Goal: Task Accomplishment & Management: Complete application form

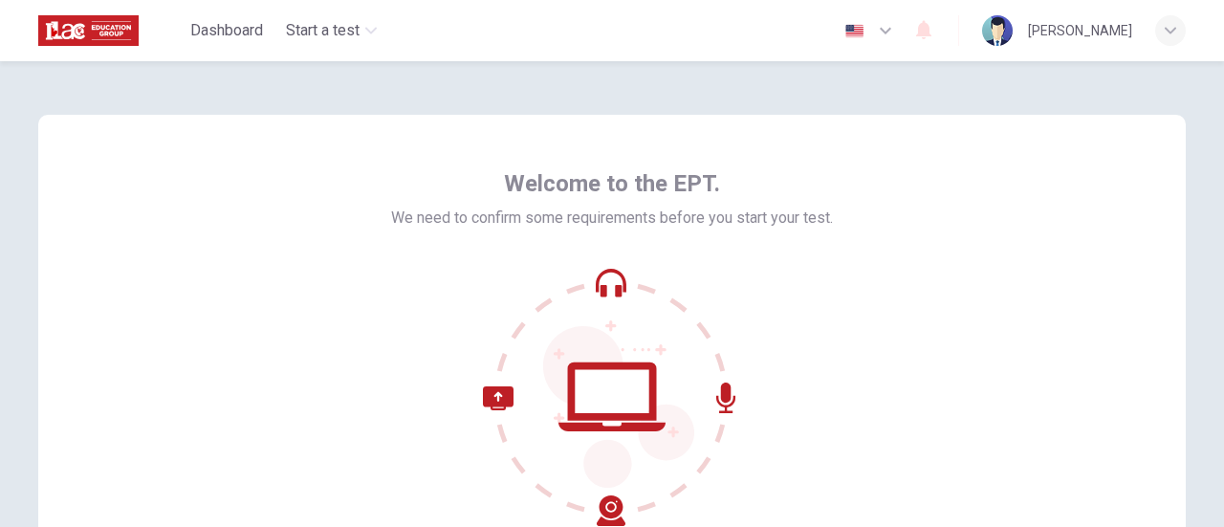
scroll to position [191, 0]
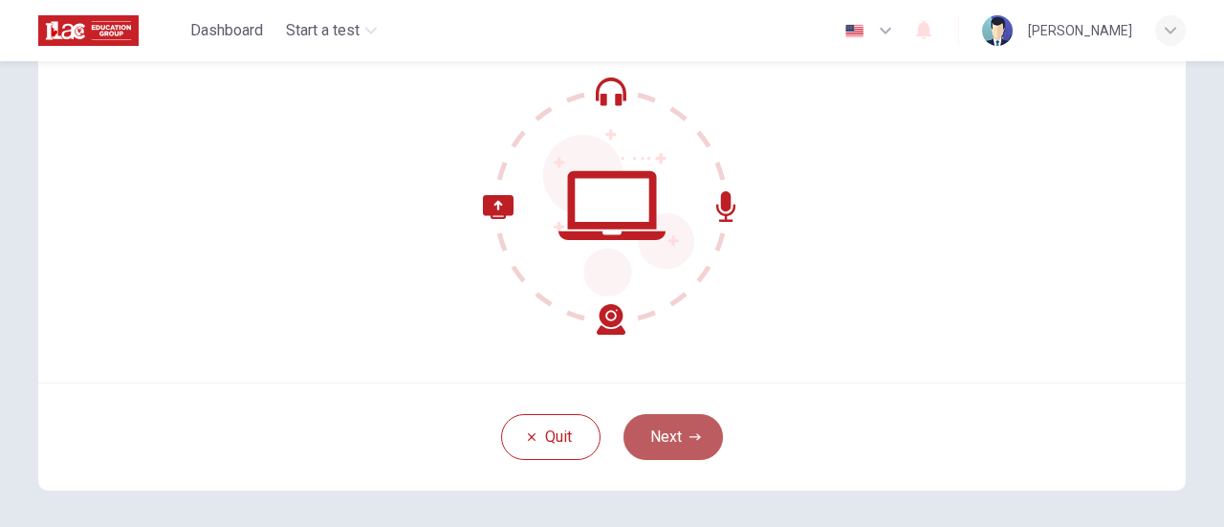
click at [687, 443] on button "Next" at bounding box center [673, 437] width 99 height 46
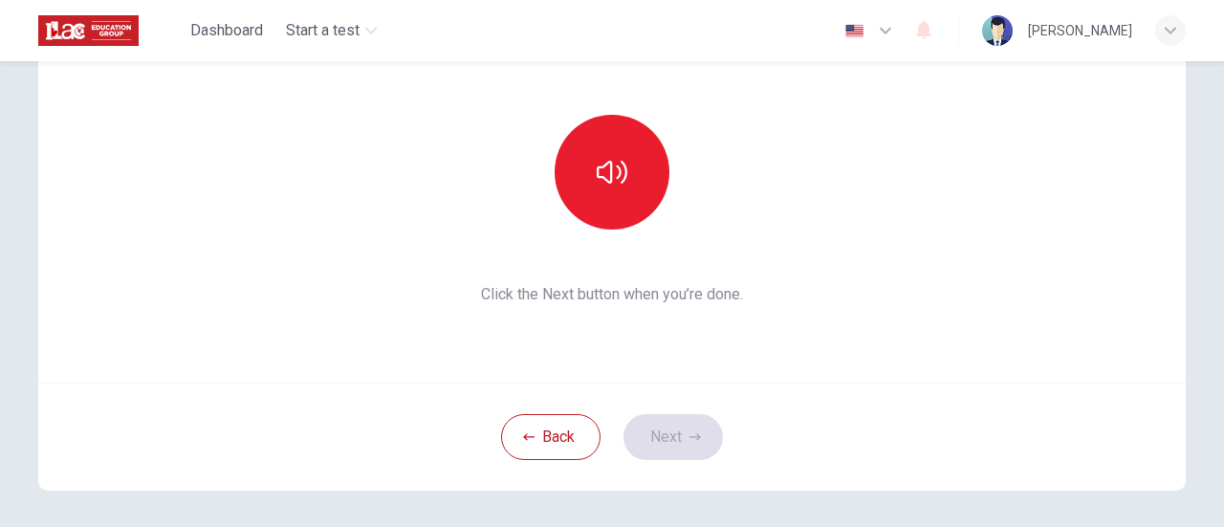
scroll to position [0, 0]
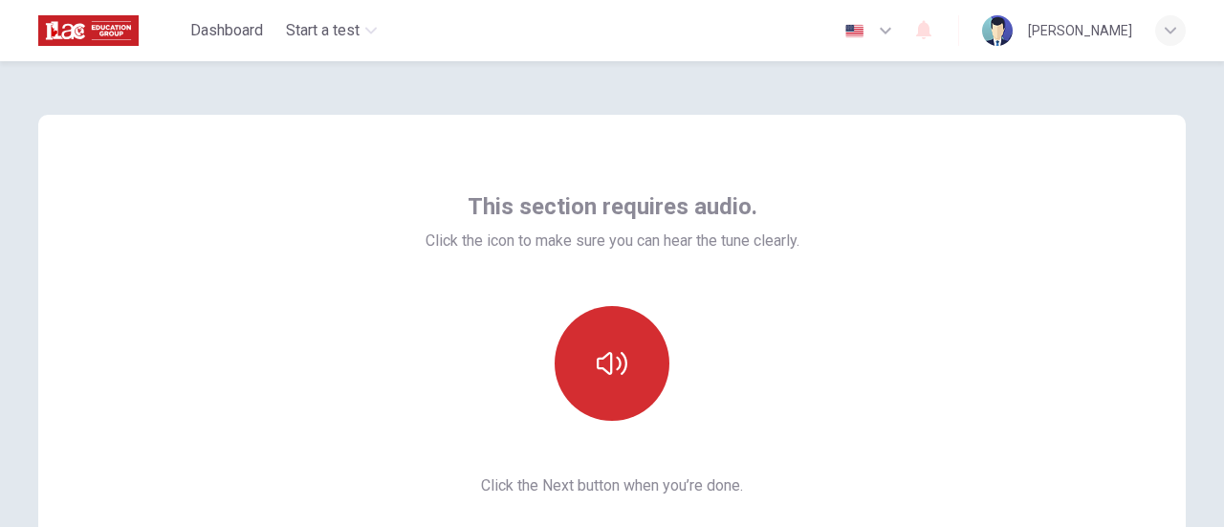
drag, startPoint x: 623, startPoint y: 361, endPoint x: 658, endPoint y: 349, distance: 37.2
click at [622, 361] on button "button" at bounding box center [612, 363] width 115 height 115
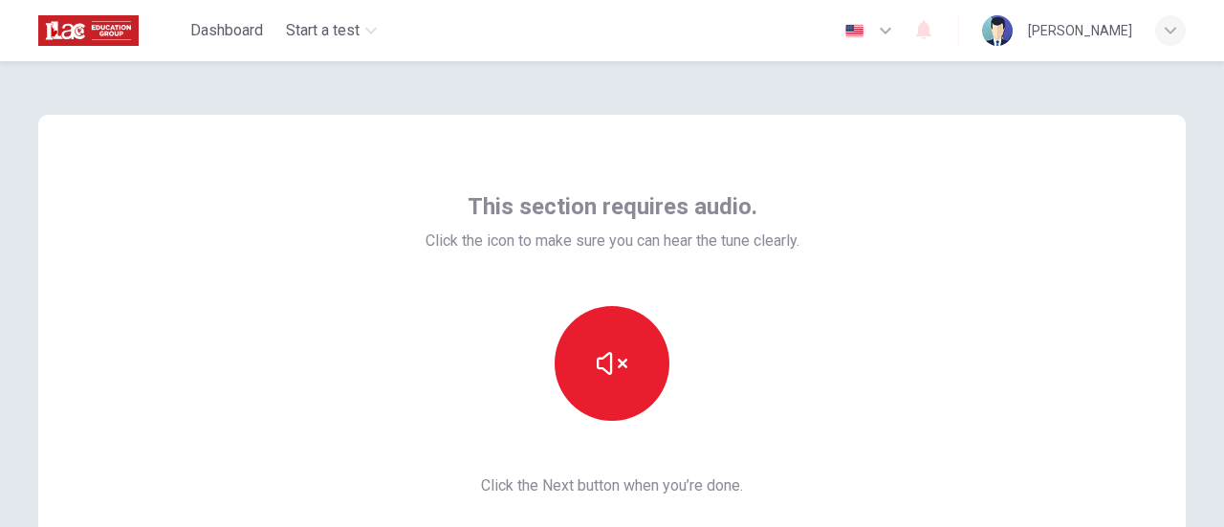
click at [814, 401] on div "This section requires audio. Click the icon to make sure you can hear the tune …" at bounding box center [612, 344] width 1148 height 459
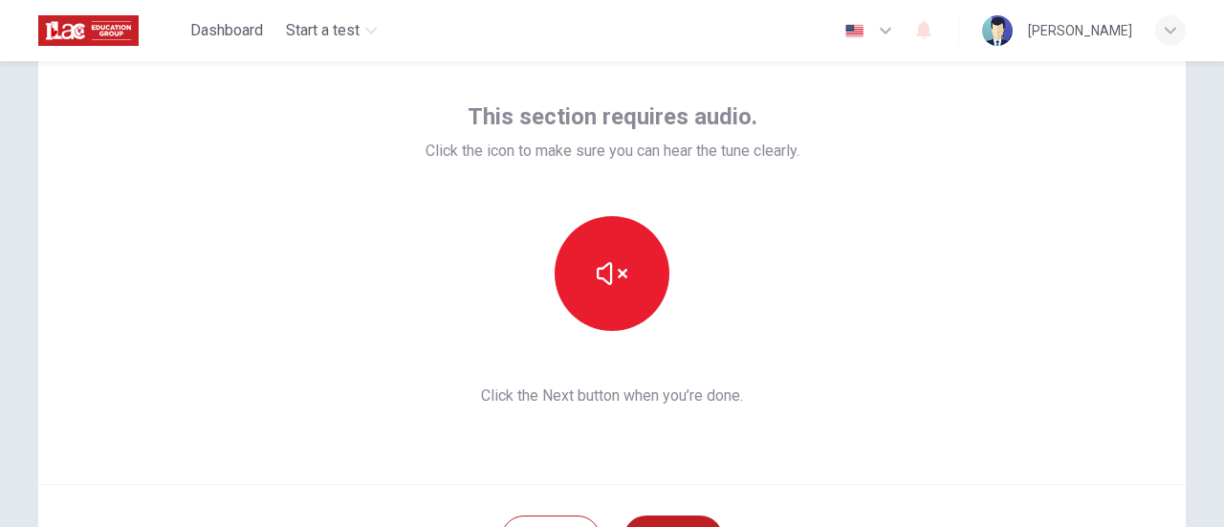
scroll to position [191, 0]
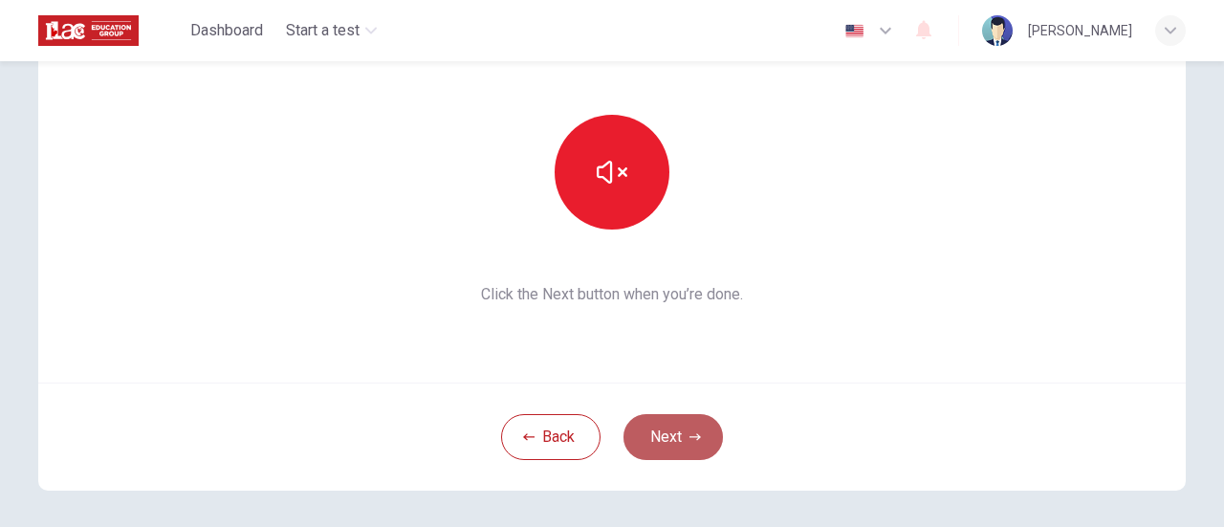
click at [679, 439] on button "Next" at bounding box center [673, 437] width 99 height 46
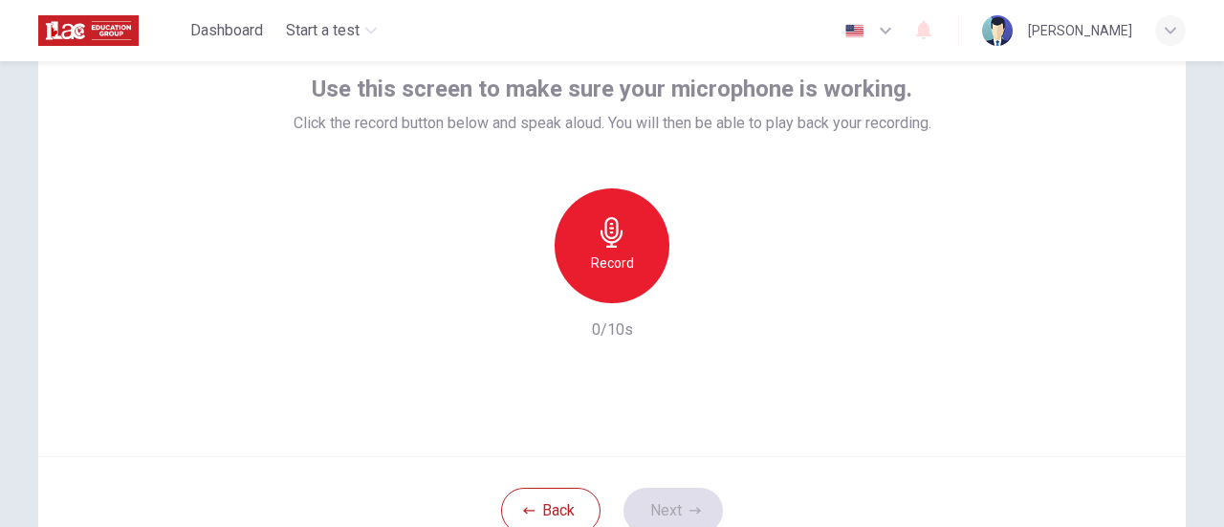
scroll to position [0, 0]
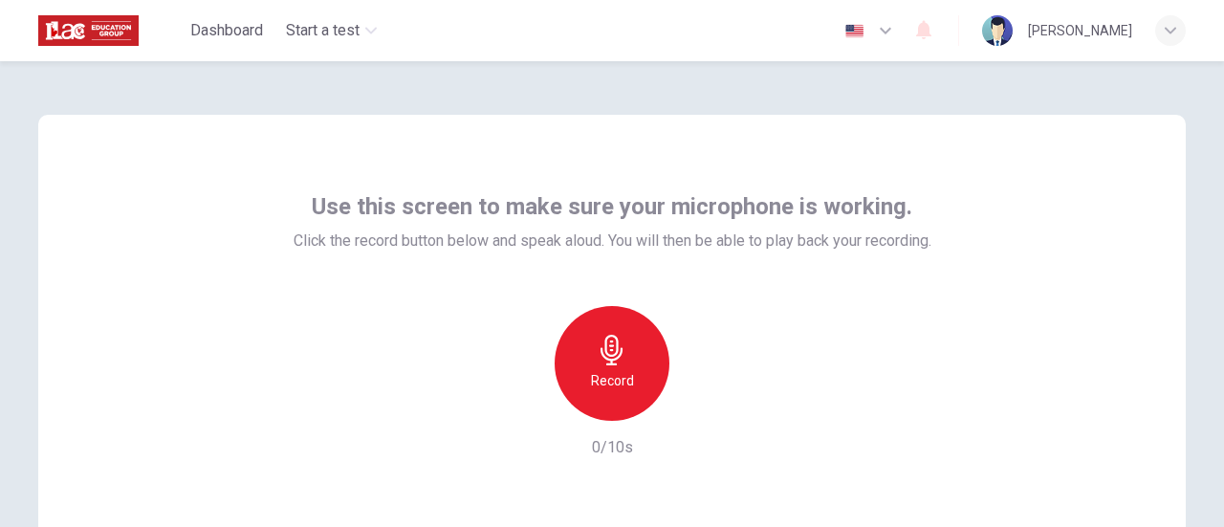
click at [601, 382] on h6 "Record" at bounding box center [612, 380] width 43 height 23
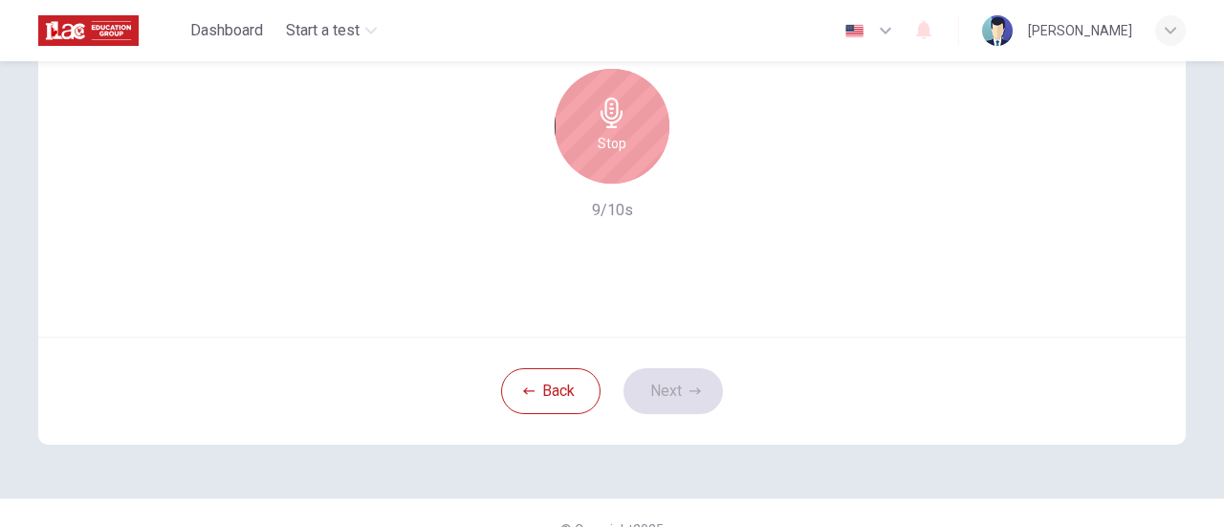
scroll to position [269, 0]
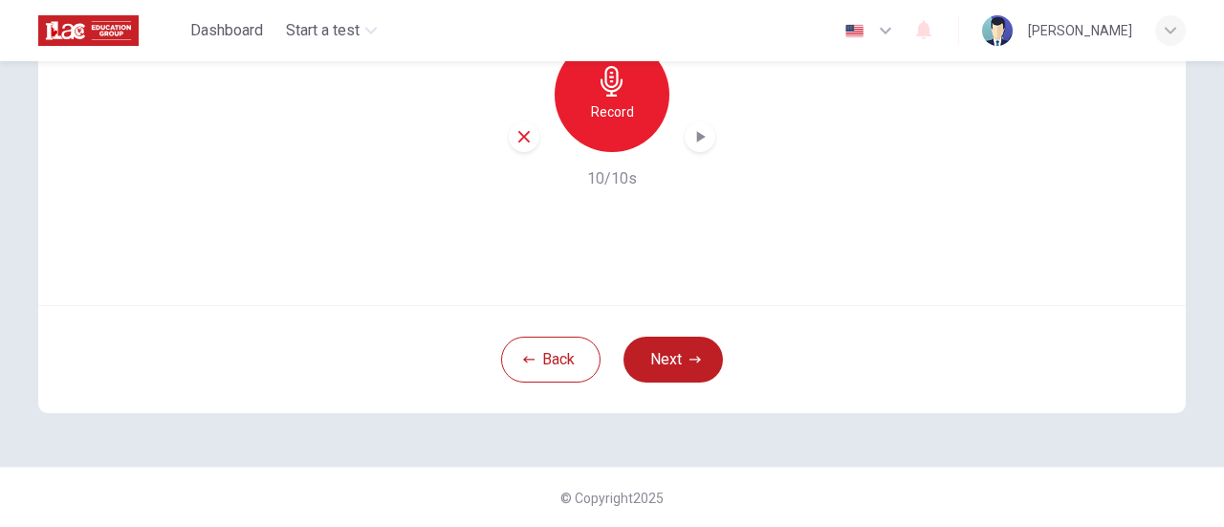
click at [698, 144] on icon "button" at bounding box center [699, 136] width 19 height 19
click at [671, 357] on button "Next" at bounding box center [673, 360] width 99 height 46
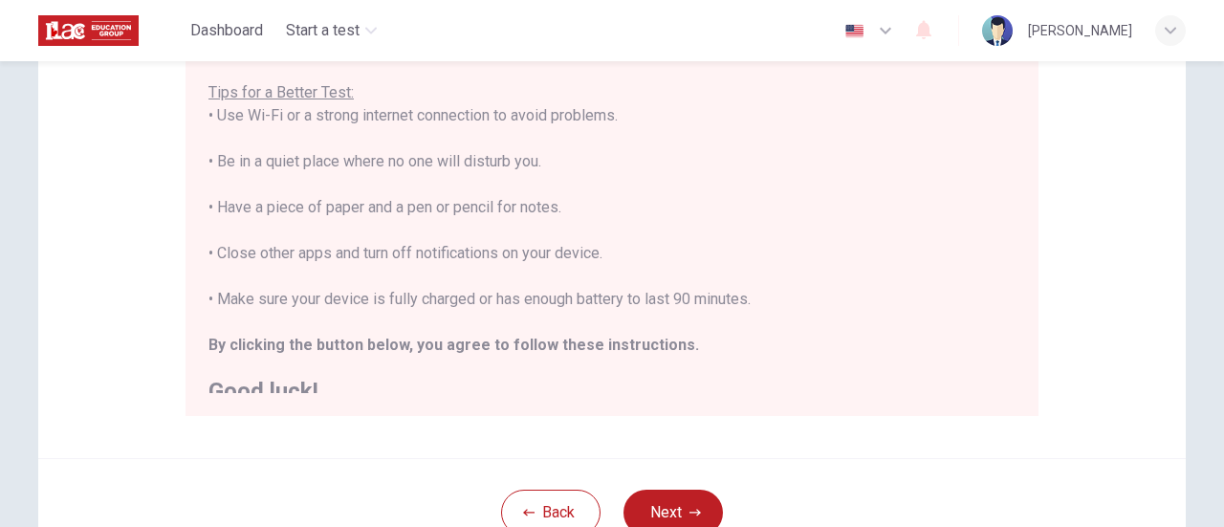
scroll to position [21, 0]
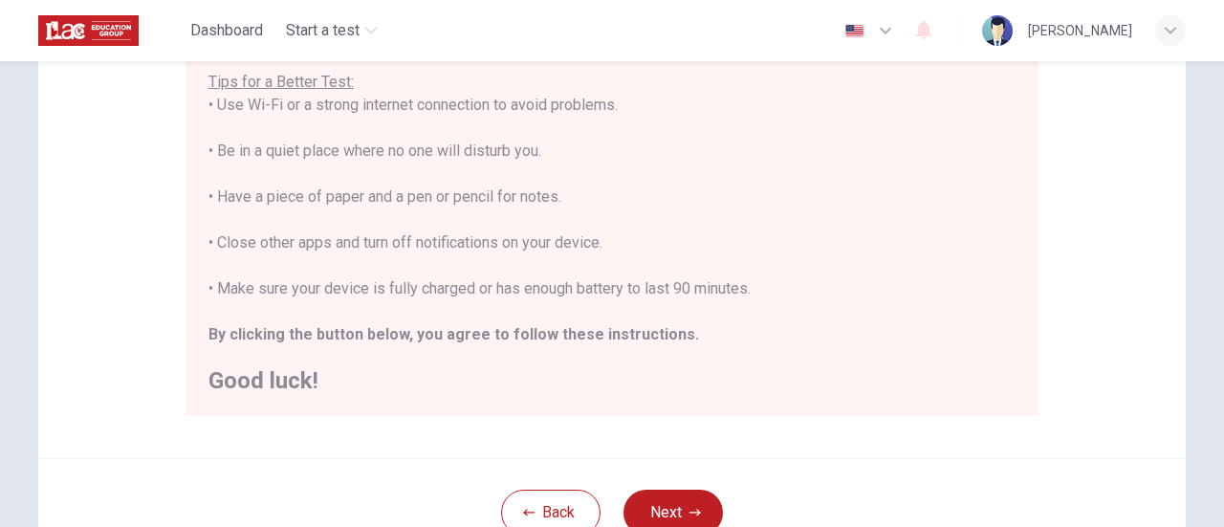
drag, startPoint x: 684, startPoint y: 507, endPoint x: 775, endPoint y: 493, distance: 91.8
click at [689, 507] on icon "button" at bounding box center [694, 512] width 11 height 11
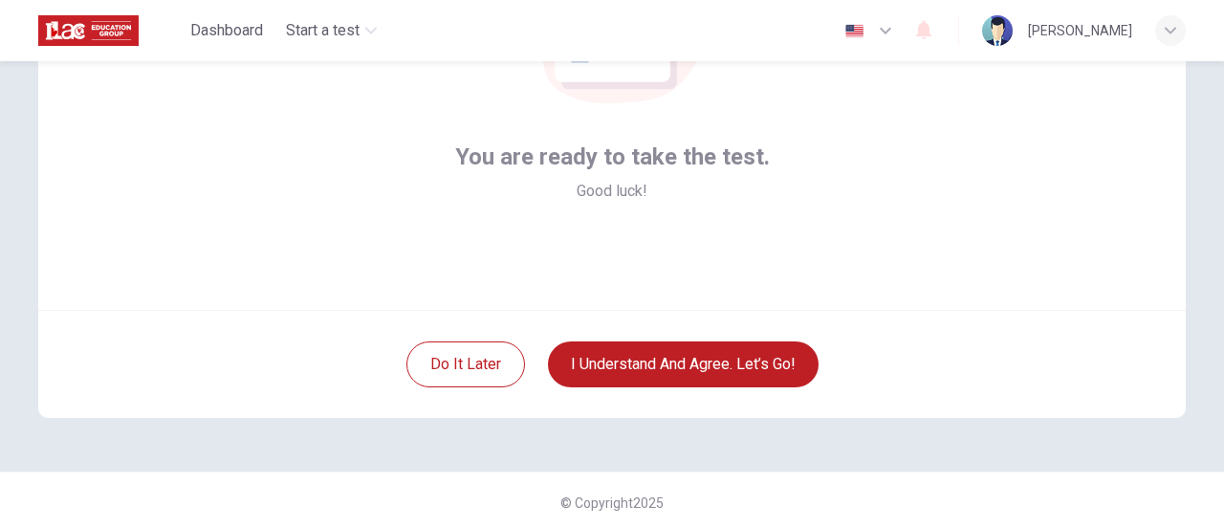
scroll to position [269, 0]
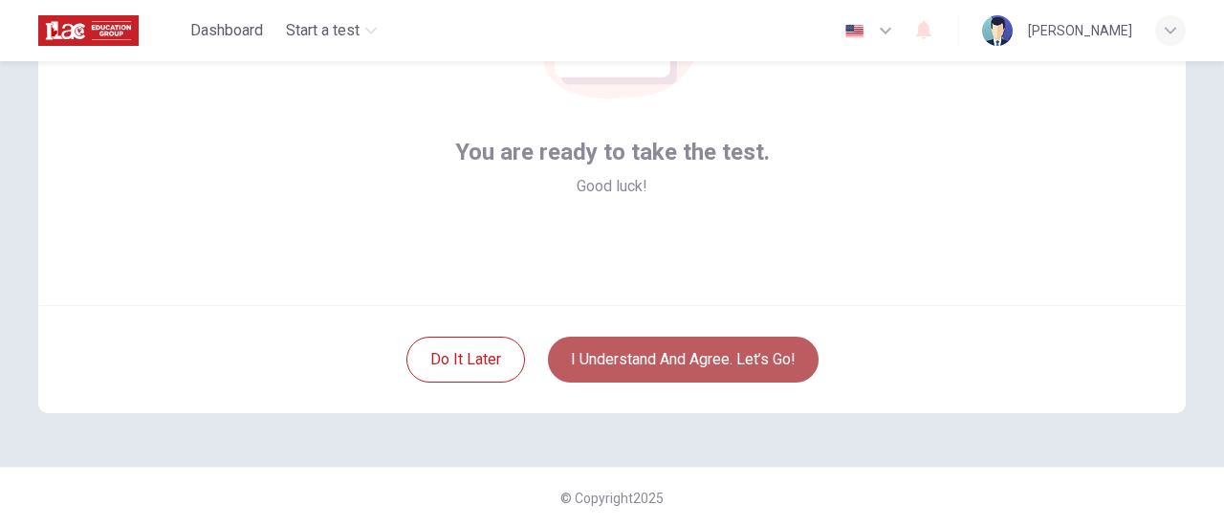
click at [733, 359] on button "I understand and agree. Let’s go!" at bounding box center [683, 360] width 271 height 46
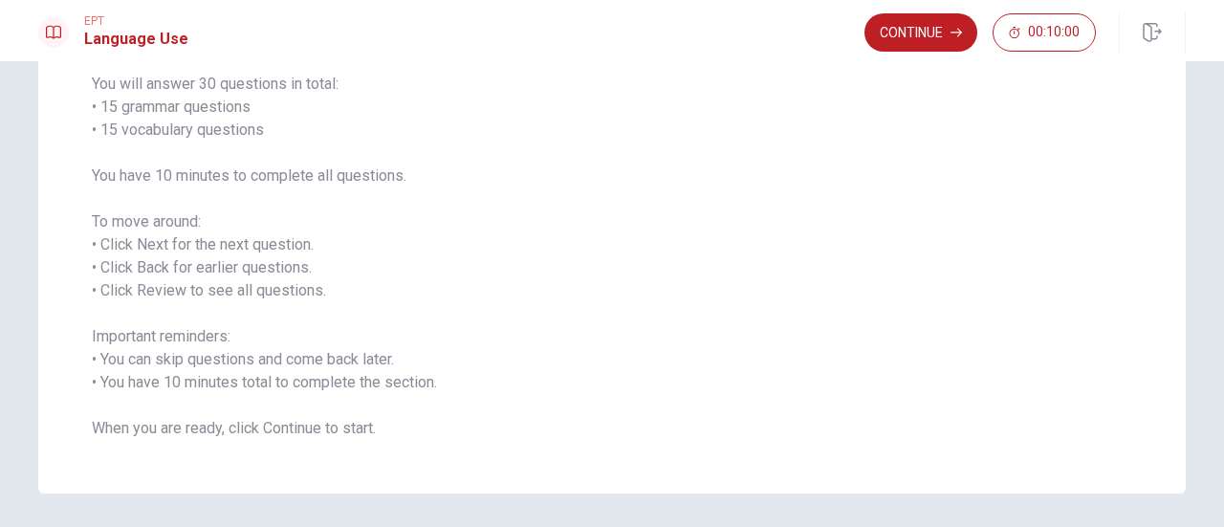
scroll to position [126, 0]
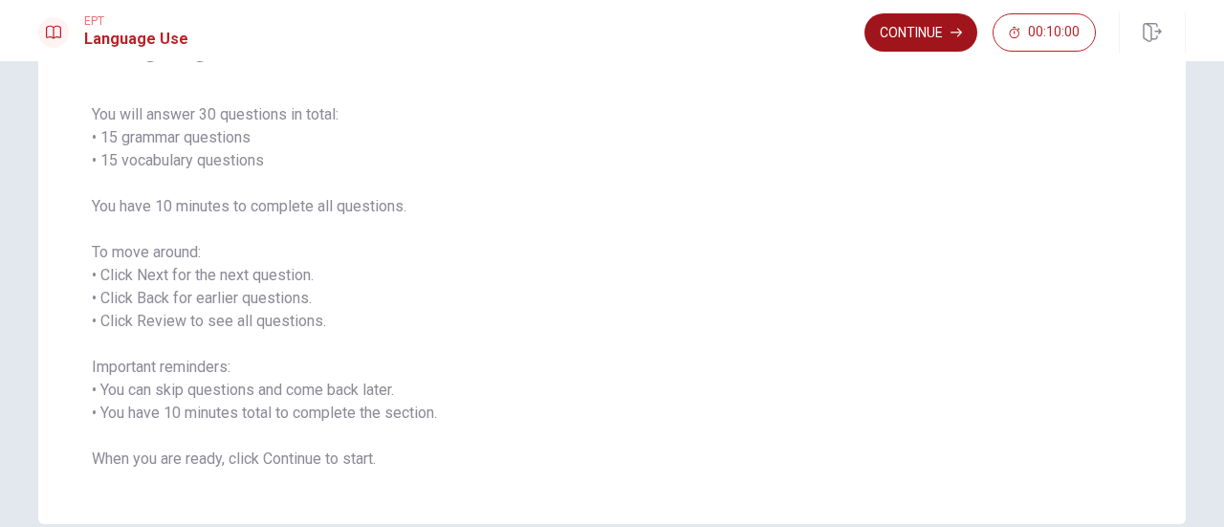
click at [911, 37] on button "Continue" at bounding box center [920, 32] width 113 height 38
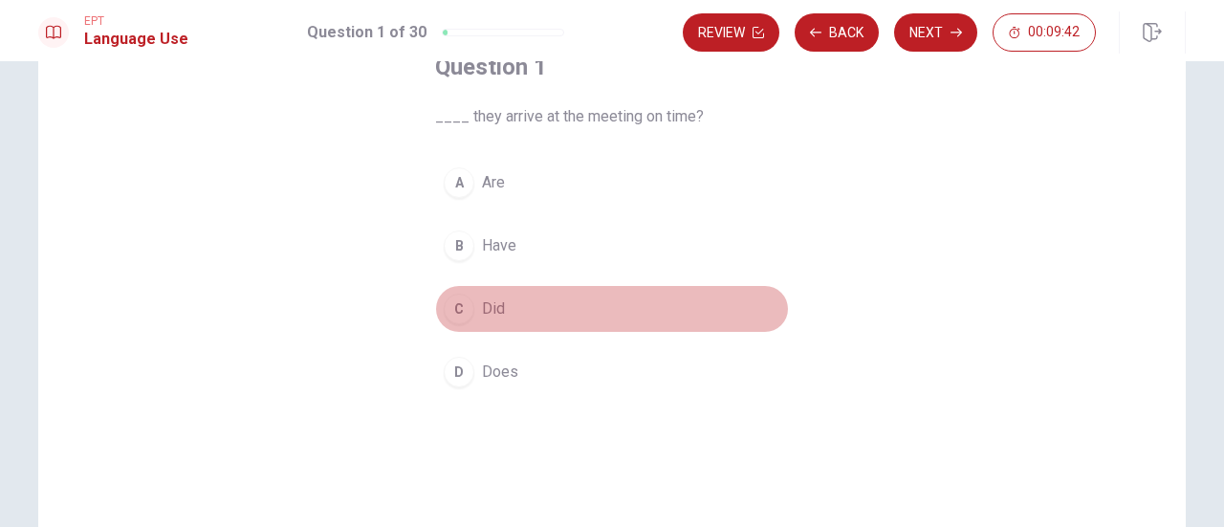
click at [491, 309] on span "Did" at bounding box center [493, 308] width 23 height 23
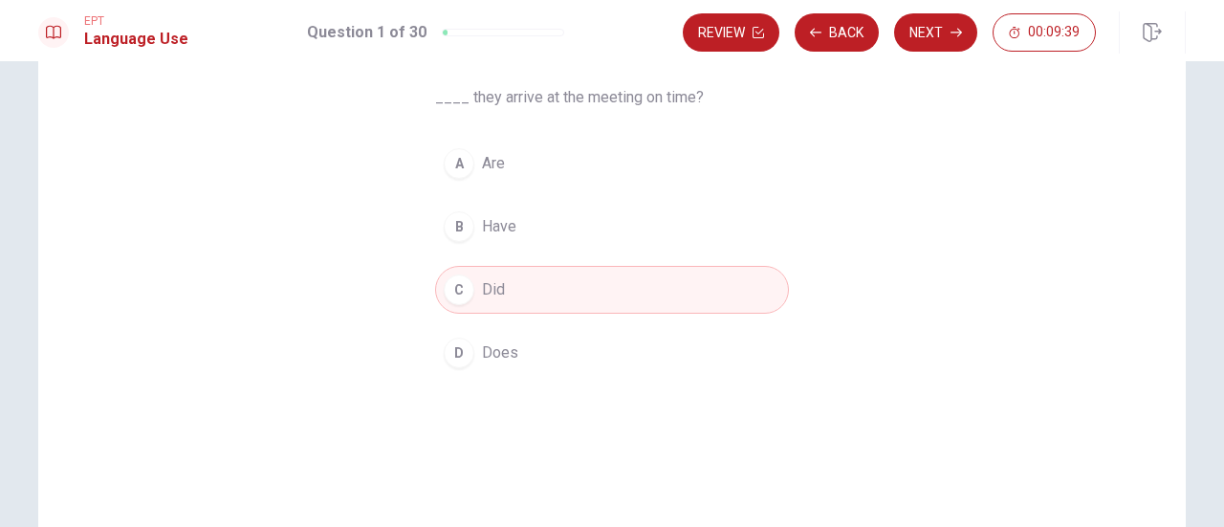
scroll to position [145, 0]
click at [926, 30] on button "Next" at bounding box center [935, 32] width 83 height 38
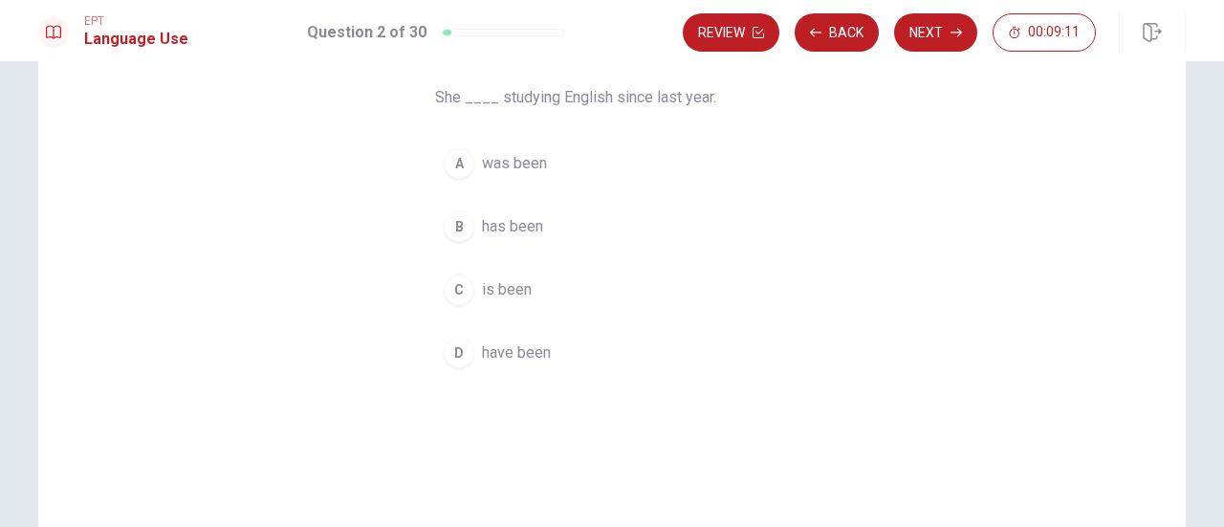
click at [519, 164] on span "was been" at bounding box center [514, 163] width 65 height 23
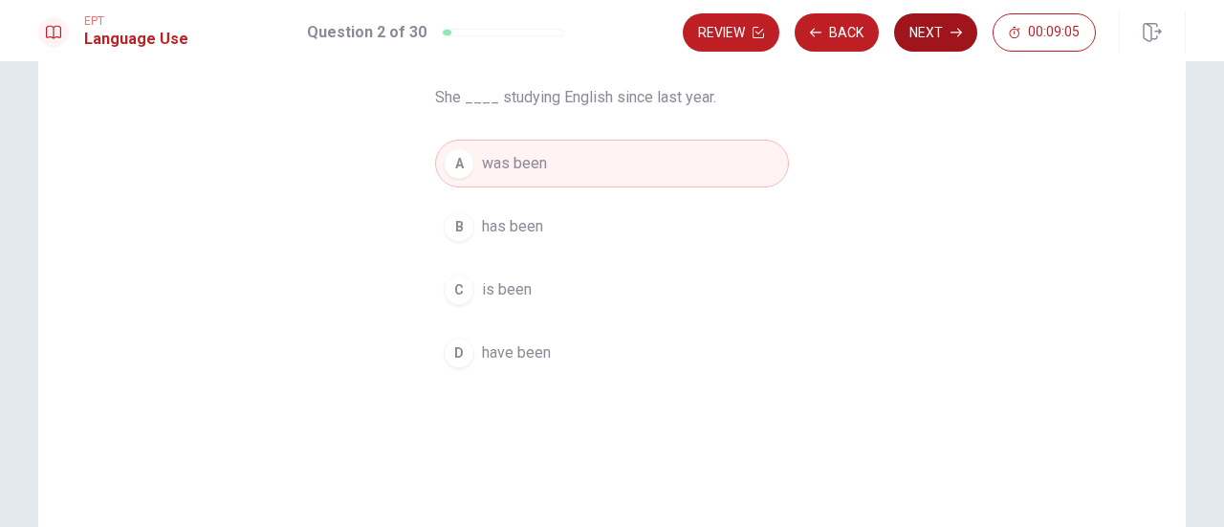
click at [922, 43] on button "Next" at bounding box center [935, 32] width 83 height 38
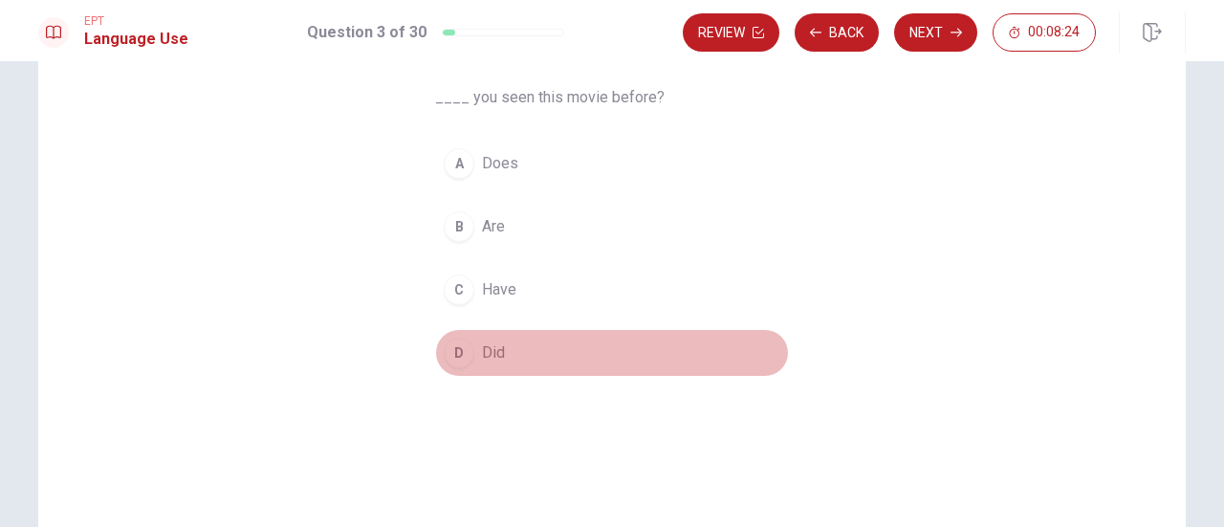
click at [486, 353] on span "Did" at bounding box center [493, 352] width 23 height 23
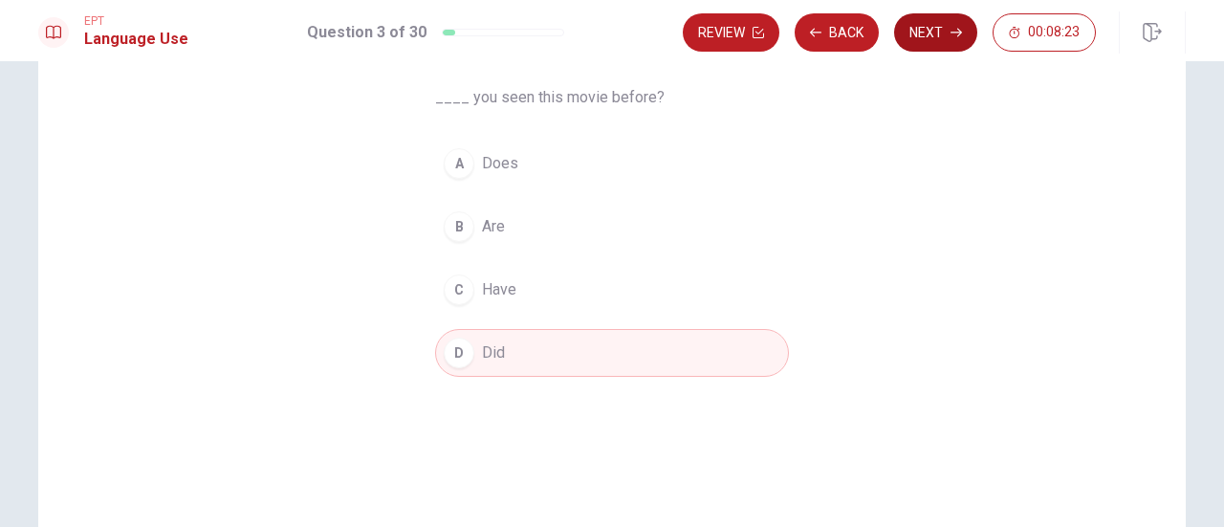
click at [933, 21] on button "Next" at bounding box center [935, 32] width 83 height 38
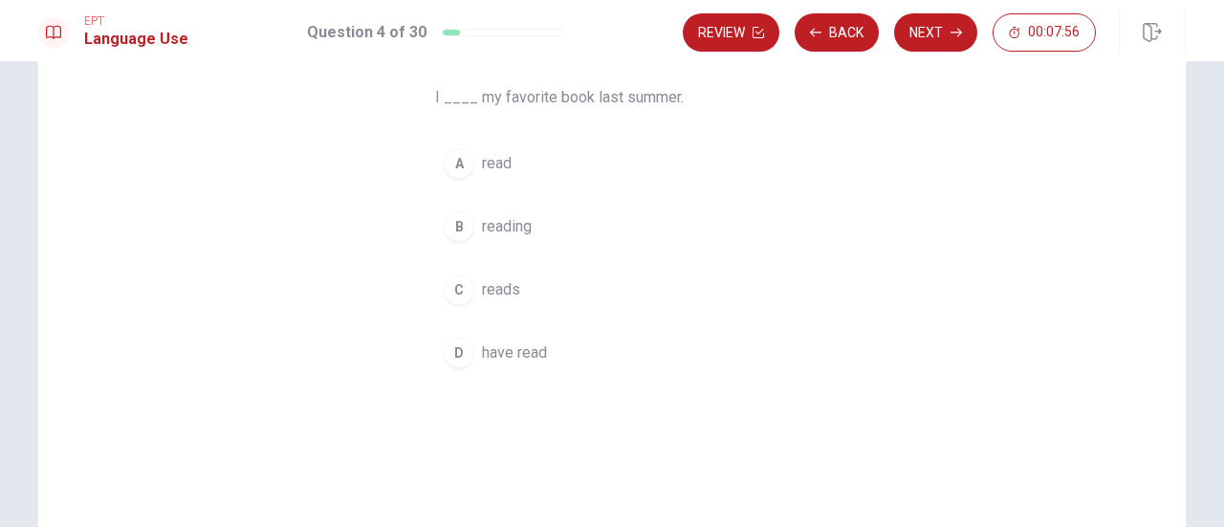
click at [495, 164] on span "read" at bounding box center [497, 163] width 30 height 23
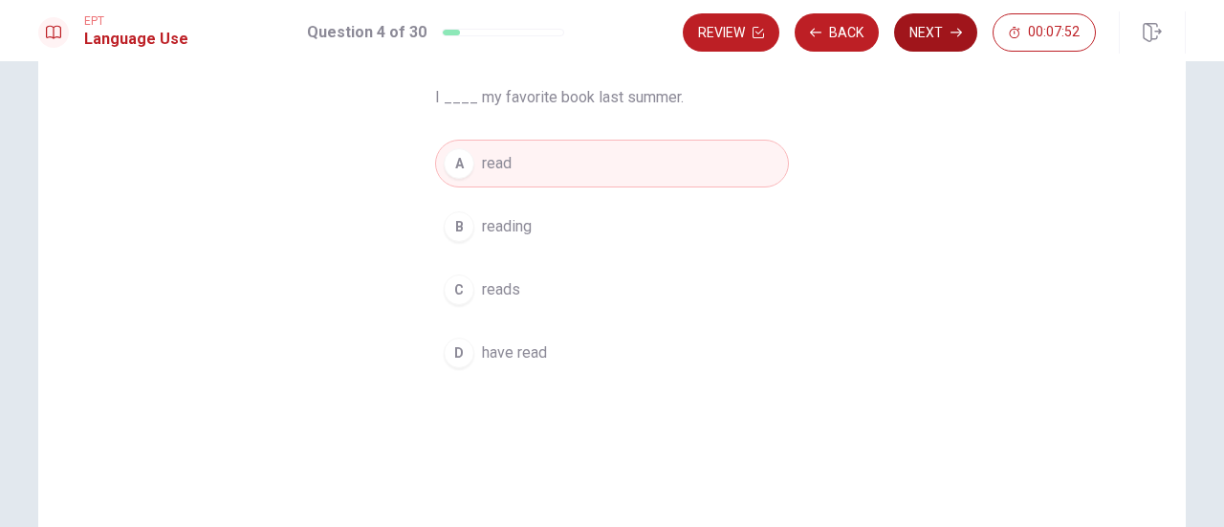
click at [947, 31] on button "Next" at bounding box center [935, 32] width 83 height 38
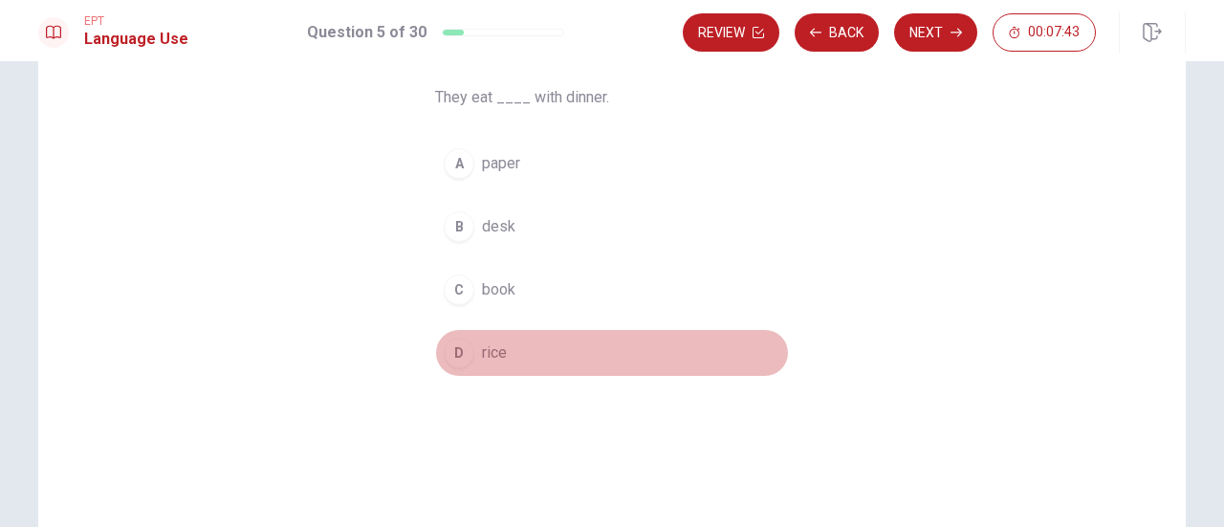
click at [485, 351] on span "rice" at bounding box center [494, 352] width 25 height 23
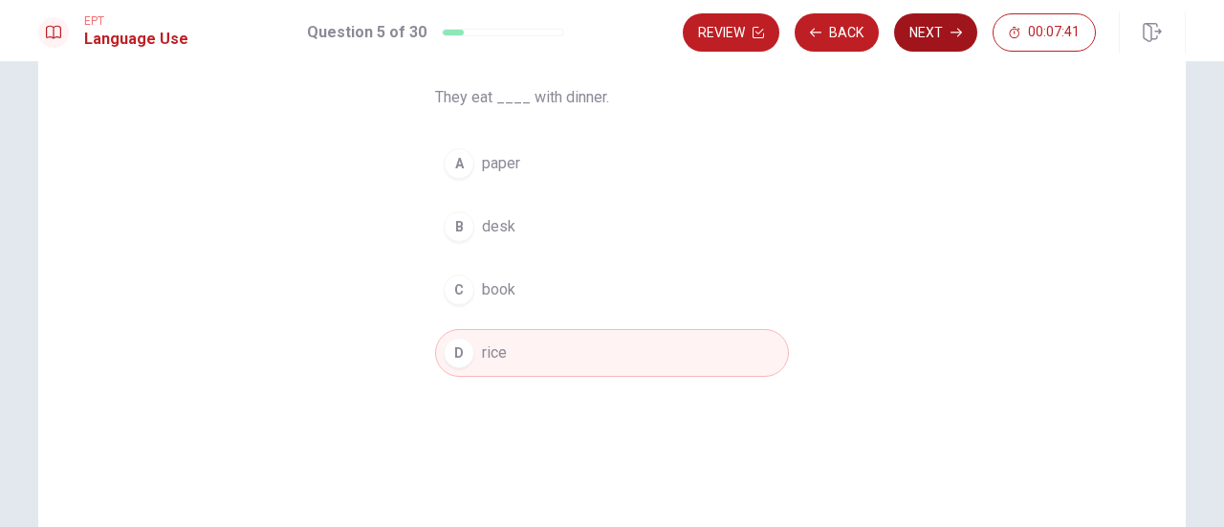
click at [942, 30] on button "Next" at bounding box center [935, 32] width 83 height 38
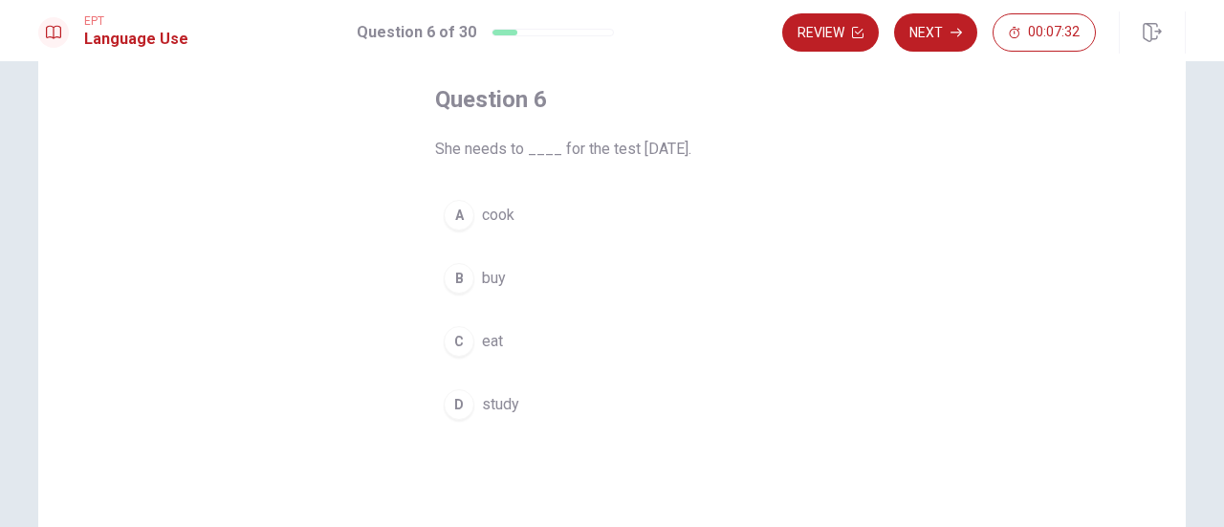
scroll to position [96, 0]
click at [500, 405] on span "study" at bounding box center [500, 402] width 37 height 23
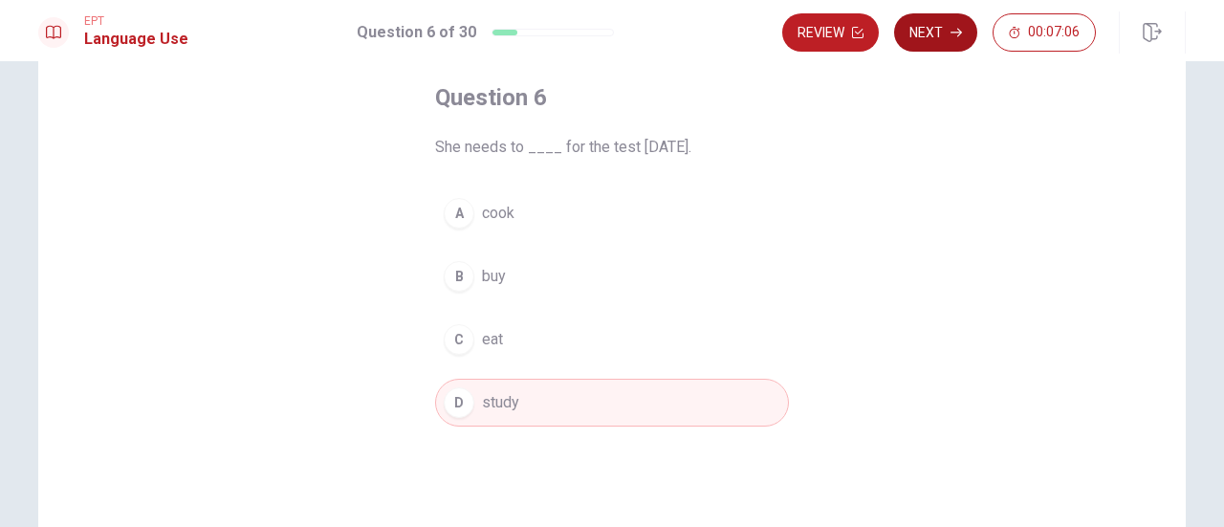
click at [943, 37] on button "Next" at bounding box center [935, 32] width 83 height 38
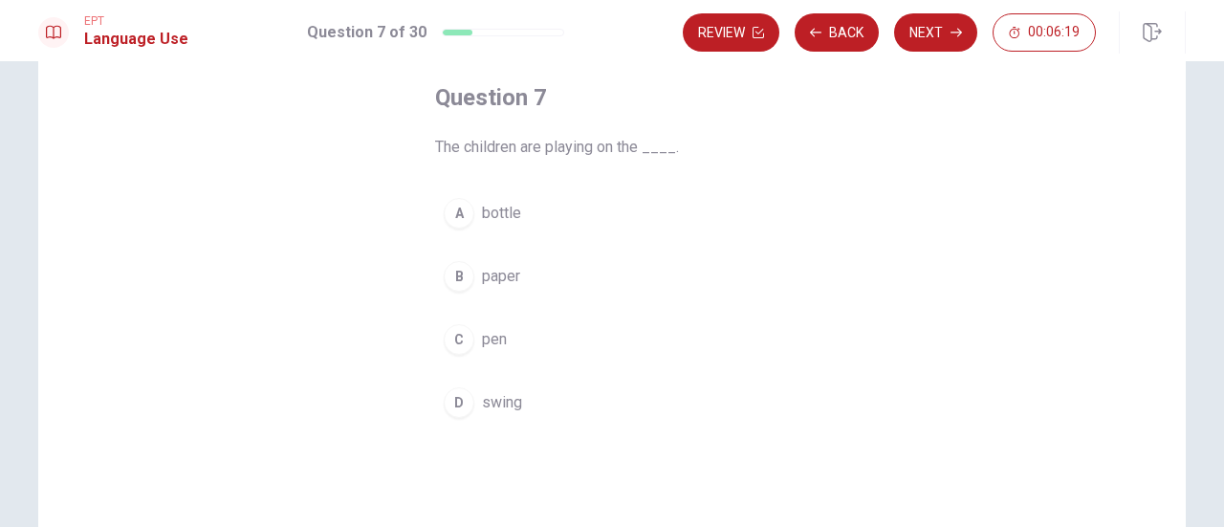
click at [507, 399] on span "swing" at bounding box center [502, 402] width 40 height 23
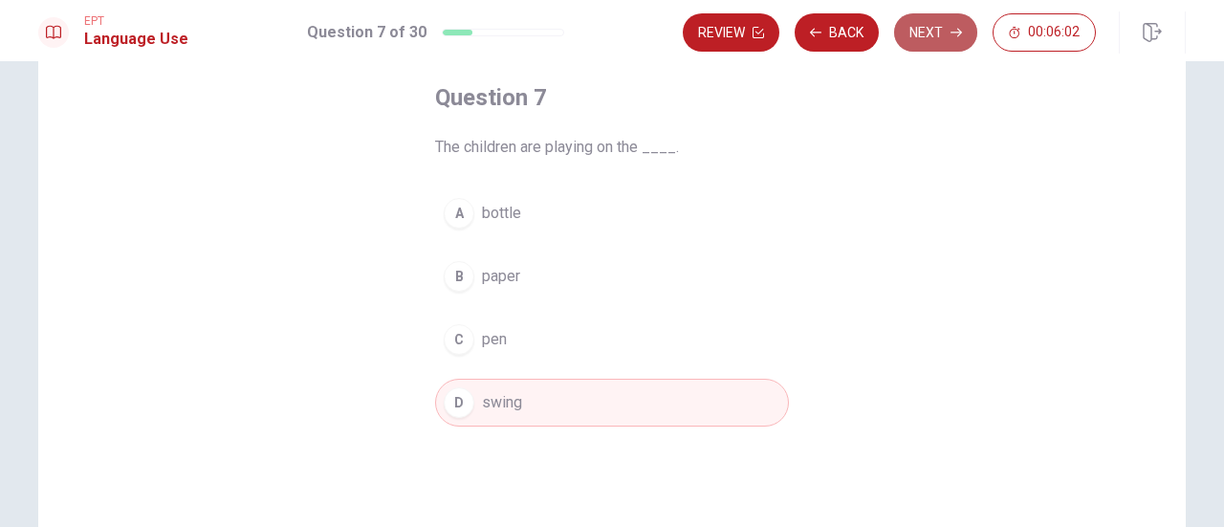
click at [945, 35] on button "Next" at bounding box center [935, 32] width 83 height 38
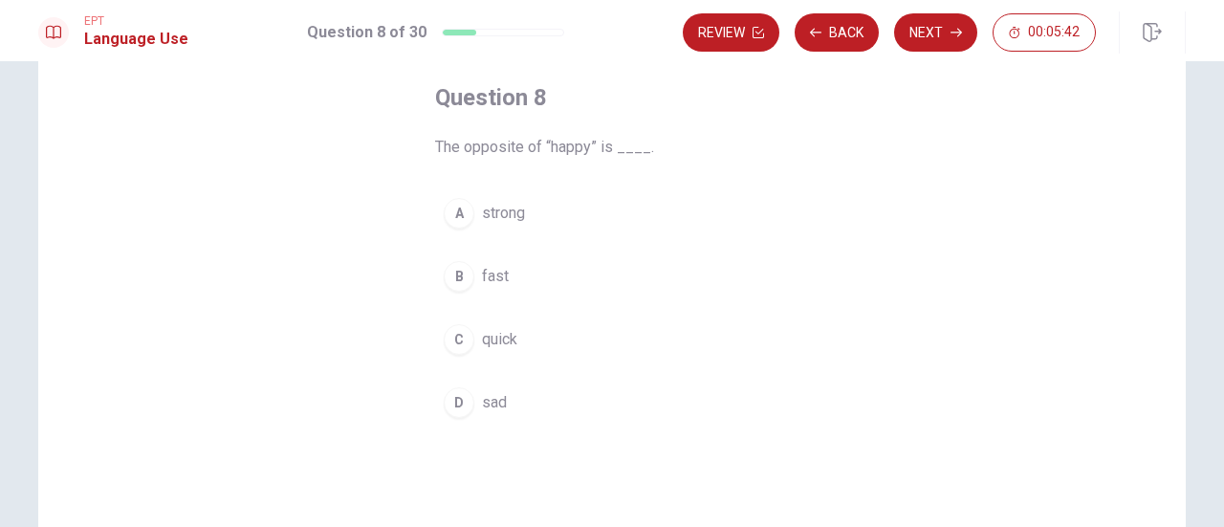
click at [483, 401] on span "sad" at bounding box center [494, 402] width 25 height 23
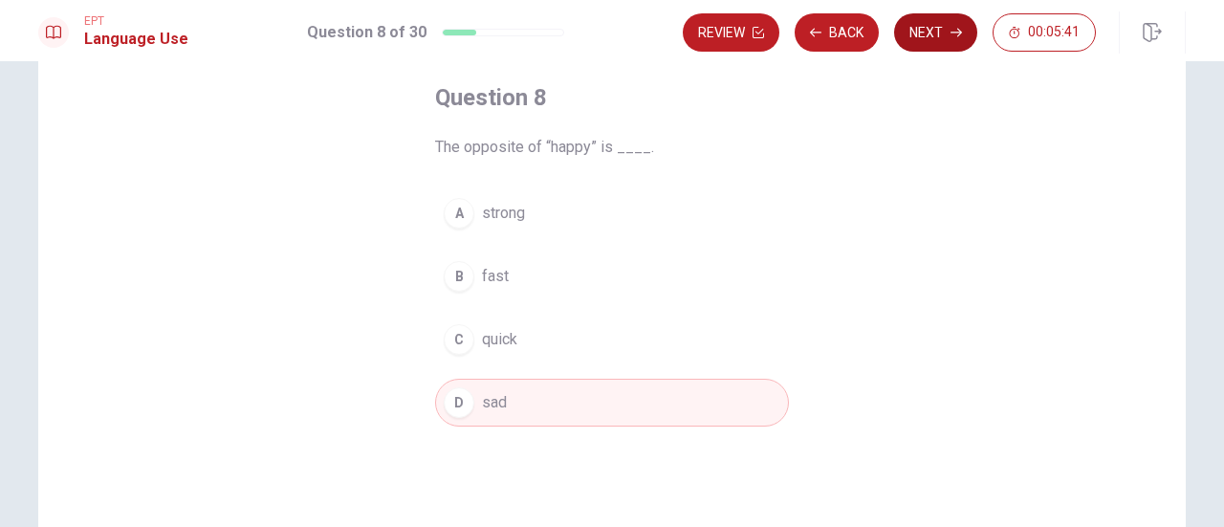
click at [948, 34] on button "Next" at bounding box center [935, 32] width 83 height 38
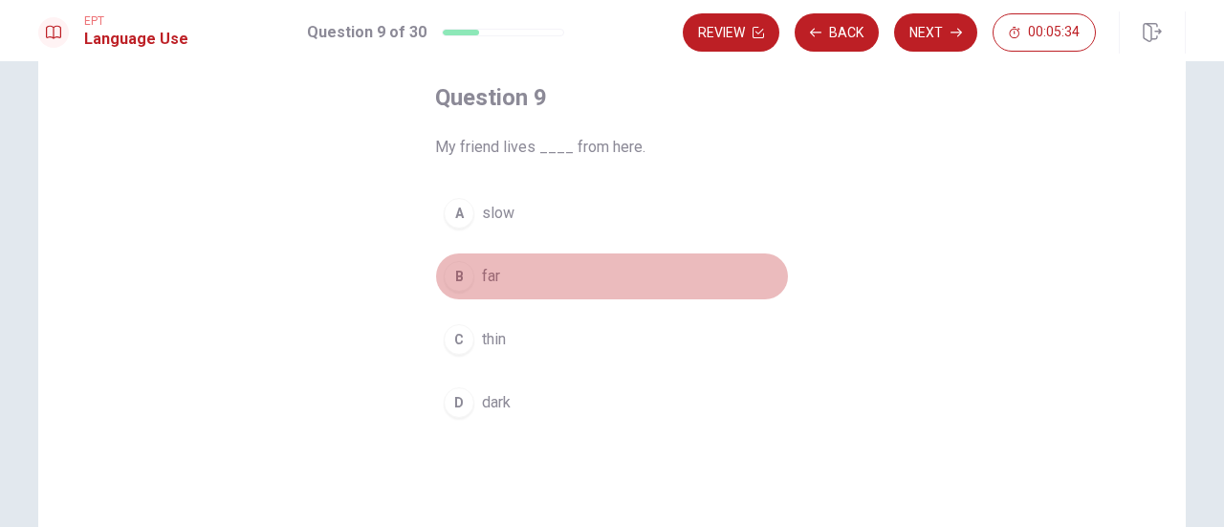
click at [494, 271] on span "far" at bounding box center [491, 276] width 18 height 23
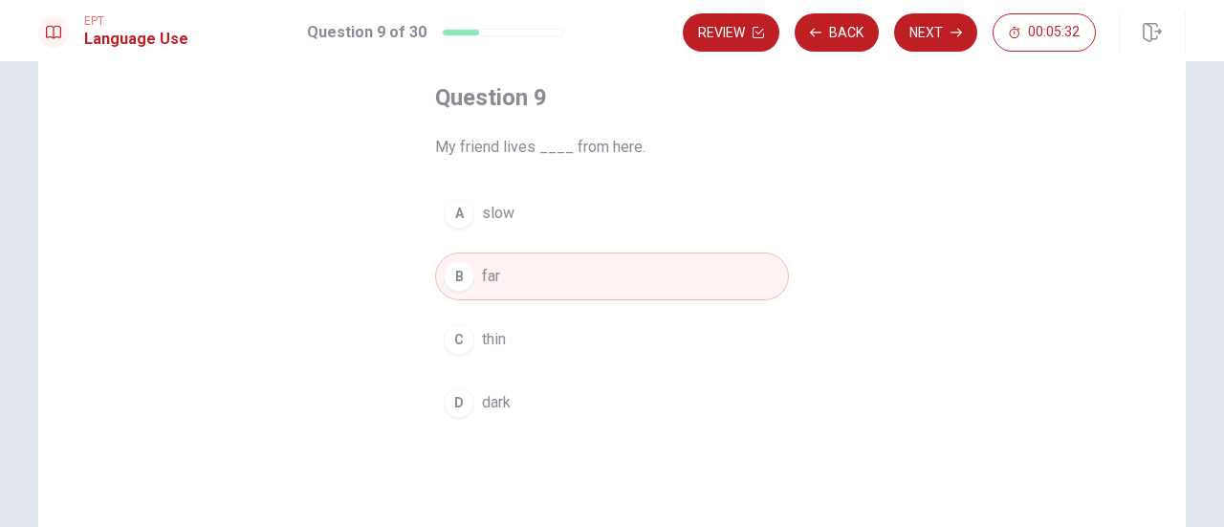
click at [917, 33] on button "Next" at bounding box center [935, 32] width 83 height 38
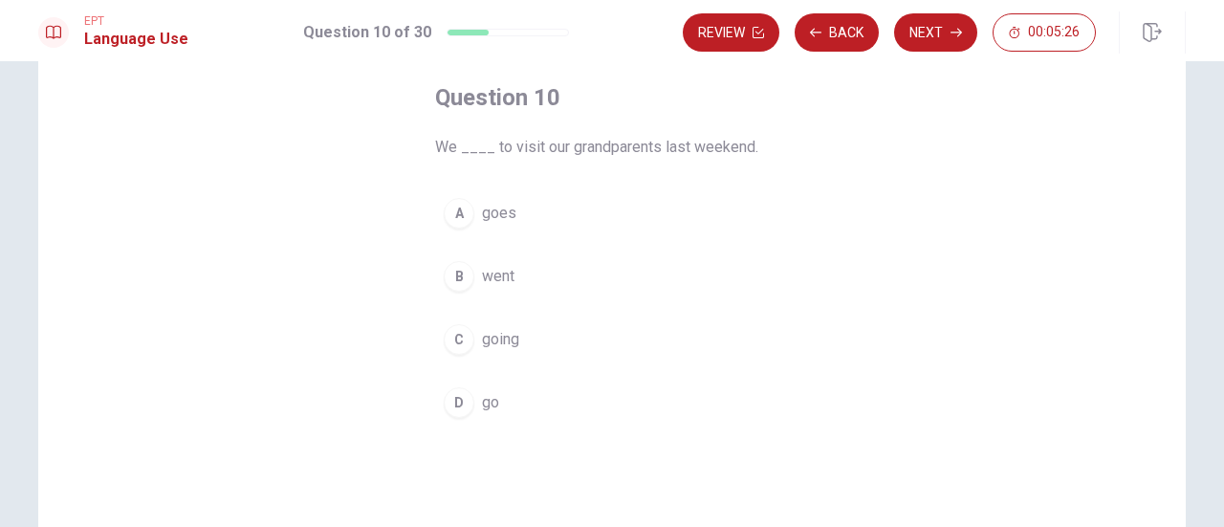
click at [484, 403] on span "go" at bounding box center [490, 402] width 17 height 23
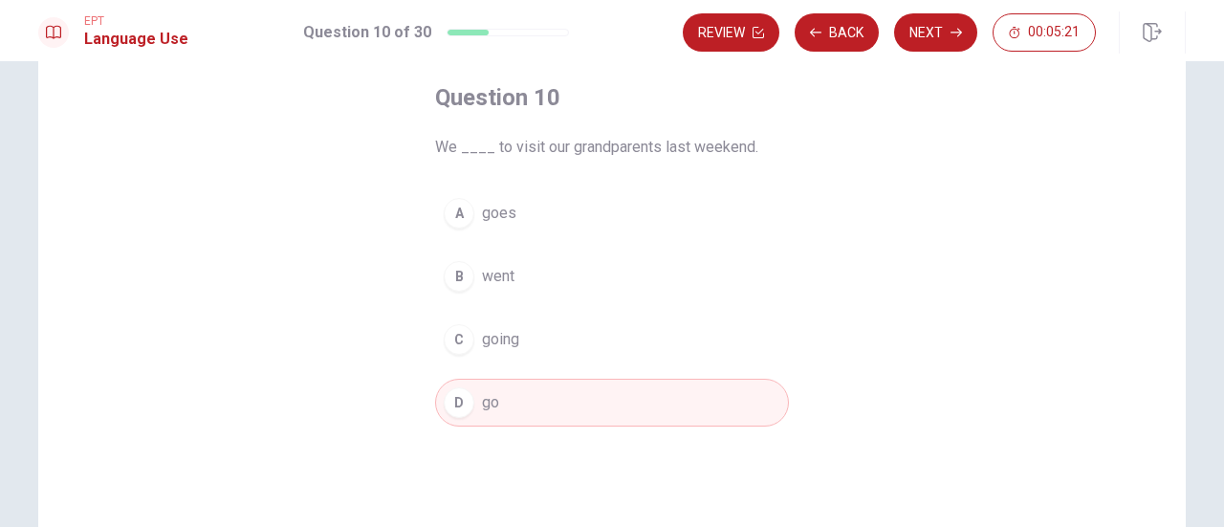
click at [494, 270] on span "went" at bounding box center [498, 276] width 33 height 23
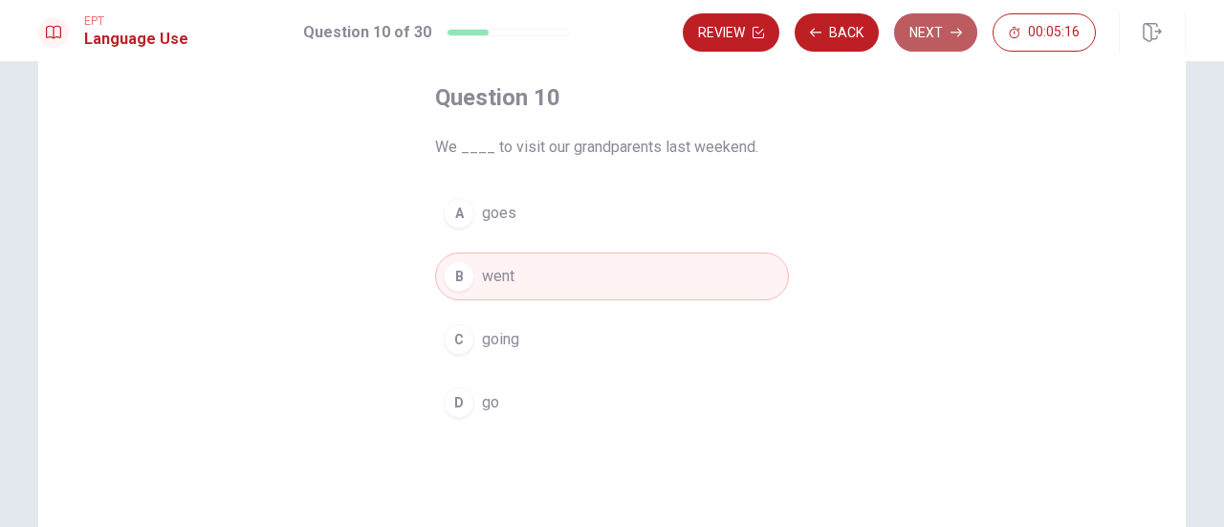
click at [921, 30] on button "Next" at bounding box center [935, 32] width 83 height 38
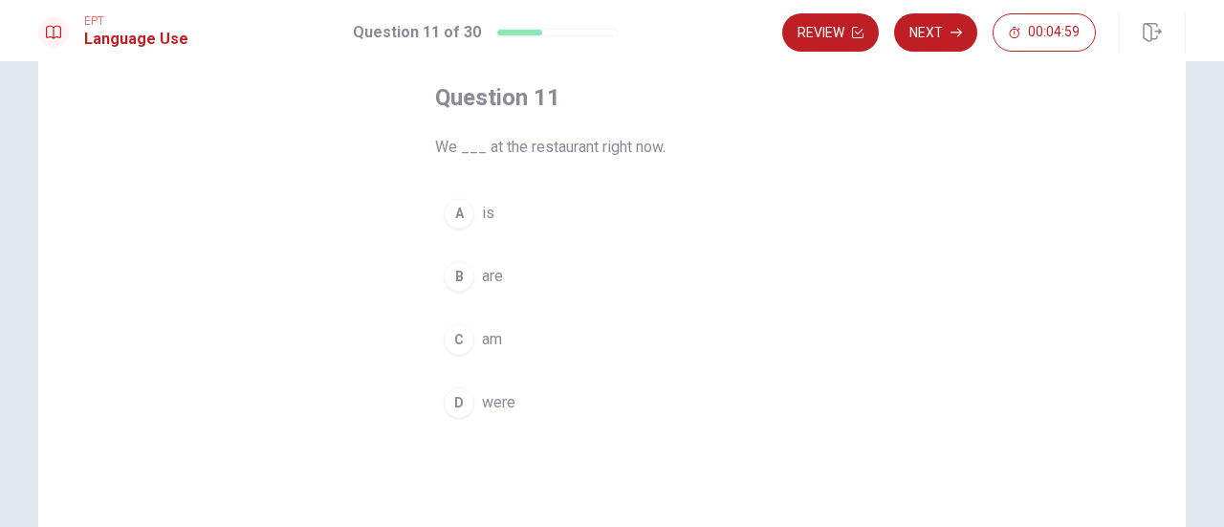
click at [486, 284] on span "are" at bounding box center [492, 276] width 21 height 23
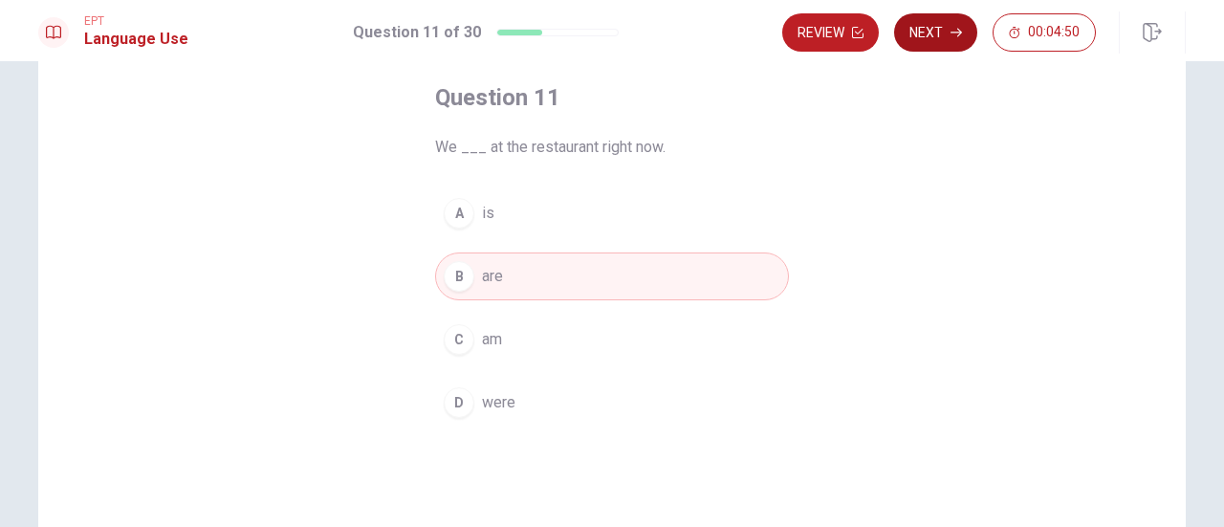
click at [931, 32] on button "Next" at bounding box center [935, 32] width 83 height 38
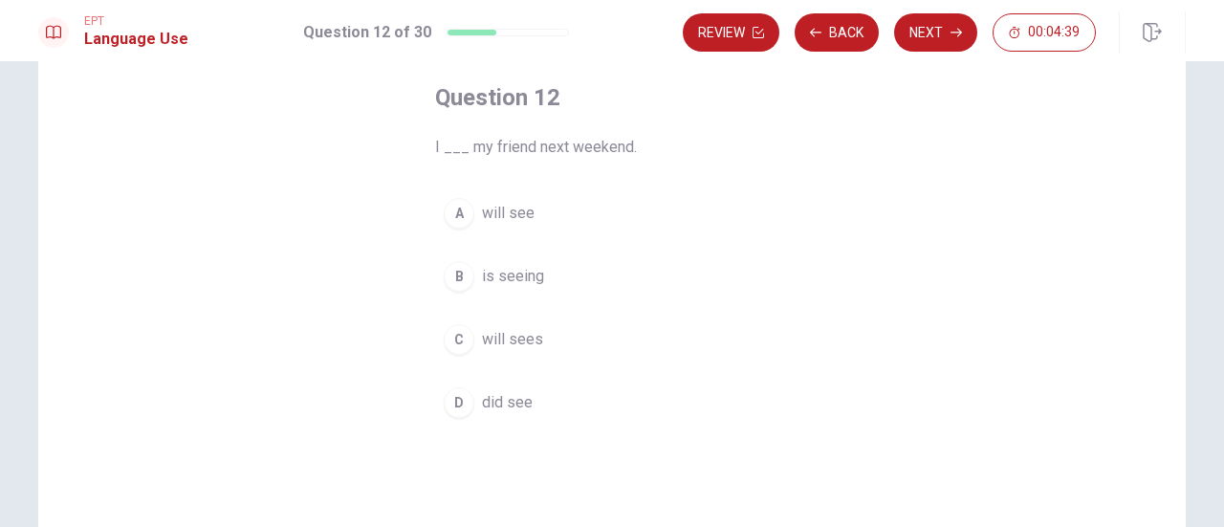
click at [528, 208] on button "A will see" at bounding box center [612, 213] width 354 height 48
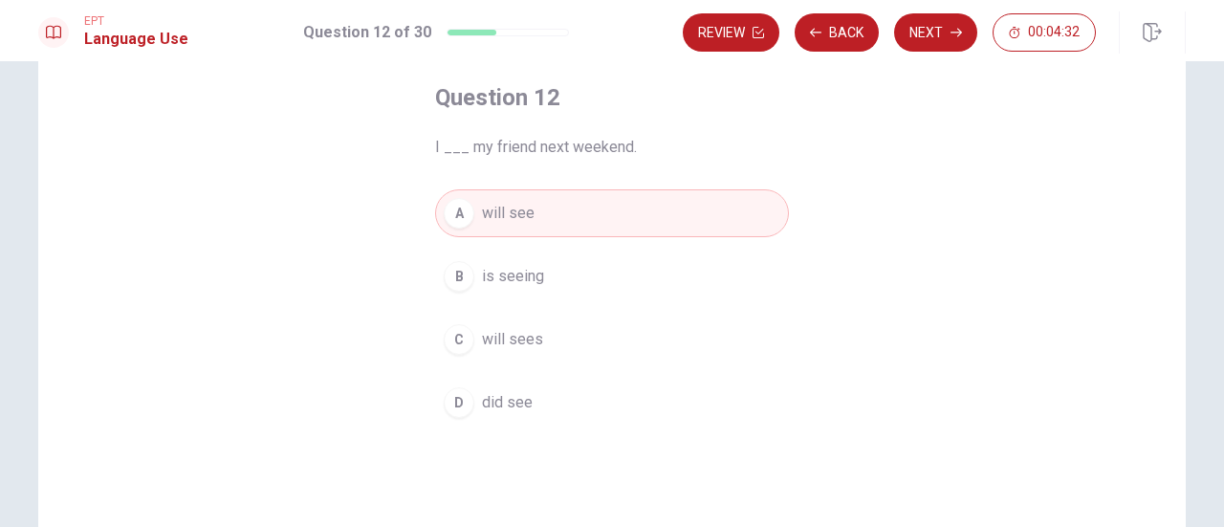
click at [918, 37] on button "Next" at bounding box center [935, 32] width 83 height 38
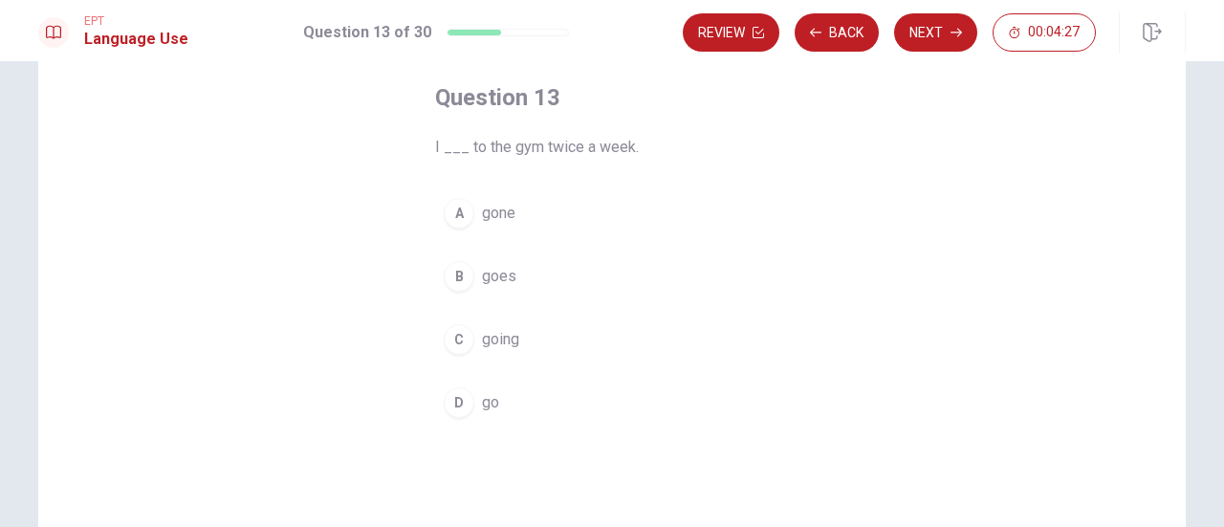
click at [484, 406] on span "go" at bounding box center [490, 402] width 17 height 23
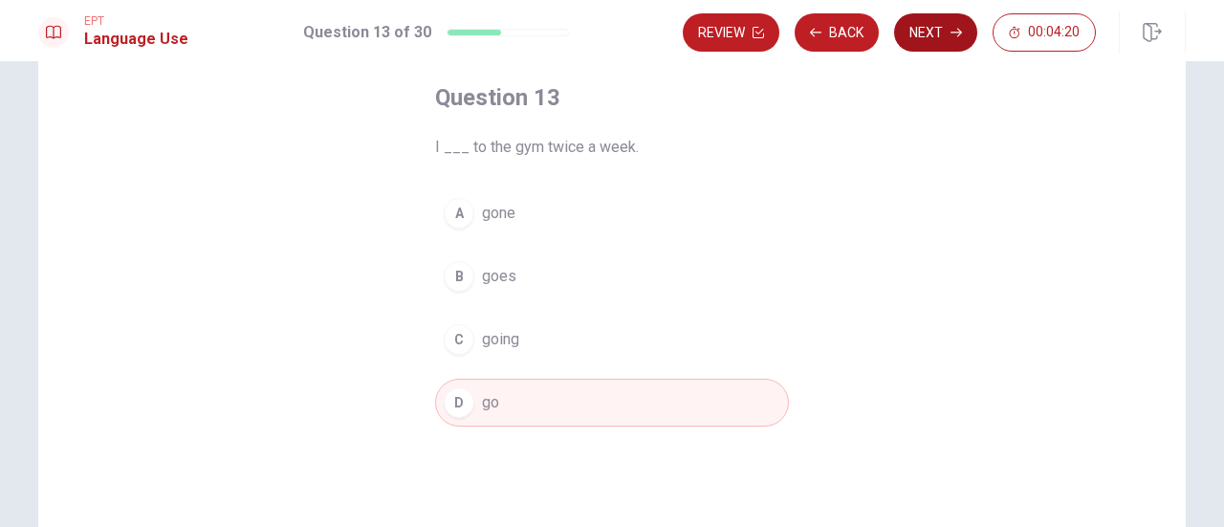
click at [937, 43] on button "Next" at bounding box center [935, 32] width 83 height 38
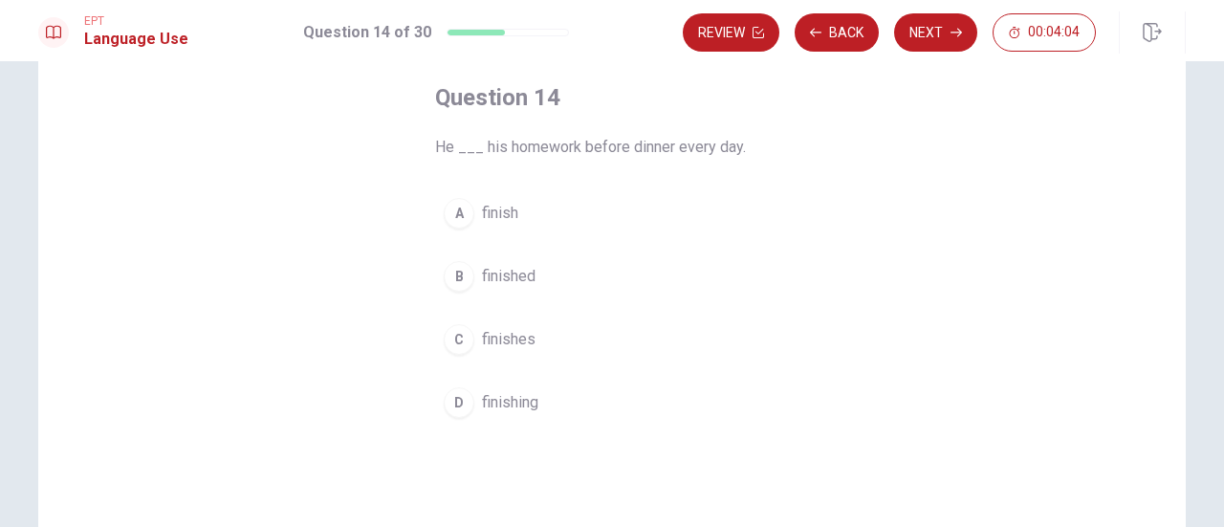
click at [503, 339] on span "finishes" at bounding box center [509, 339] width 54 height 23
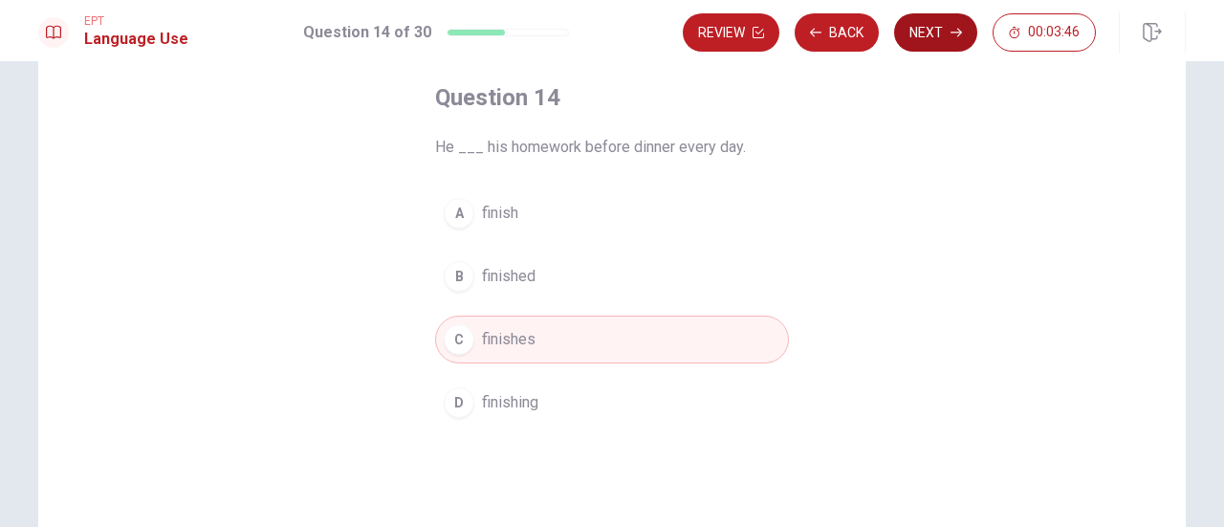
click at [935, 36] on button "Next" at bounding box center [935, 32] width 83 height 38
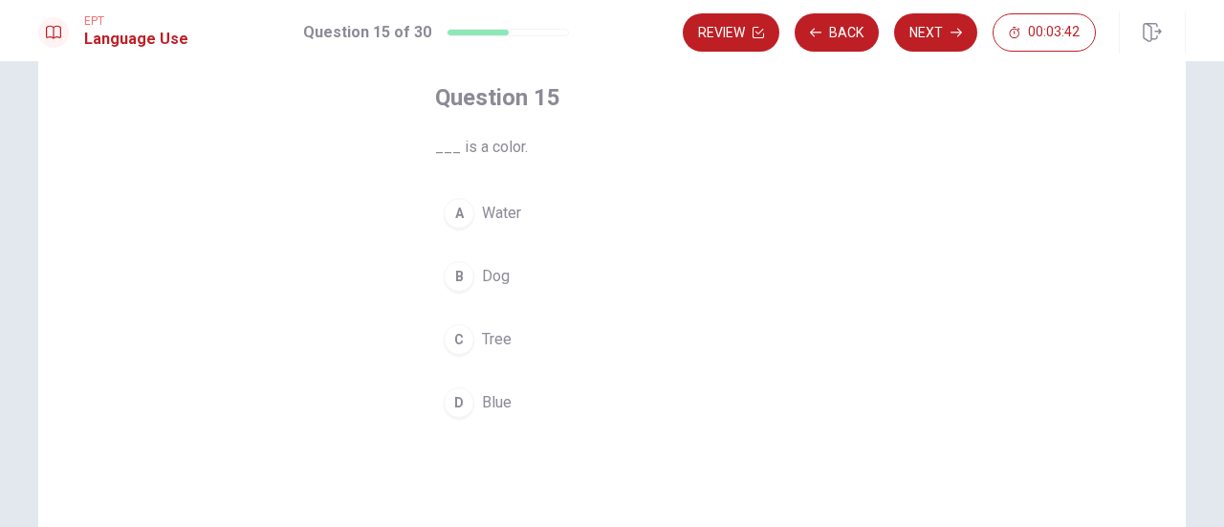
click at [490, 401] on span "Blue" at bounding box center [497, 402] width 30 height 23
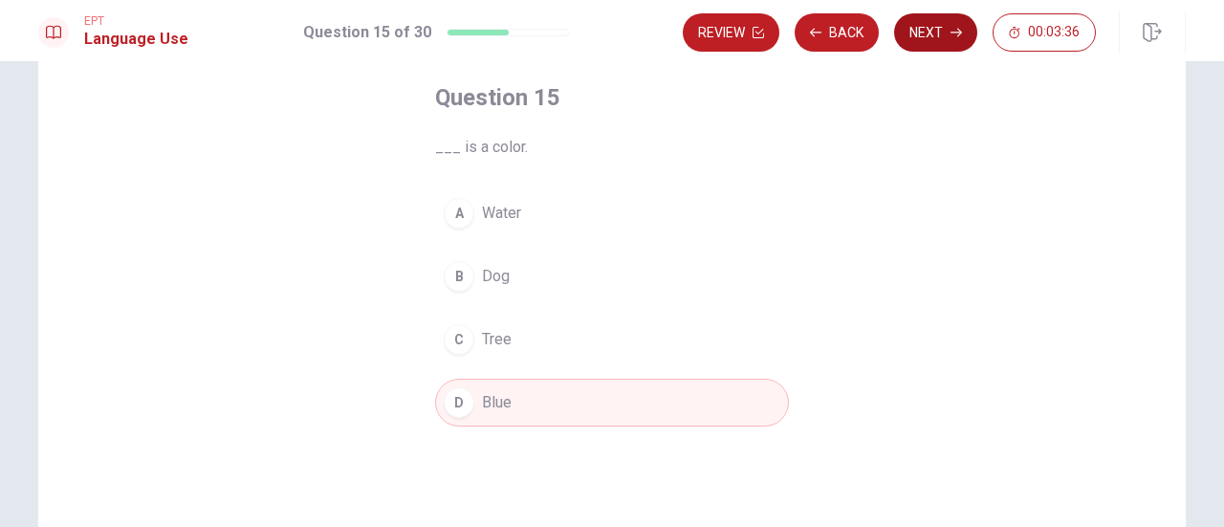
click at [941, 32] on button "Next" at bounding box center [935, 32] width 83 height 38
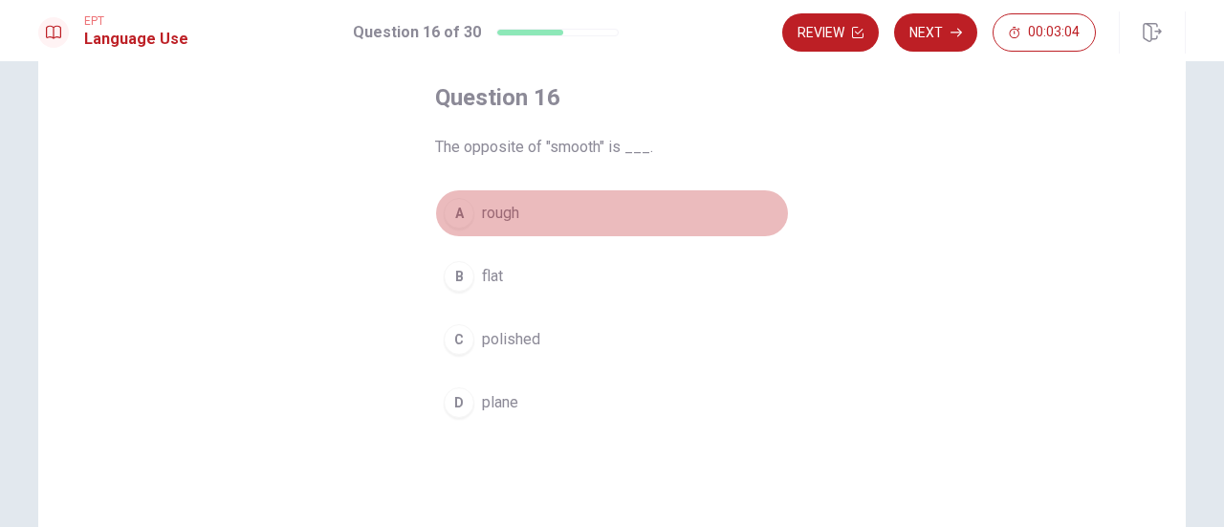
click at [493, 204] on span "rough" at bounding box center [500, 213] width 37 height 23
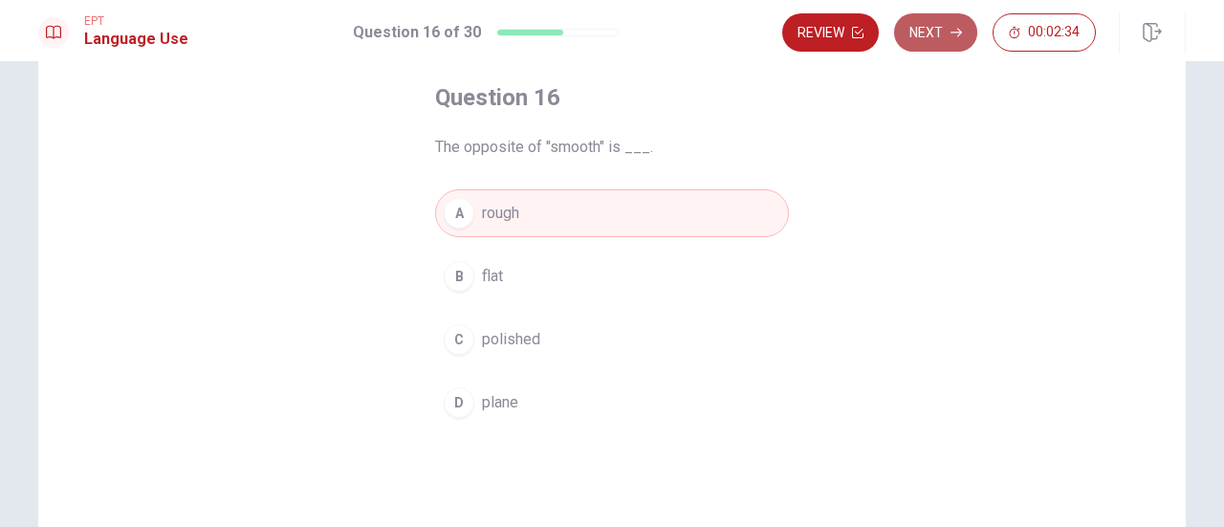
click at [928, 33] on button "Next" at bounding box center [935, 32] width 83 height 38
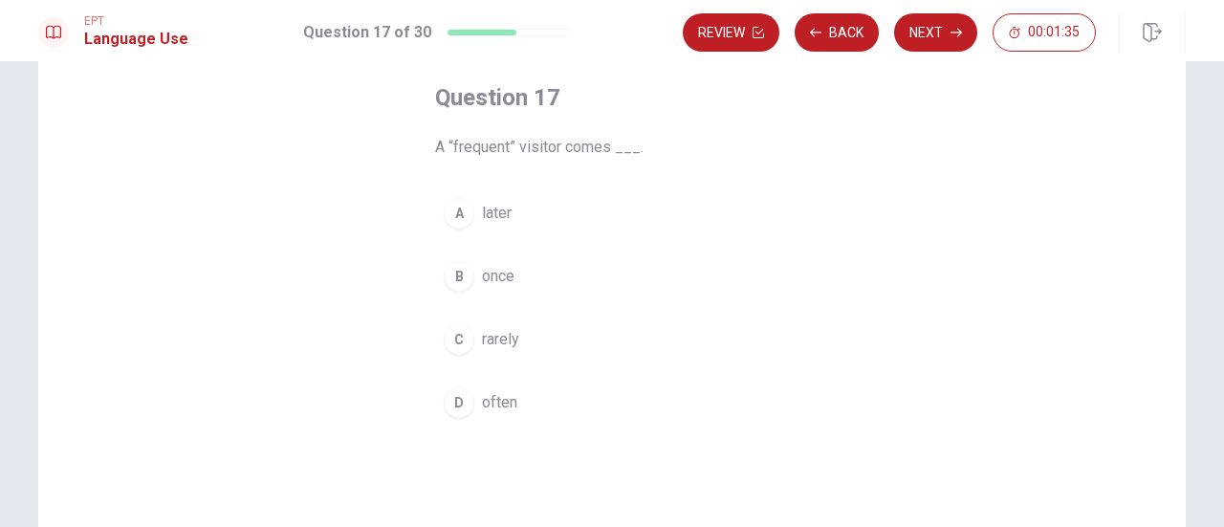
click at [482, 398] on span "often" at bounding box center [499, 402] width 35 height 23
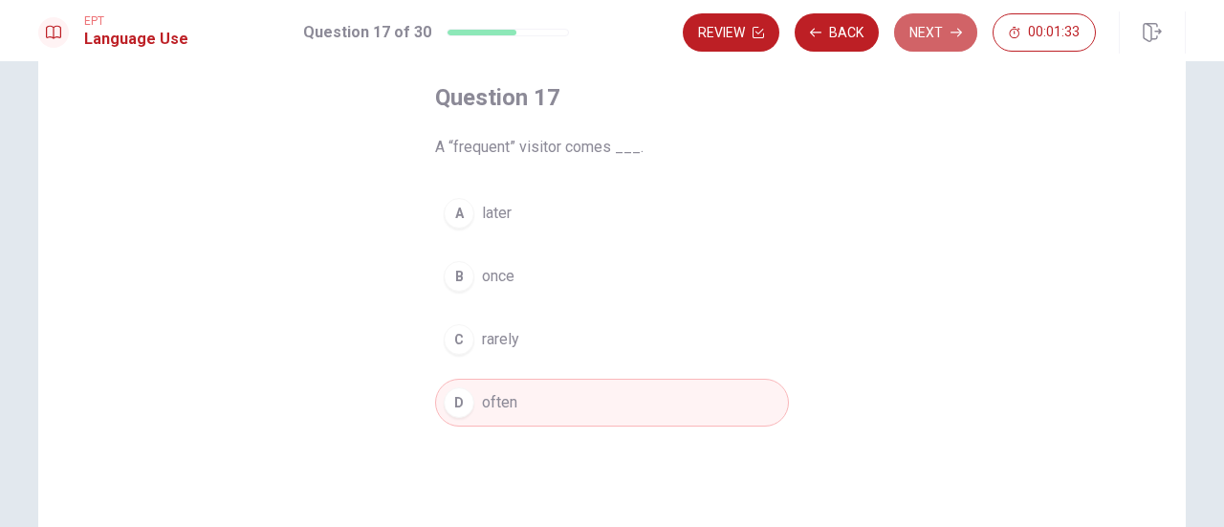
drag, startPoint x: 925, startPoint y: 41, endPoint x: 930, endPoint y: 135, distance: 93.8
click at [925, 41] on button "Next" at bounding box center [935, 32] width 83 height 38
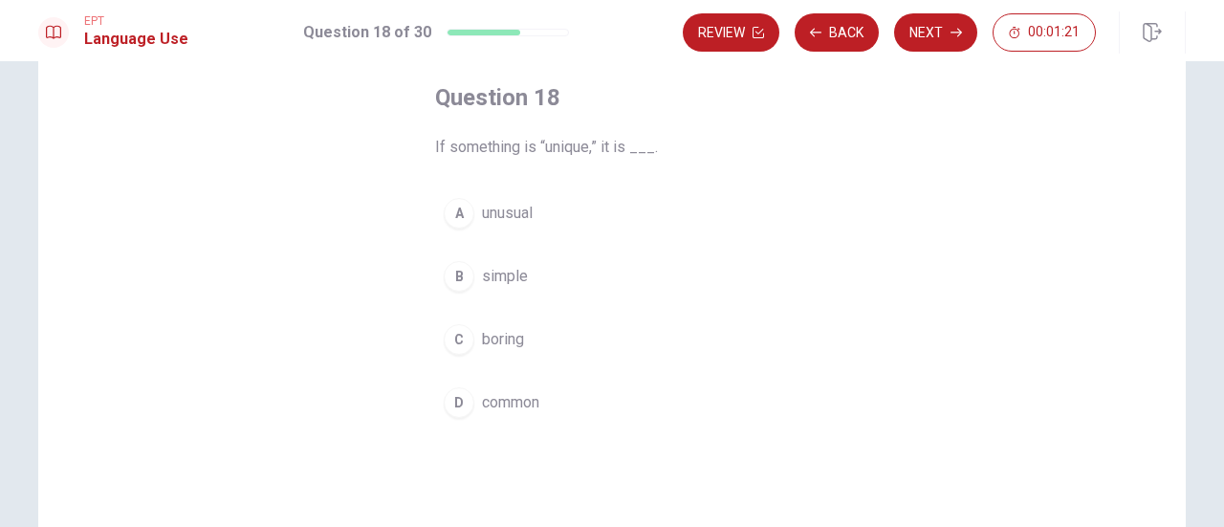
click at [508, 206] on span "unusual" at bounding box center [507, 213] width 51 height 23
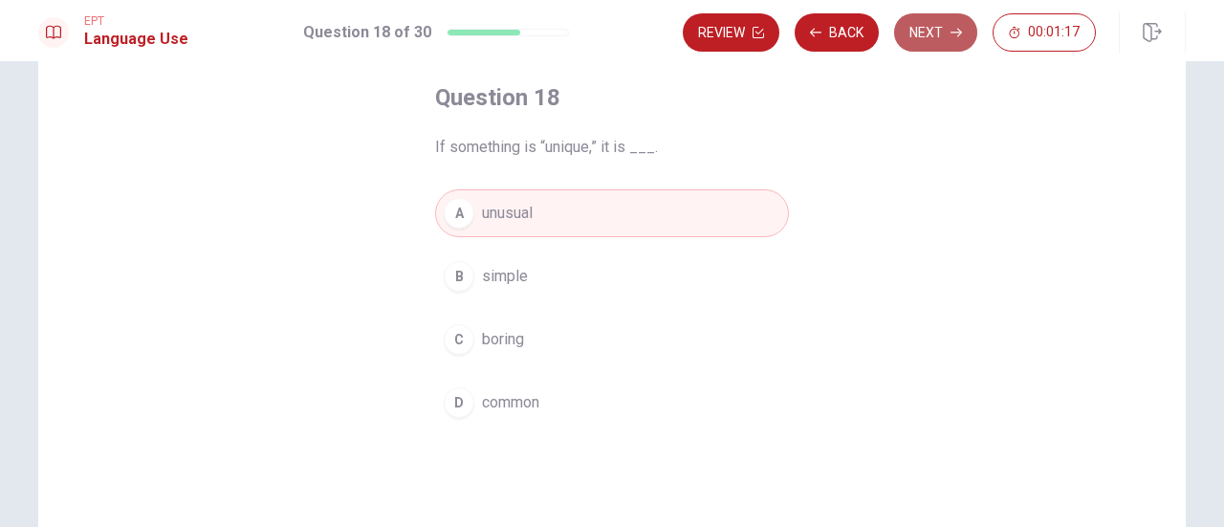
click at [937, 33] on button "Next" at bounding box center [935, 32] width 83 height 38
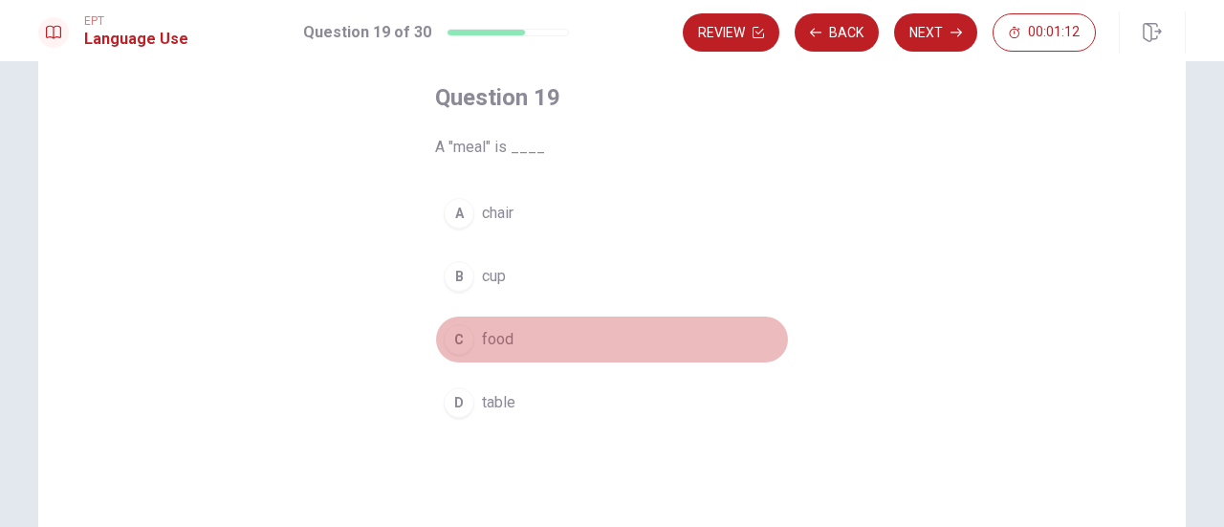
click at [500, 333] on span "food" at bounding box center [498, 339] width 32 height 23
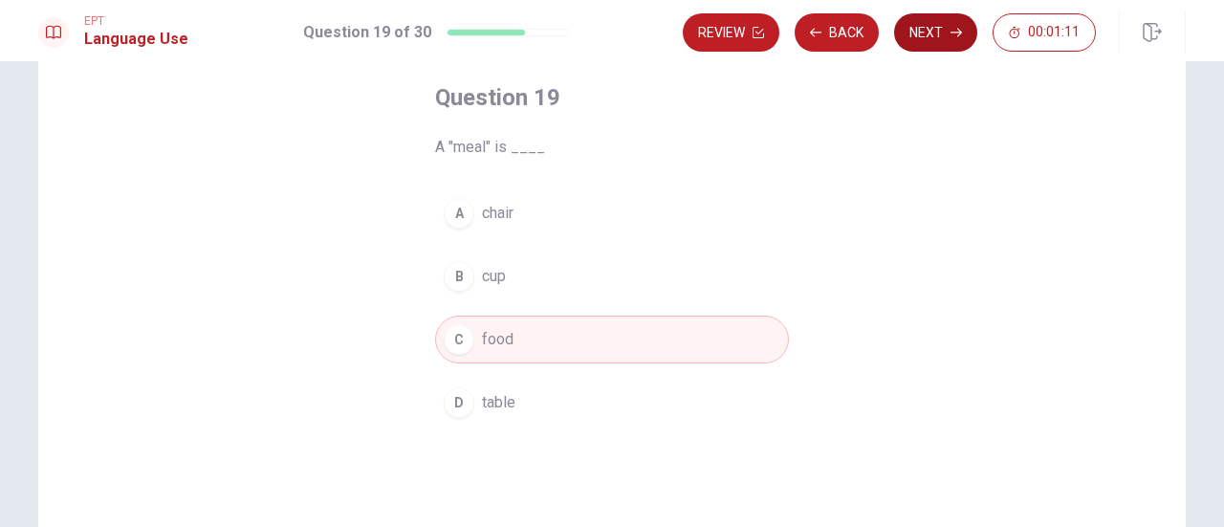
click at [945, 33] on button "Next" at bounding box center [935, 32] width 83 height 38
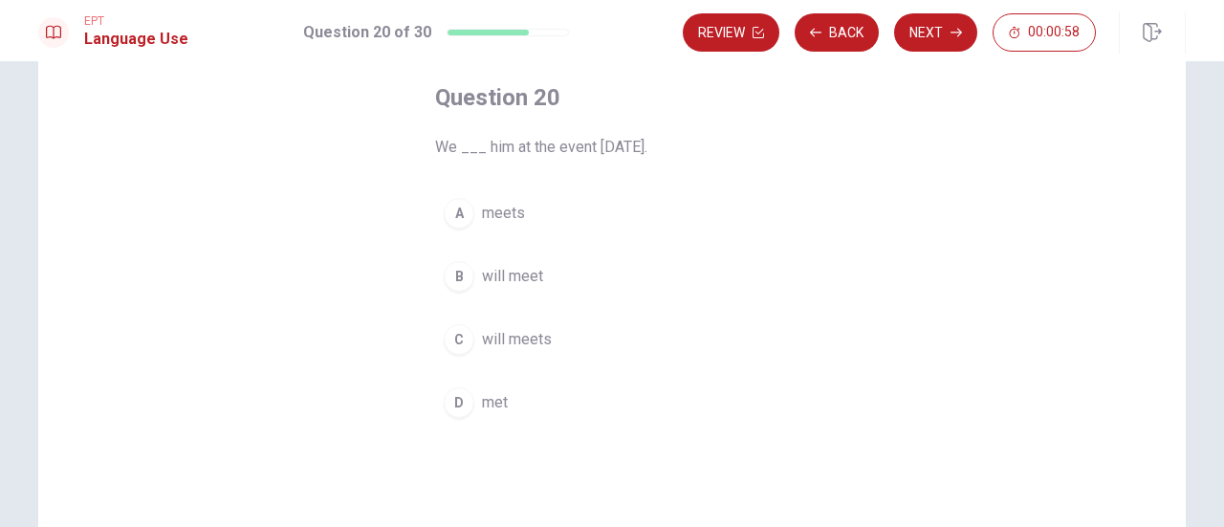
click at [510, 268] on span "will meet" at bounding box center [512, 276] width 61 height 23
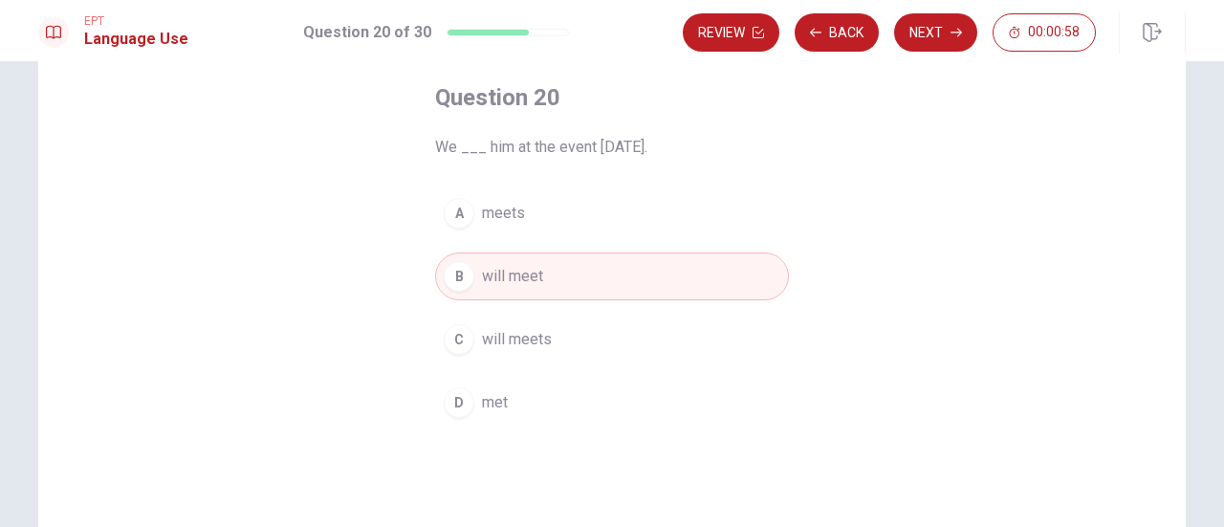
click at [940, 22] on button "Next" at bounding box center [935, 32] width 83 height 38
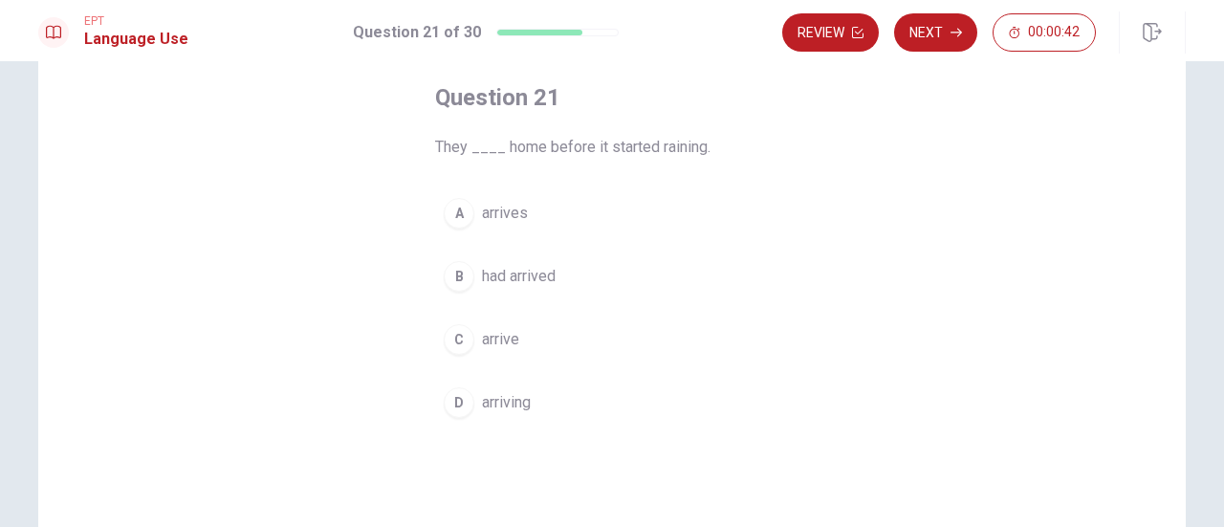
click at [490, 336] on span "arrive" at bounding box center [500, 339] width 37 height 23
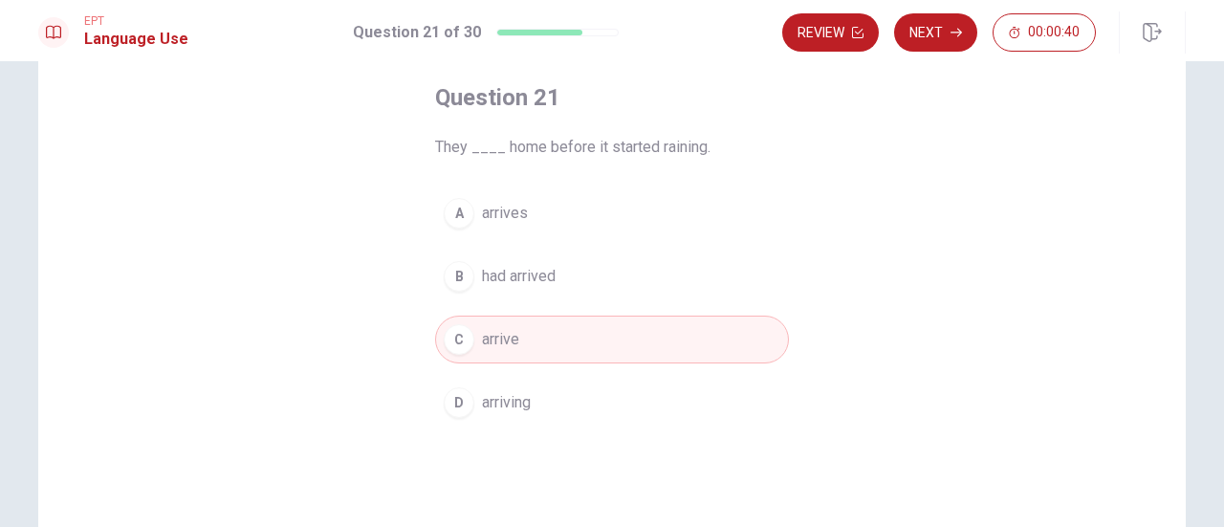
click at [935, 33] on button "Next" at bounding box center [935, 32] width 83 height 38
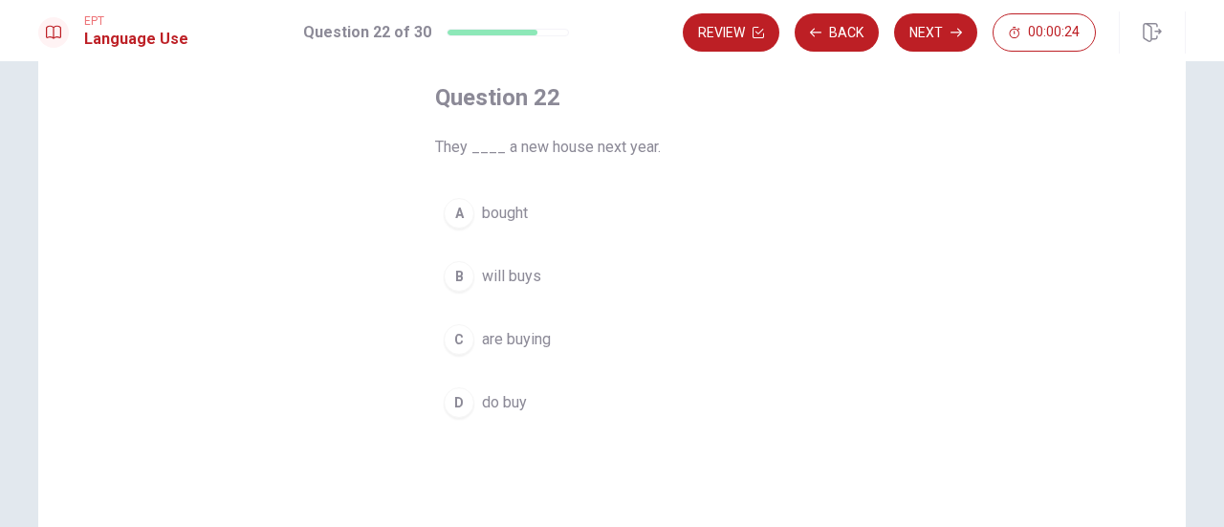
click at [501, 274] on span "will buys" at bounding box center [511, 276] width 59 height 23
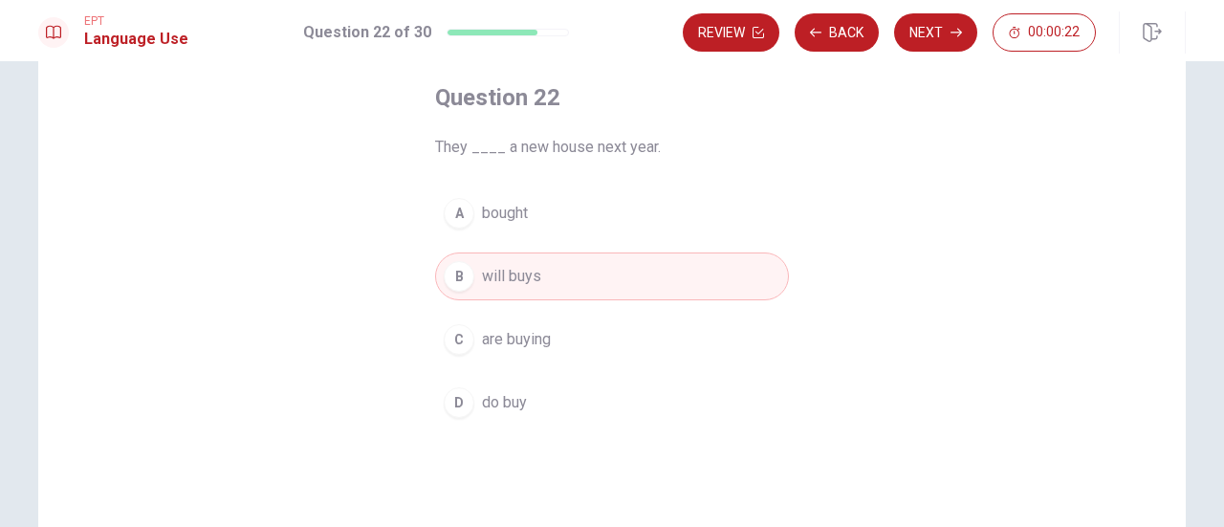
click at [497, 401] on span "do buy" at bounding box center [504, 402] width 45 height 23
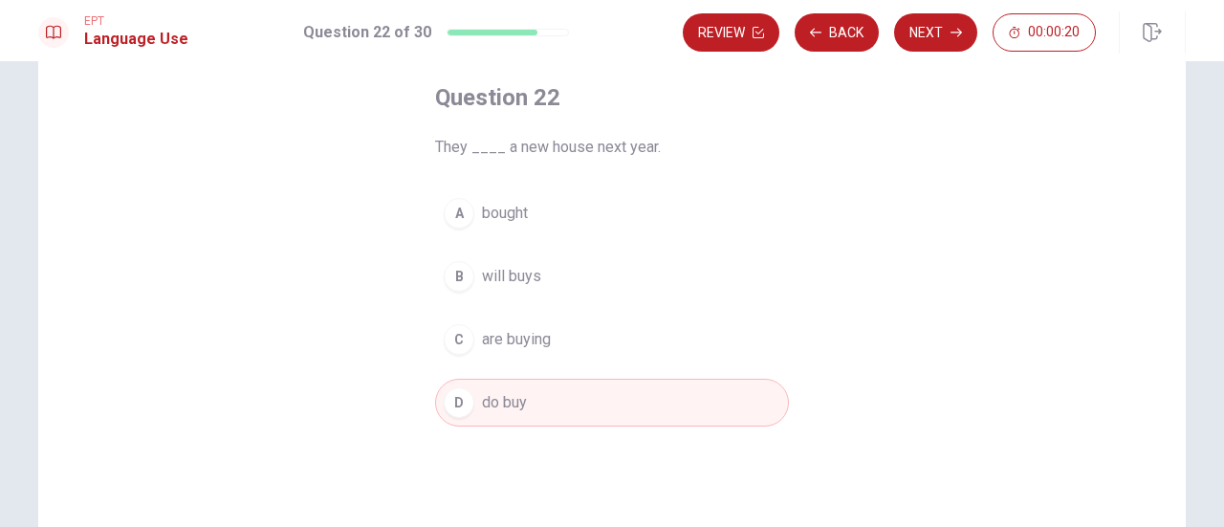
drag, startPoint x: 971, startPoint y: 11, endPoint x: 991, endPoint y: -3, distance: 24.1
click at [991, 0] on html "This site uses cookies, as explained in our Privacy Policy . If you agree to th…" at bounding box center [612, 263] width 1224 height 527
click at [937, 33] on button "Next" at bounding box center [935, 32] width 83 height 38
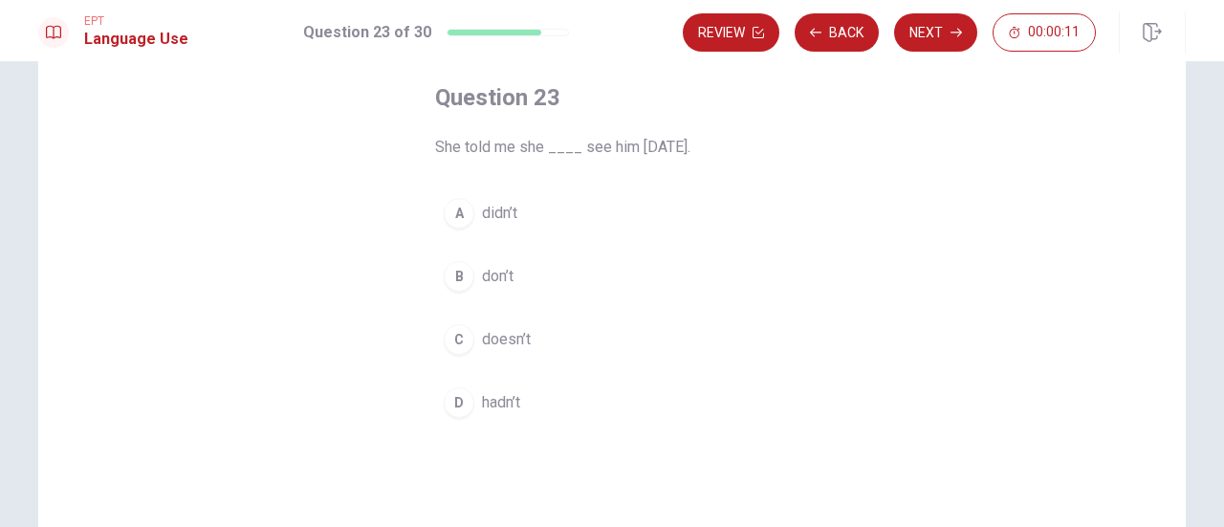
click at [503, 334] on span "doesn’t" at bounding box center [506, 339] width 49 height 23
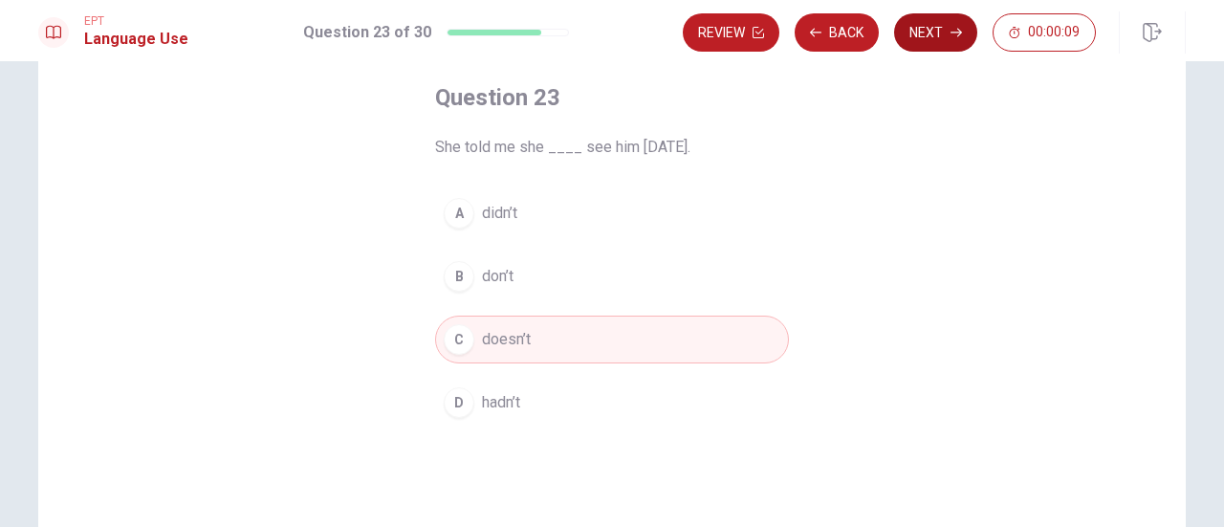
click at [953, 42] on button "Next" at bounding box center [935, 32] width 83 height 38
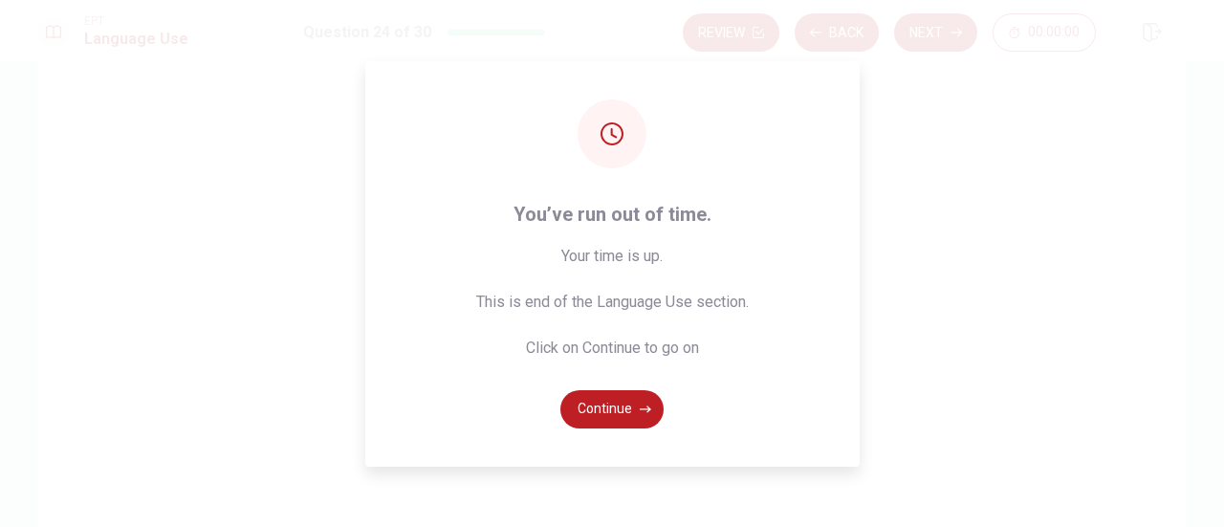
click at [507, 336] on span "Your time is up. This is end of the Language Use section. Click on Continue to …" at bounding box center [612, 302] width 273 height 115
click at [627, 420] on button "Continue" at bounding box center [611, 409] width 103 height 38
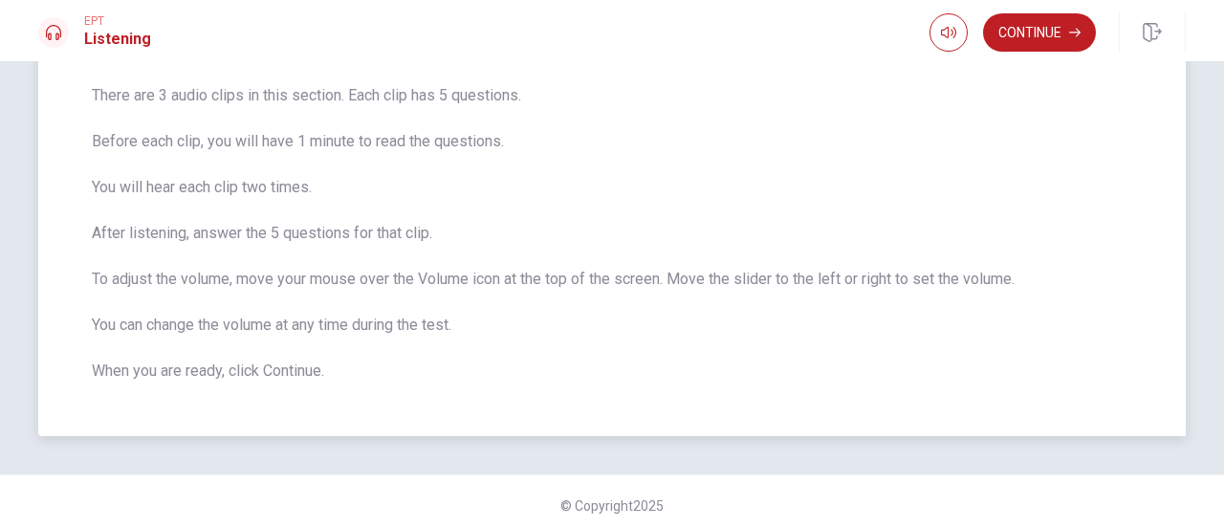
scroll to position [153, 0]
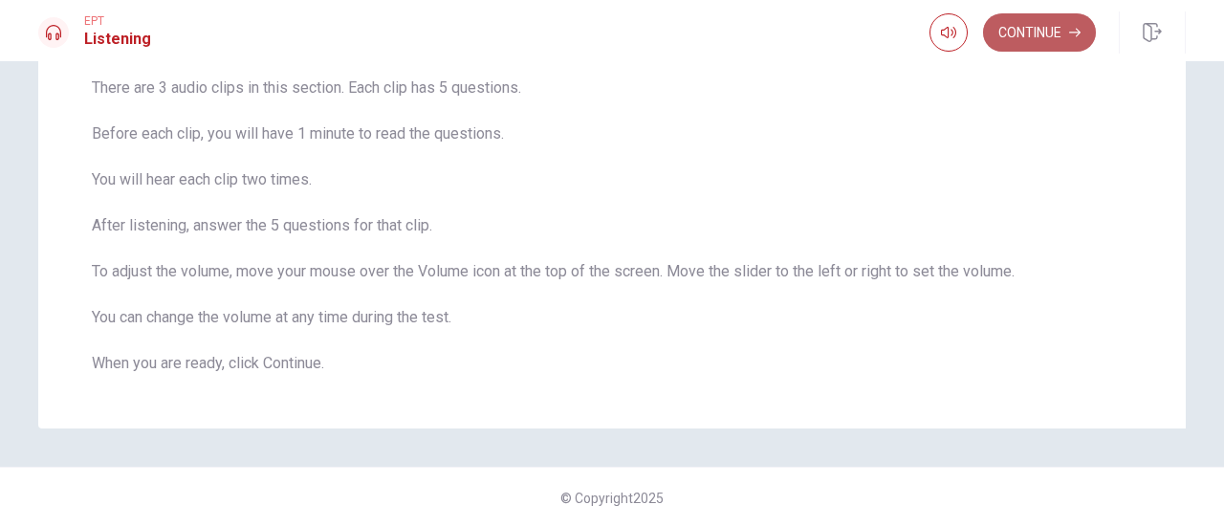
click at [1037, 35] on button "Continue" at bounding box center [1039, 32] width 113 height 38
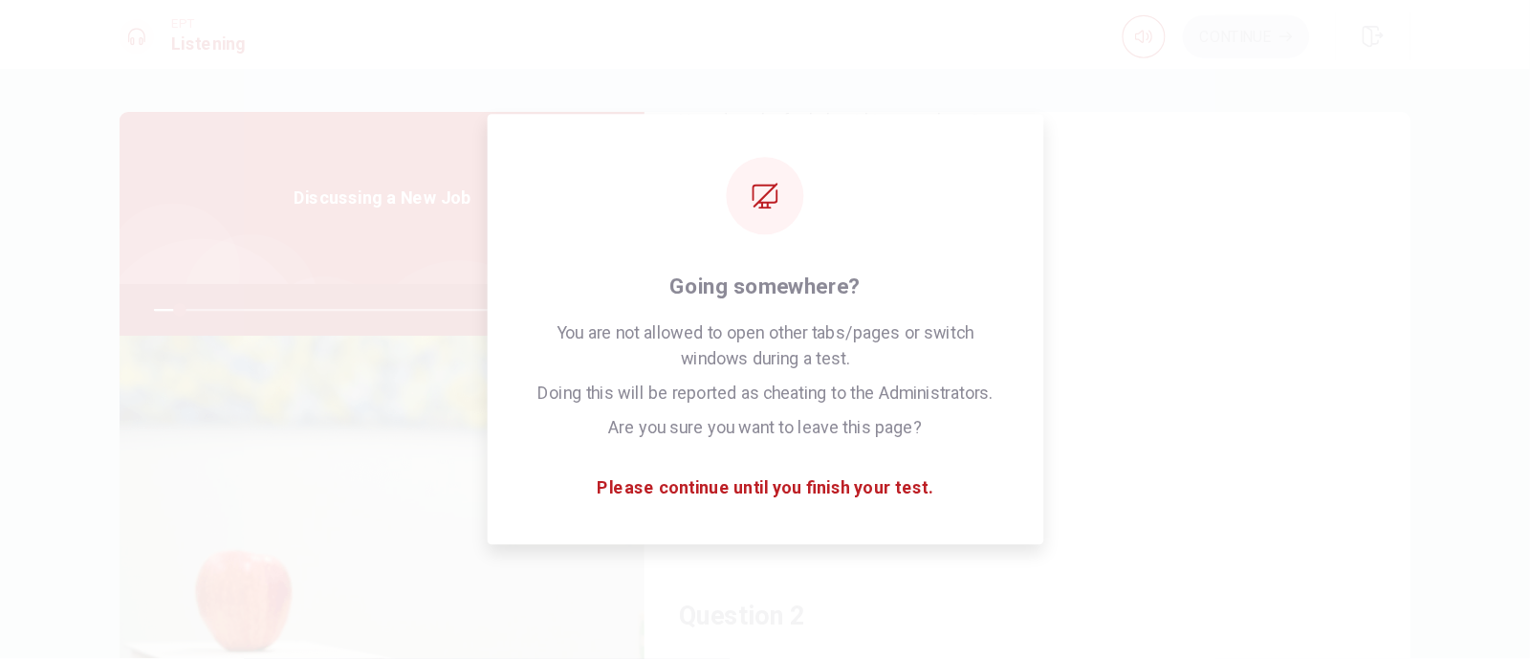
scroll to position [95, 0]
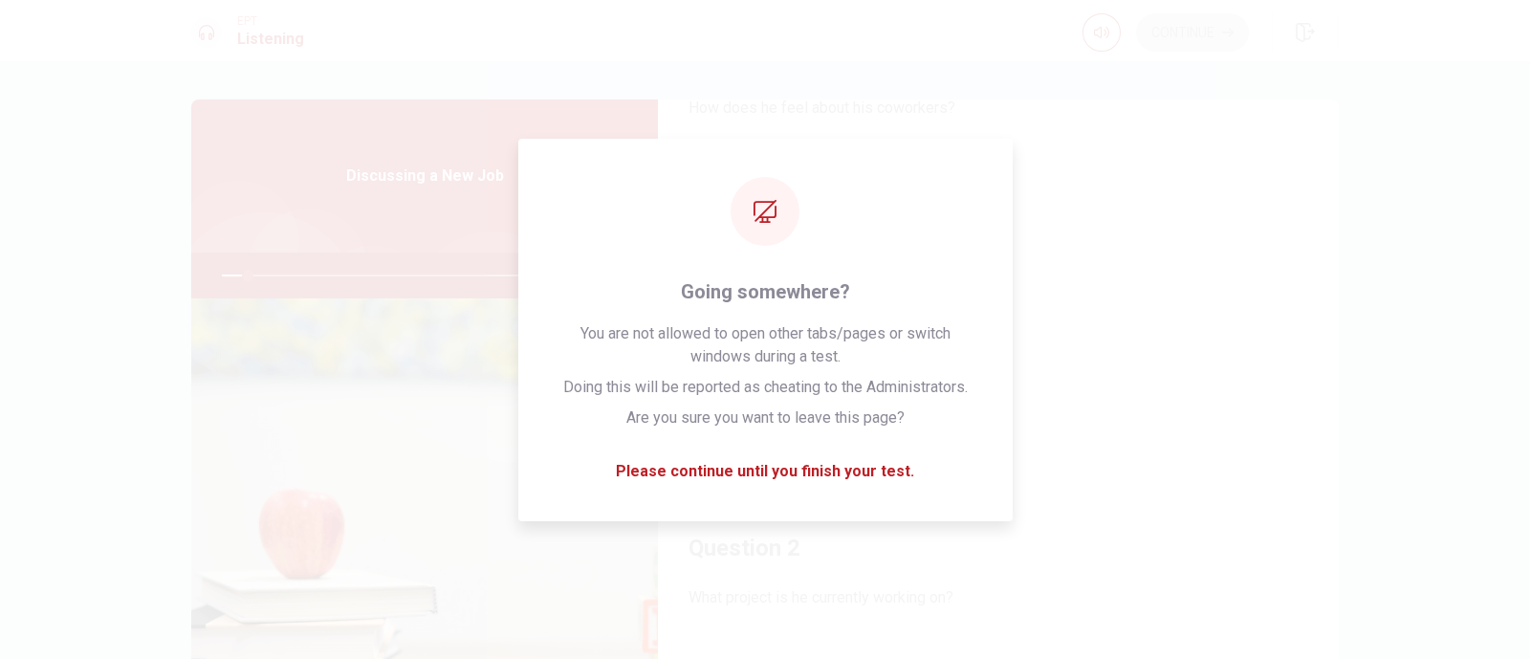
drag, startPoint x: 1144, startPoint y: 1, endPoint x: 1089, endPoint y: 503, distance: 505.0
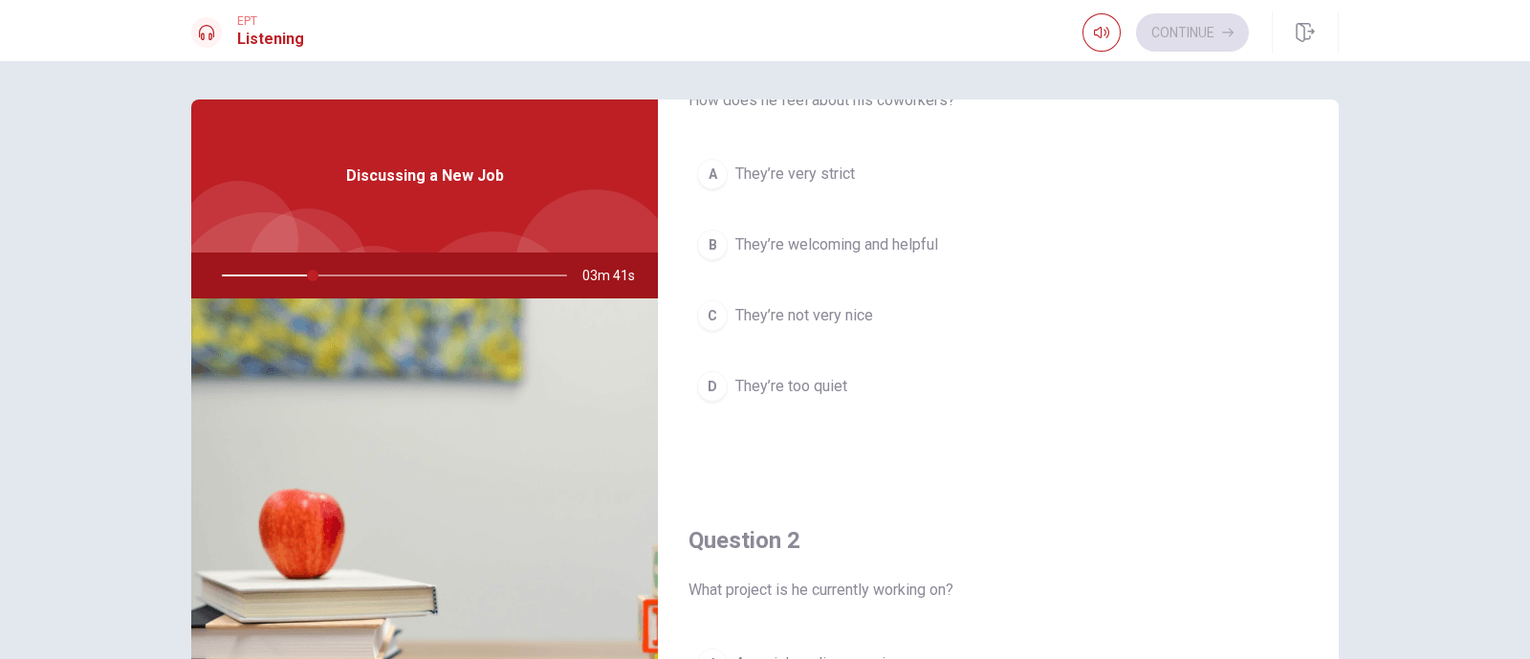
scroll to position [0, 0]
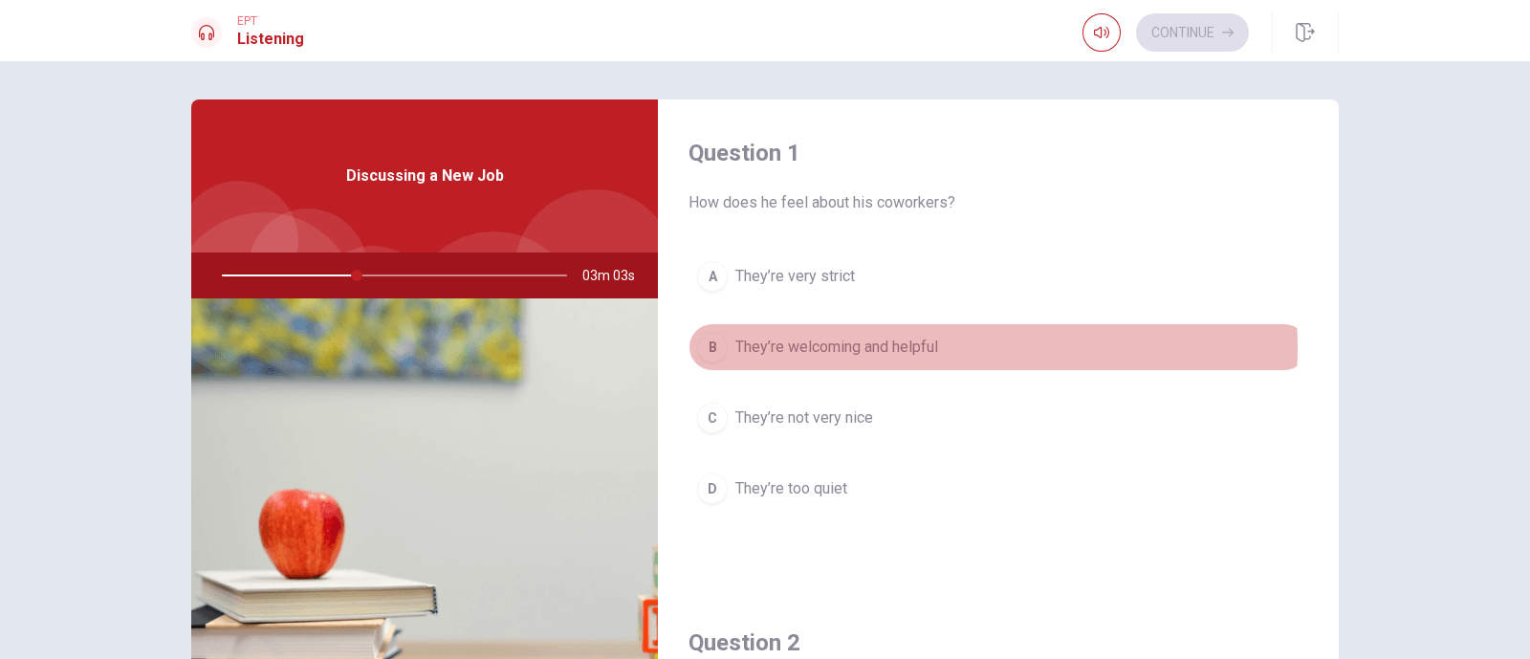
click at [856, 346] on span "They’re welcoming and helpful" at bounding box center [836, 347] width 203 height 23
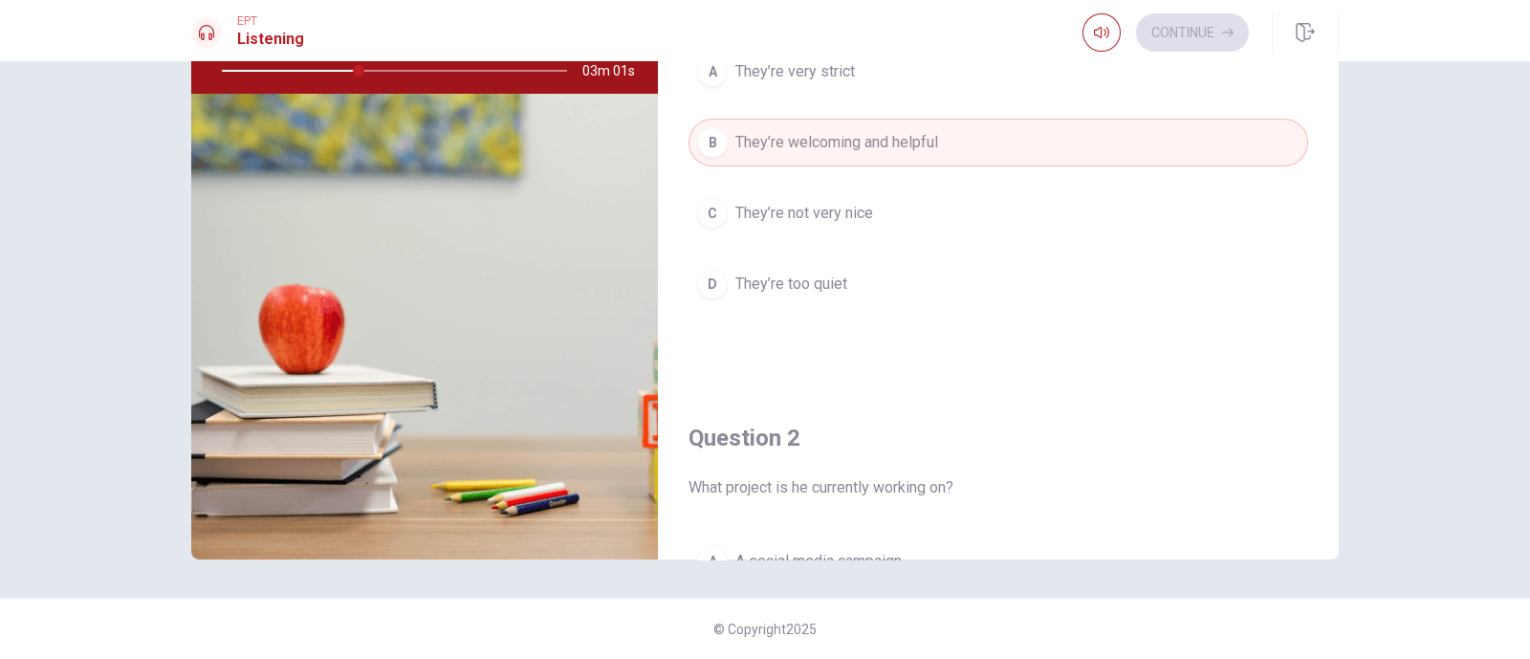
scroll to position [238, 0]
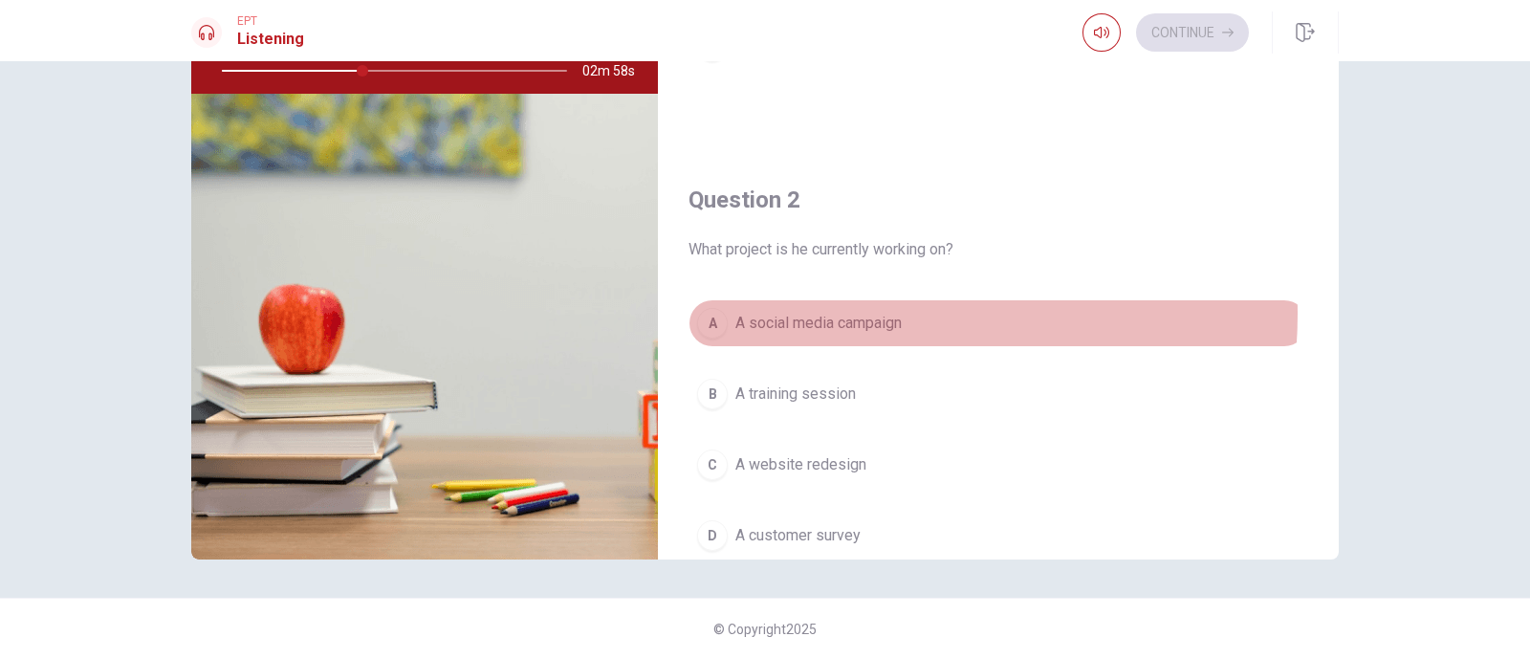
click at [836, 312] on span "A social media campaign" at bounding box center [818, 323] width 166 height 23
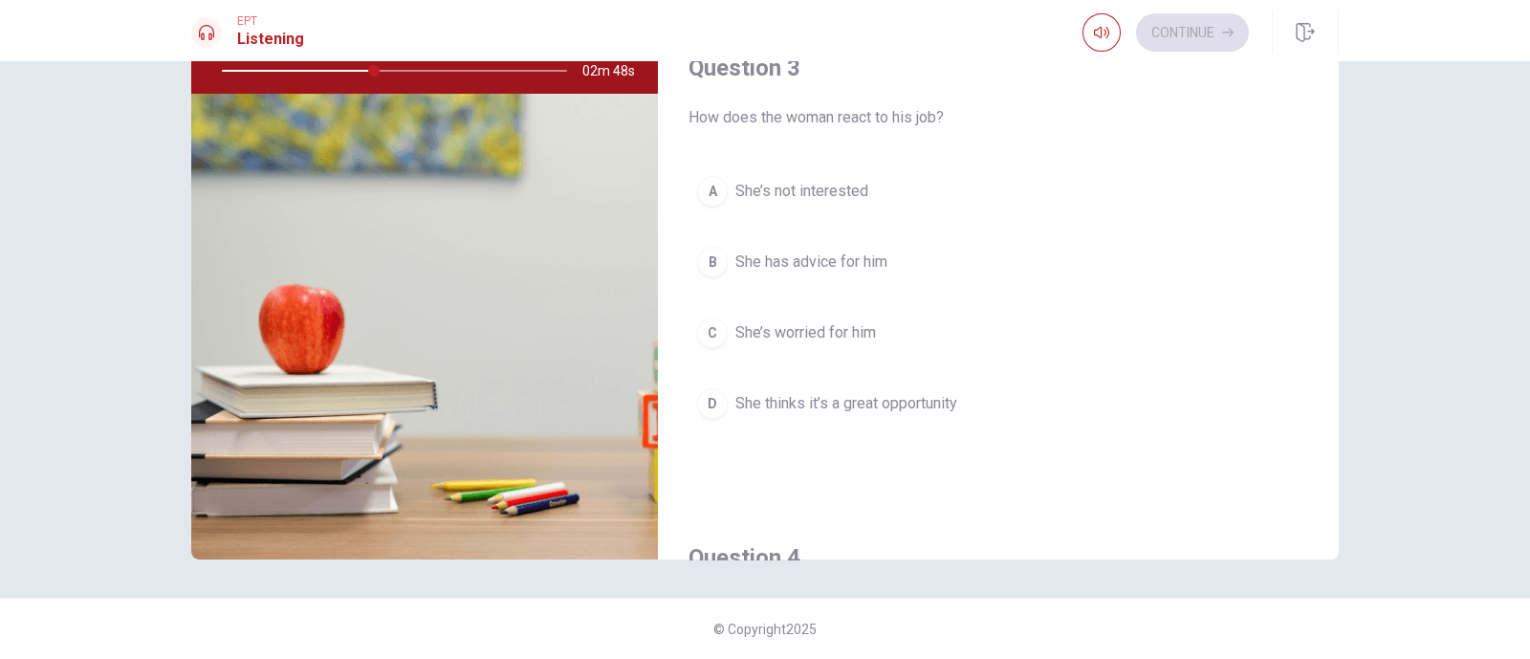
scroll to position [836, 0]
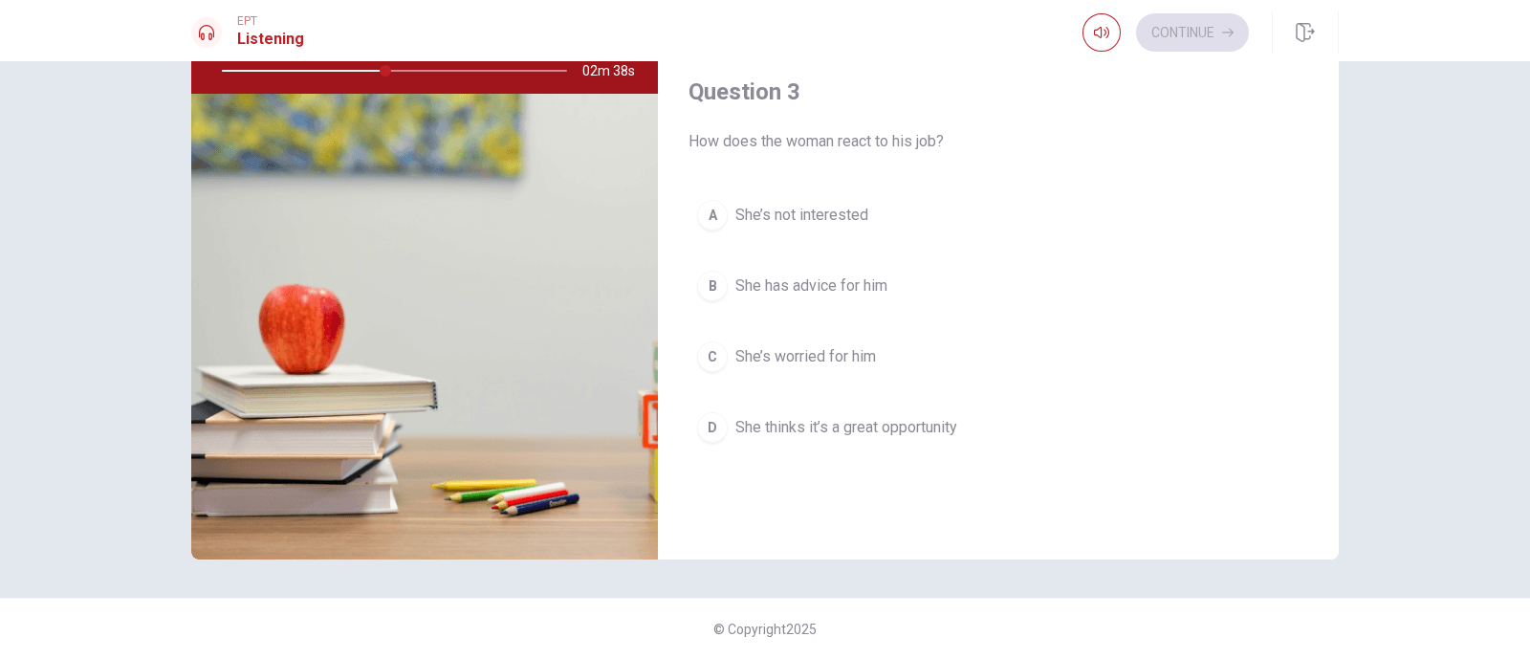
click at [889, 419] on span "She thinks it’s a great opportunity" at bounding box center [846, 427] width 222 height 23
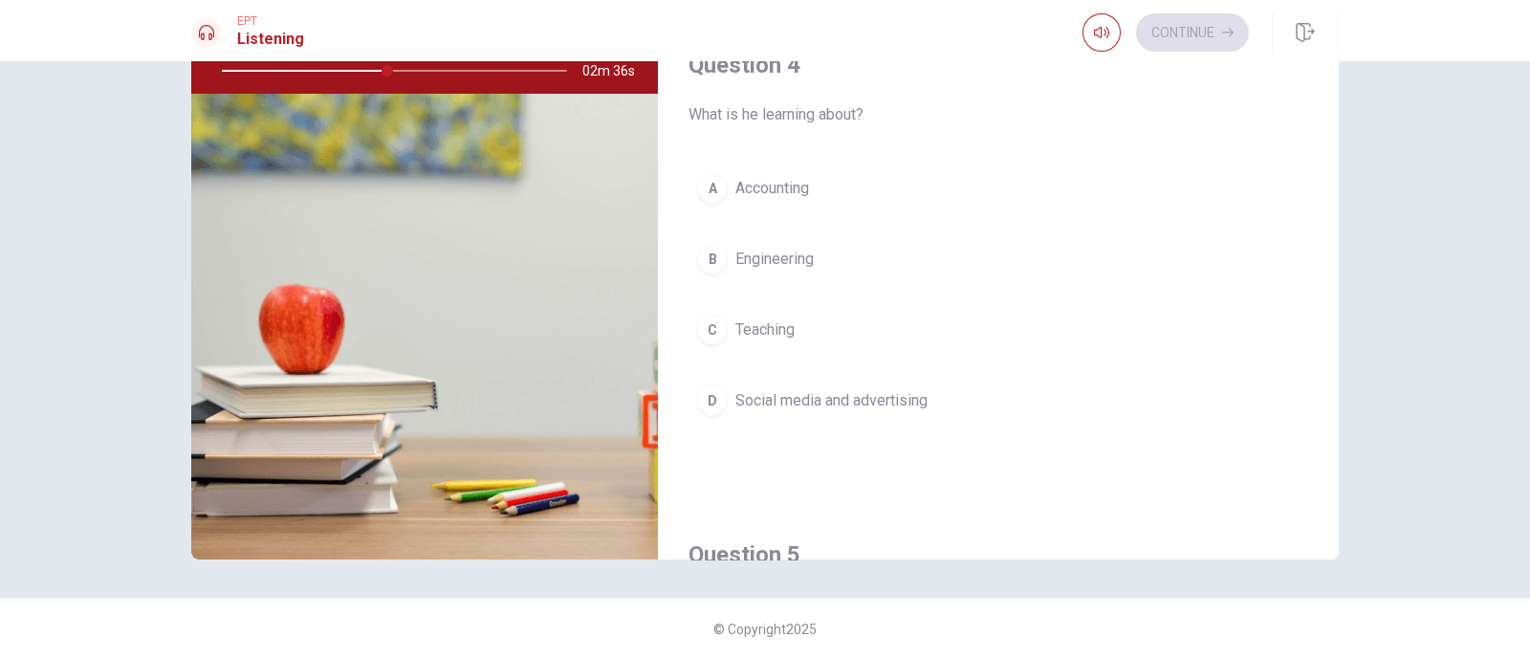
scroll to position [1315, 0]
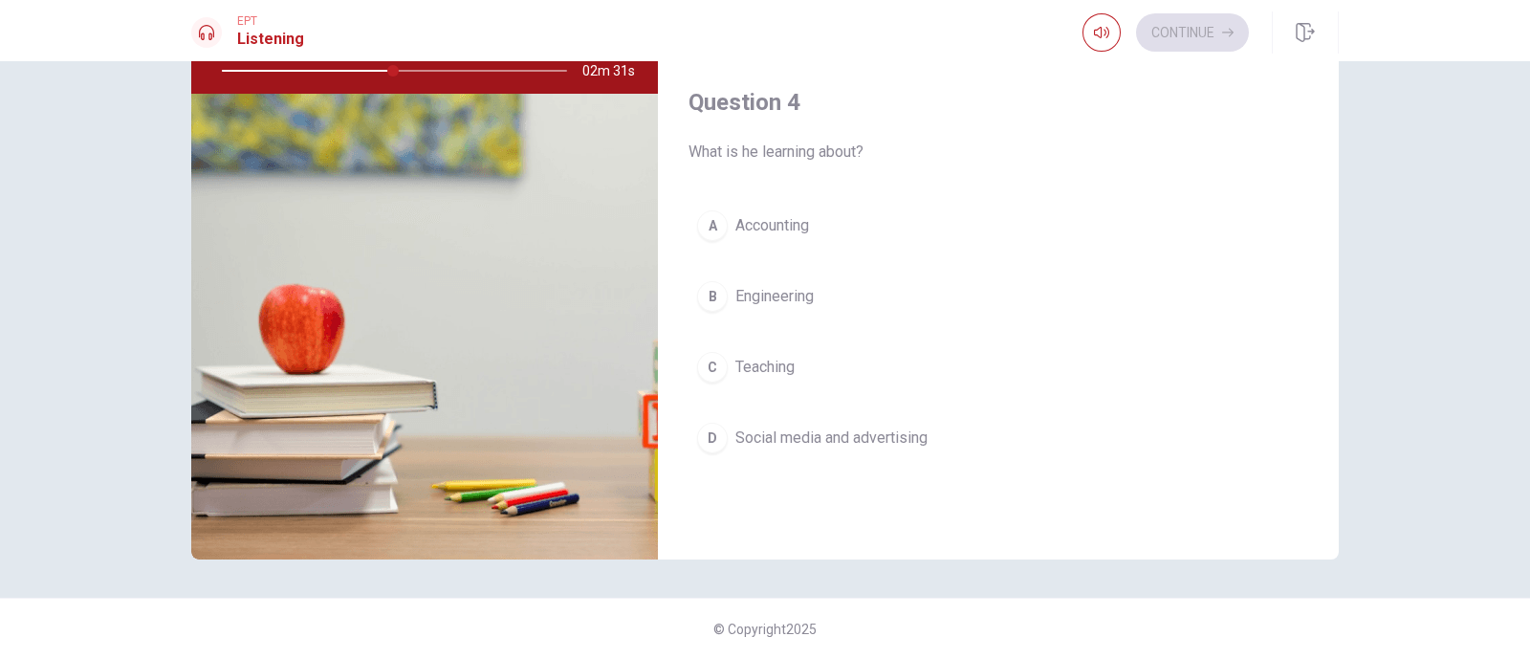
click at [859, 427] on span "Social media and advertising" at bounding box center [831, 438] width 192 height 23
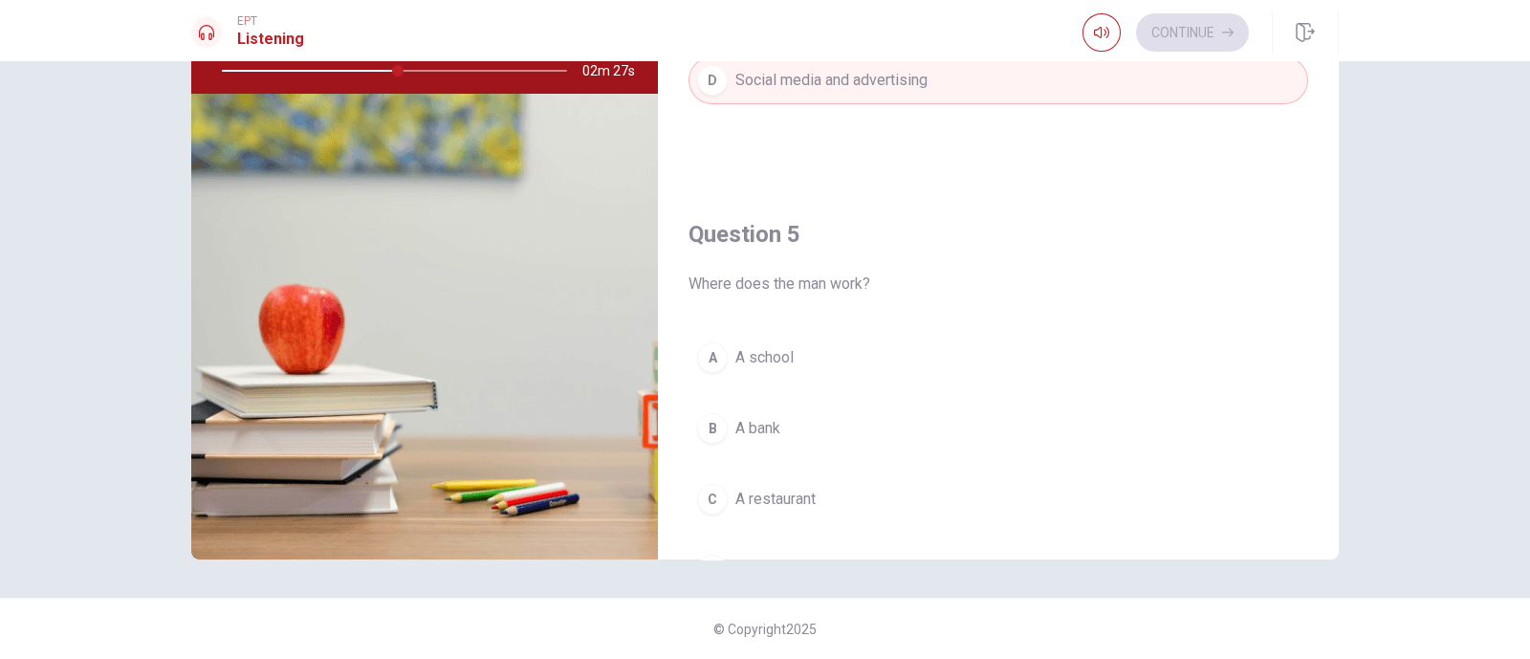
scroll to position [1776, 0]
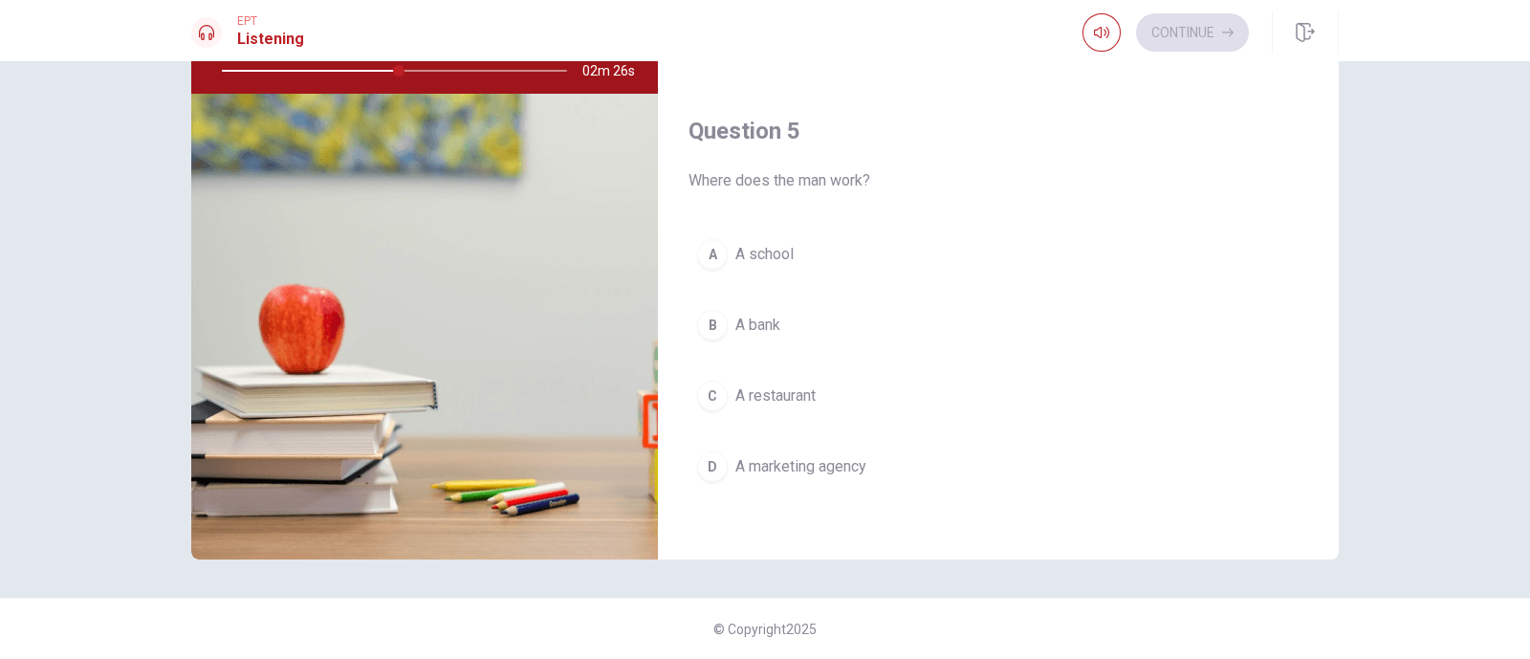
click at [808, 456] on span "A marketing agency" at bounding box center [800, 466] width 131 height 23
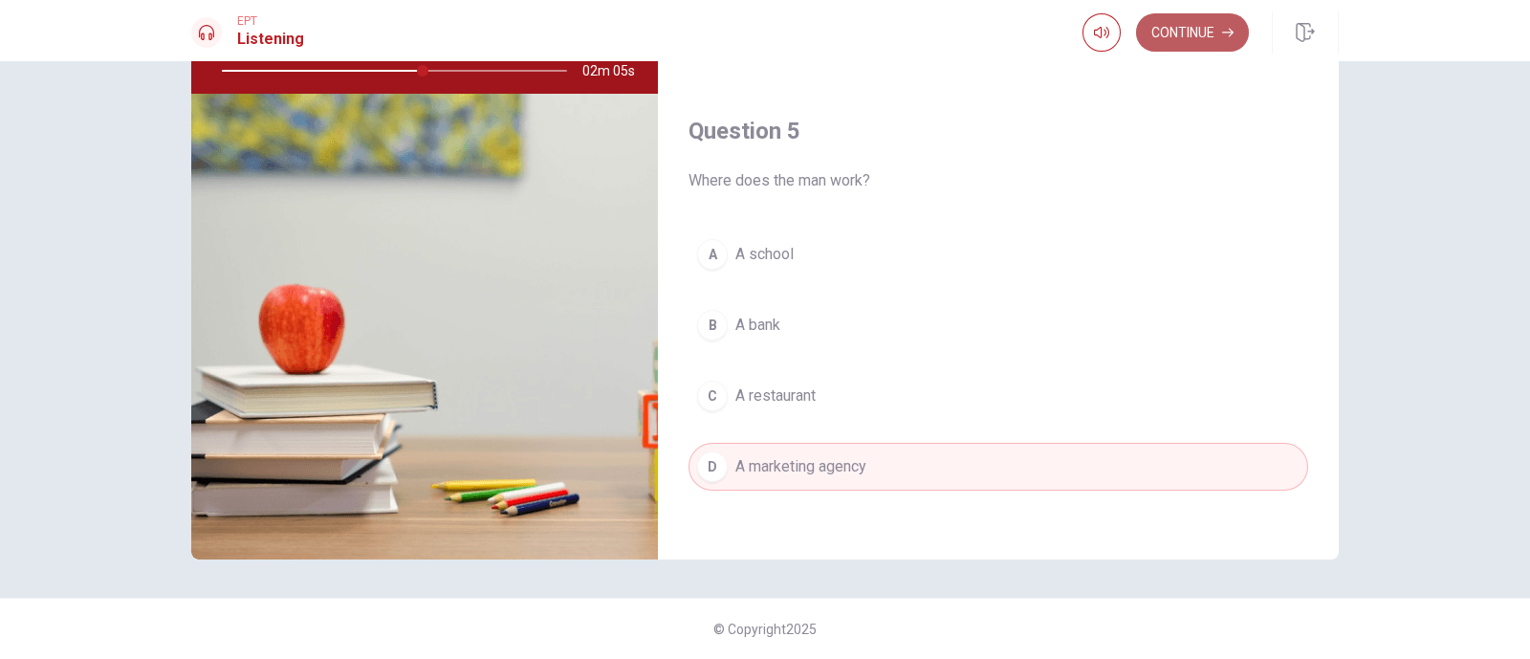
click at [1200, 42] on button "Continue" at bounding box center [1192, 32] width 113 height 38
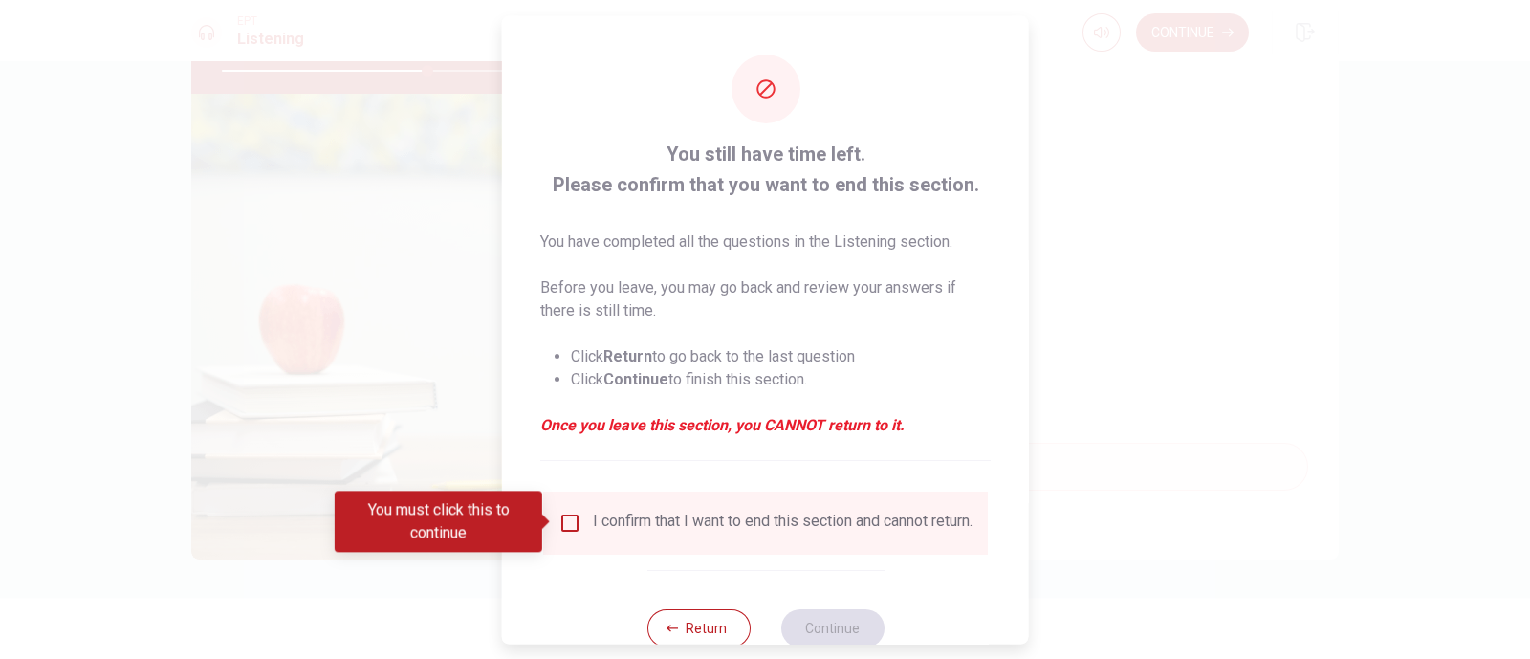
click at [569, 526] on input "You must click this to continue" at bounding box center [569, 522] width 23 height 23
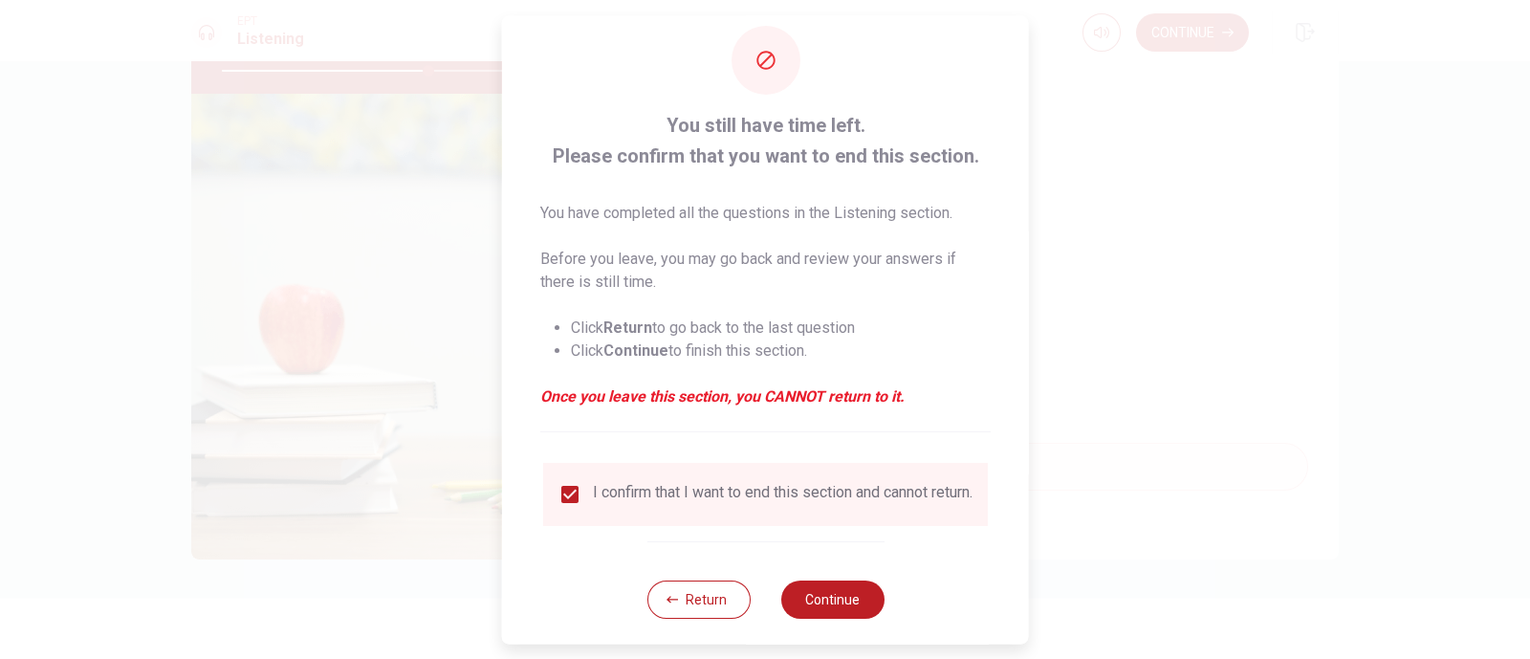
scroll to position [54, 0]
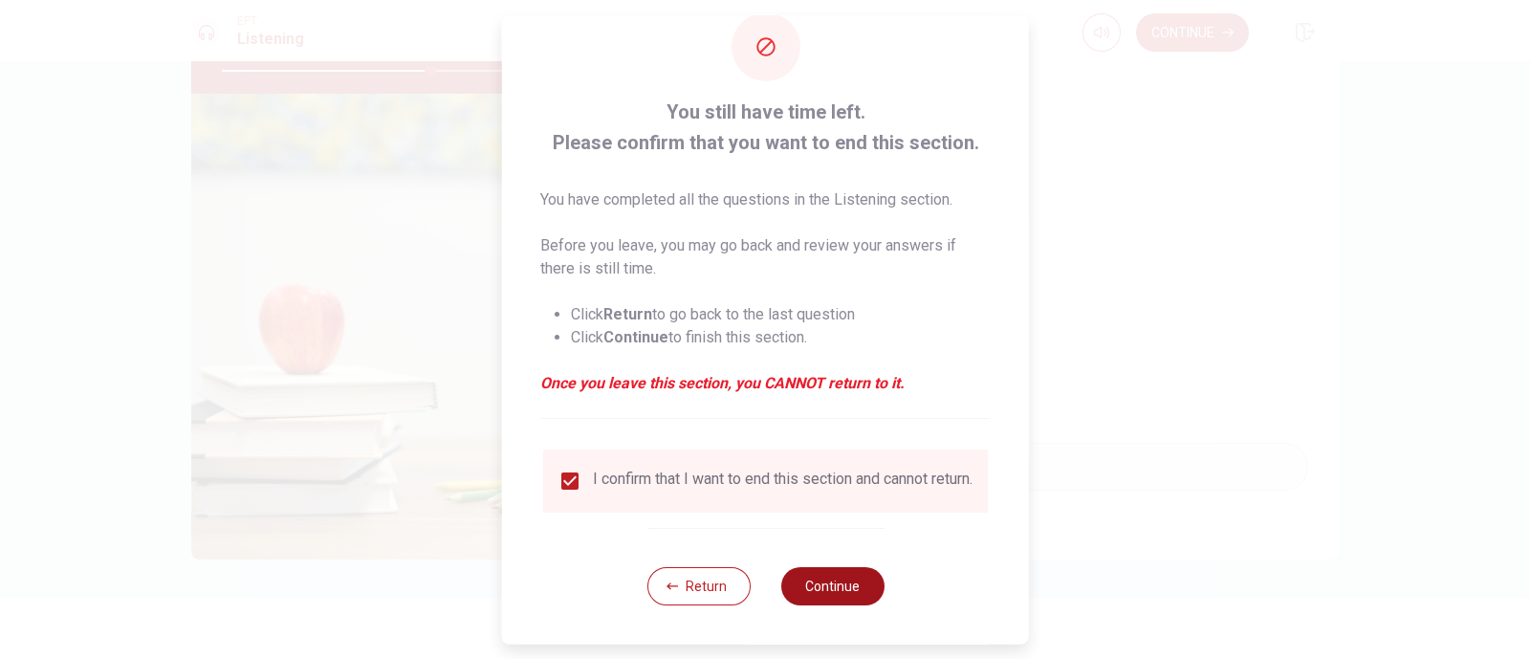
click at [835, 526] on button "Continue" at bounding box center [831, 586] width 103 height 38
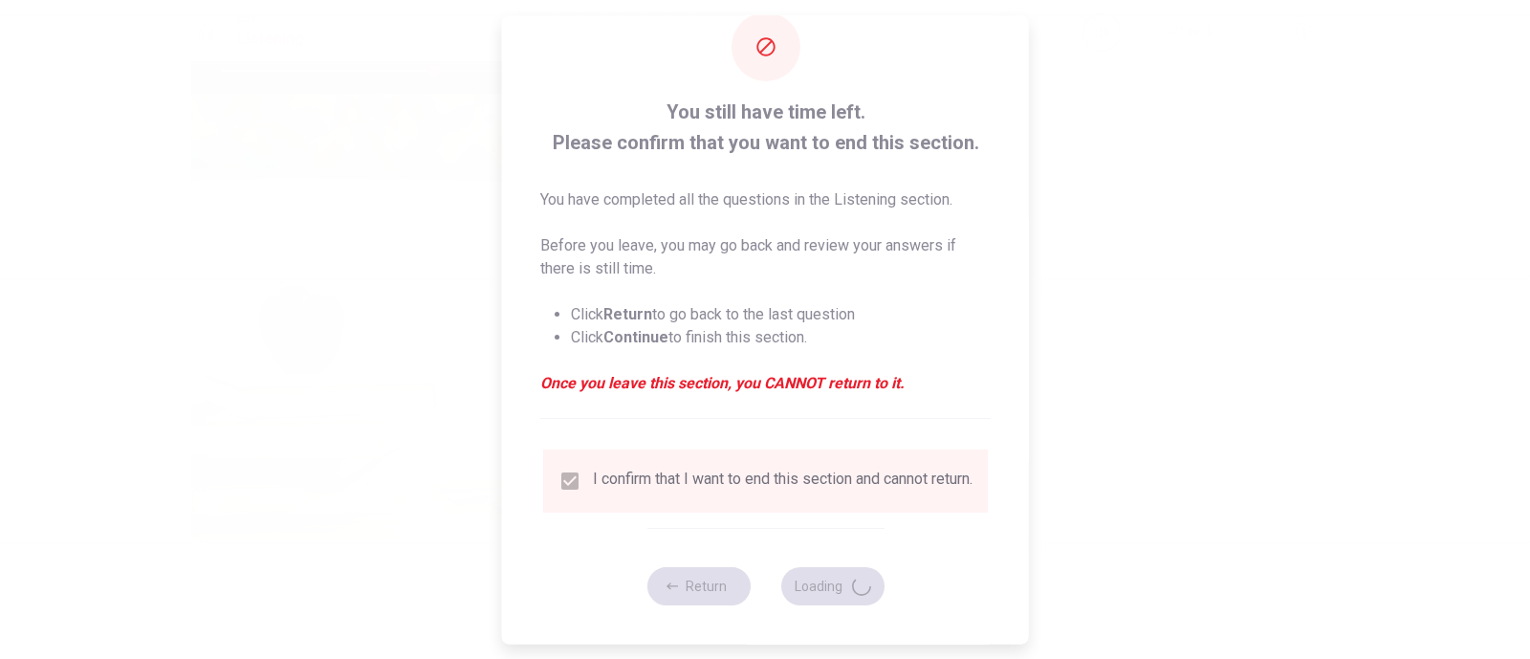
type input "62"
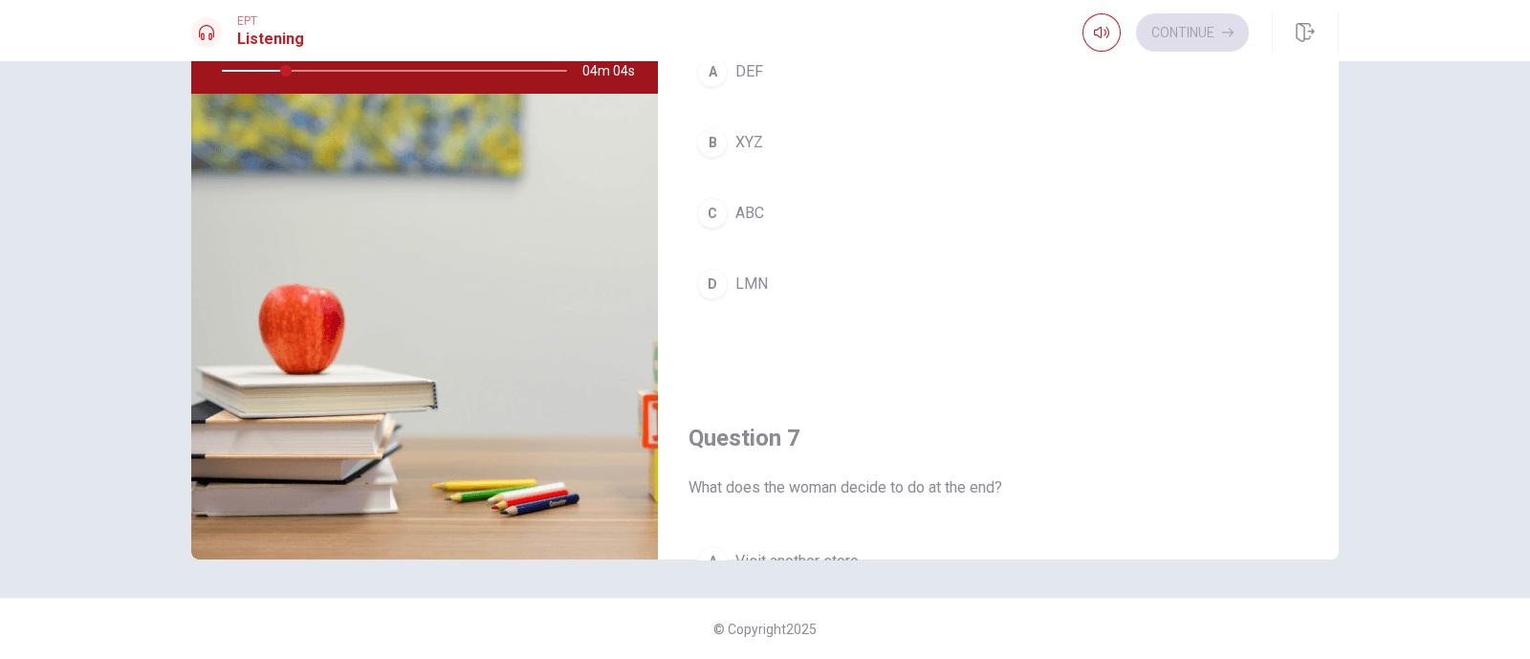
scroll to position [0, 0]
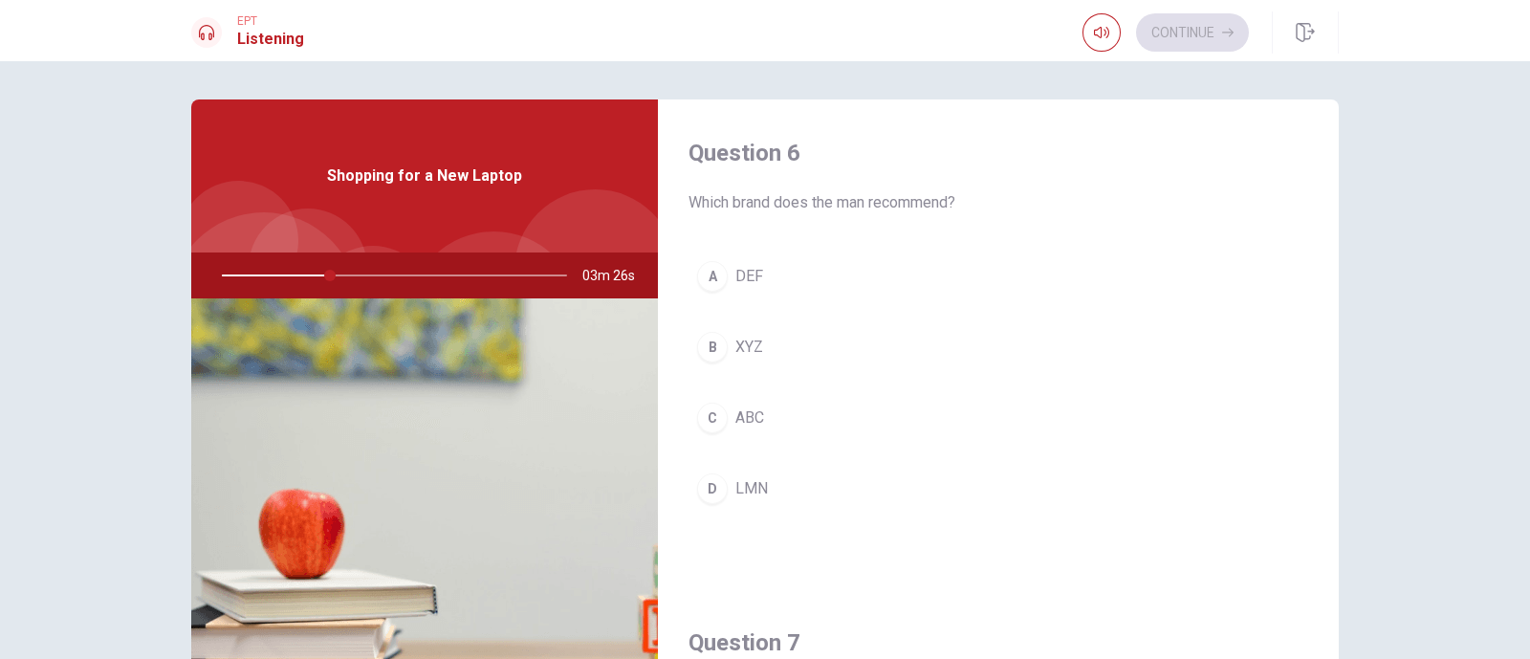
click at [747, 342] on span "XYZ" at bounding box center [749, 347] width 28 height 23
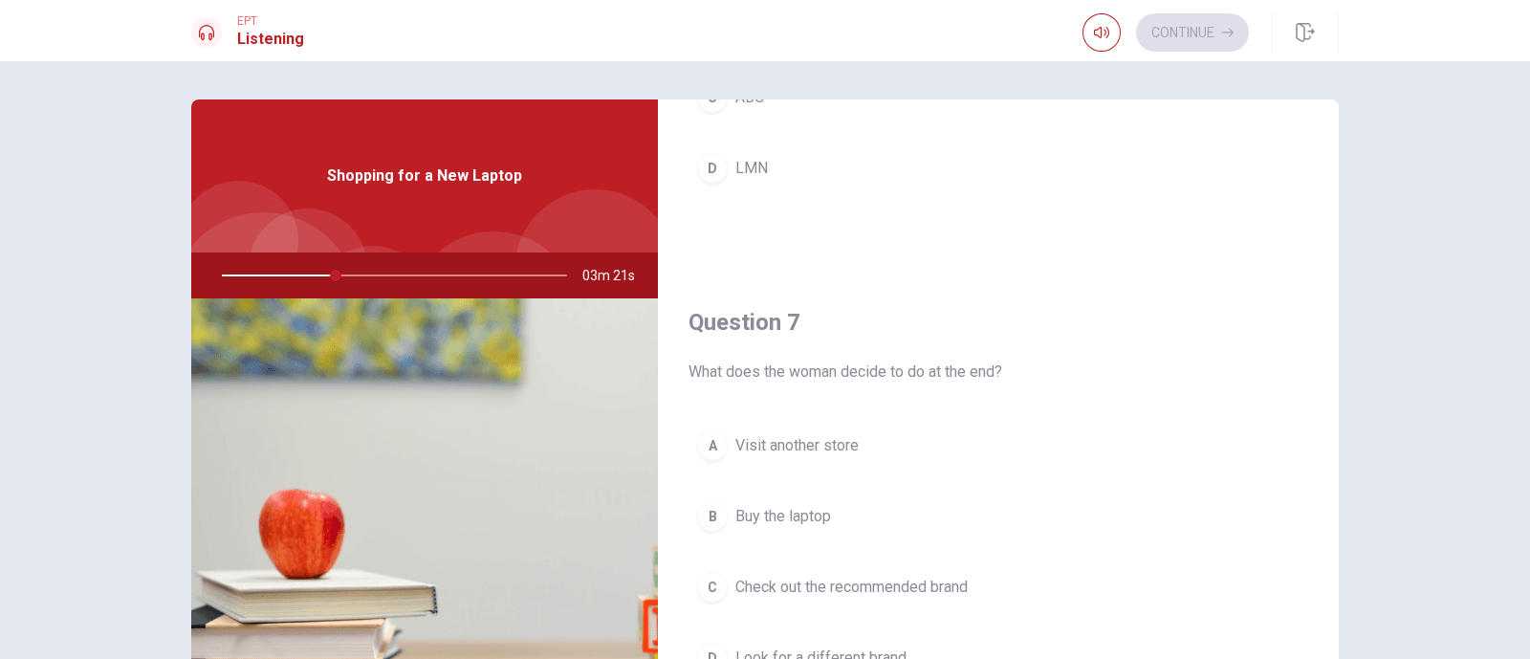
scroll to position [359, 0]
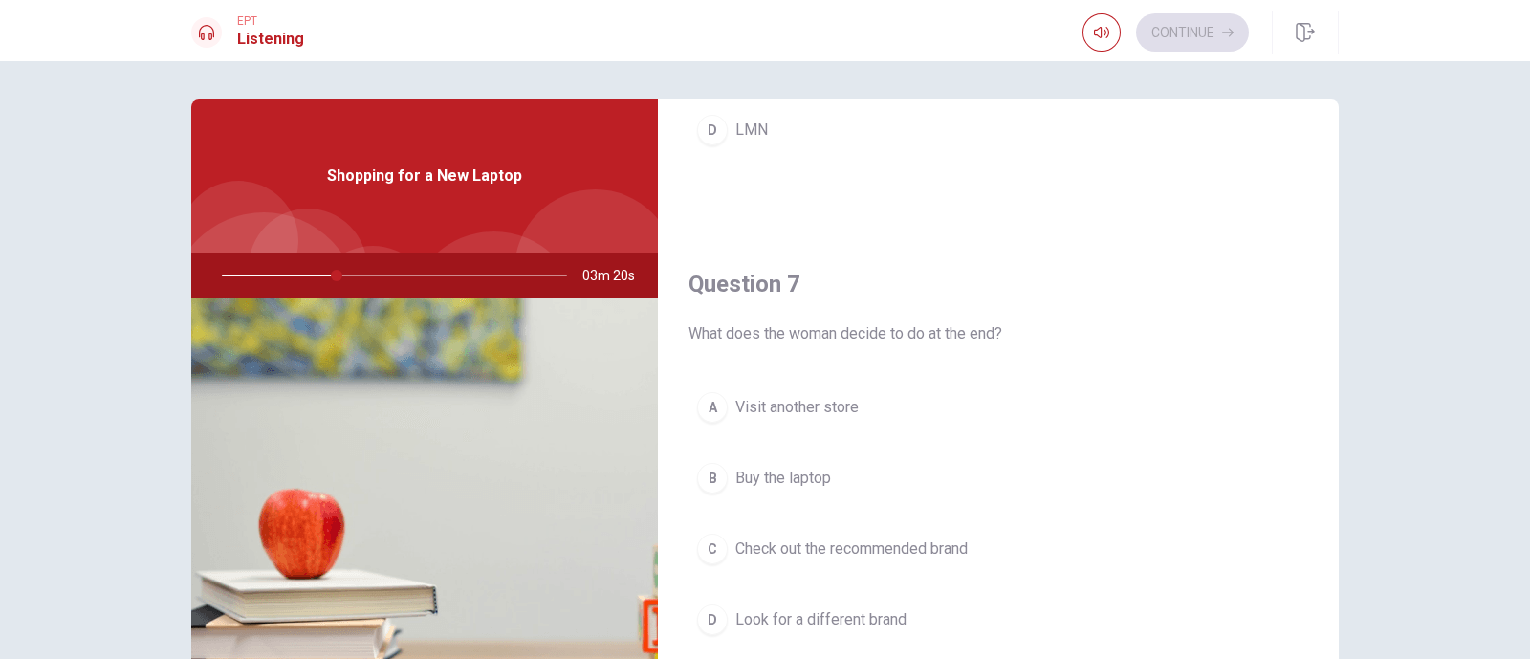
click at [802, 471] on span "Buy the laptop" at bounding box center [783, 478] width 96 height 23
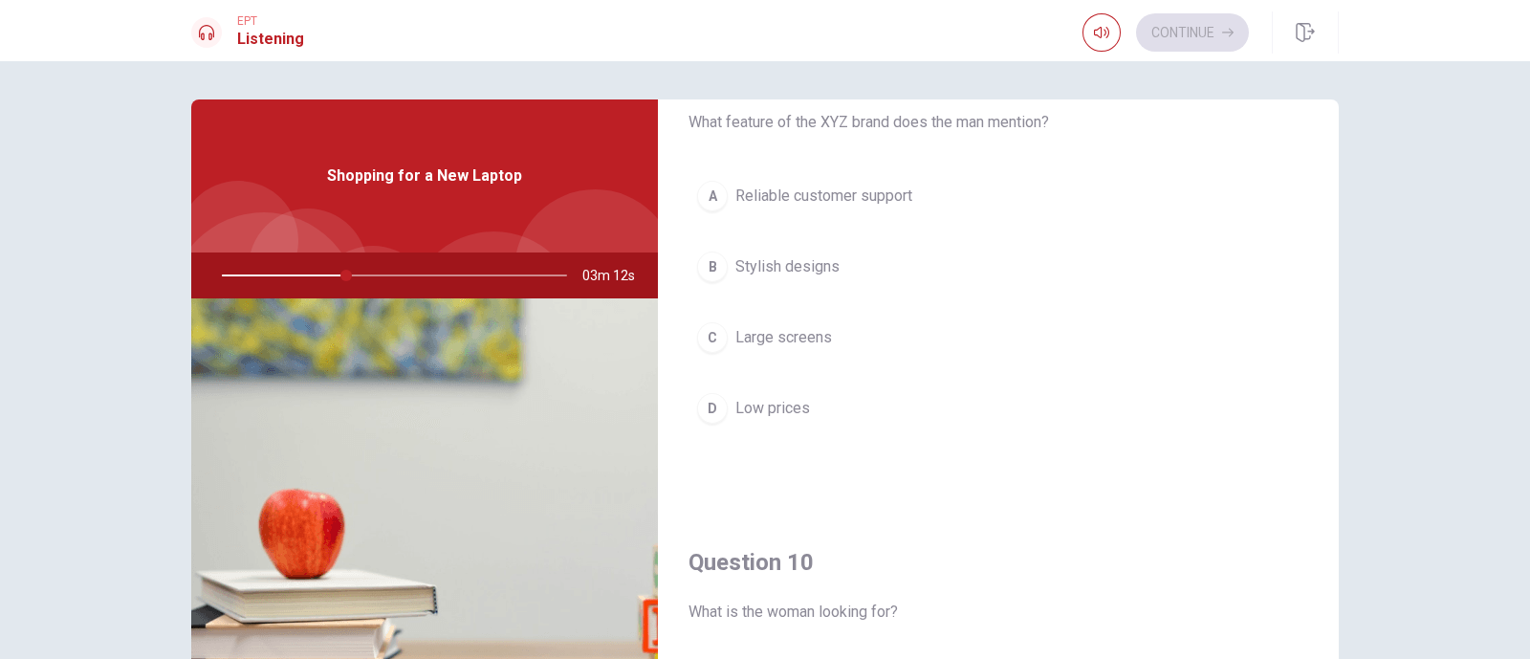
scroll to position [1553, 0]
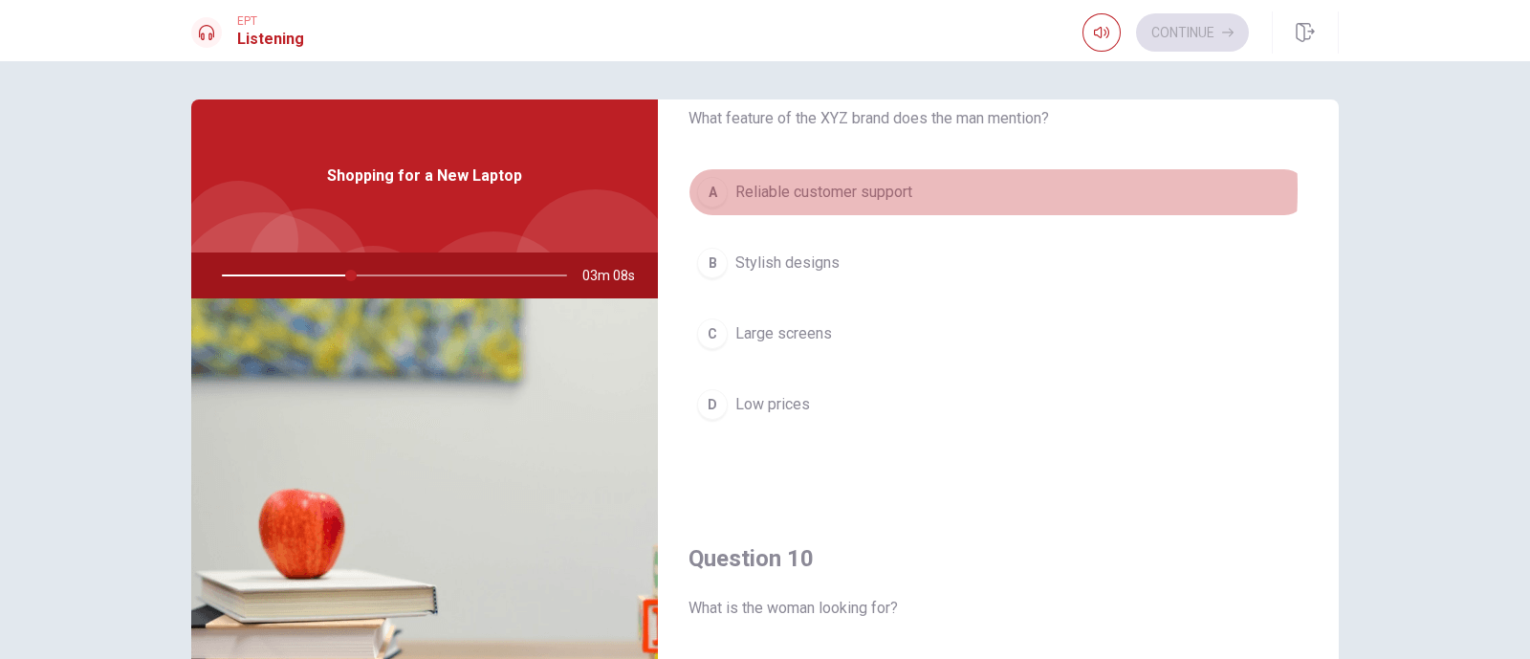
click at [889, 185] on span "Reliable customer support" at bounding box center [823, 192] width 177 height 23
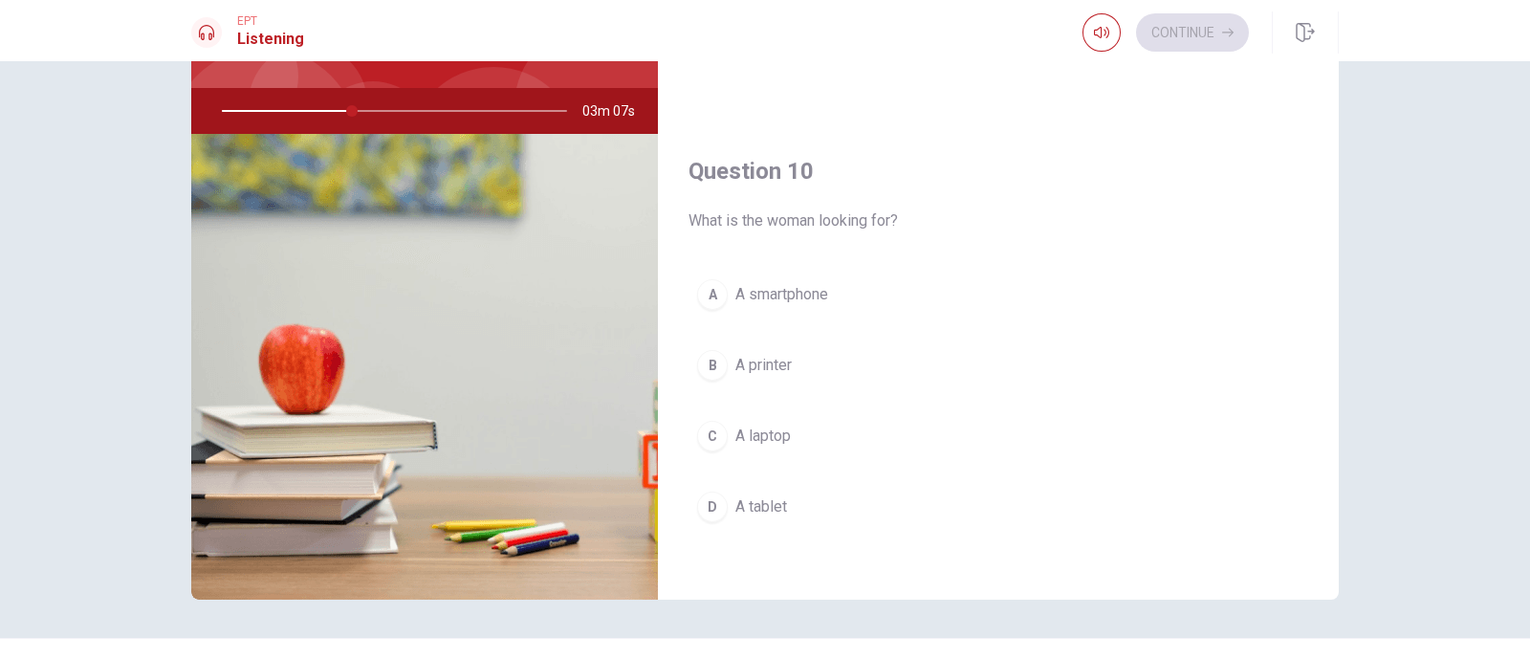
scroll to position [205, 0]
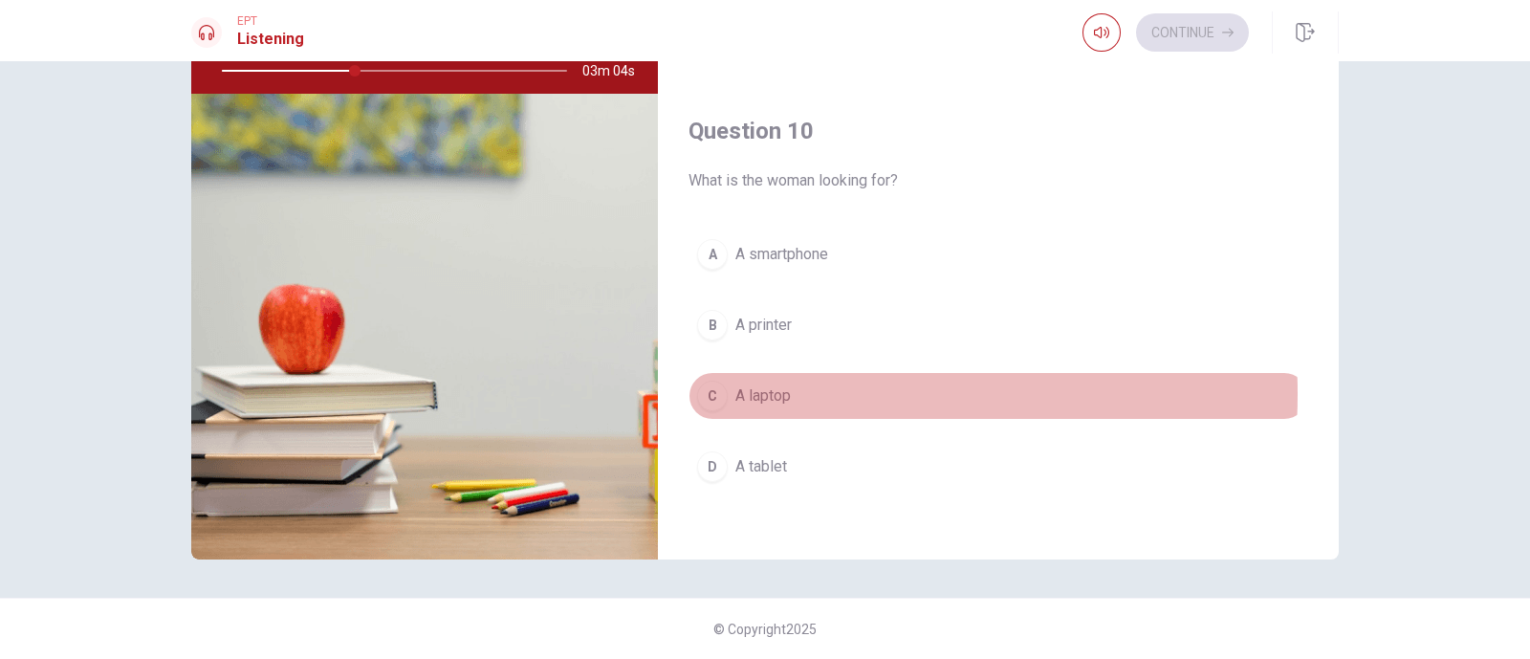
click at [763, 387] on span "A laptop" at bounding box center [762, 395] width 55 height 23
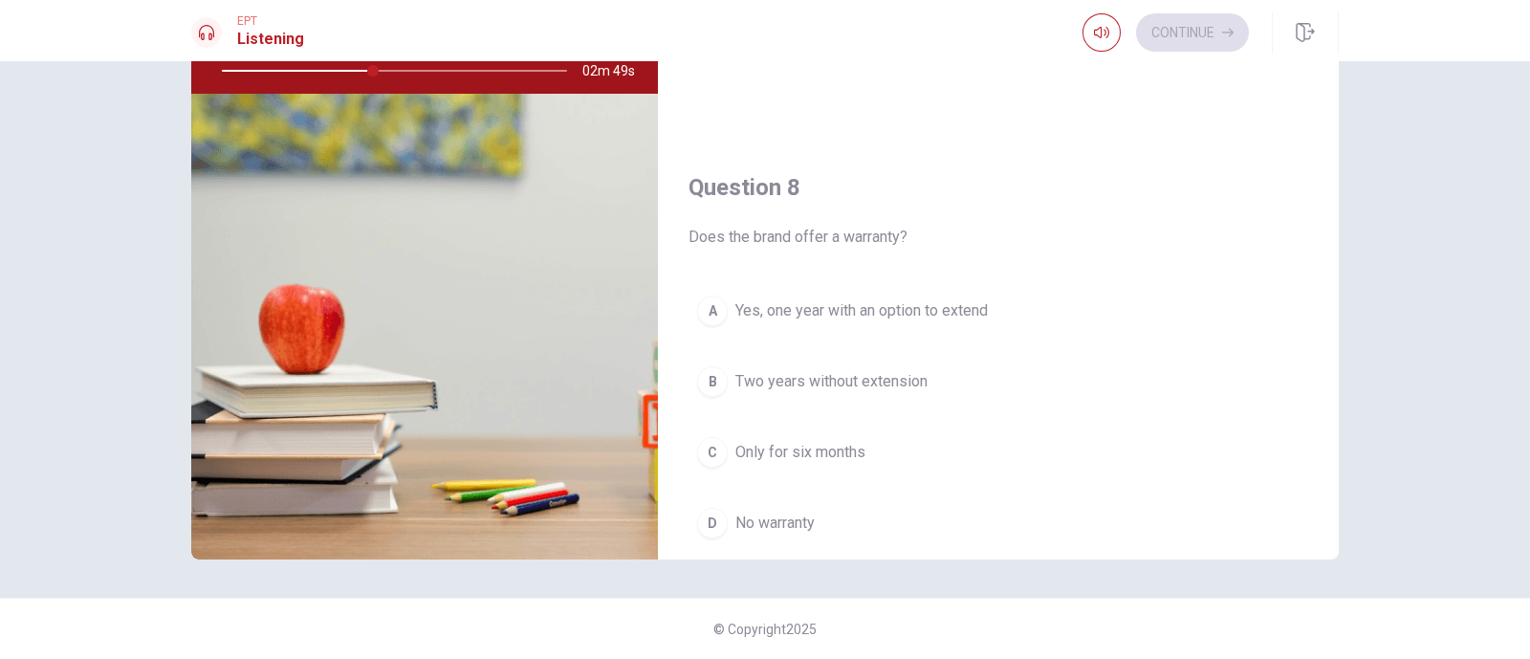
scroll to position [836, 0]
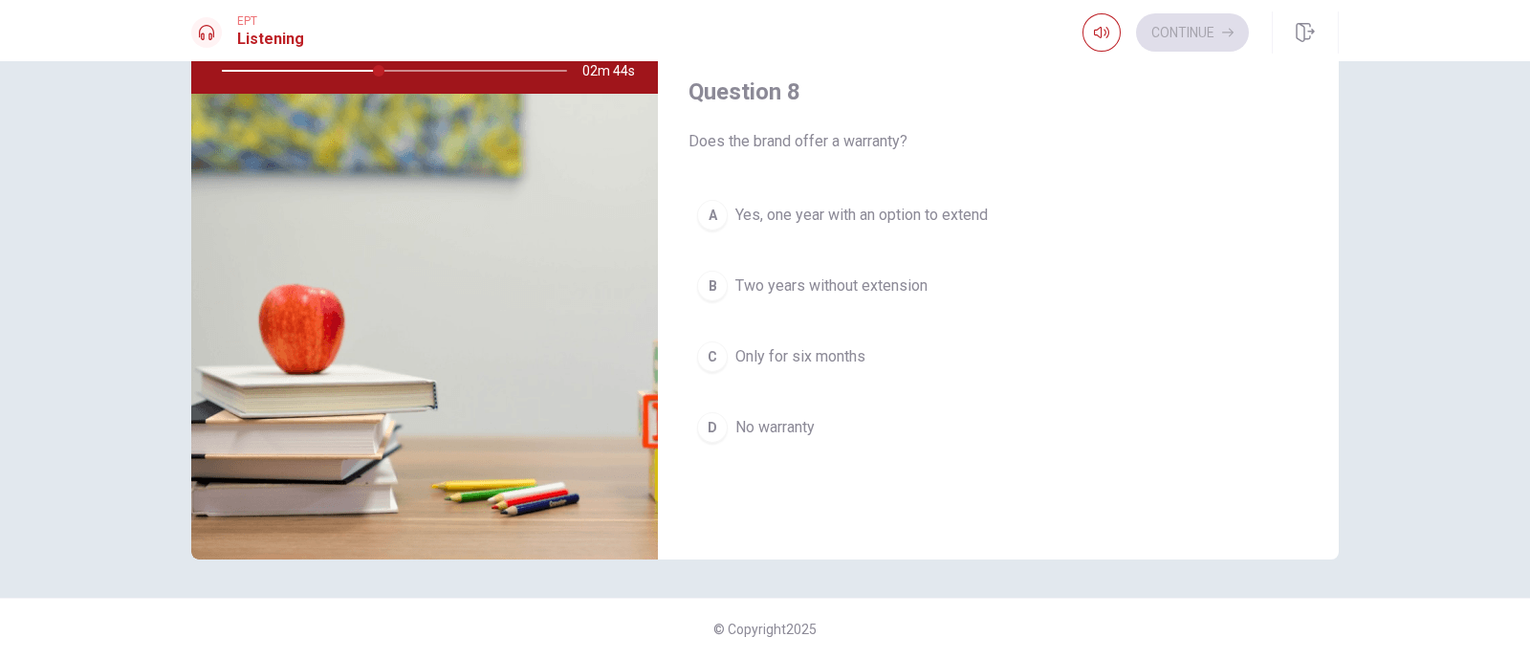
click at [952, 213] on span "Yes, one year with an option to extend" at bounding box center [861, 215] width 252 height 23
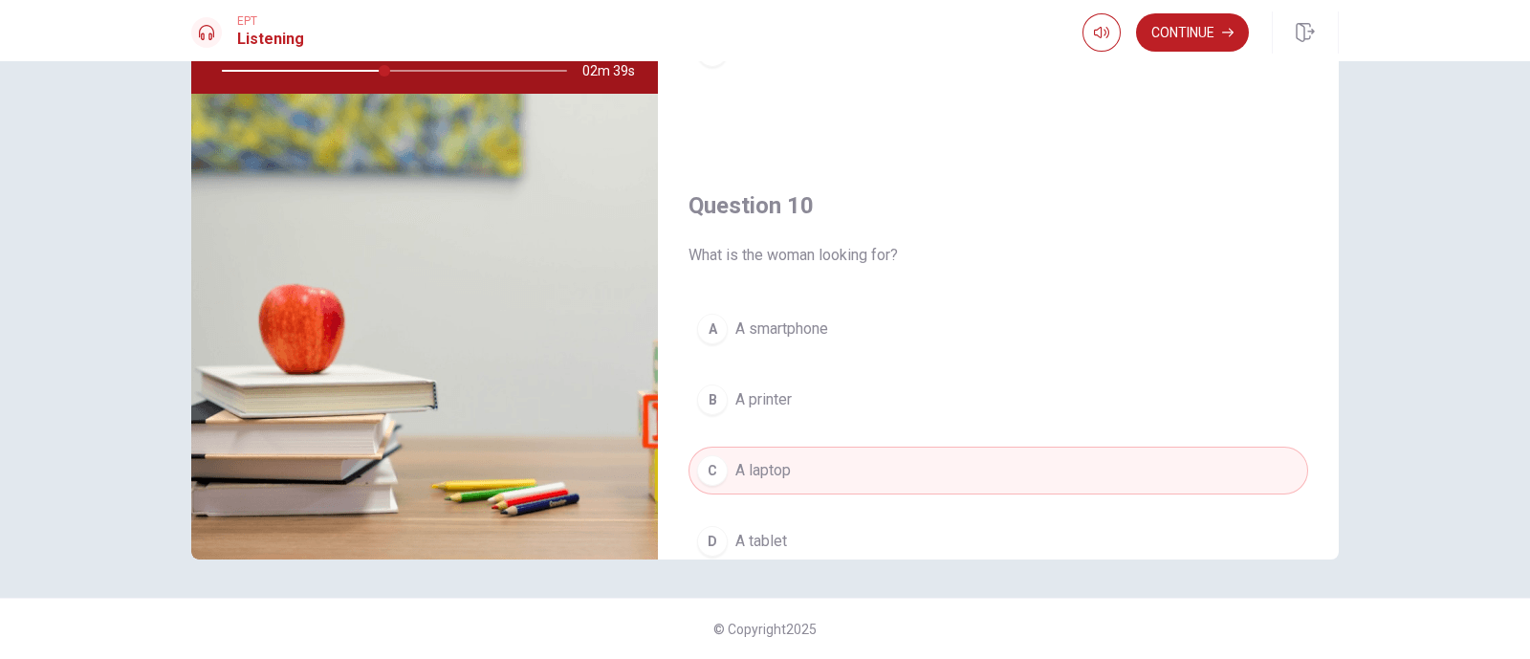
scroll to position [1776, 0]
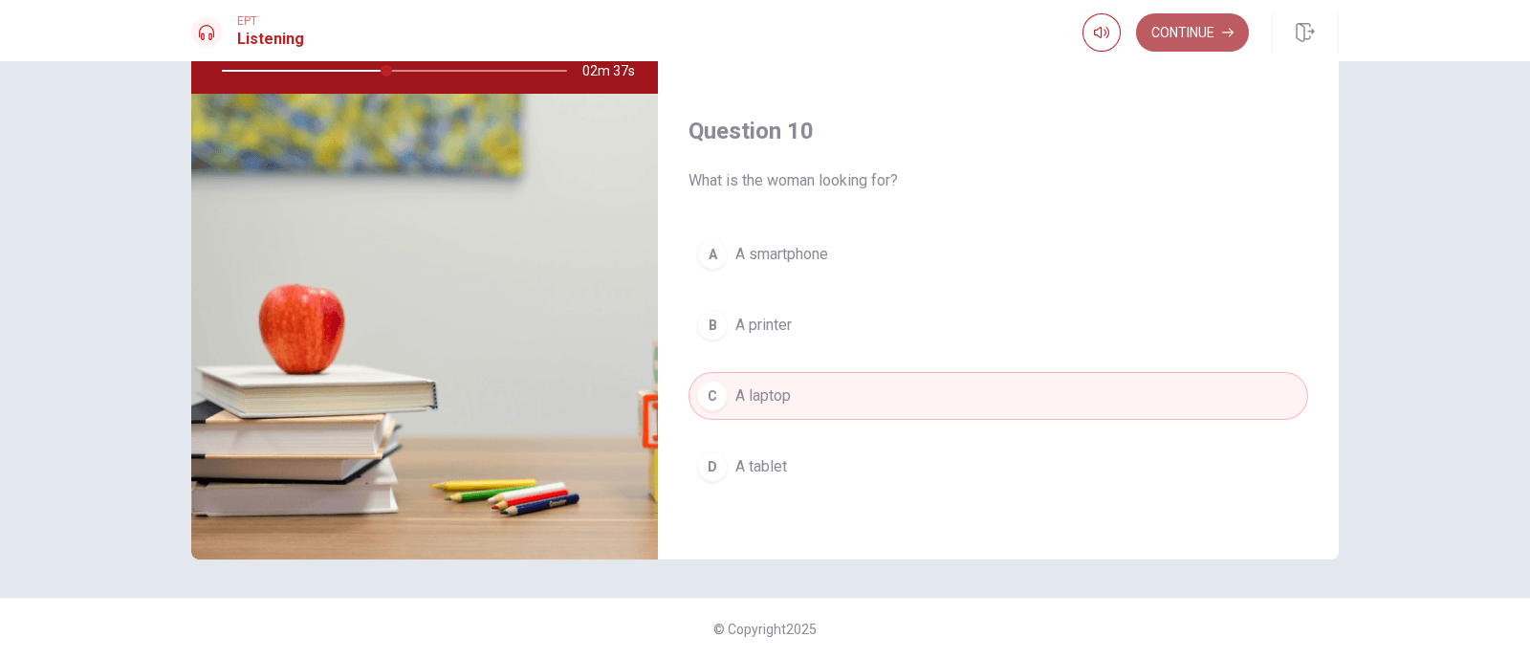
click at [1209, 17] on button "Continue" at bounding box center [1192, 32] width 113 height 38
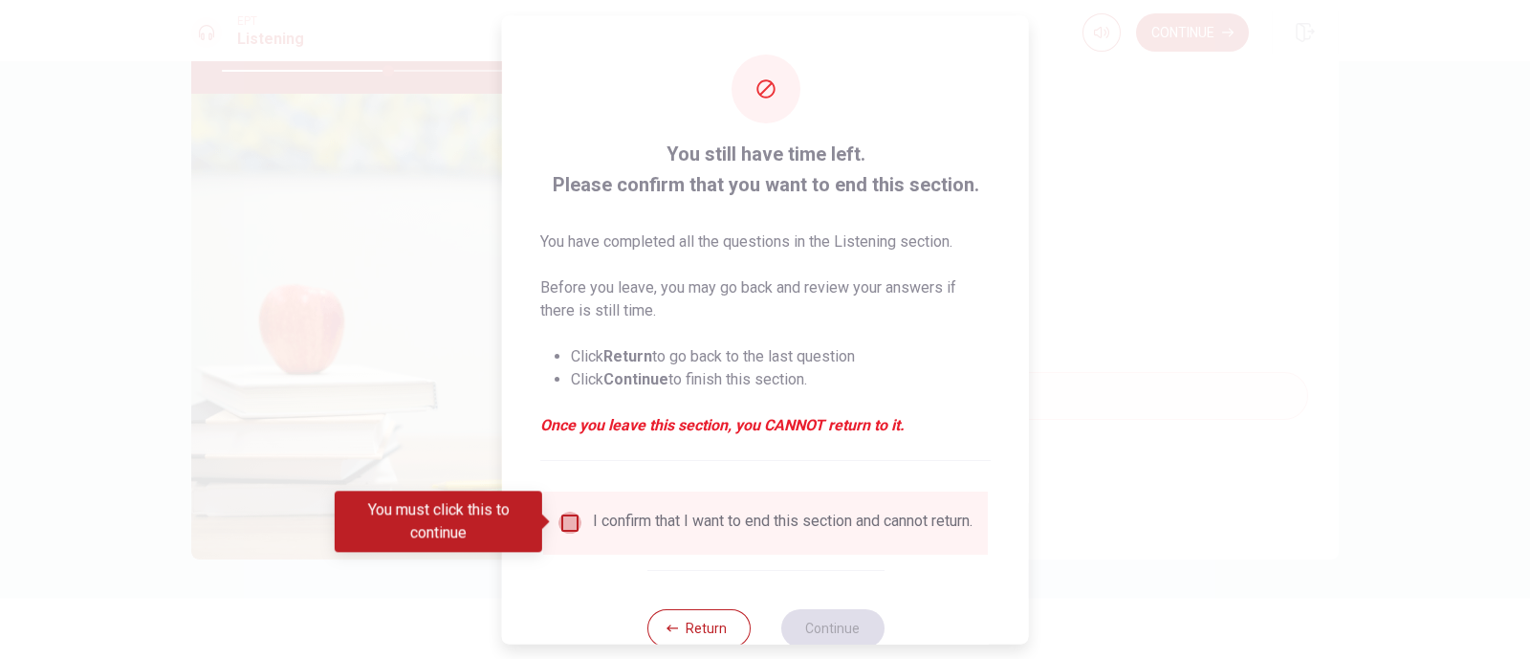
click at [573, 519] on input "You must click this to continue" at bounding box center [569, 522] width 23 height 23
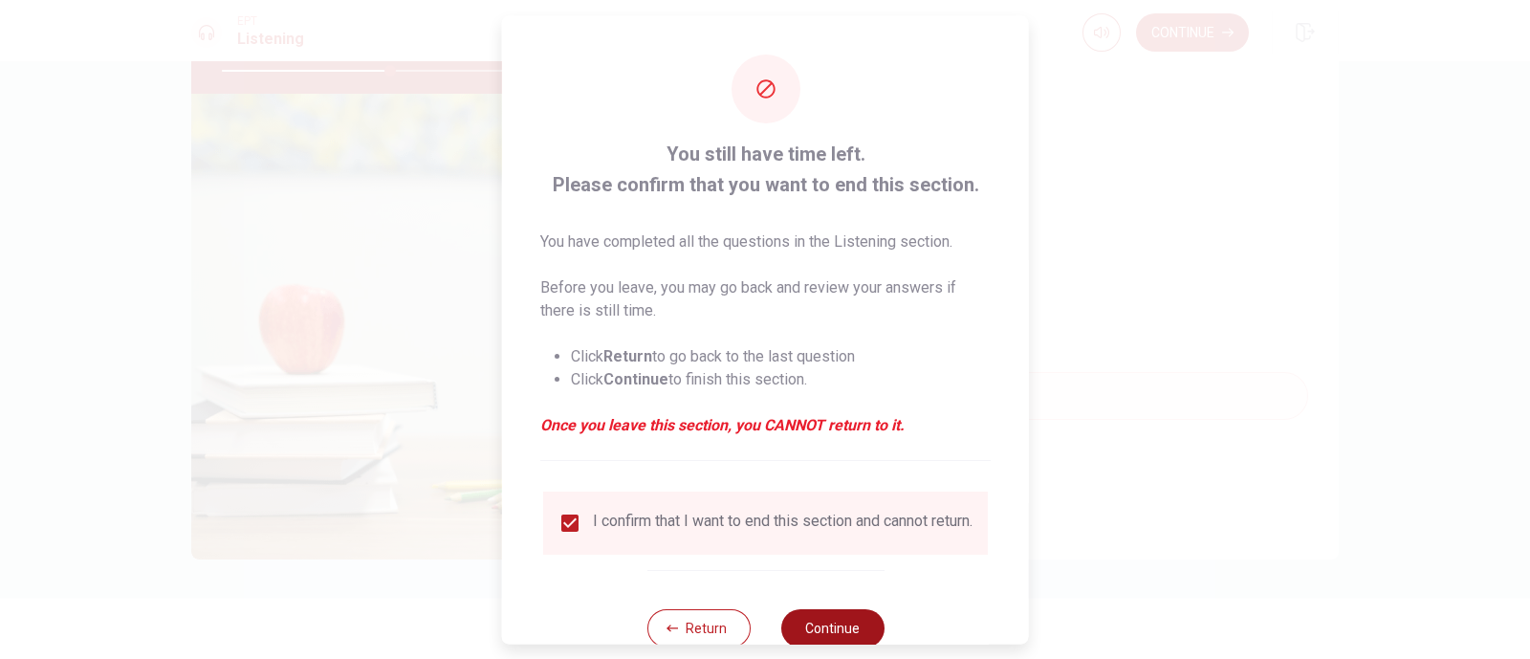
click at [842, 526] on button "Continue" at bounding box center [831, 627] width 103 height 38
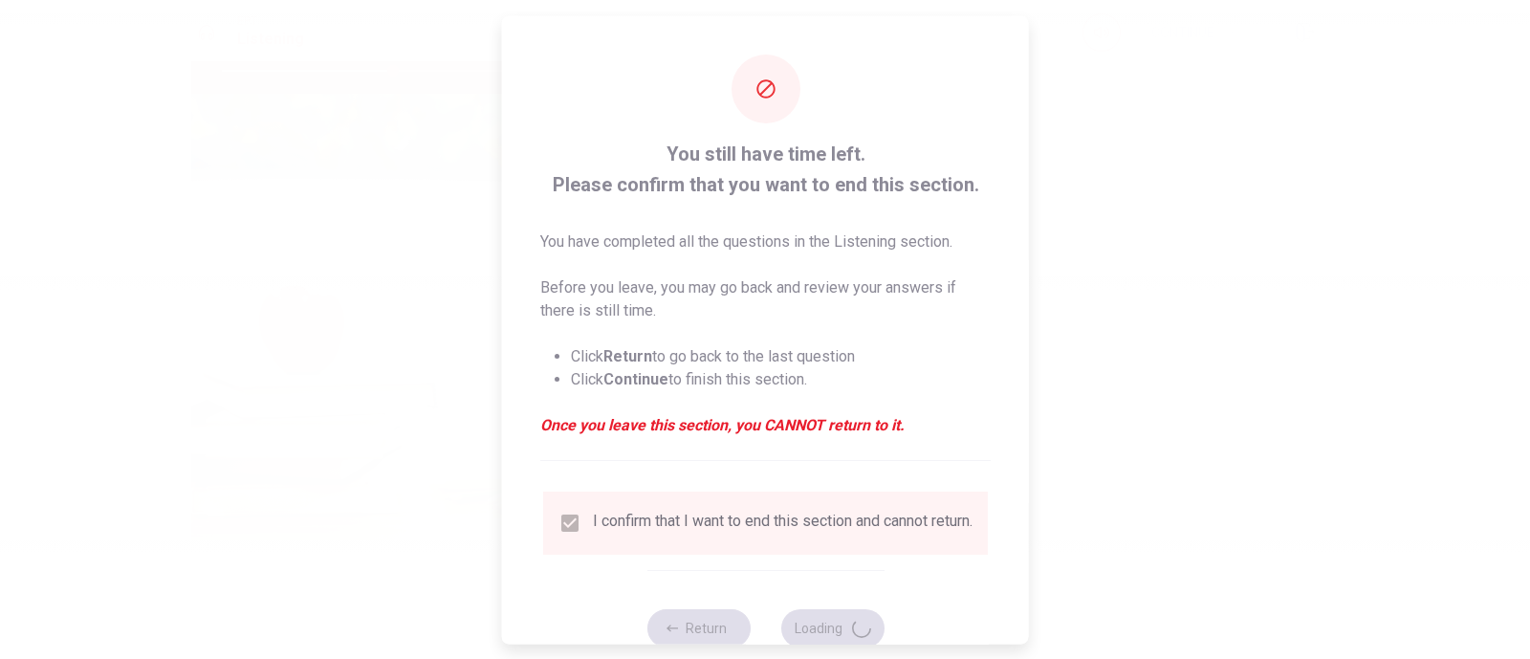
type input "50"
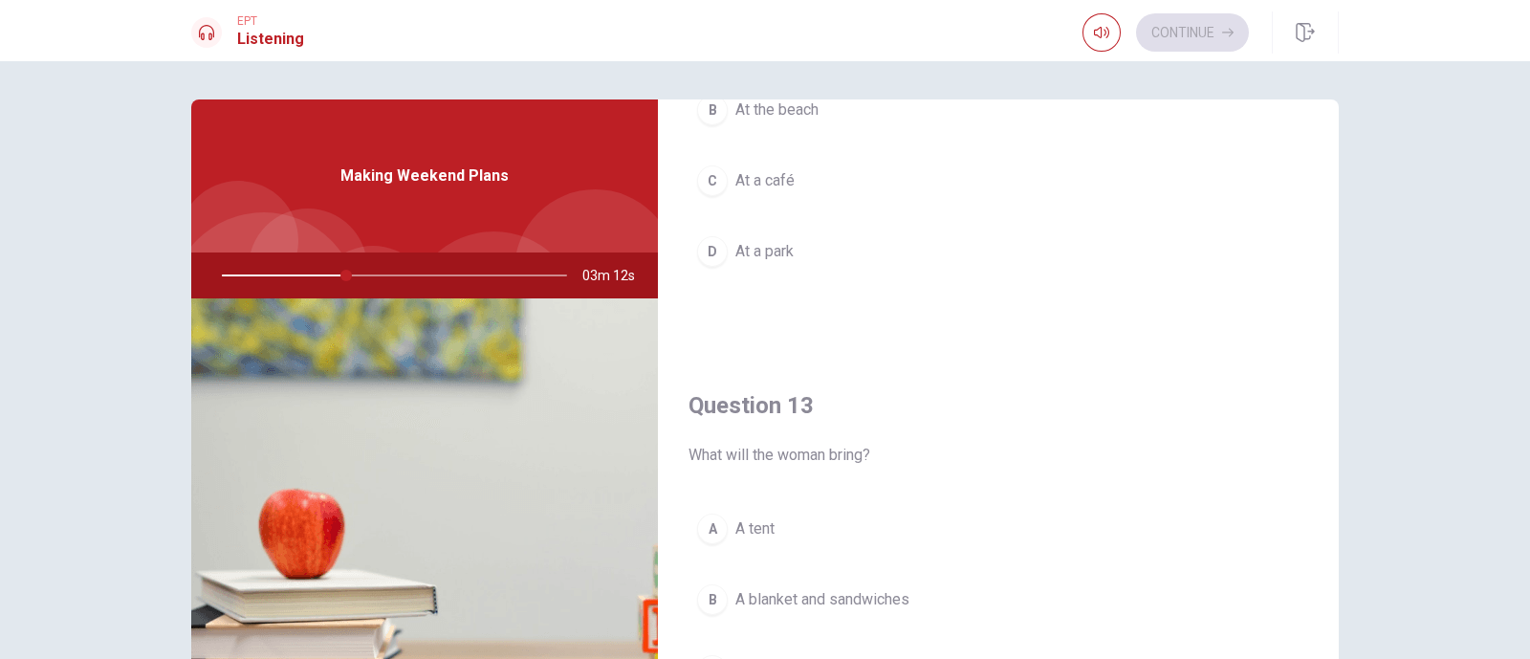
scroll to position [836, 0]
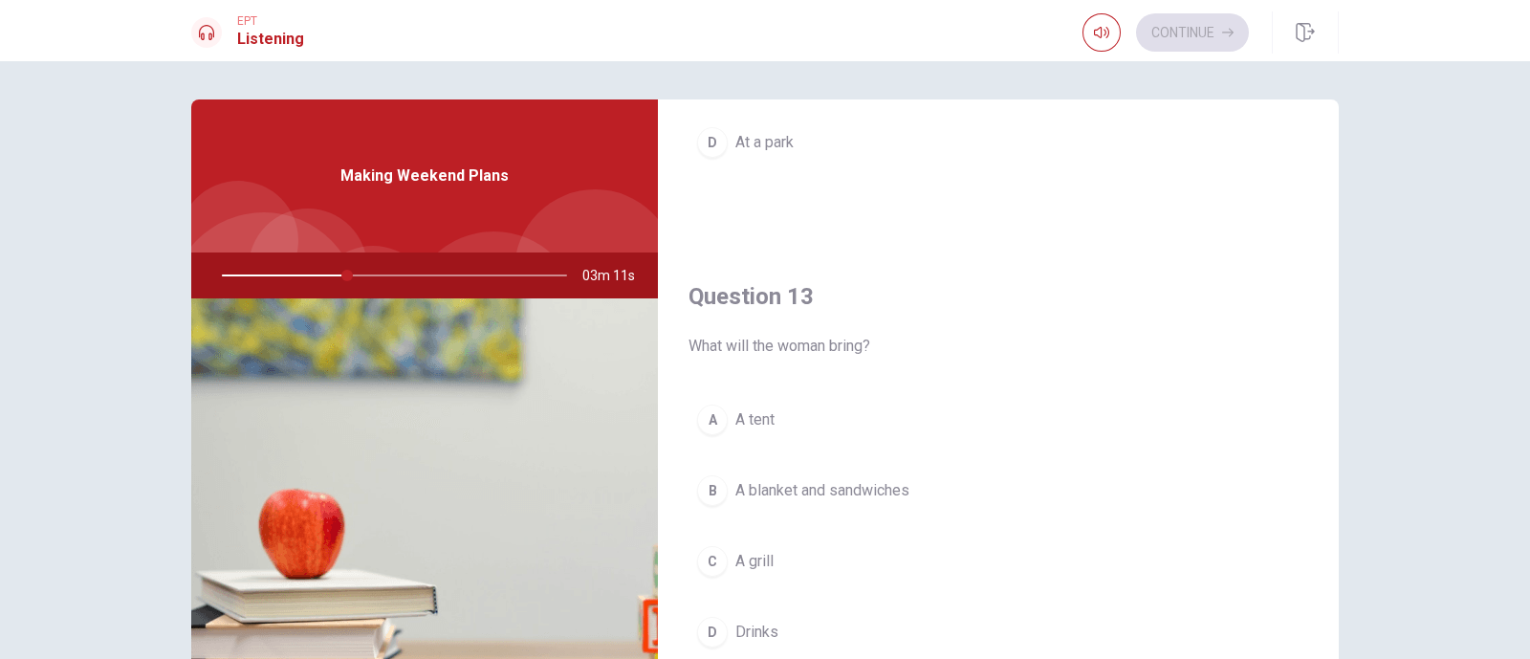
click at [851, 479] on span "A blanket and sandwiches" at bounding box center [822, 490] width 174 height 23
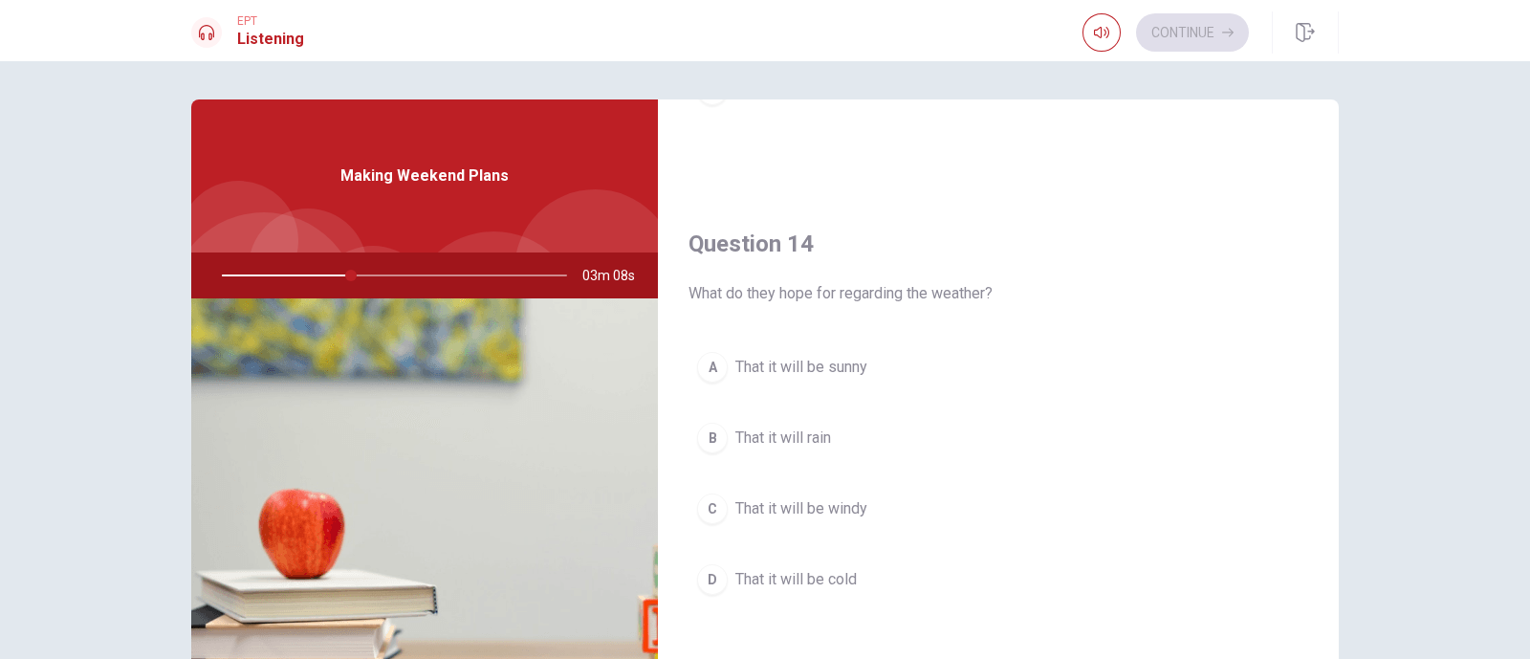
scroll to position [1434, 0]
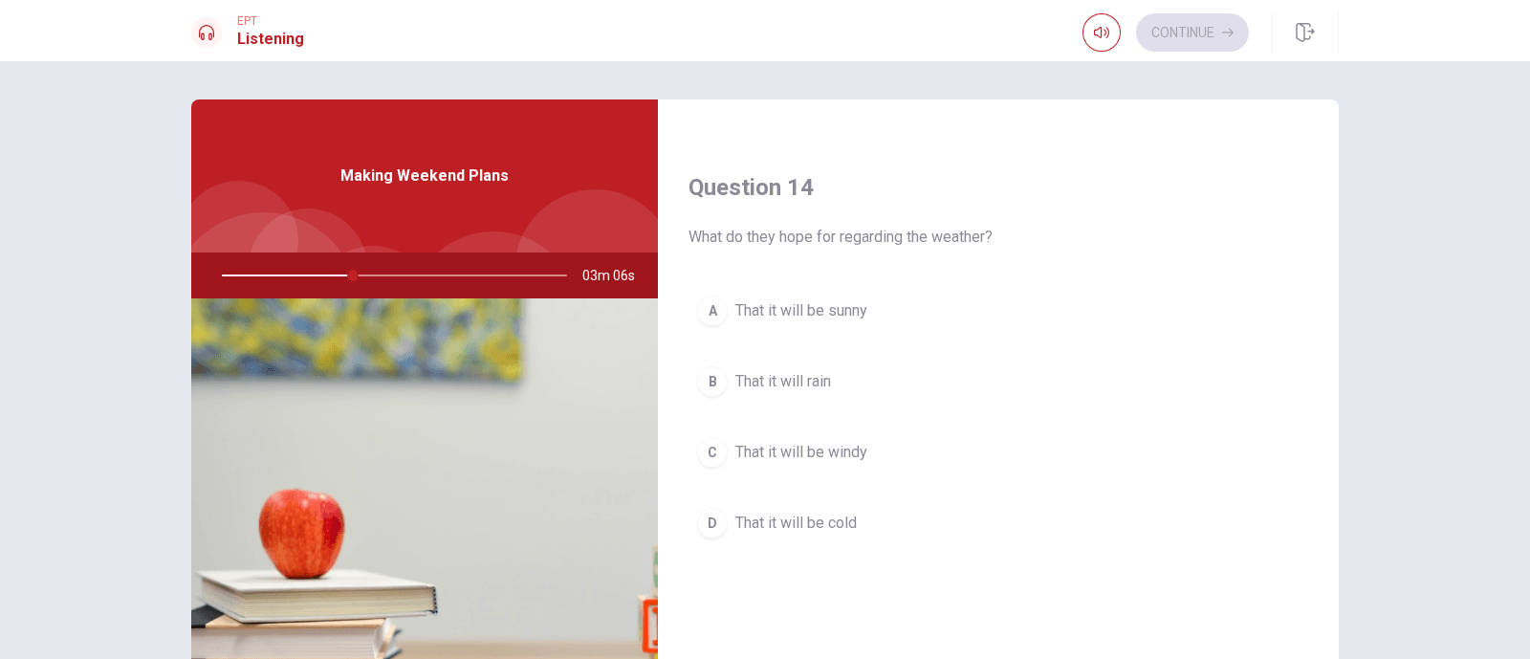
click at [835, 303] on span "That it will be sunny" at bounding box center [801, 310] width 132 height 23
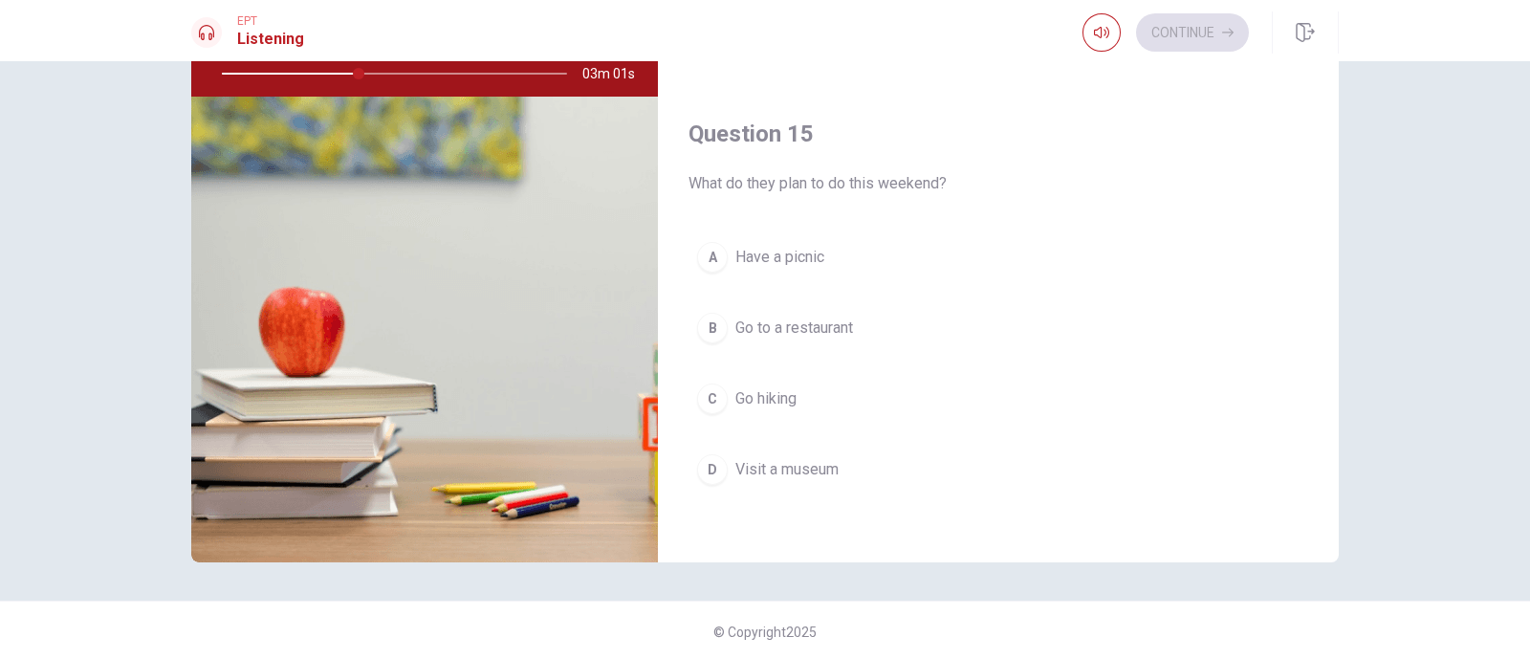
scroll to position [205, 0]
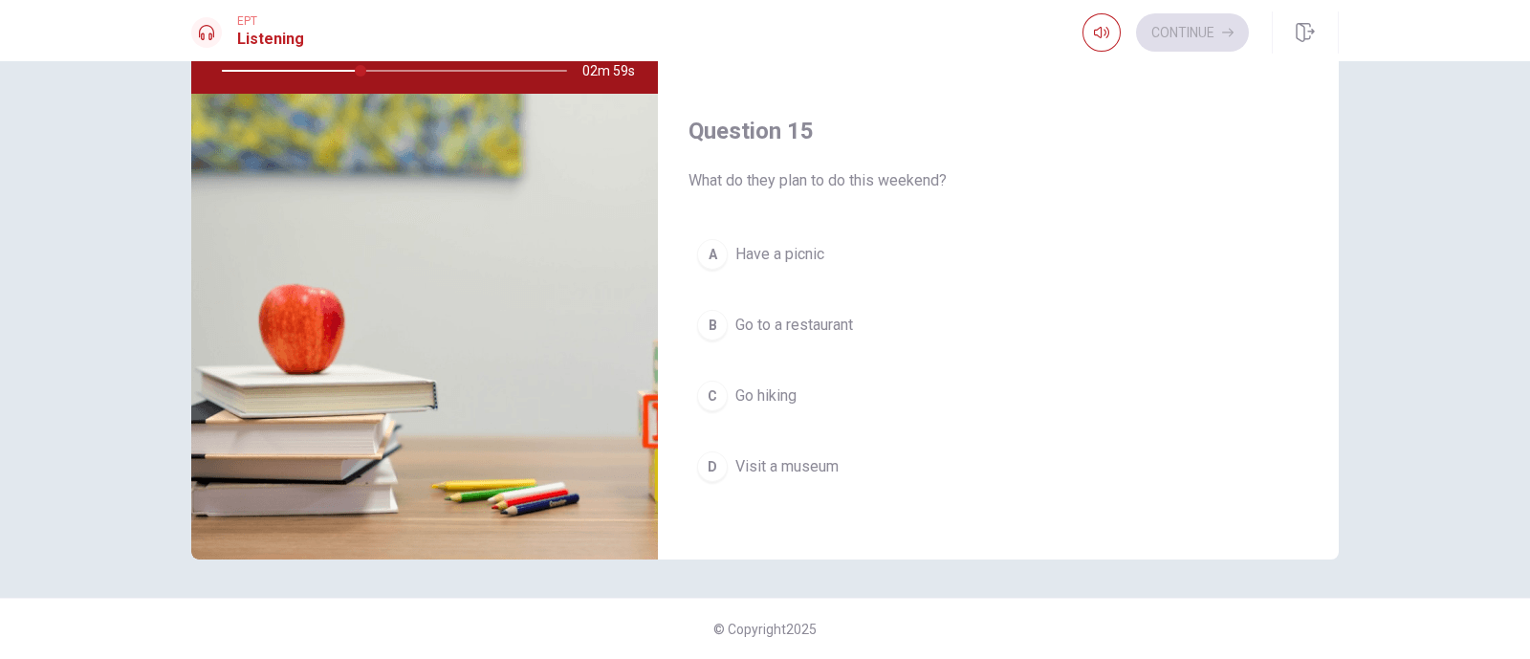
click at [773, 389] on span "Go hiking" at bounding box center [765, 395] width 61 height 23
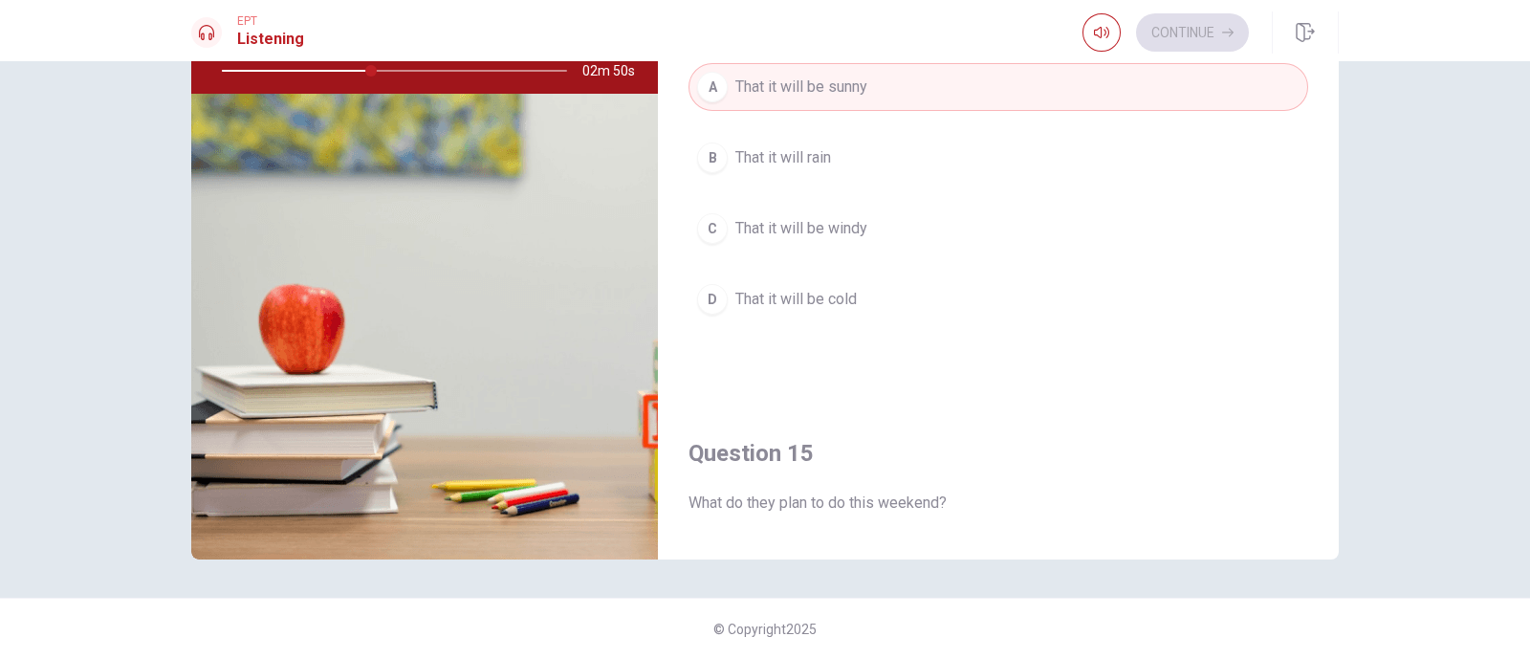
scroll to position [1656, 0]
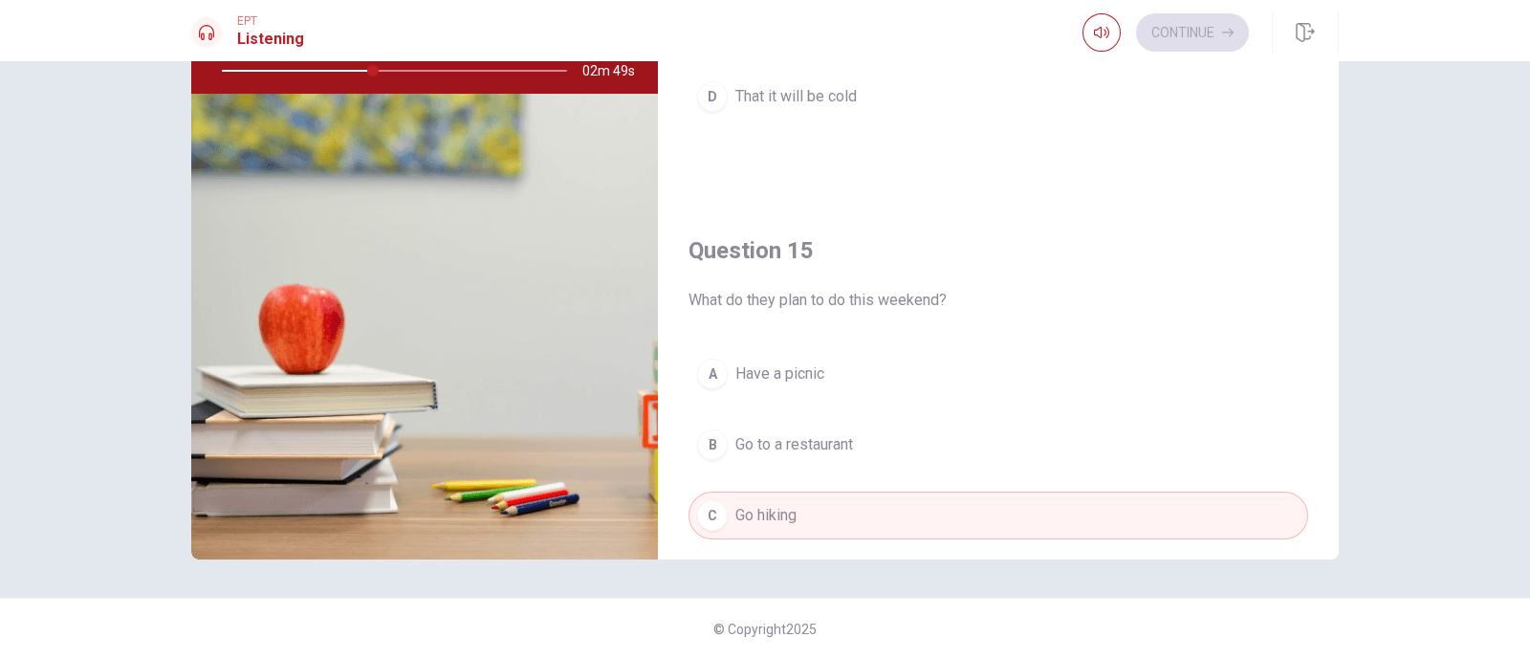
click at [799, 362] on span "Have a picnic" at bounding box center [779, 373] width 89 height 23
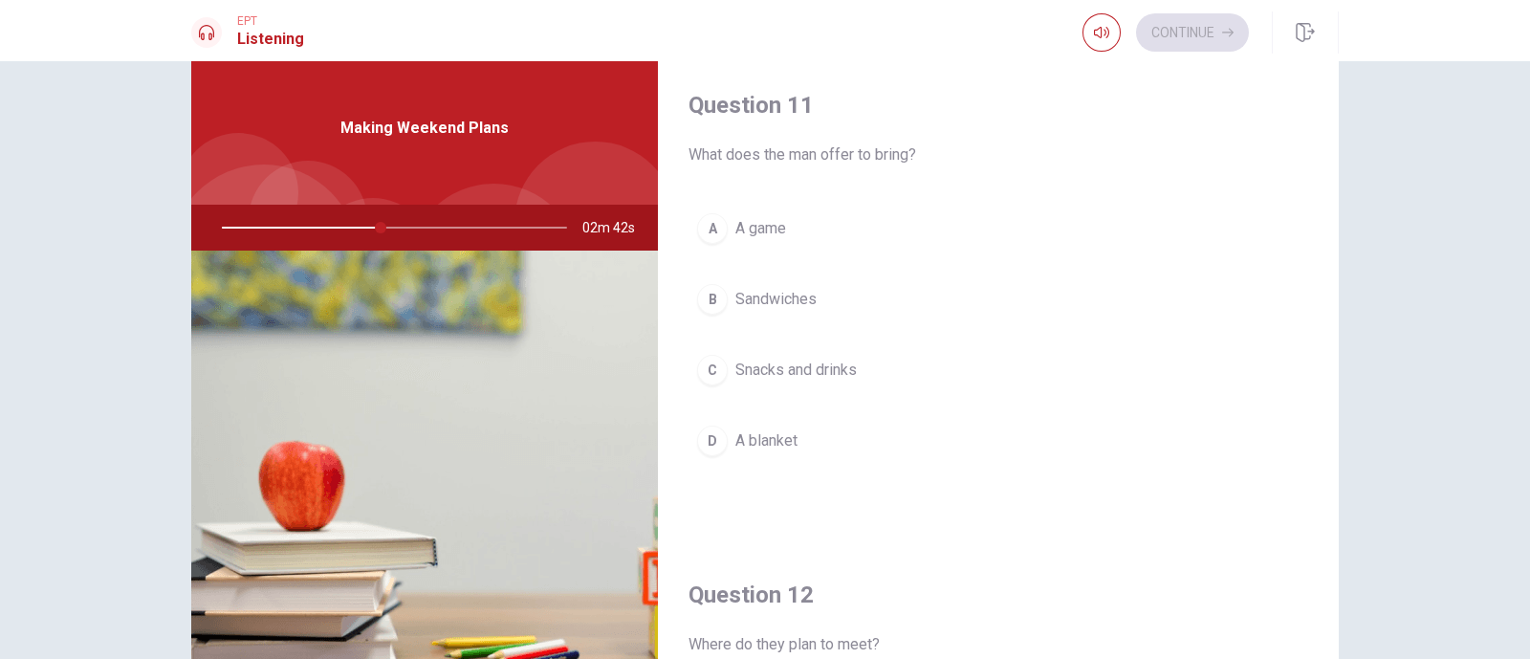
scroll to position [0, 0]
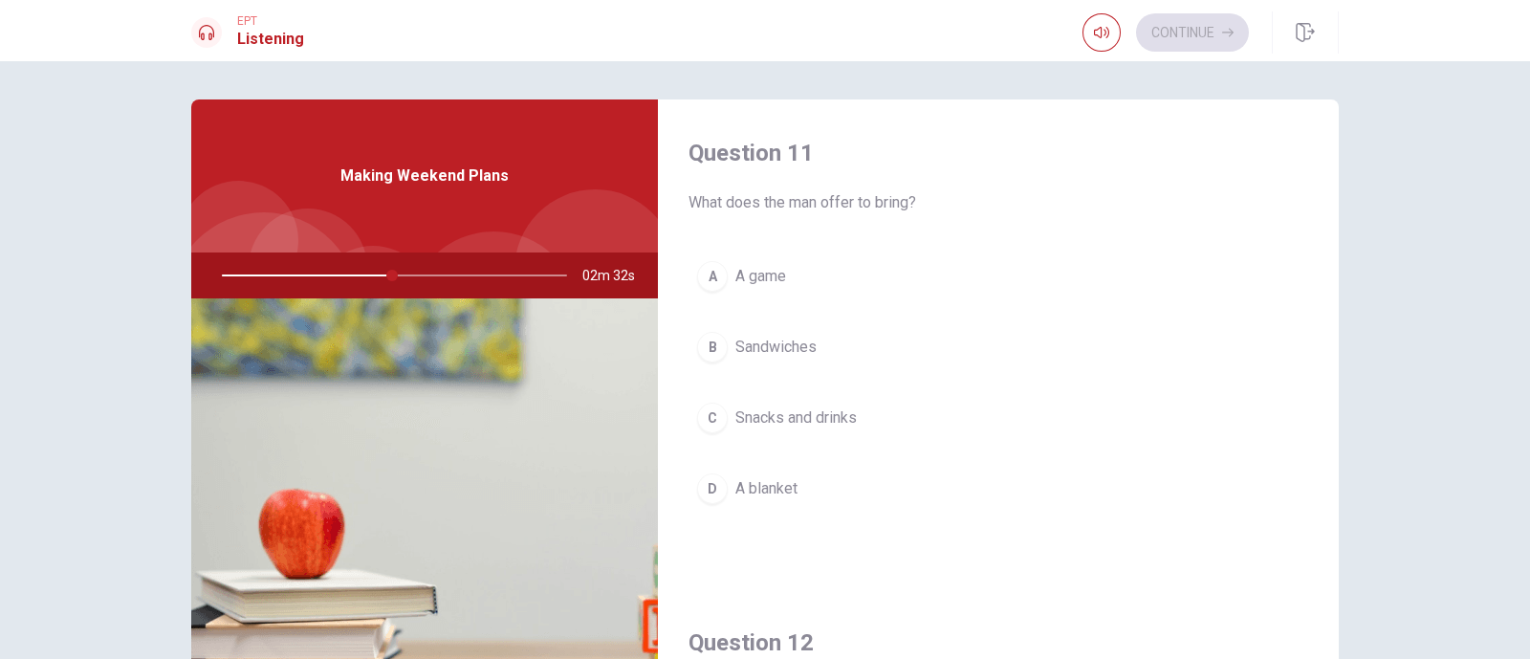
click at [843, 415] on span "Snacks and drinks" at bounding box center [795, 417] width 121 height 23
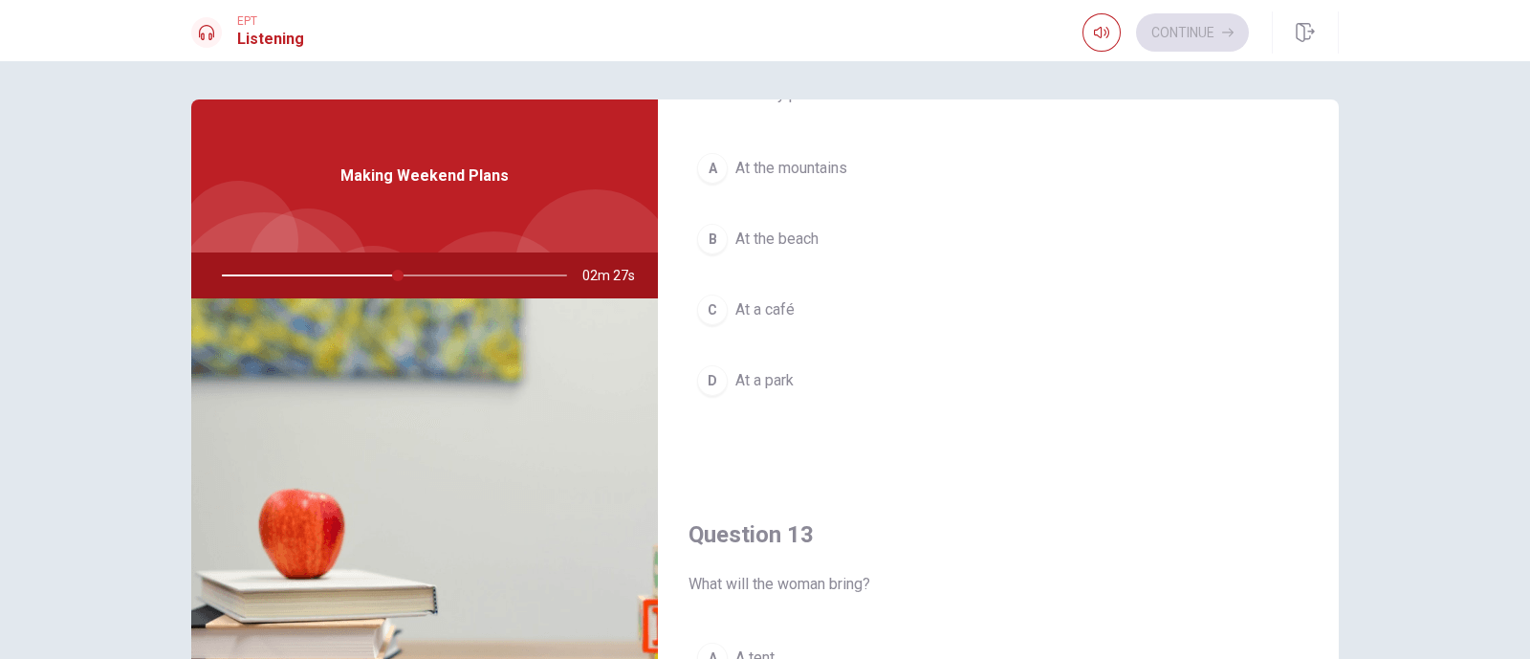
scroll to position [477, 0]
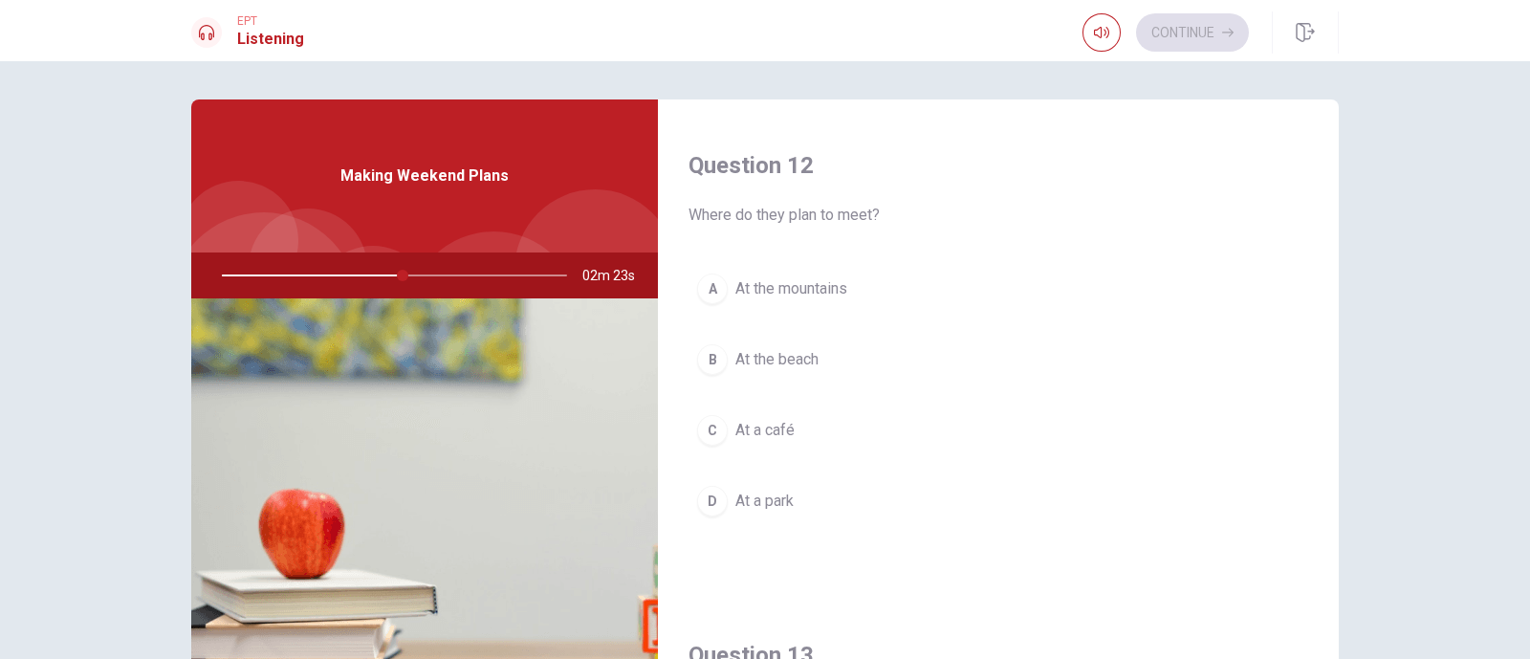
click at [783, 490] on span "At a park" at bounding box center [764, 501] width 58 height 23
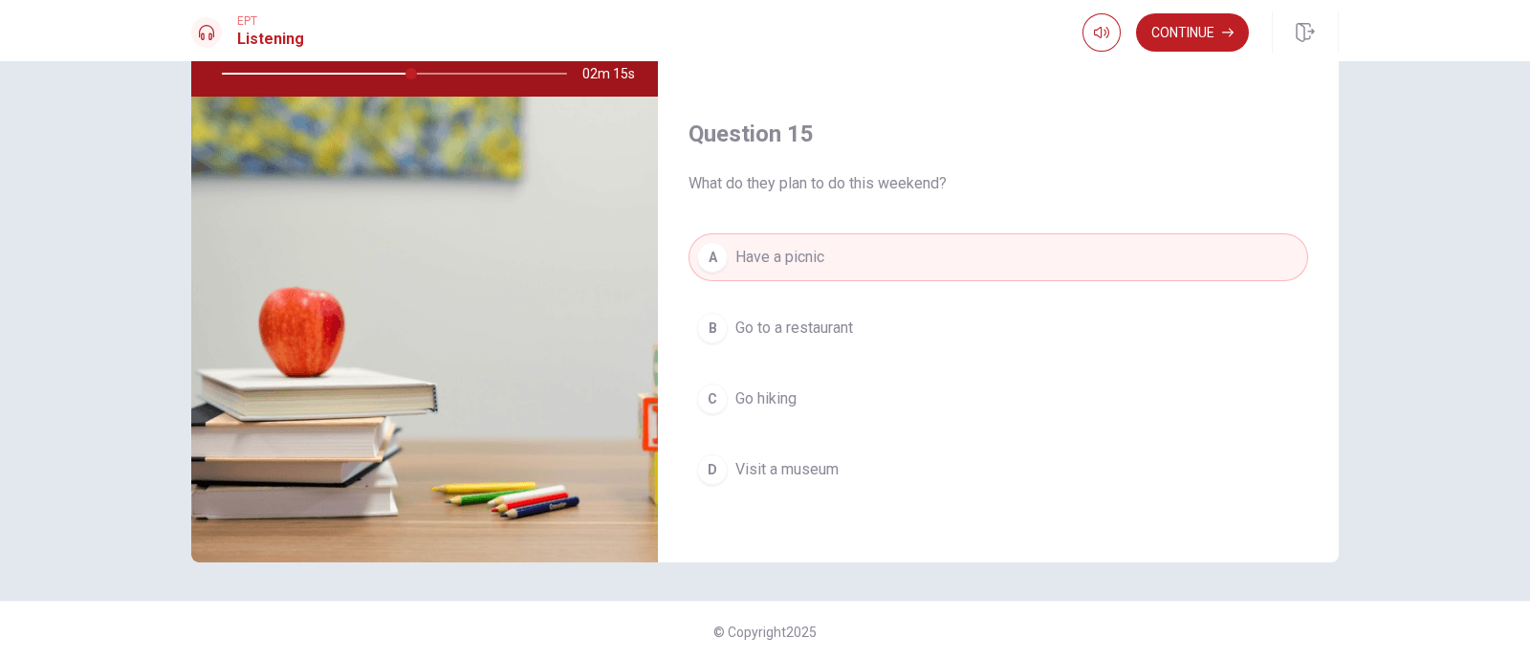
scroll to position [205, 0]
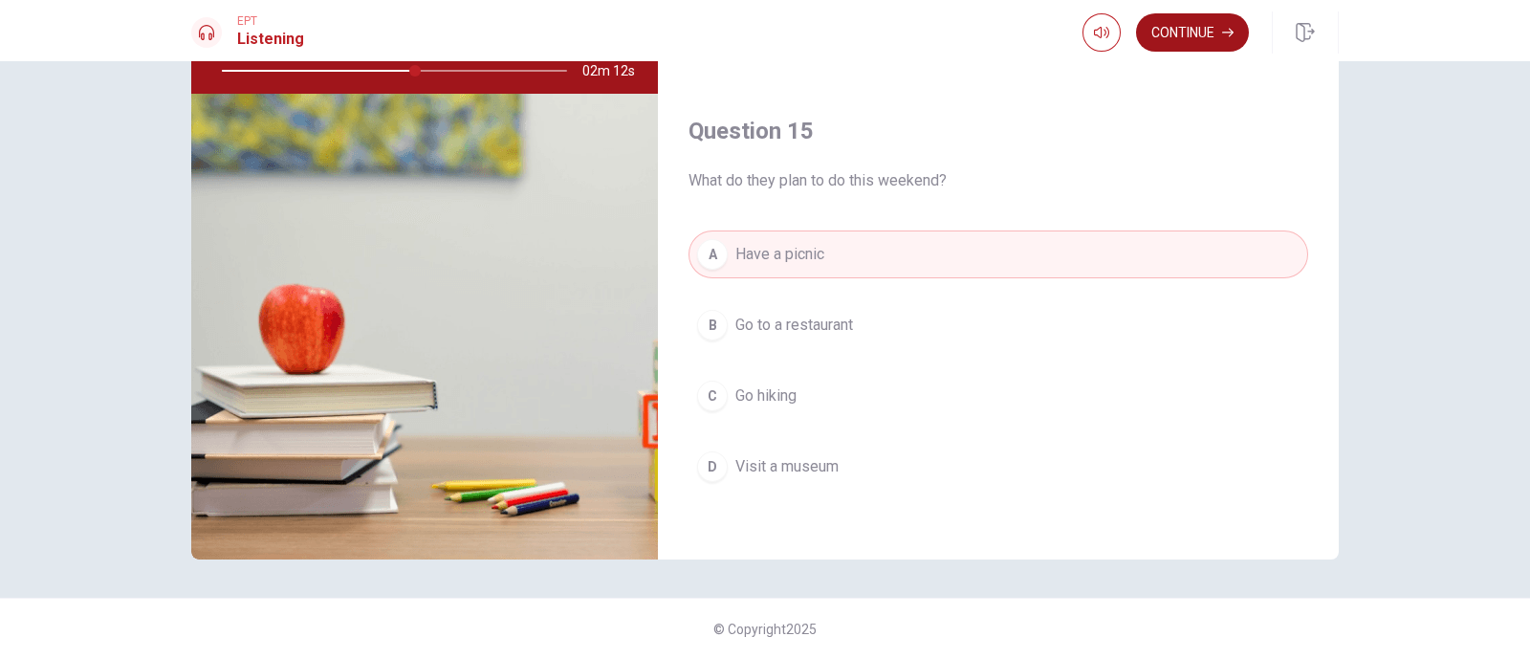
click at [1192, 35] on button "Continue" at bounding box center [1192, 32] width 113 height 38
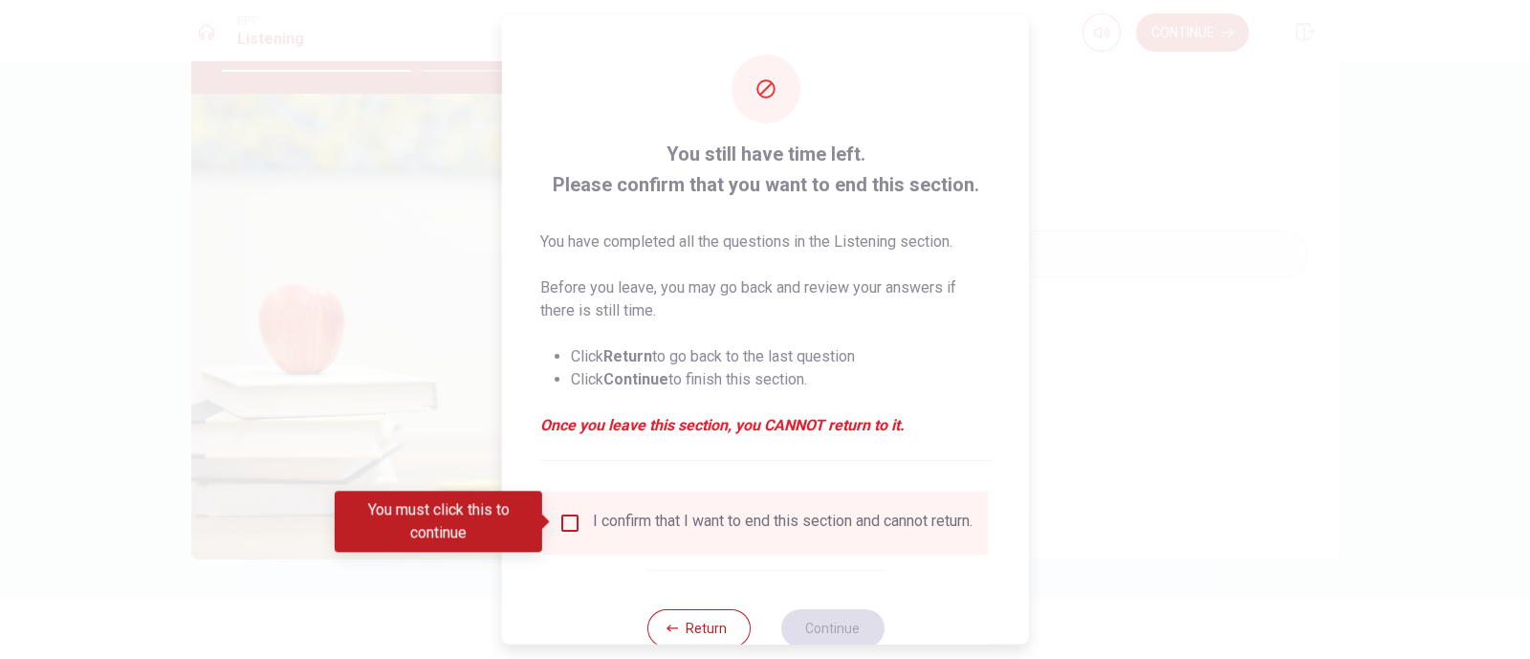
click at [569, 519] on input "You must click this to continue" at bounding box center [569, 522] width 23 height 23
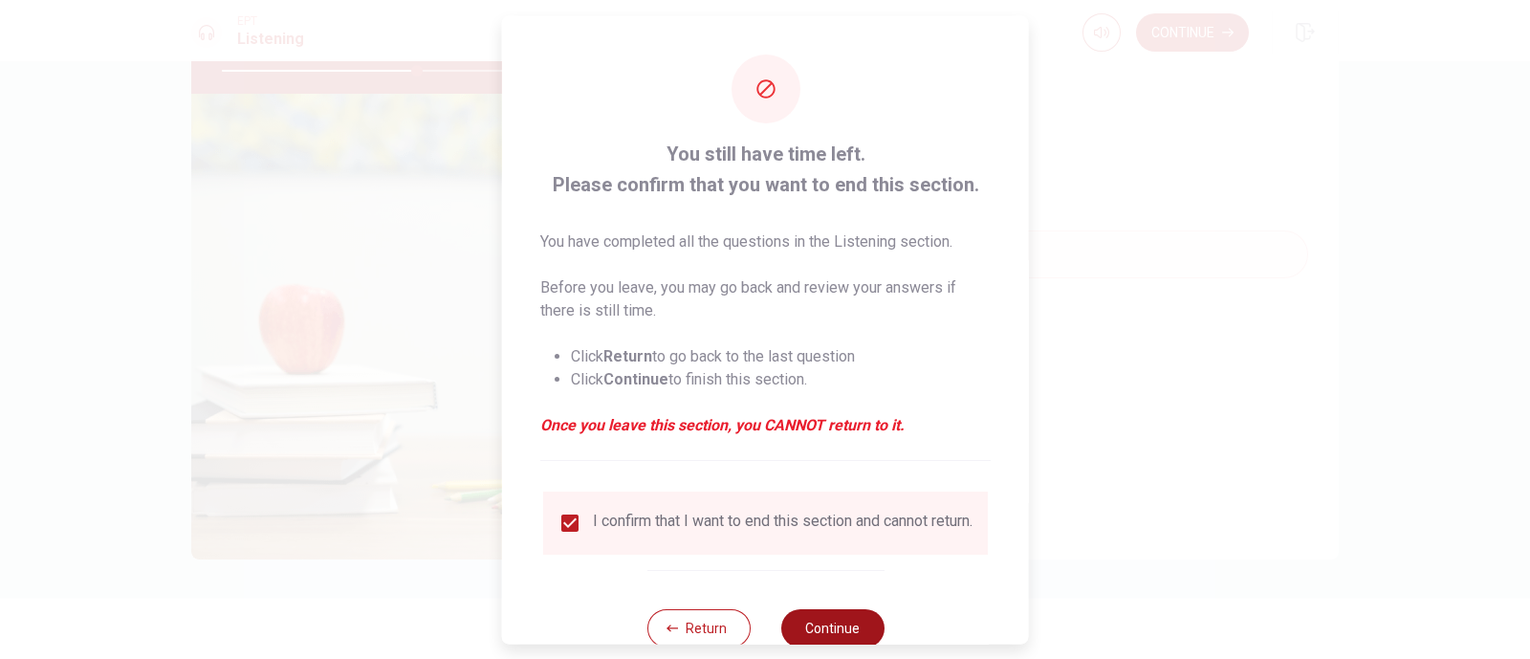
click at [842, 526] on button "Continue" at bounding box center [831, 627] width 103 height 38
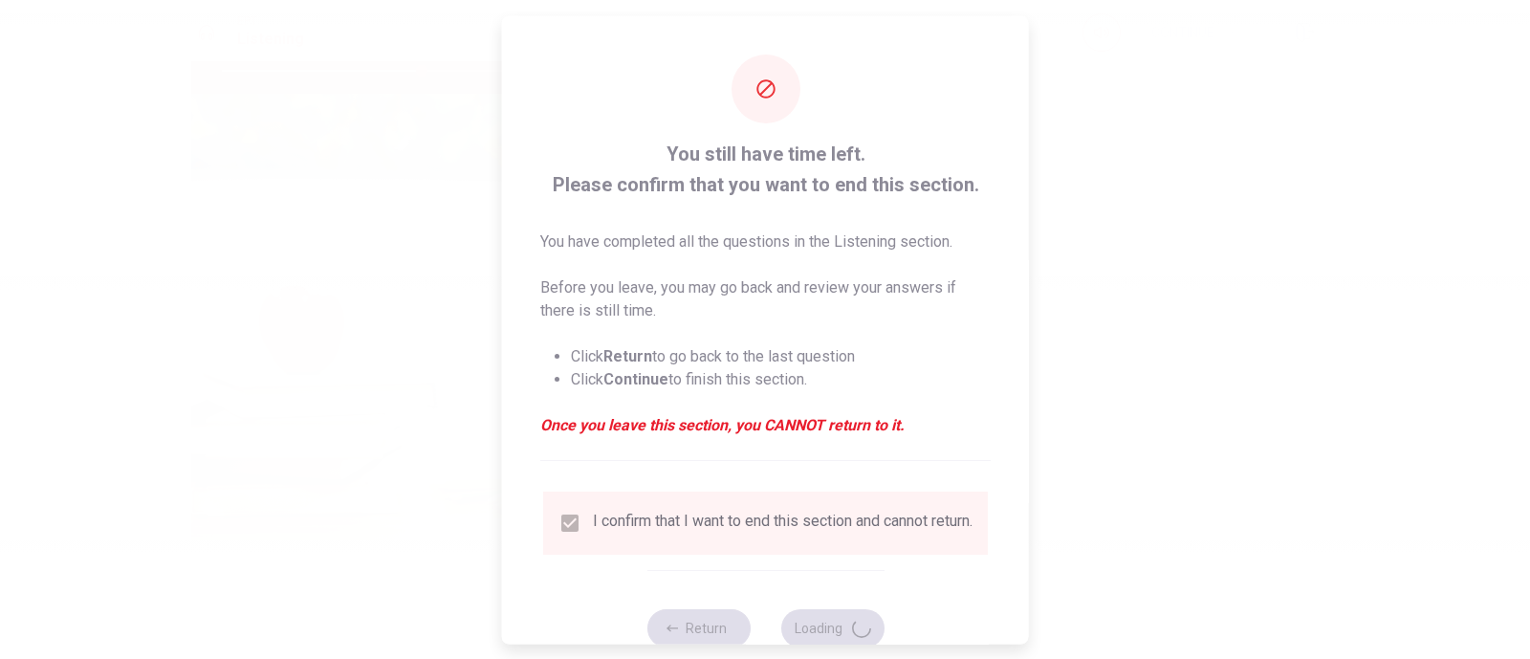
type input "58"
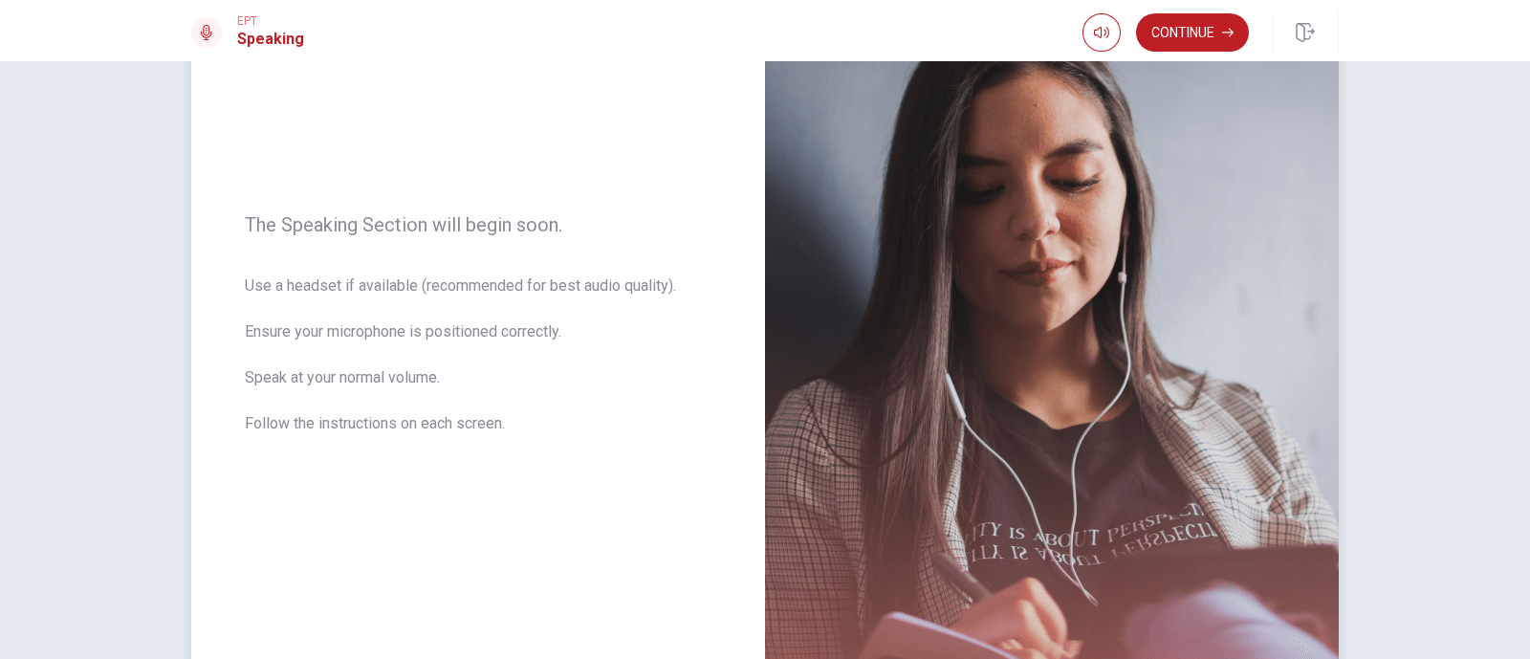
scroll to position [0, 0]
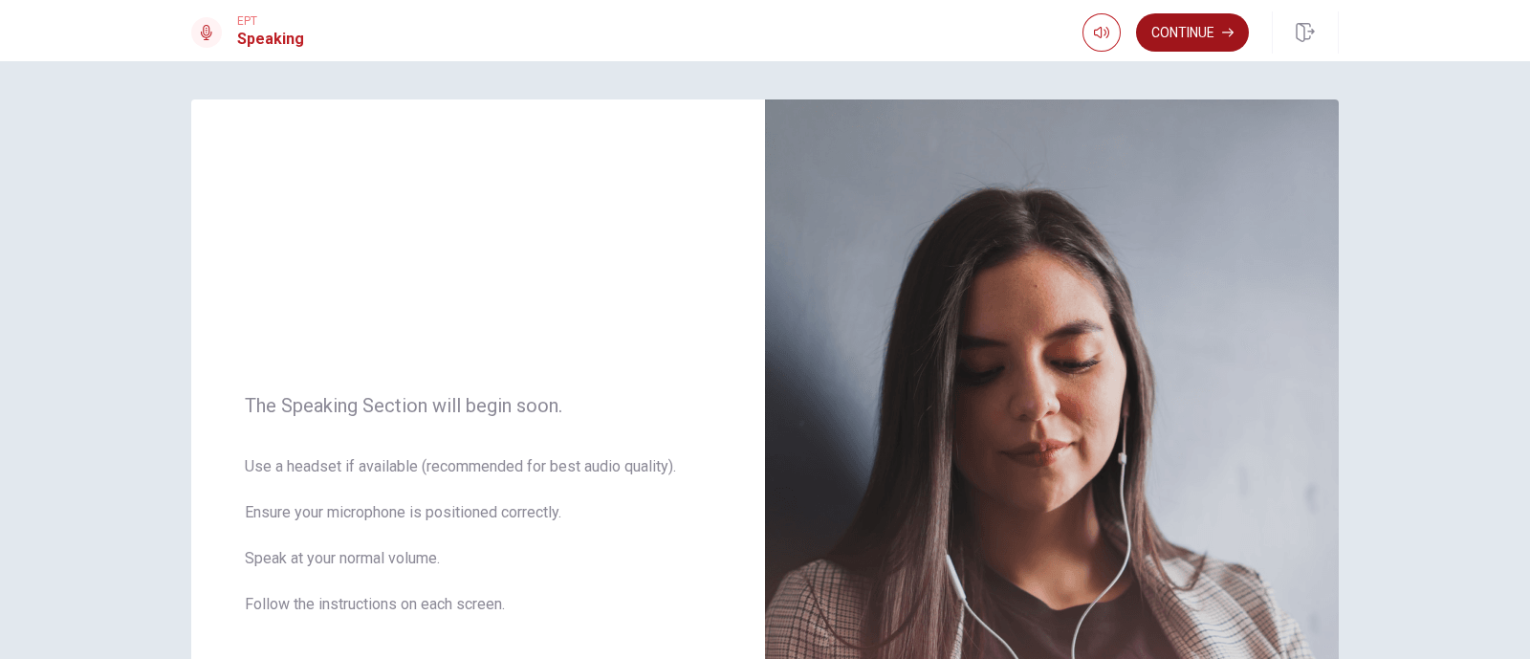
click at [1203, 33] on button "Continue" at bounding box center [1192, 32] width 113 height 38
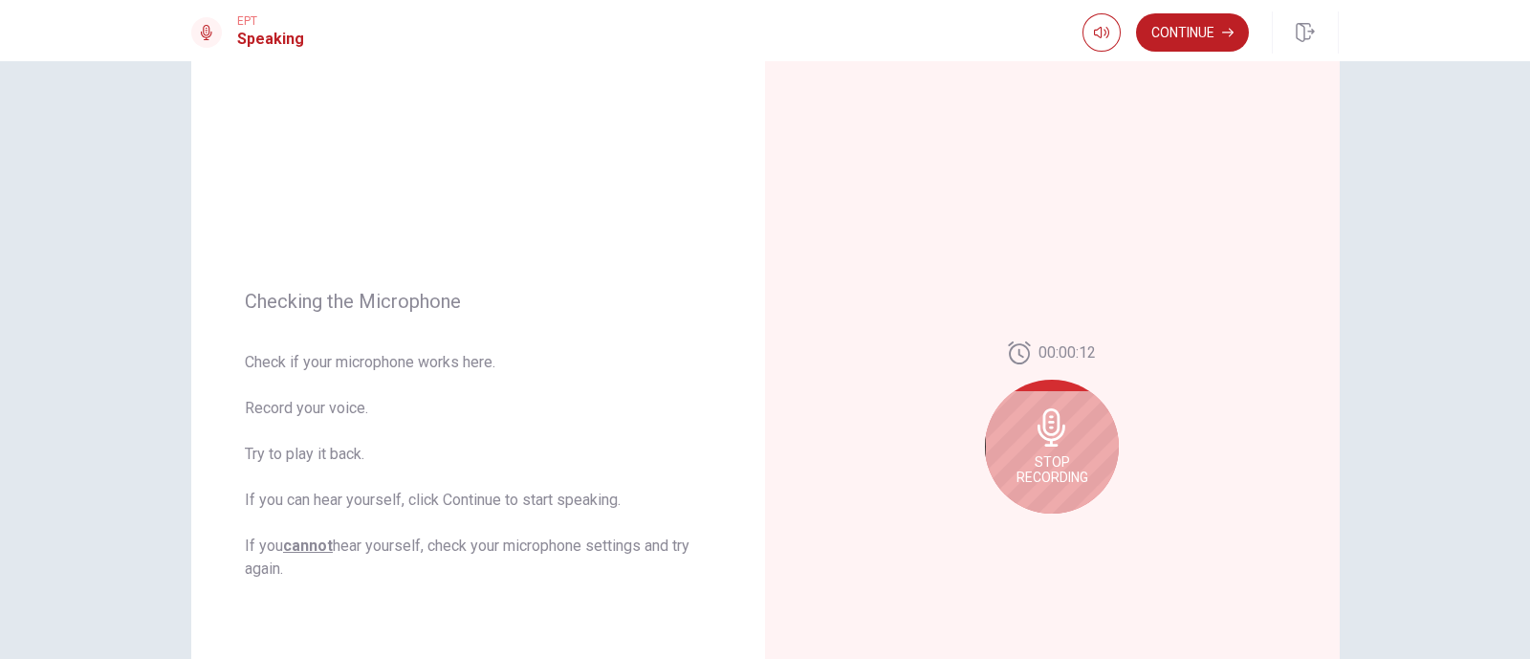
scroll to position [119, 0]
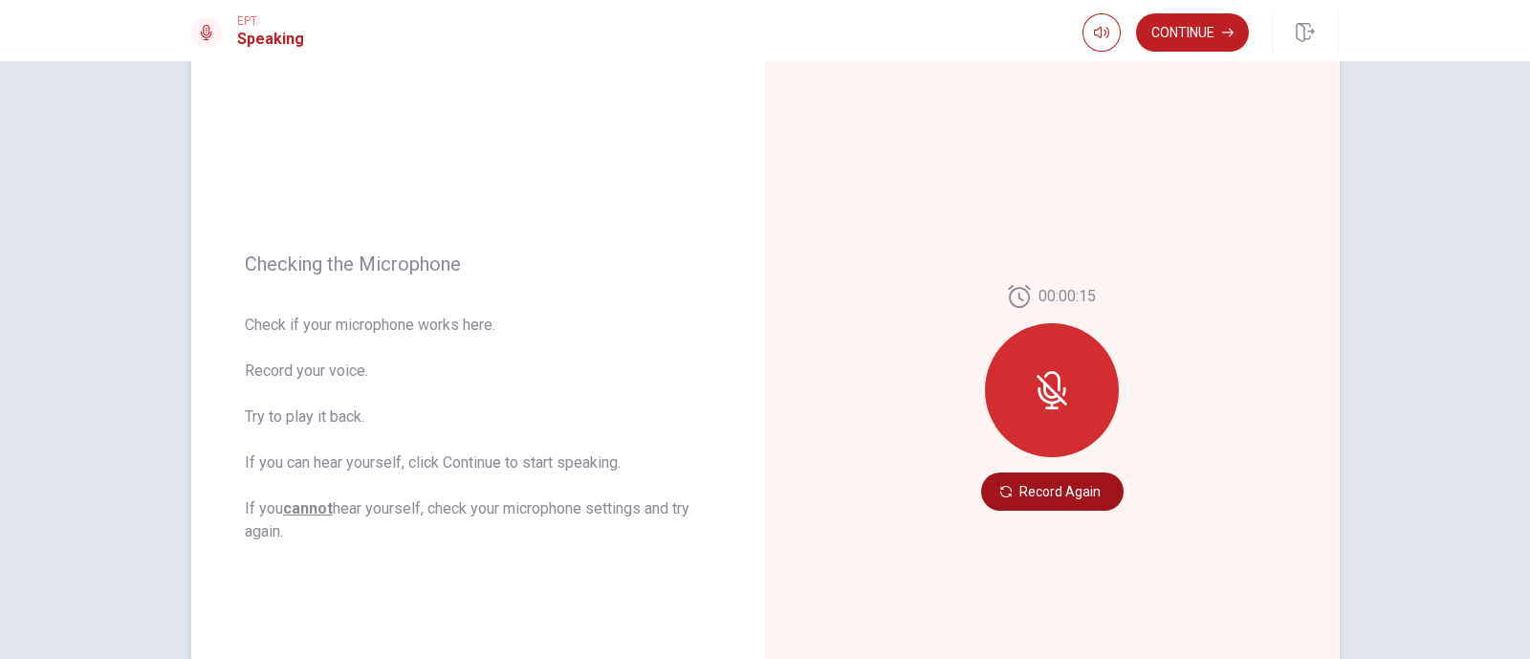
click at [1083, 498] on button "Record Again" at bounding box center [1052, 491] width 142 height 38
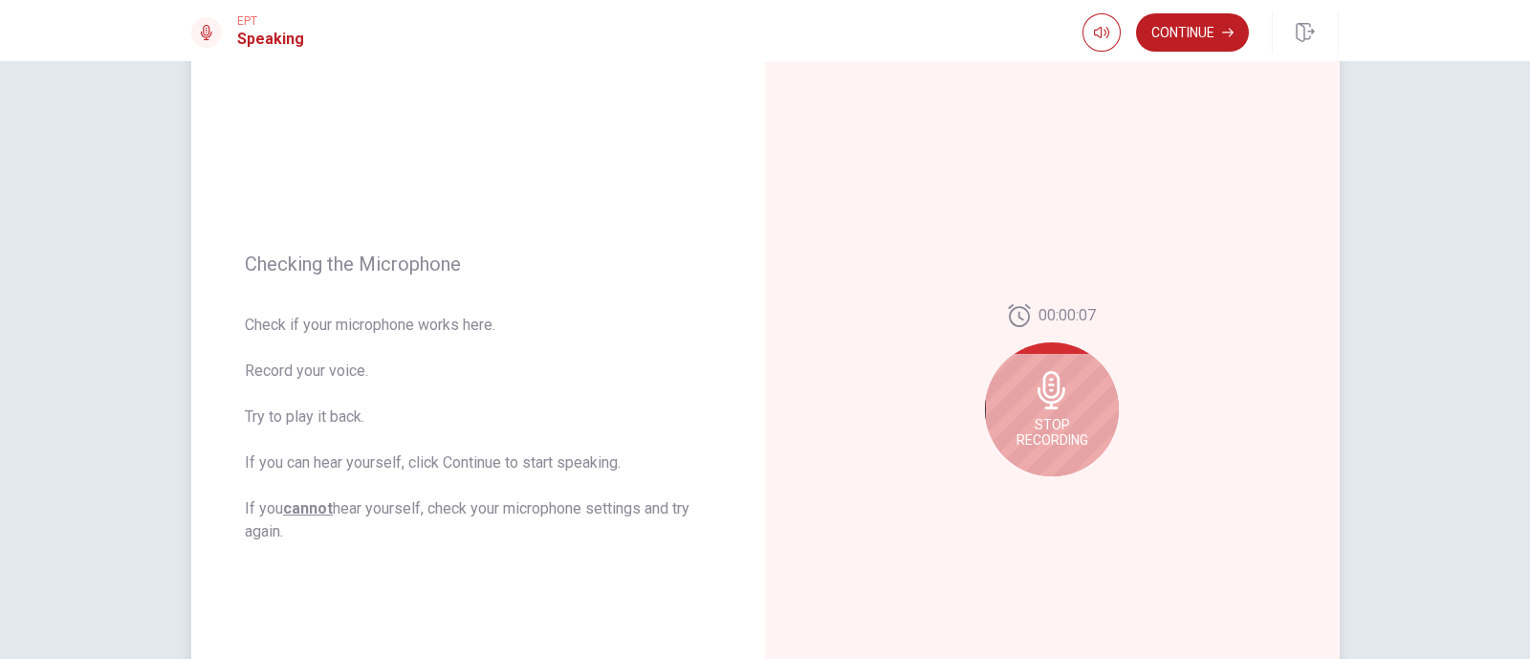
click at [1068, 402] on div "Stop Recording" at bounding box center [1052, 409] width 134 height 134
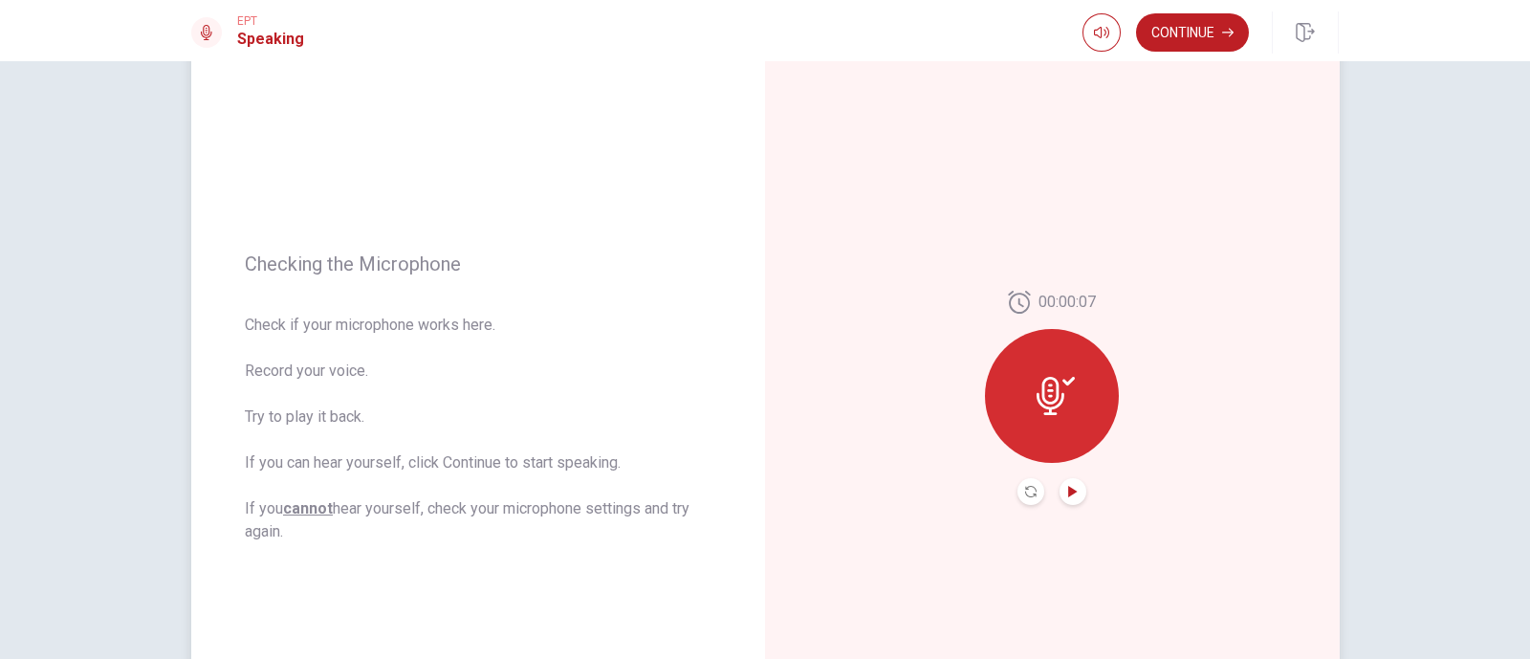
click at [1072, 494] on icon "Play Audio" at bounding box center [1072, 491] width 11 height 11
click at [1183, 43] on button "Continue" at bounding box center [1192, 32] width 113 height 38
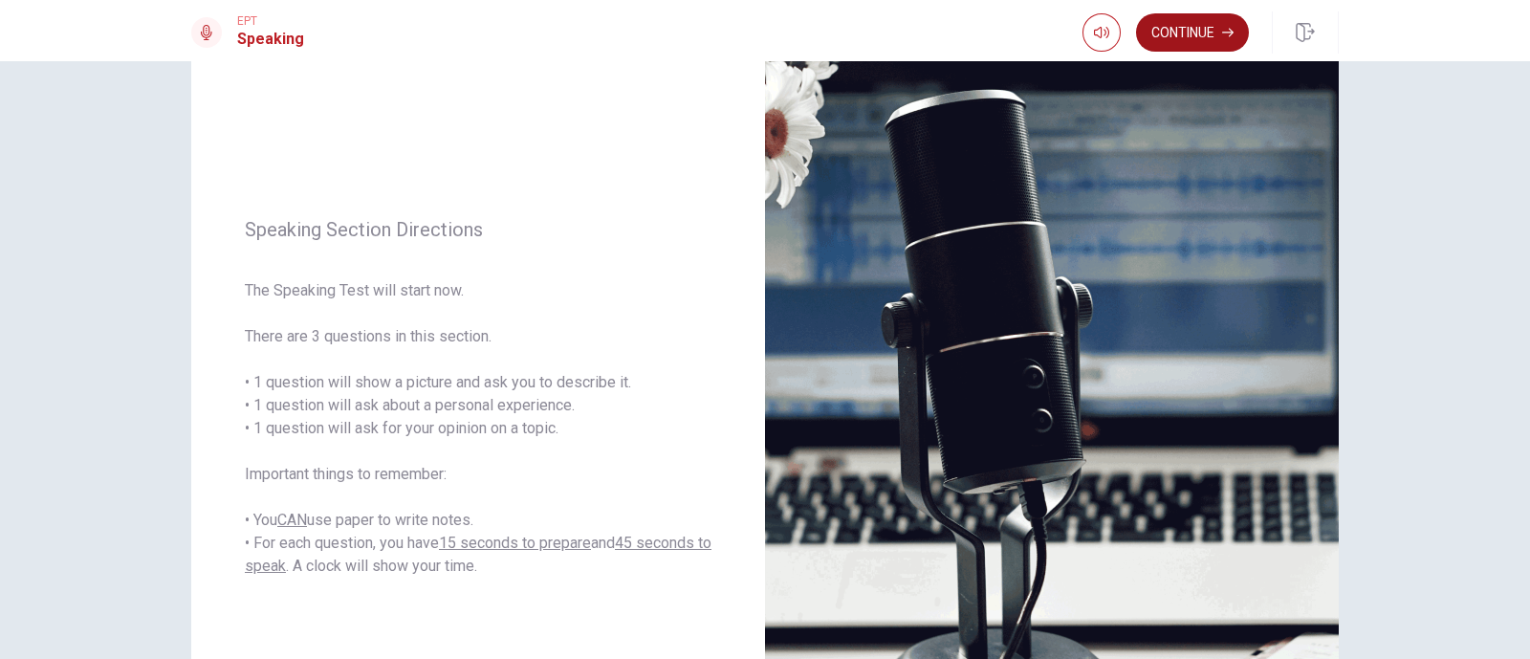
click at [1214, 28] on button "Continue" at bounding box center [1192, 32] width 113 height 38
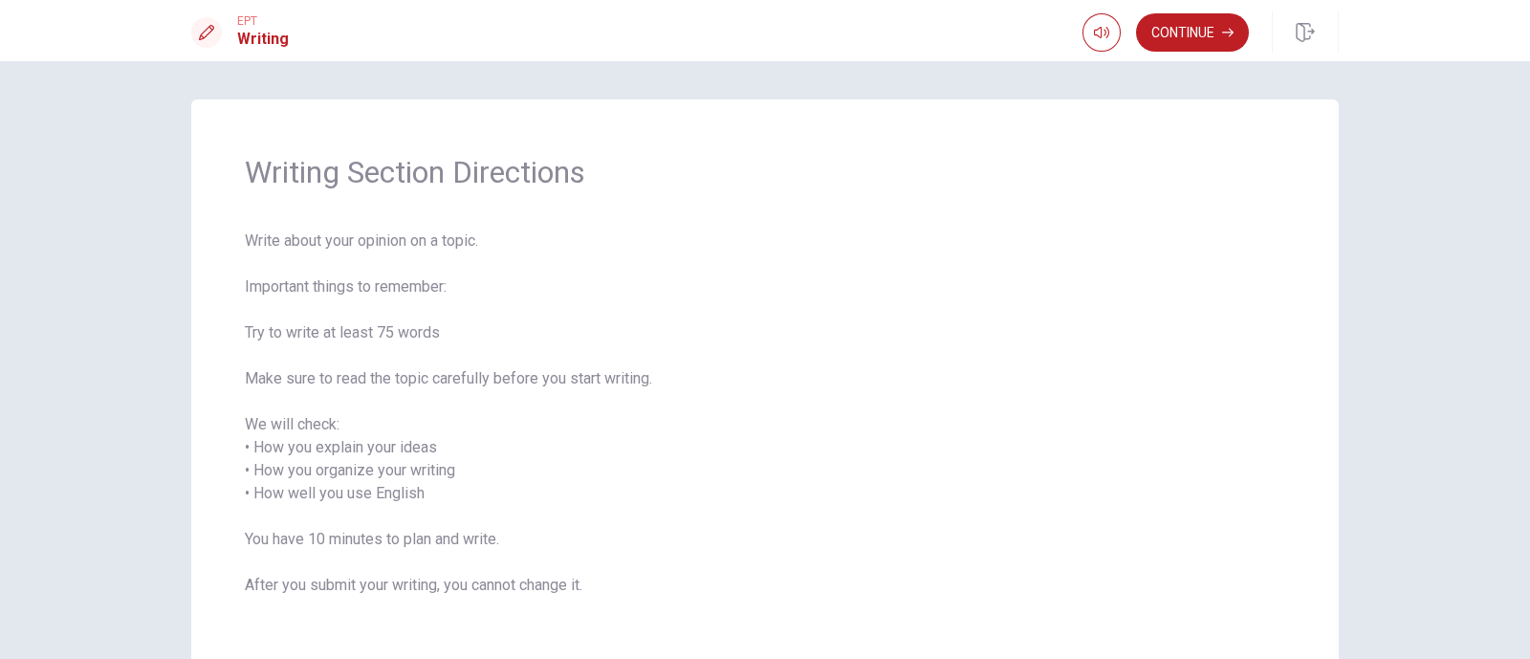
scroll to position [114, 0]
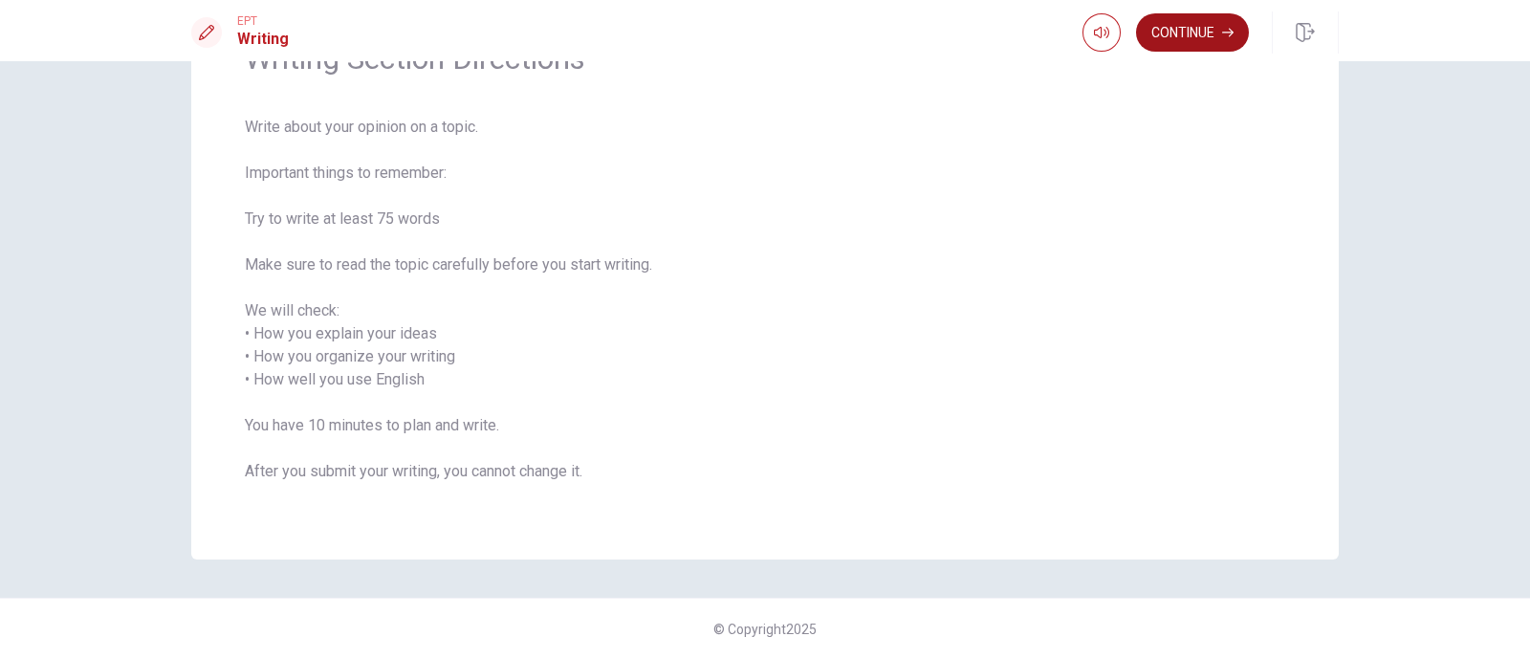
click at [1212, 38] on button "Continue" at bounding box center [1192, 32] width 113 height 38
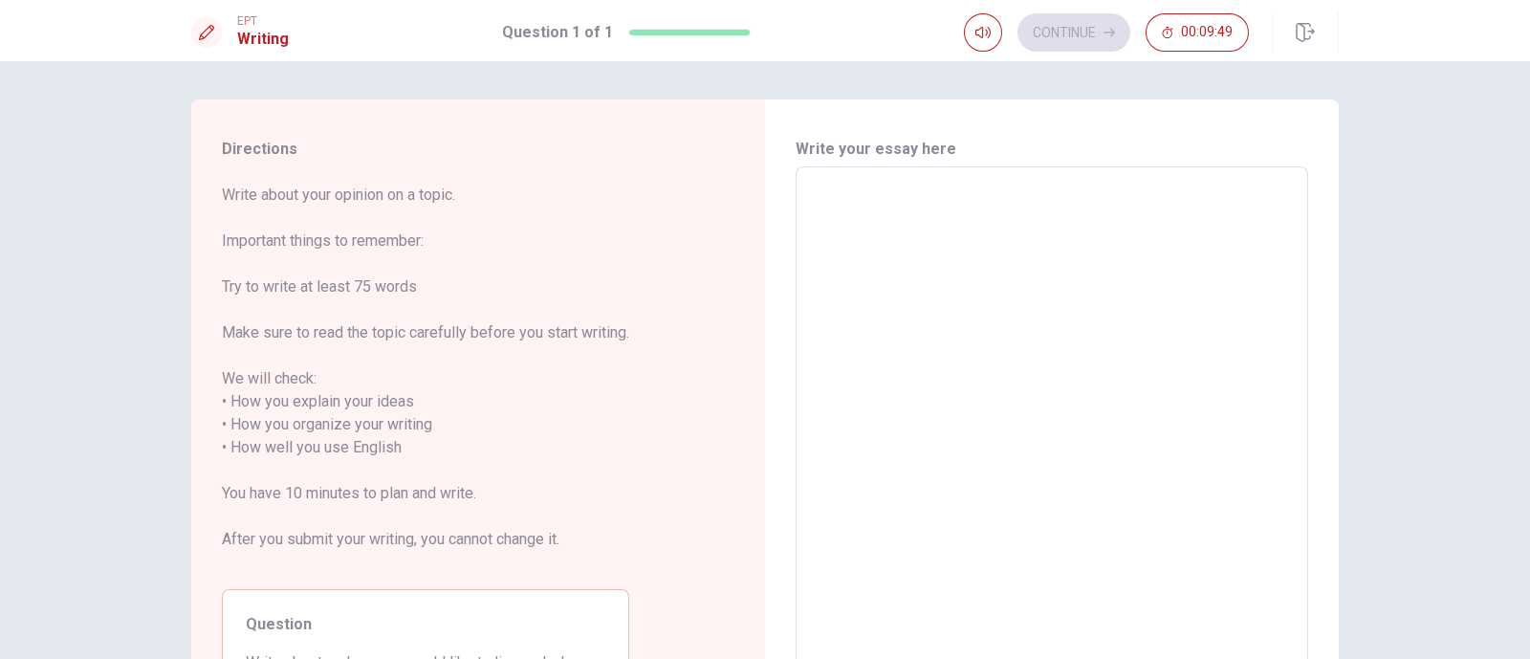
scroll to position [214, 0]
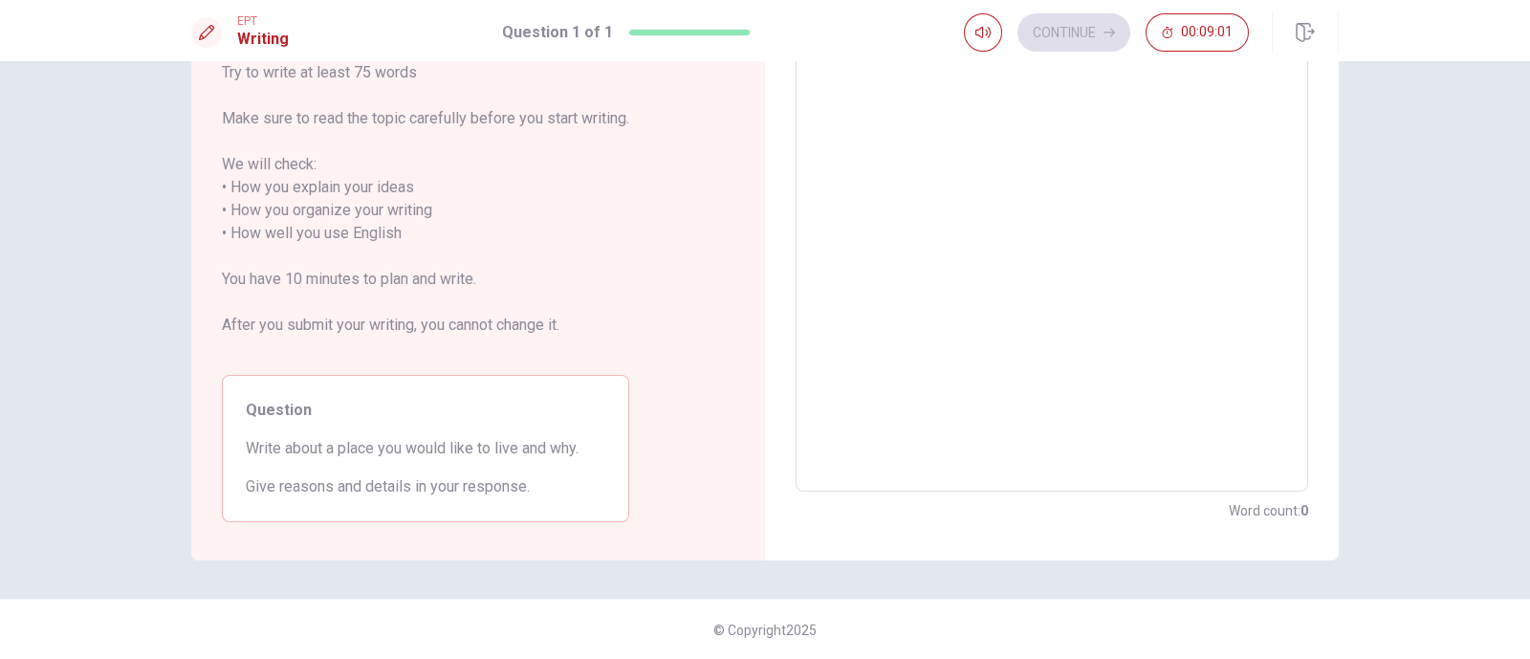
click at [1109, 222] on textarea at bounding box center [1052, 222] width 486 height 508
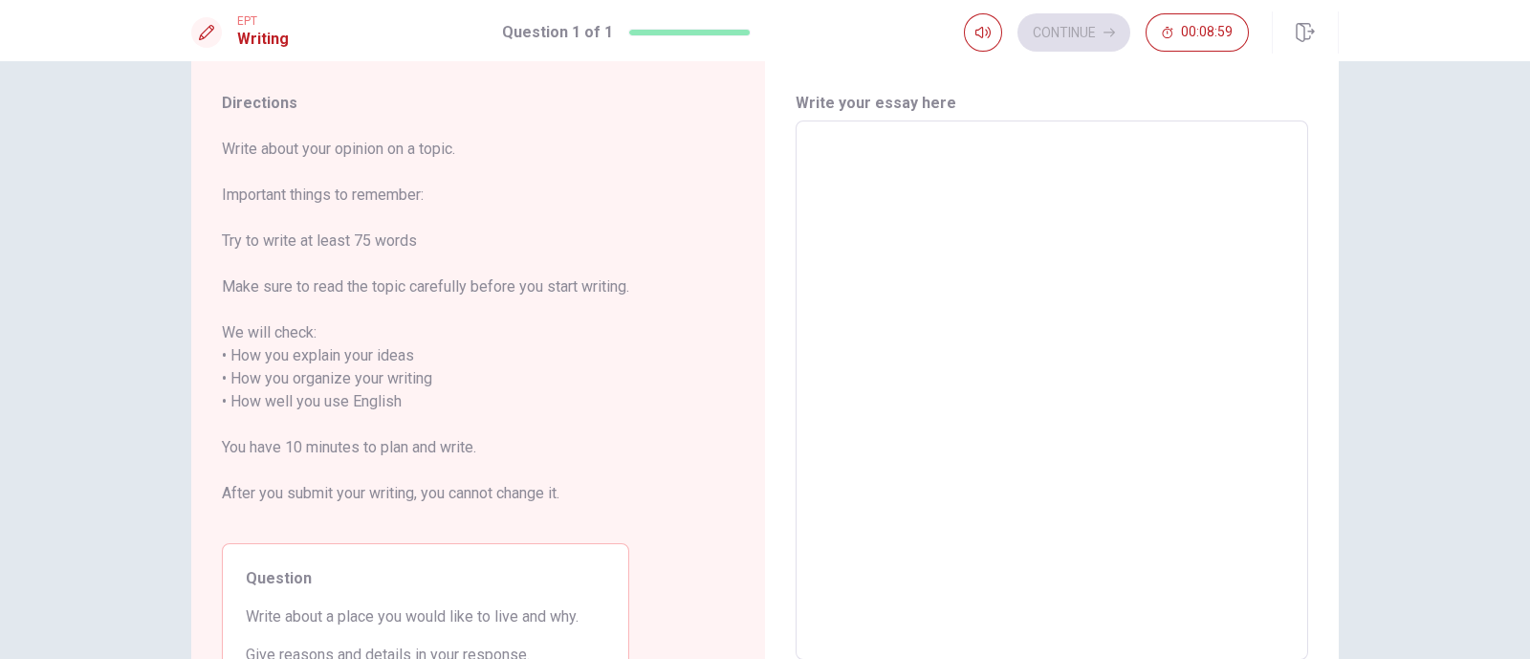
scroll to position [0, 0]
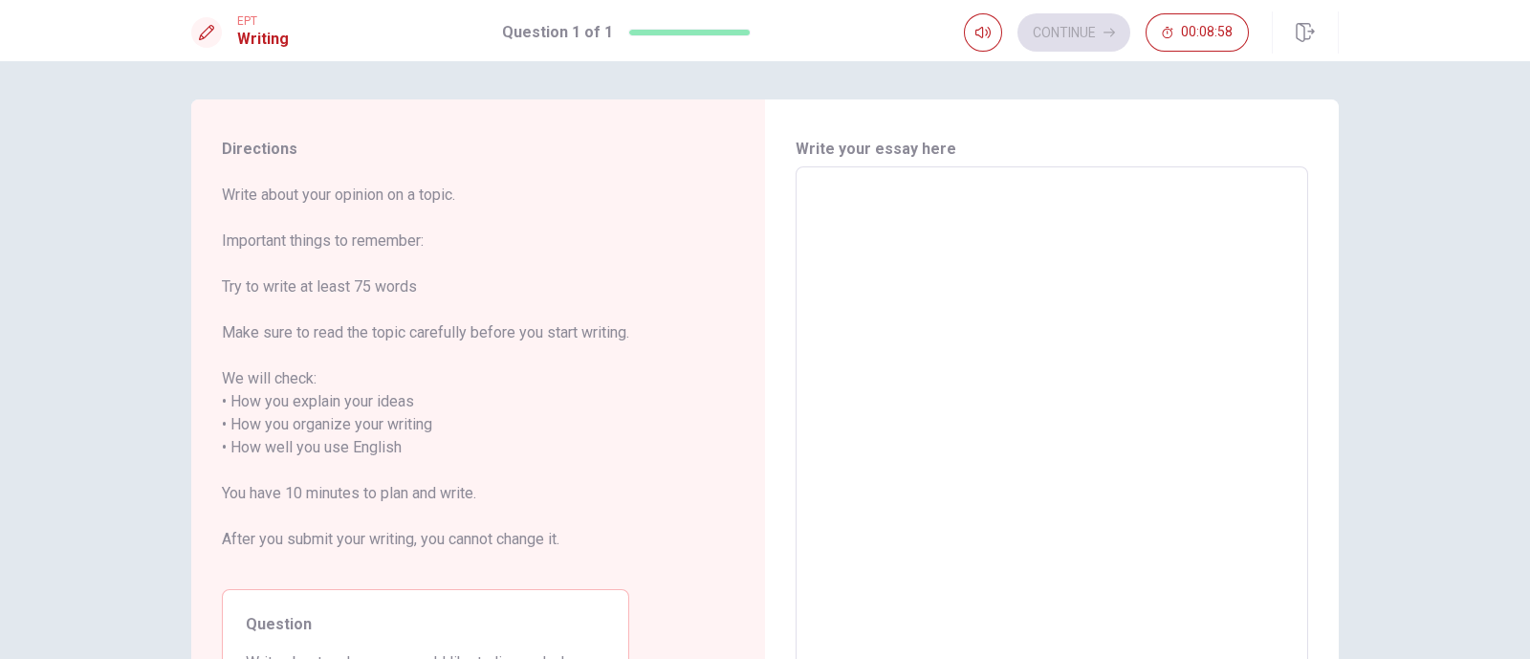
type textarea "T"
type textarea "x"
type textarea "TH"
type textarea "x"
type textarea "THE"
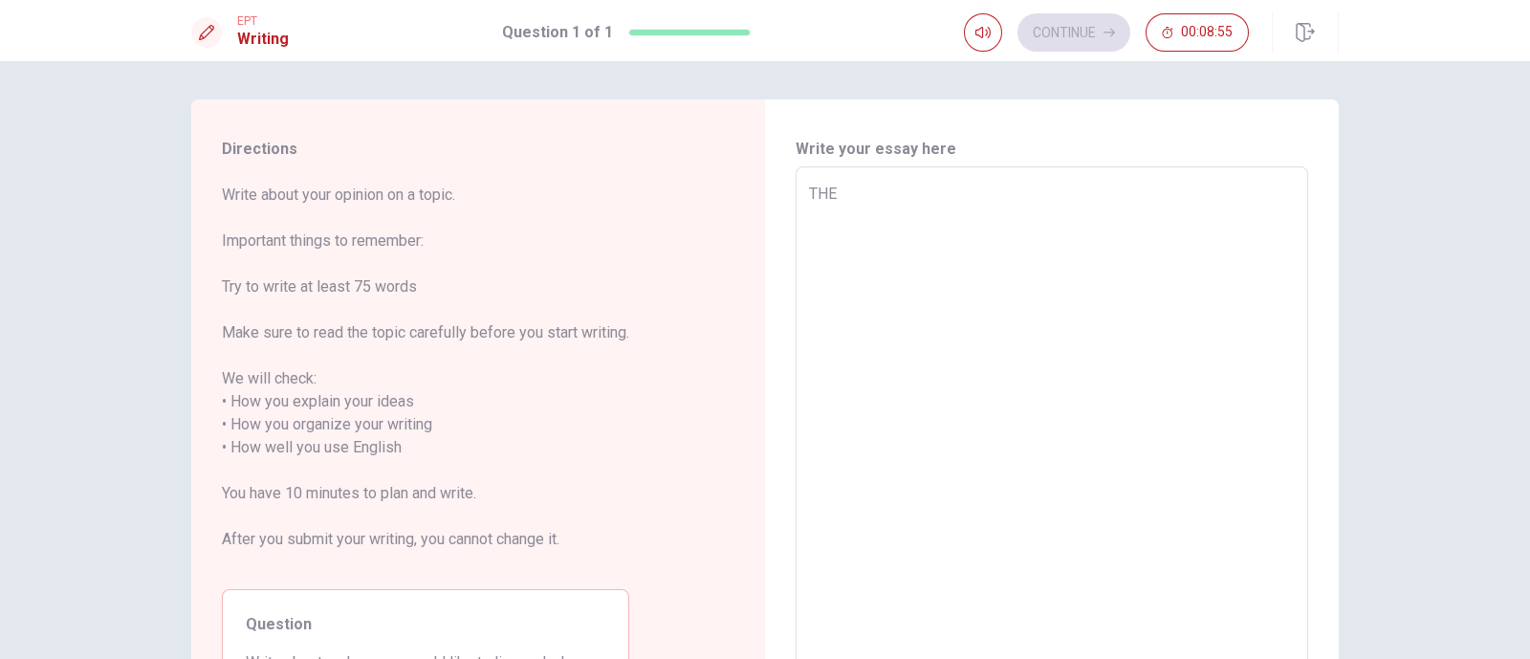
type textarea "x"
type textarea "THER"
type textarea "x"
type textarea "THERE"
type textarea "x"
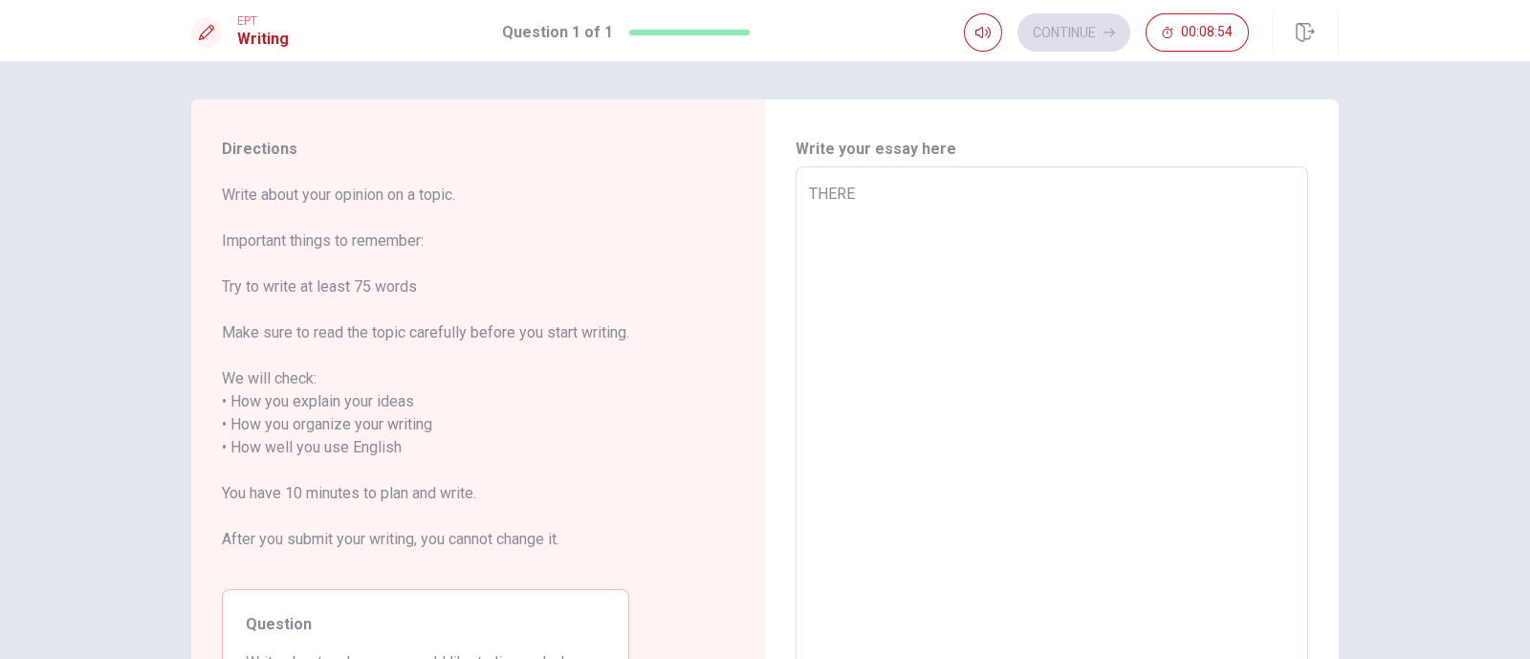
type textarea "THER"
type textarea "x"
type textarea "THE"
type textarea "x"
type textarea "TH"
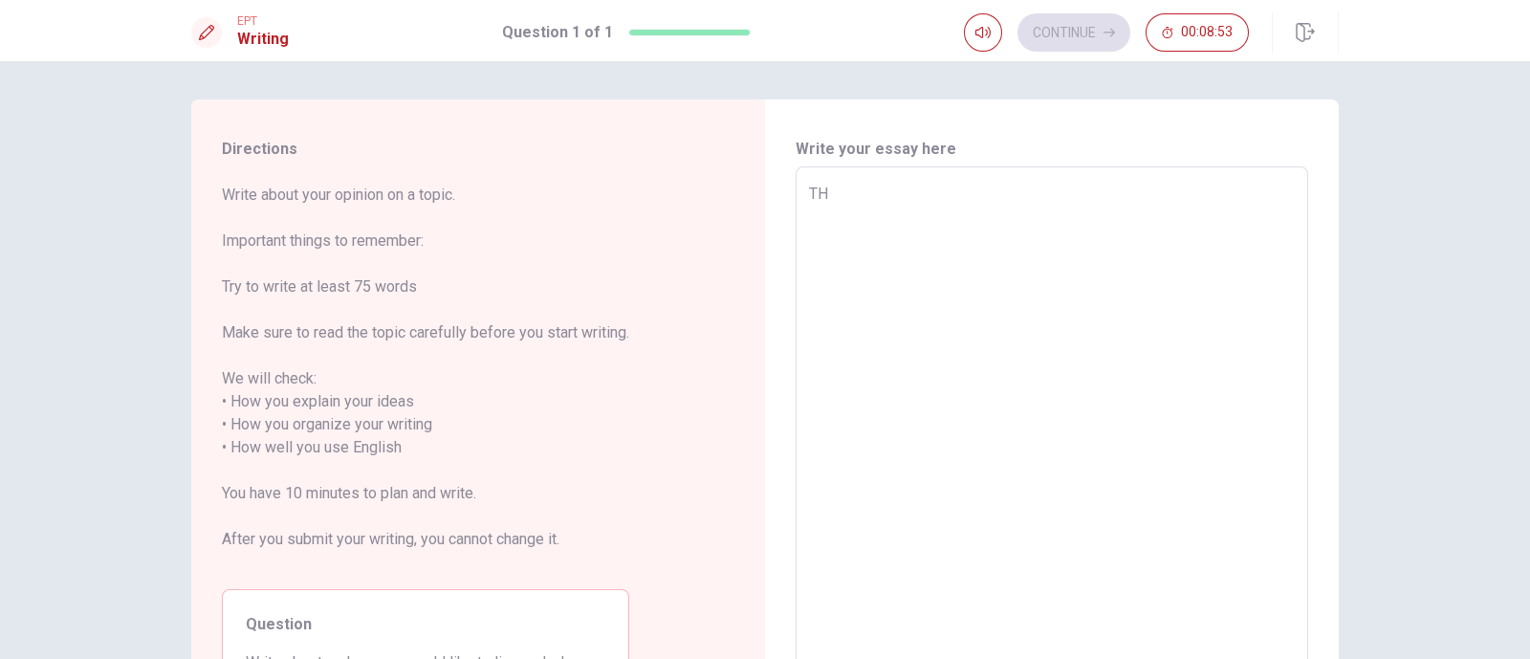
type textarea "x"
type textarea "T"
type textarea "x"
type textarea "Th"
type textarea "x"
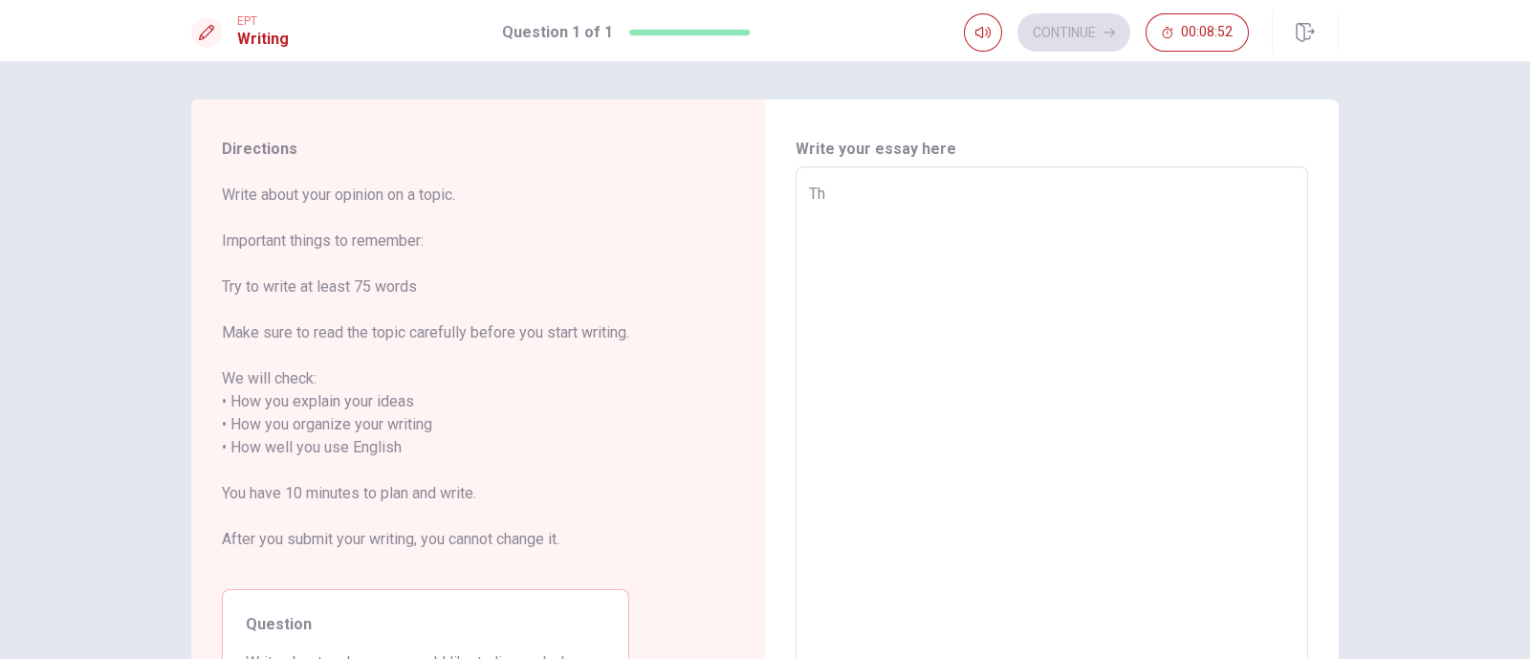
type textarea "The"
type textarea "x"
type textarea "Ther"
type textarea "x"
type textarea "There"
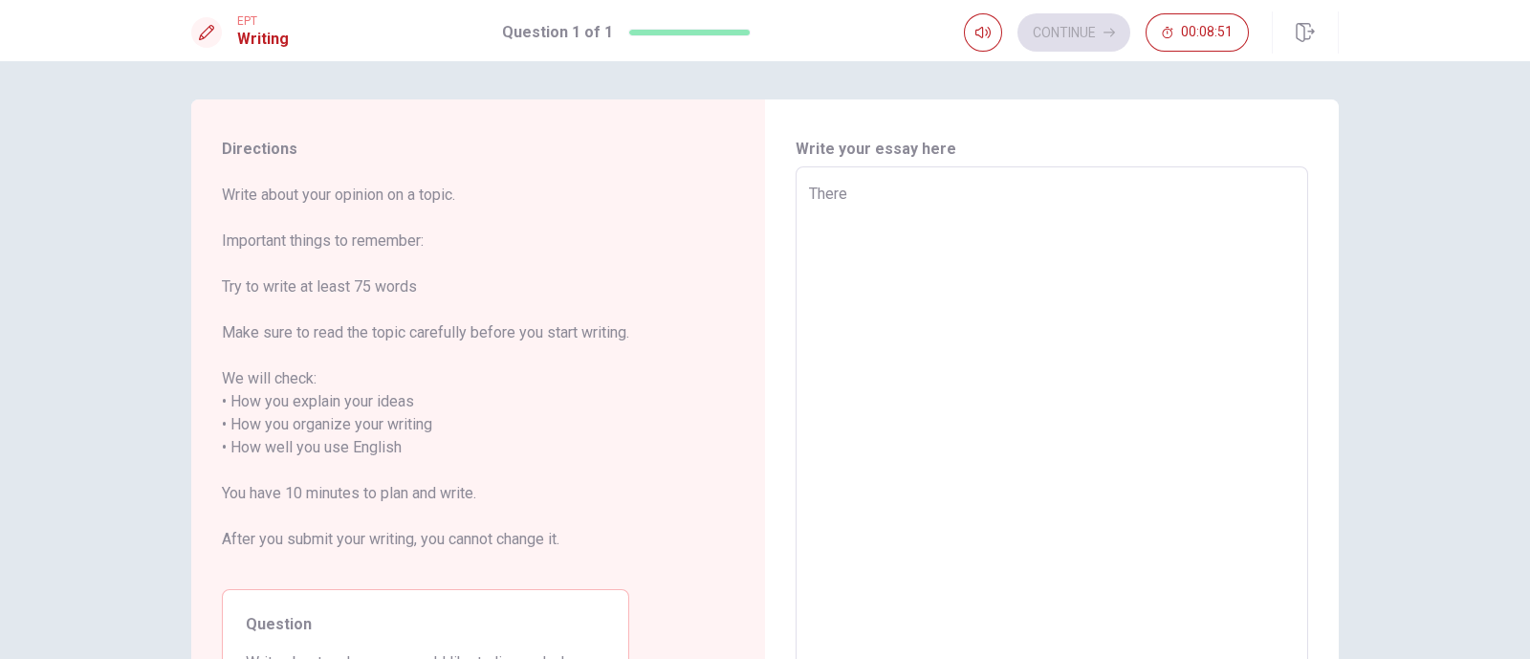
type textarea "x"
type textarea "There"
type textarea "x"
type textarea "There i"
type textarea "x"
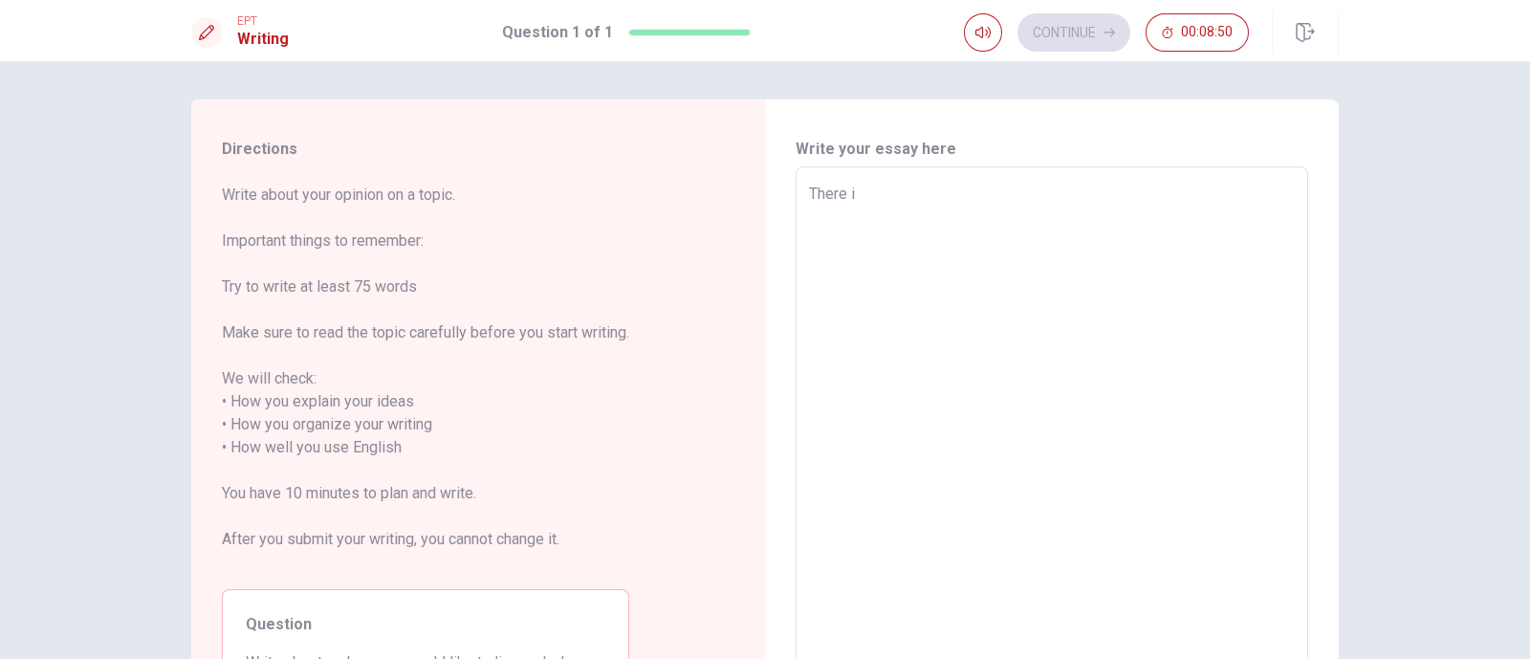
type textarea "There is"
type textarea "x"
type textarea "There is"
type textarea "x"
type textarea "There is n"
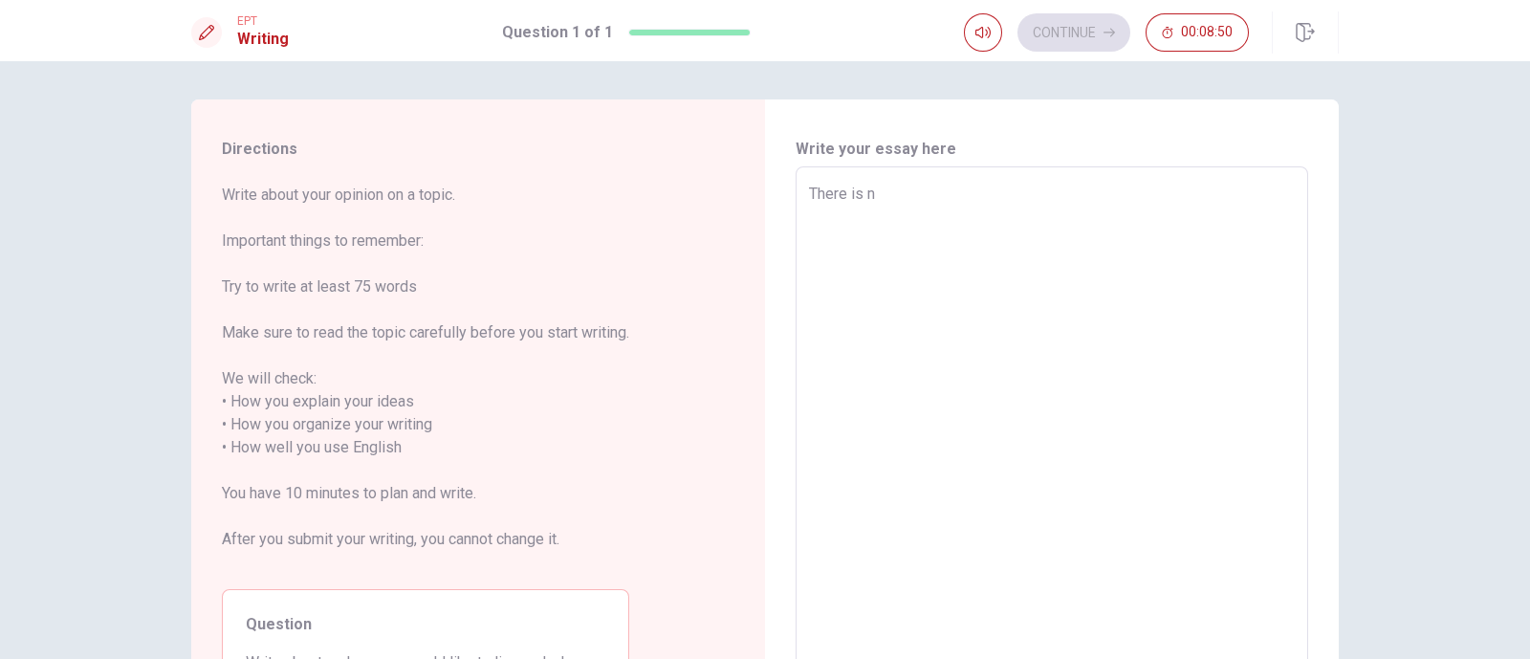
type textarea "x"
type textarea "There is no"
type textarea "x"
type textarea "There is no"
type textarea "x"
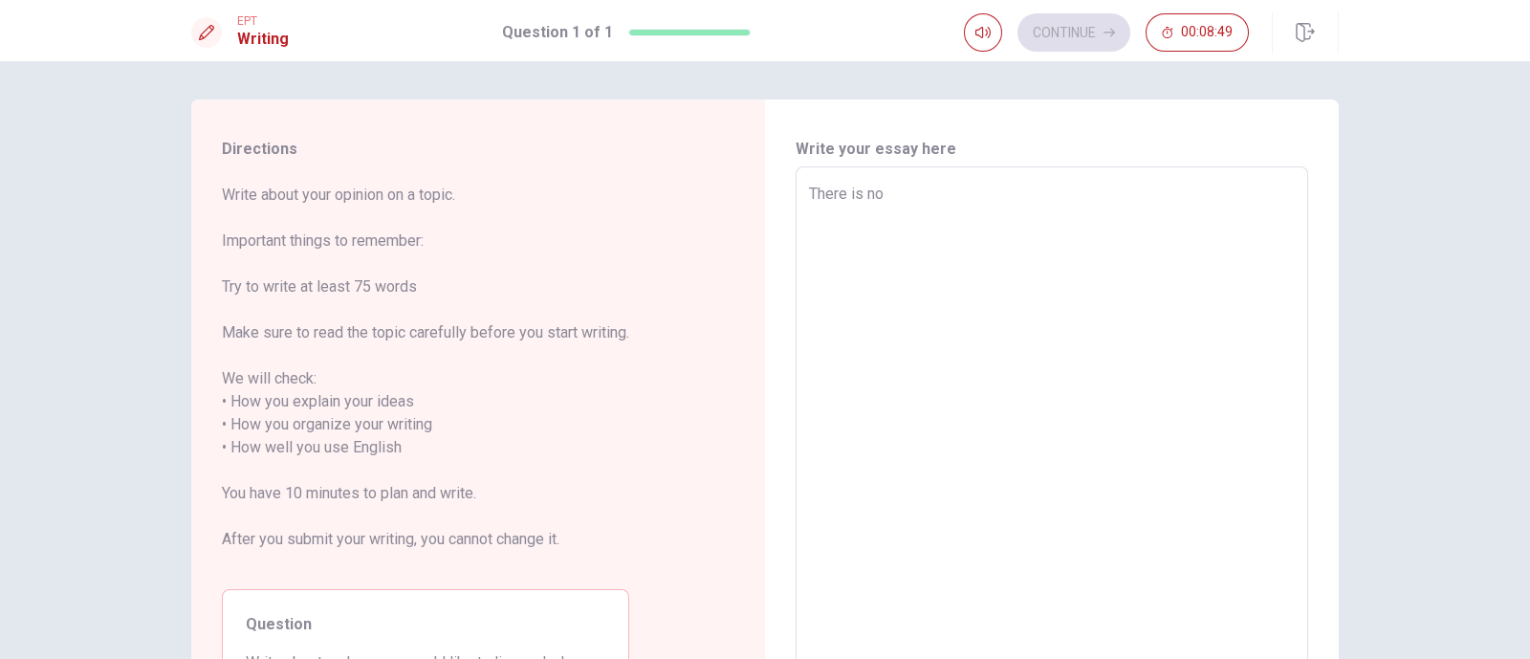
type textarea "There is no d"
type textarea "x"
type textarea "There is no du"
type textarea "x"
type textarea "There is no duu"
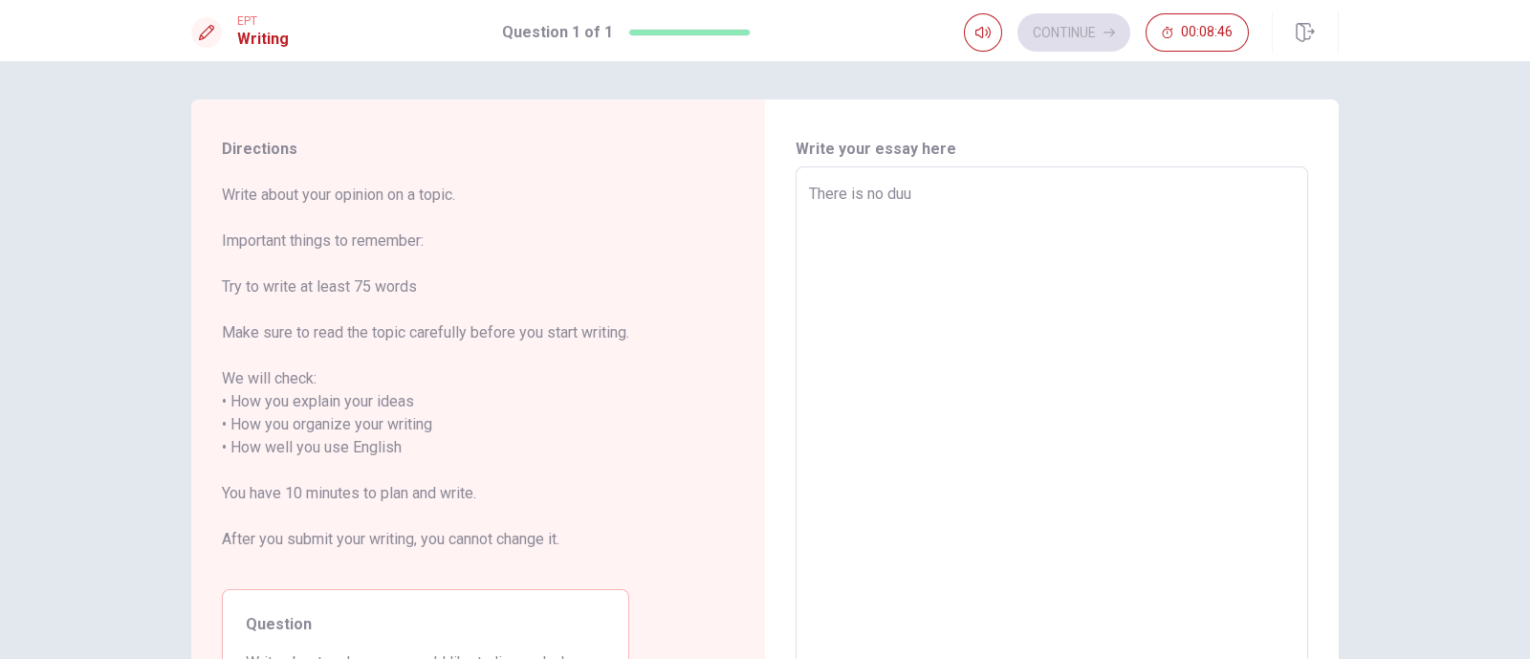
type textarea "x"
type textarea "There is no du"
type textarea "x"
type textarea "There is no d"
type textarea "x"
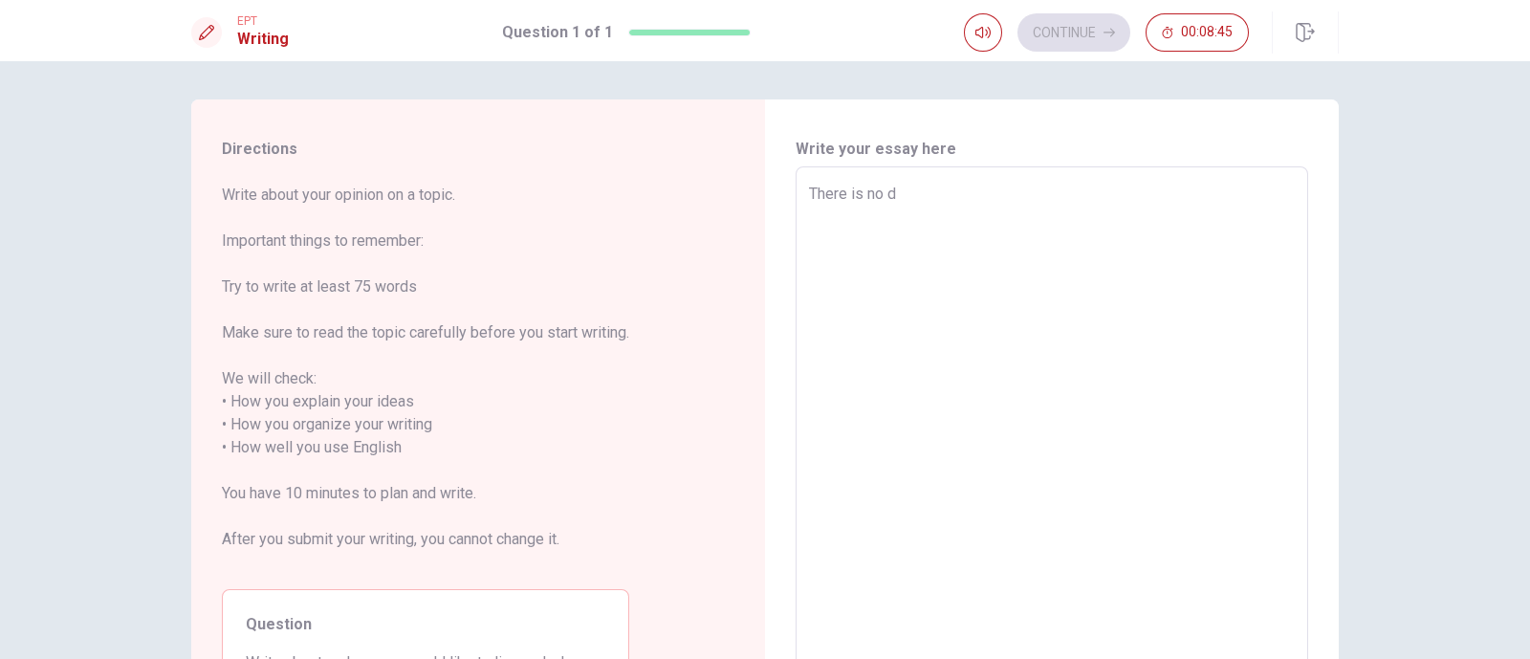
type textarea "There is no do"
type textarea "x"
type textarea "There is no dou"
type textarea "x"
type textarea "There is no [PERSON_NAME]"
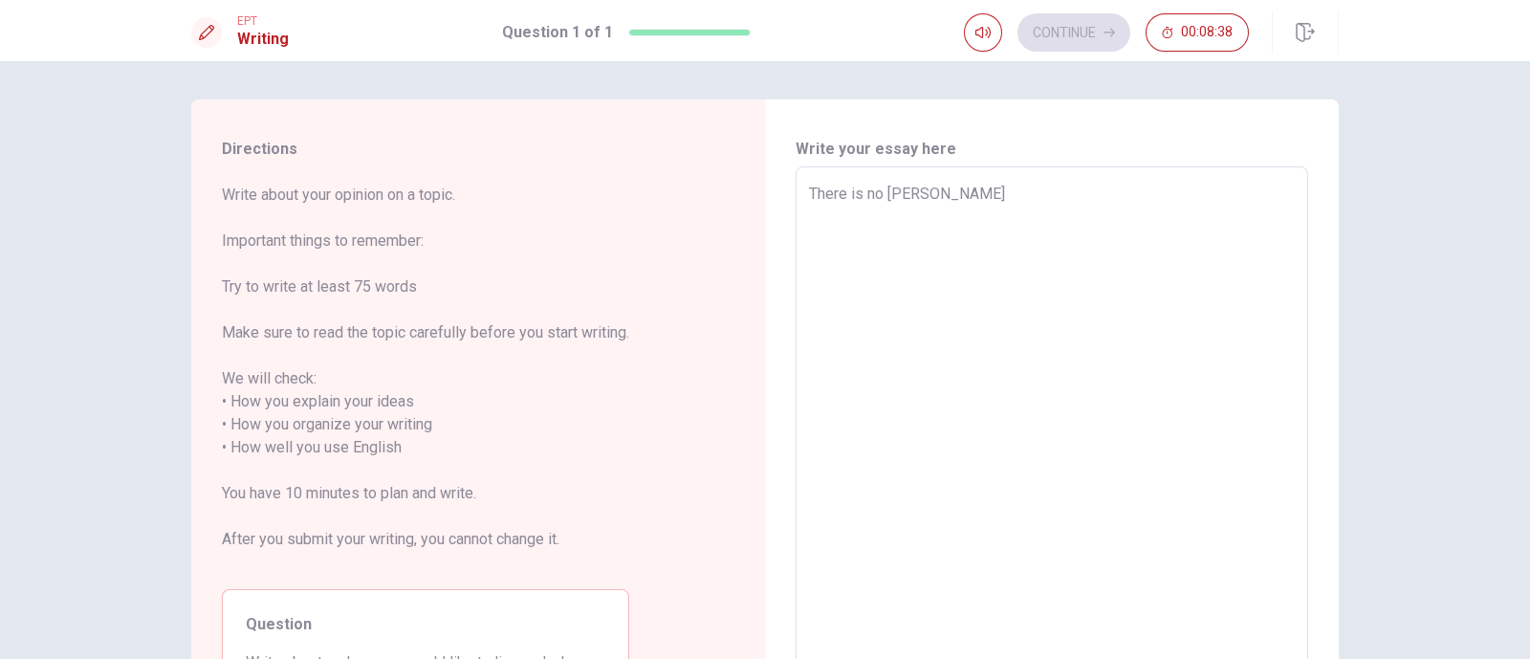
type textarea "x"
type textarea "There is no doubt"
type textarea "x"
type textarea "There is no doubt"
type textarea "x"
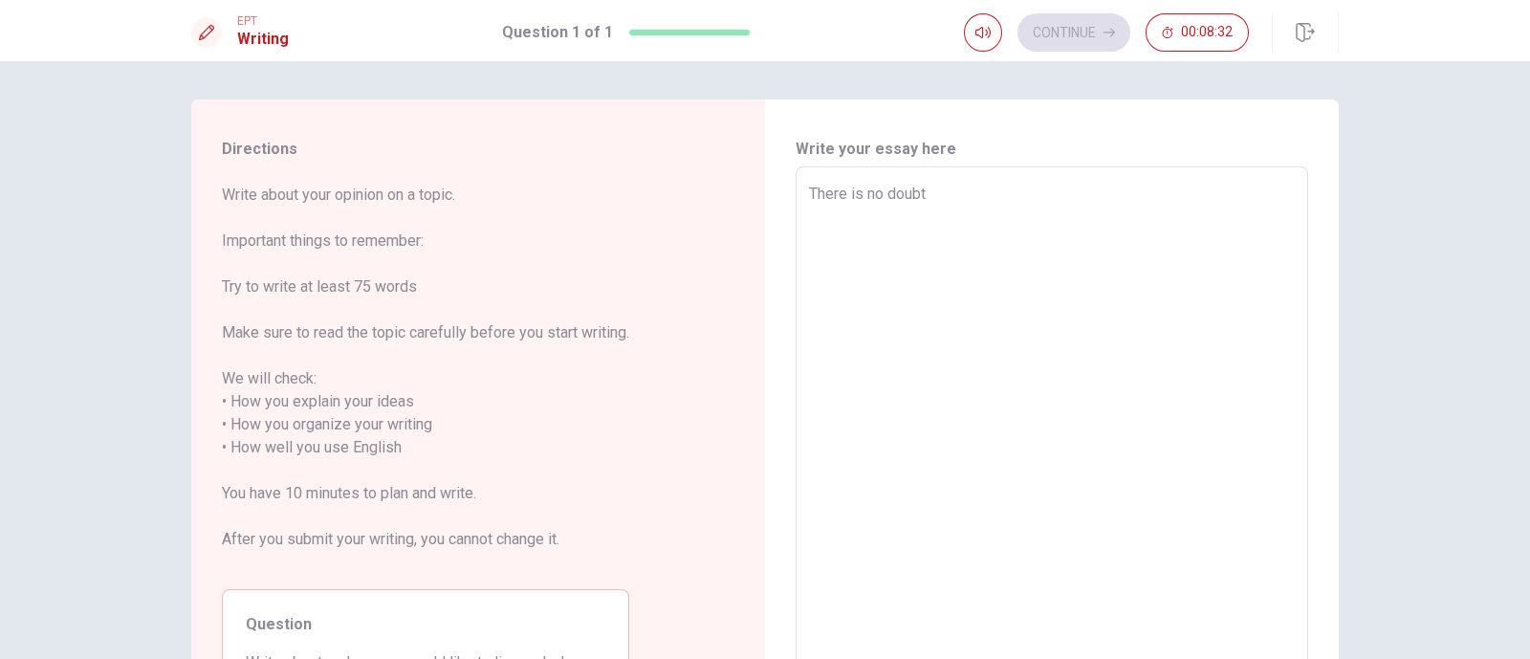
type textarea "There is no doubt t"
type textarea "x"
type textarea "There is no doubt th"
type textarea "x"
type textarea "There is no doubt tha"
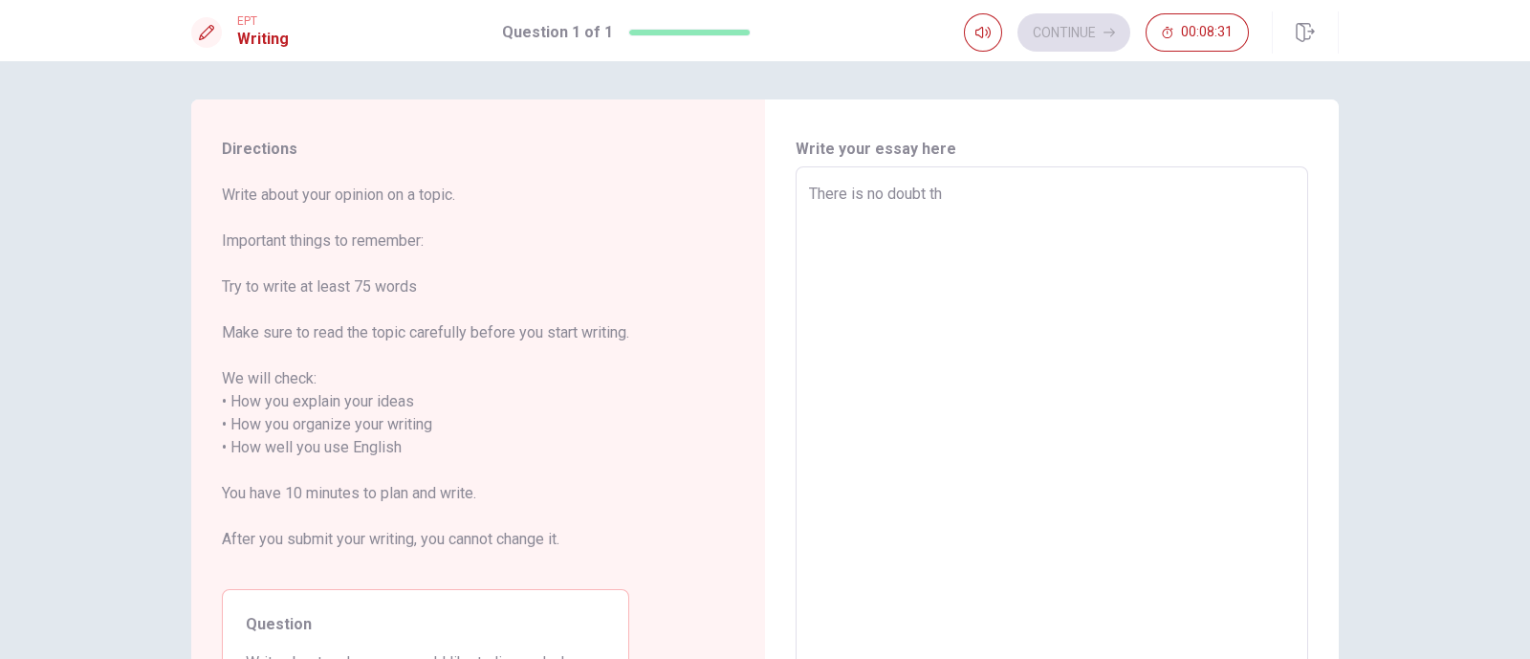
type textarea "x"
type textarea "There is no doubt that"
type textarea "x"
type textarea "There is no doubt that"
type textarea "x"
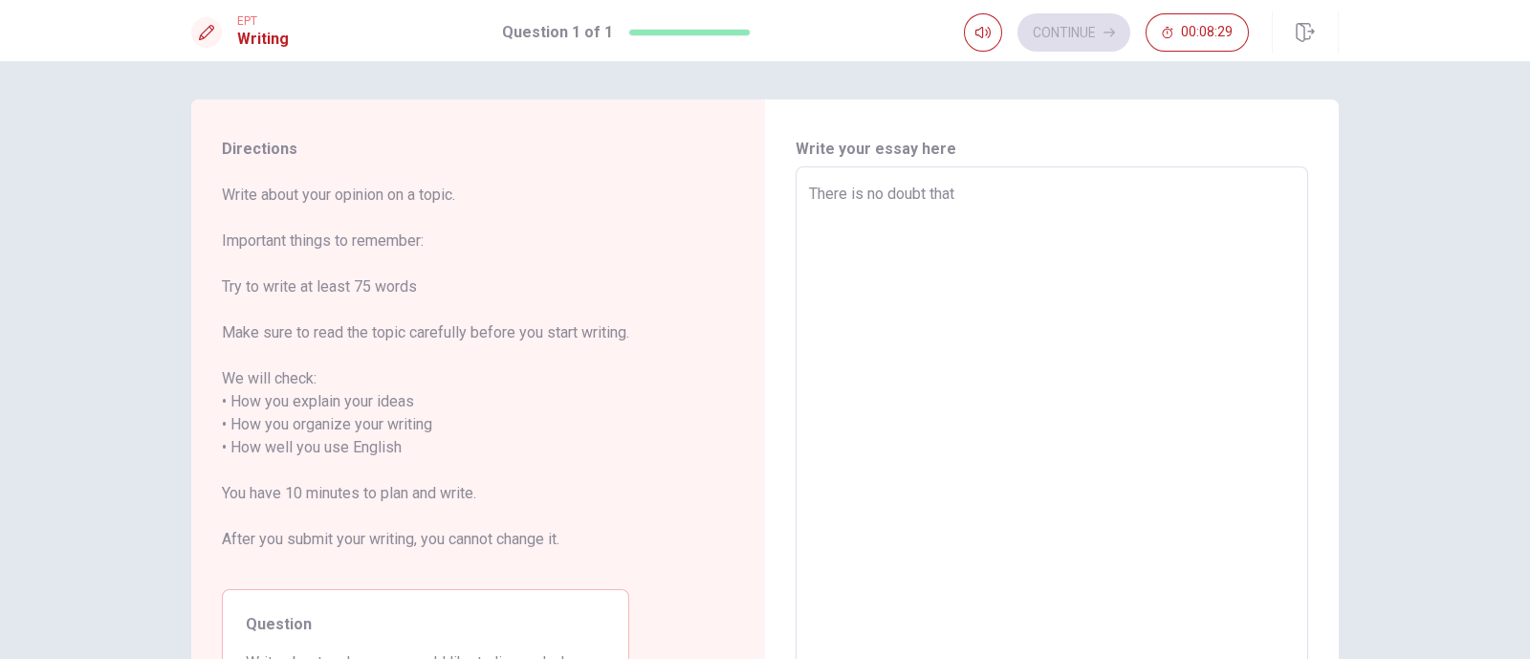
type textarea "There is no doubt that I"
type textarea "x"
type textarea "There is no doubt that I"
type textarea "x"
type textarea "There is no doubt that I"
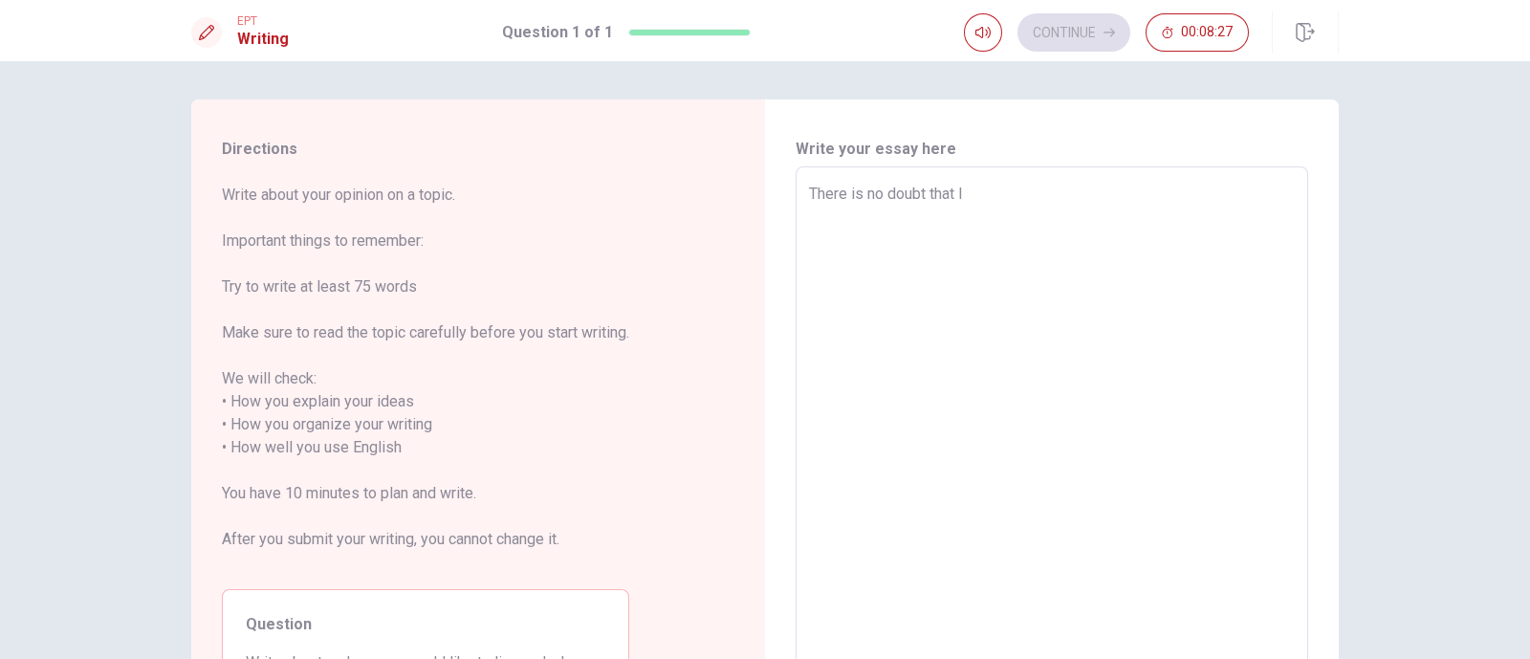
type textarea "x"
type textarea "There is no doubt that I"
type textarea "x"
type textarea "There is no doubt that I w"
type textarea "x"
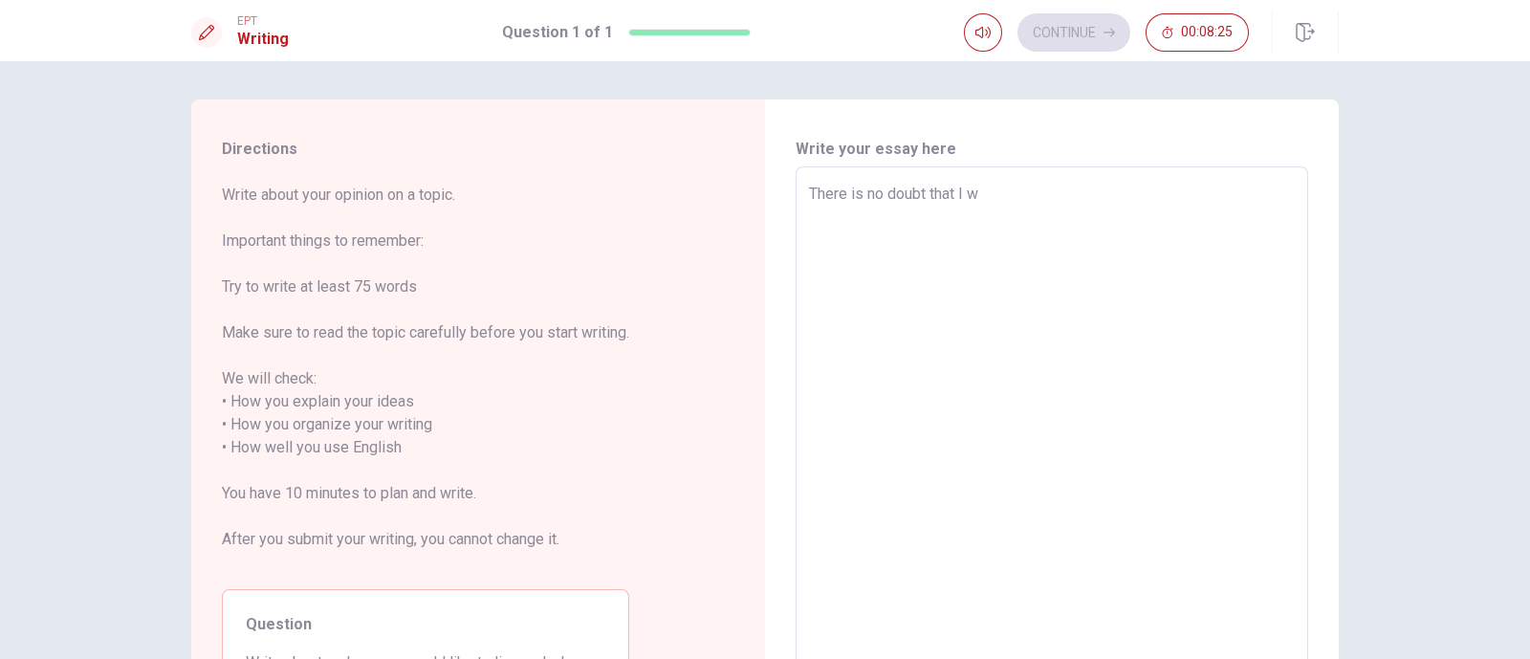
type textarea "There is no doubt that I wn"
type textarea "x"
type textarea "There is no doubt that I wna"
type textarea "x"
type textarea "There is no doubt that I wnat"
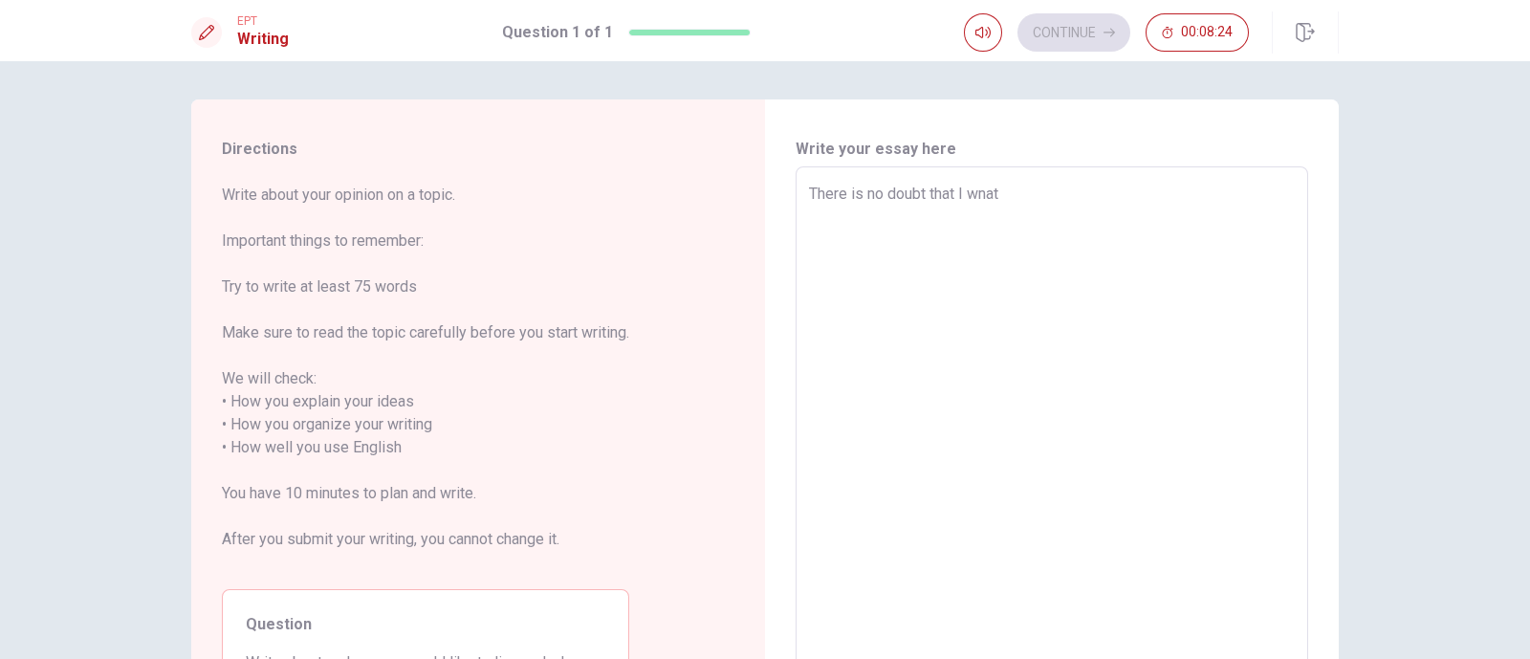
type textarea "x"
type textarea "There is no doubt that I wnat"
type textarea "x"
type textarea "There is no doubt that I wnat l"
type textarea "x"
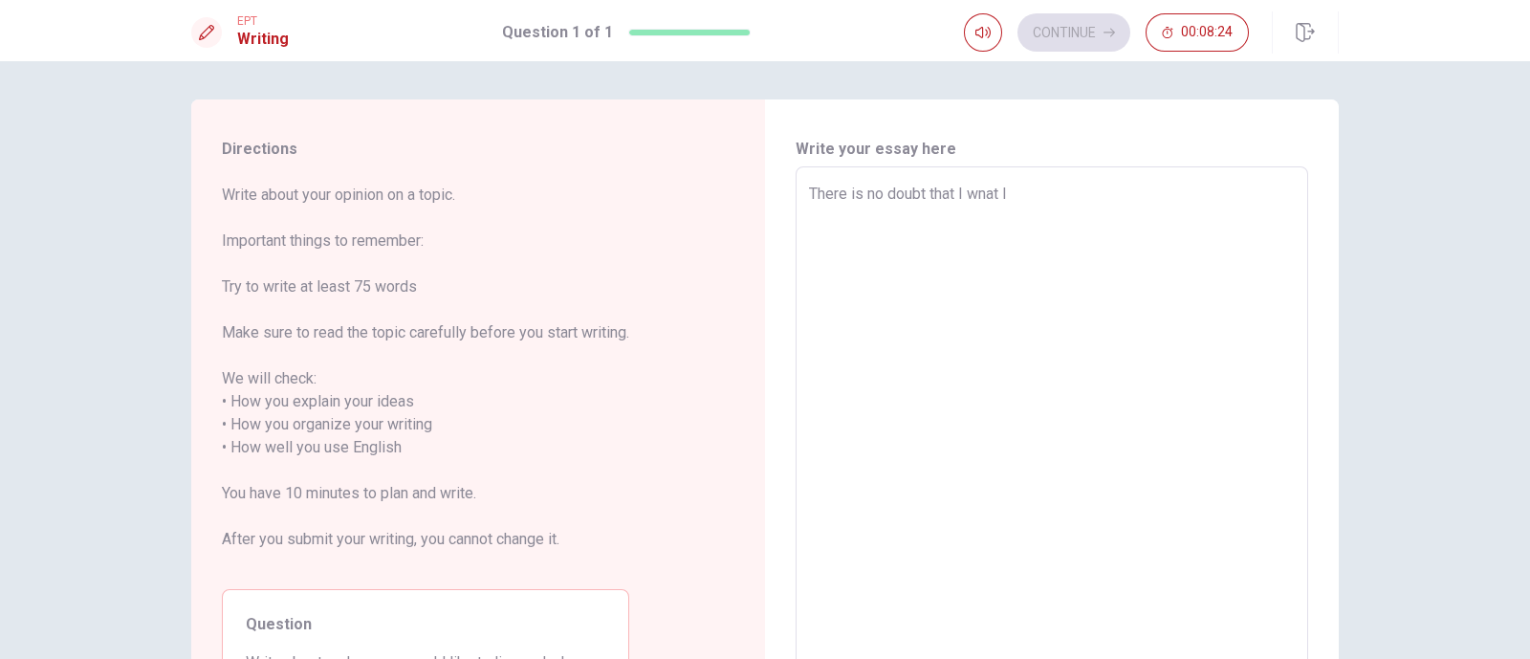
type textarea "There is no doubt that I wnat li"
type textarea "x"
type textarea "There is no doubt that I wnat lin"
type textarea "x"
type textarea "There is no doubt that I wnat li"
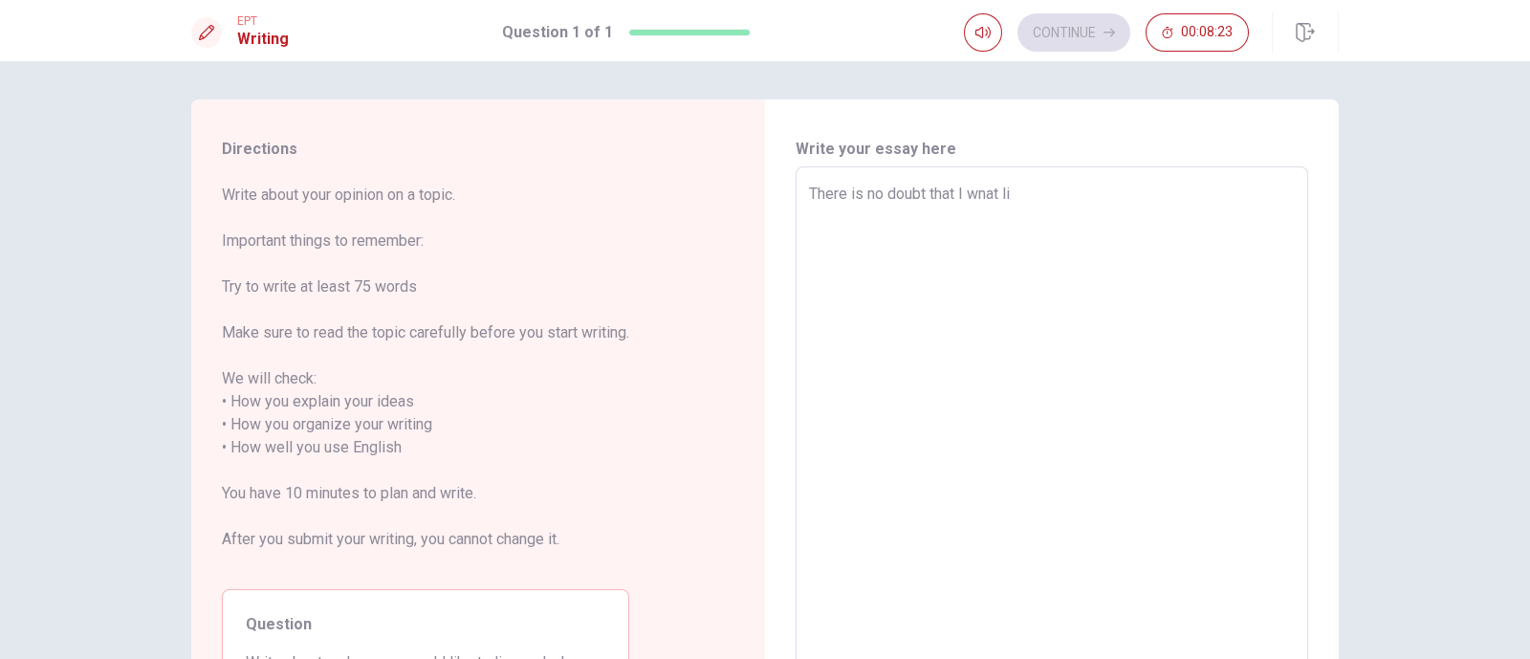
type textarea "x"
type textarea "There is no doubt that I wnat liv"
type textarea "x"
type textarea "There is no doubt that I wnat live"
type textarea "x"
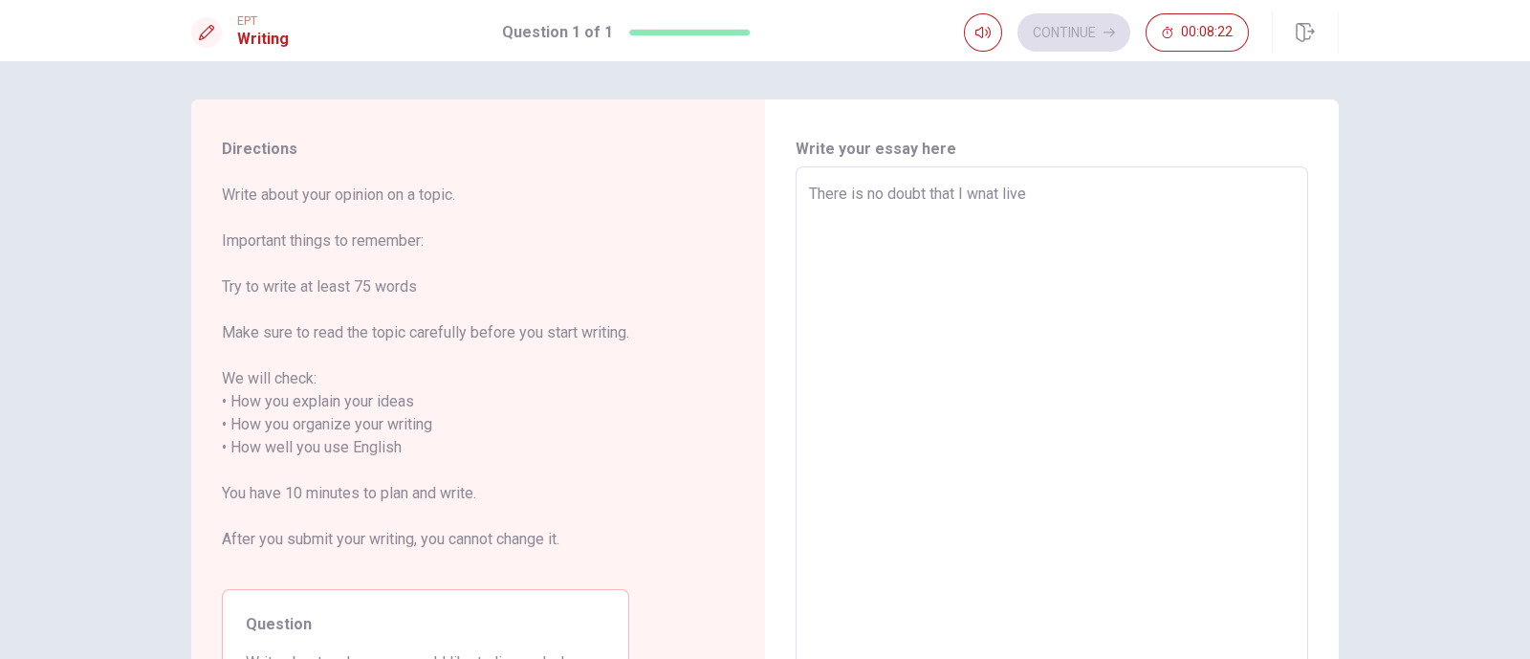
type textarea "There is no doubt that I wnat live"
type textarea "x"
type textarea "There is no doubt that I wnat live i"
type textarea "x"
type textarea "There is no doubt that I wnat live in"
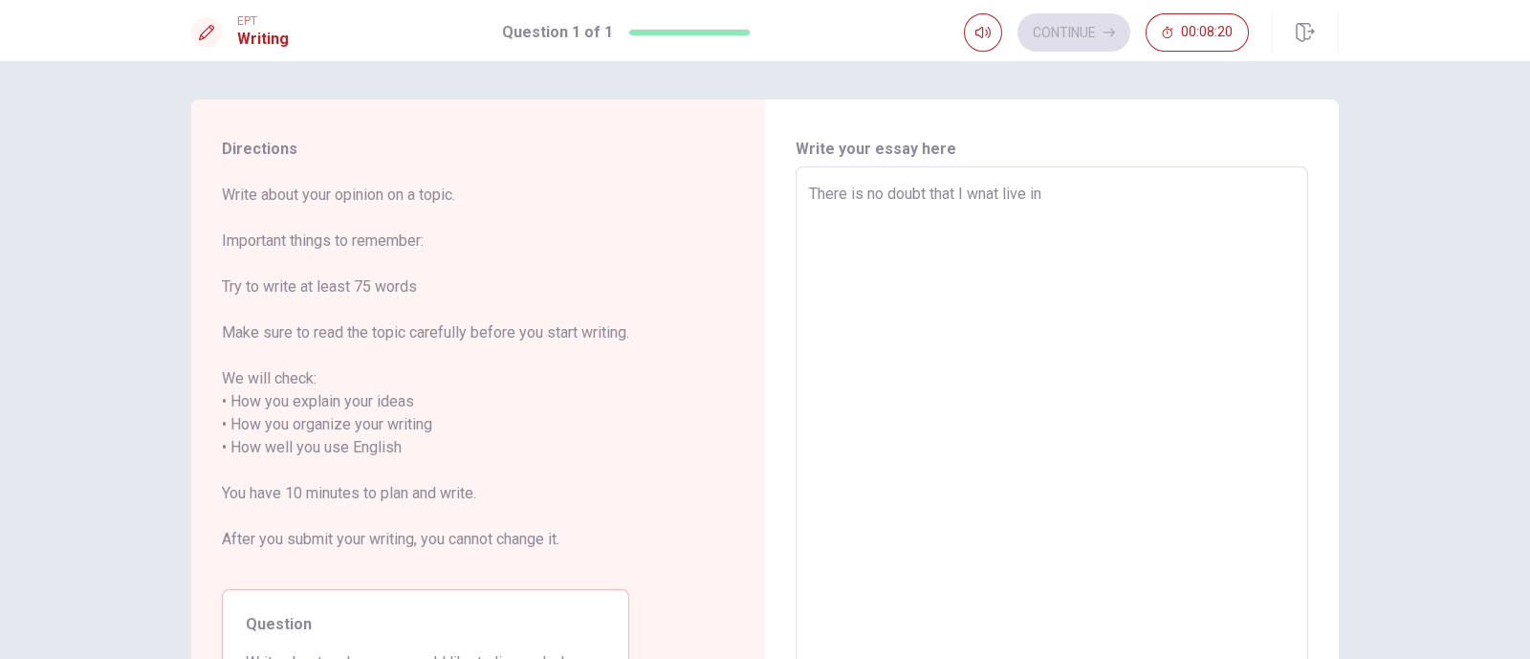
type textarea "x"
type textarea "There is no doubt that I wnat live in"
type textarea "x"
type textarea "There is no doubt that I wnat live in T"
type textarea "x"
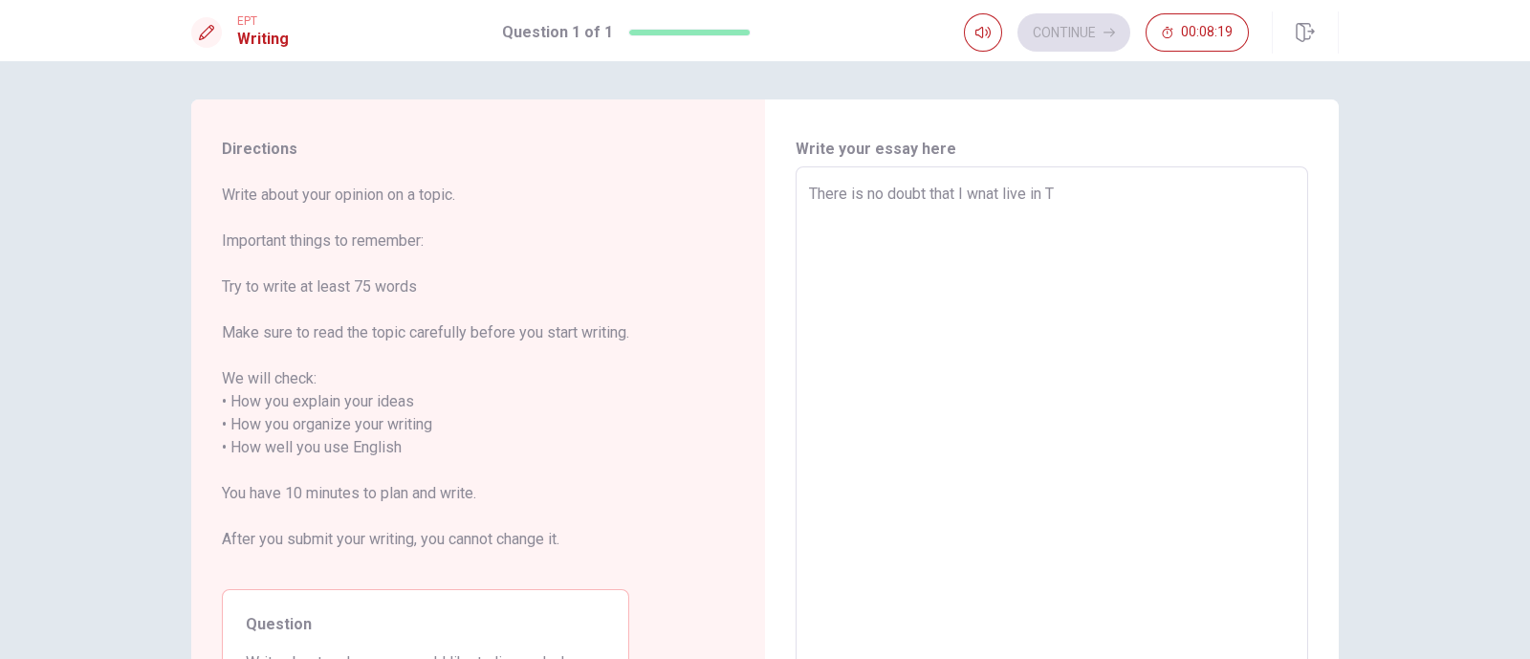
type textarea "There is no doubt that I wnat live in [GEOGRAPHIC_DATA]"
type textarea "x"
type textarea "There is no doubt that I wnat live in T"
type textarea "x"
type textarea "There is no doubt that I wnat live in [GEOGRAPHIC_DATA]"
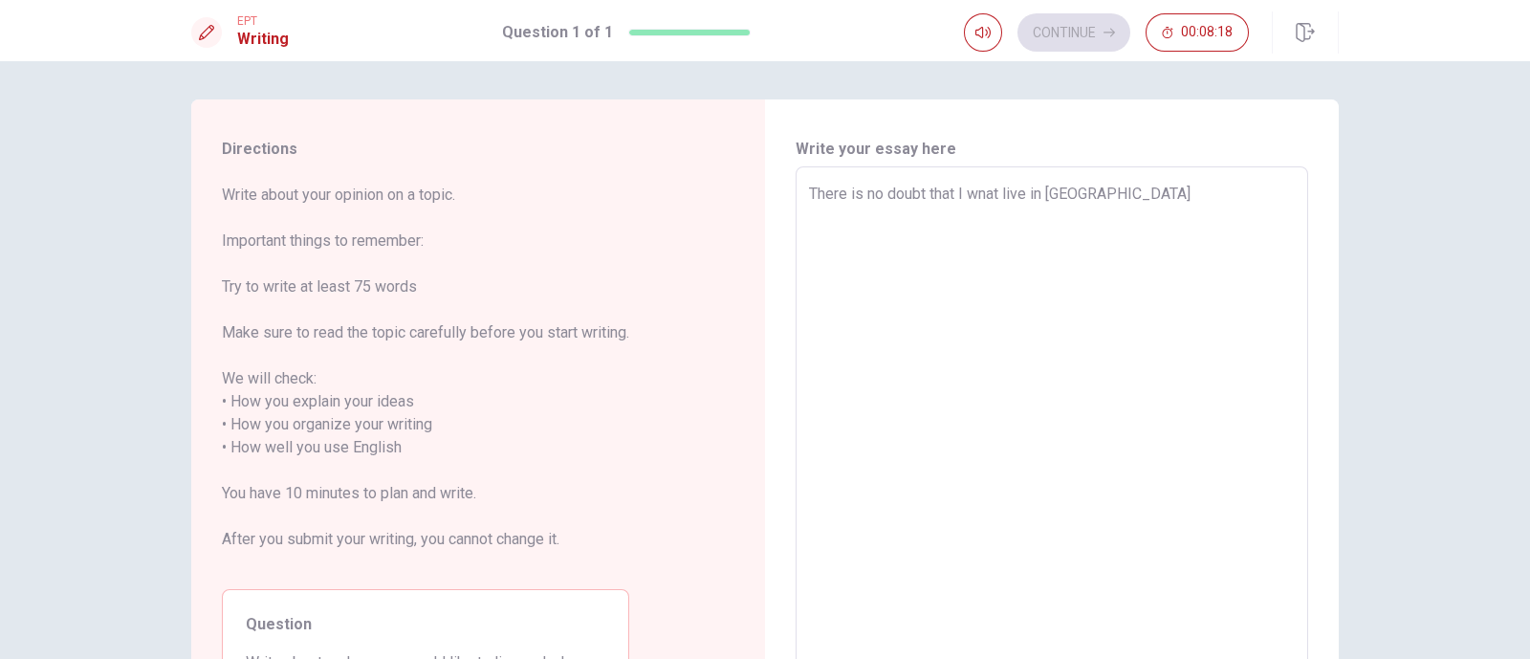
type textarea "x"
type textarea "There is no doubt that I wnat live in [GEOGRAPHIC_DATA]"
type textarea "x"
type textarea "There is no doubt that I wnat live in [GEOGRAPHIC_DATA]"
type textarea "x"
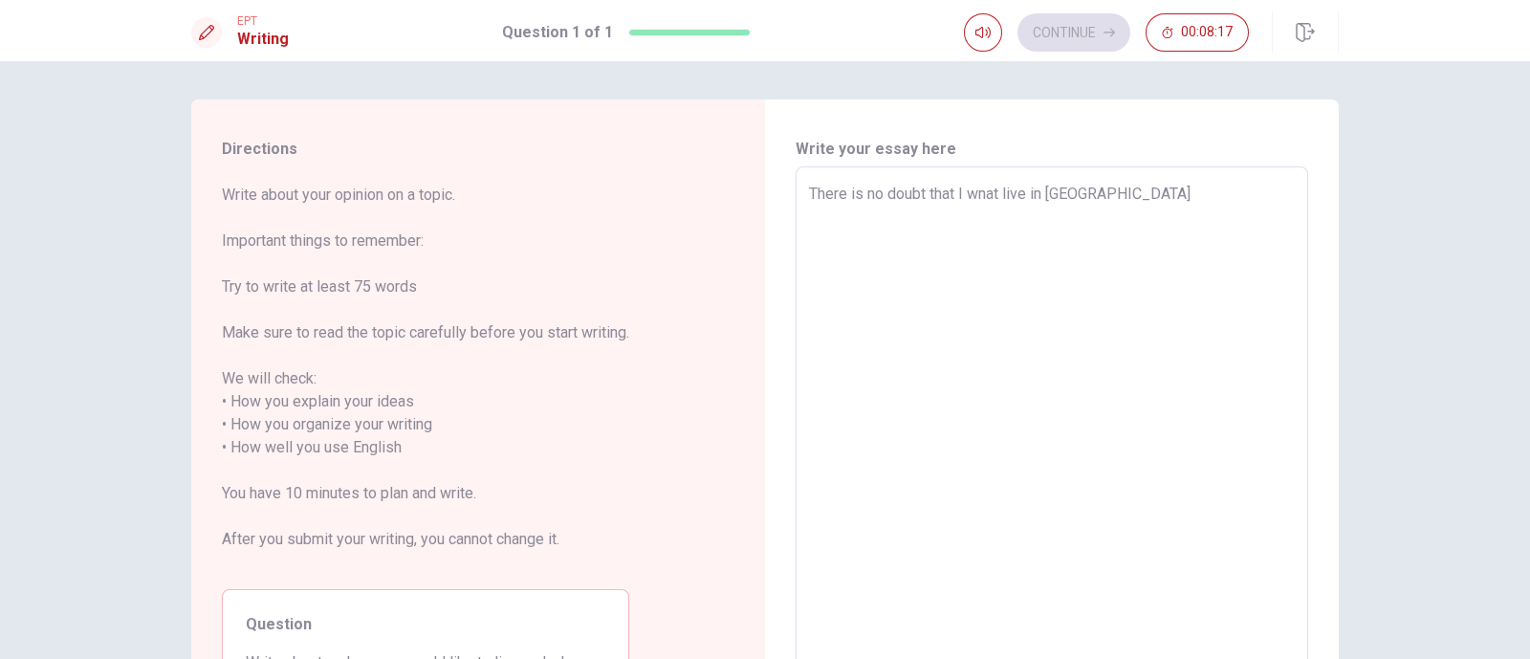
type textarea "There is no doubt that I wnat live in T"
type textarea "x"
type textarea "There is no doubt that I wnat live in [GEOGRAPHIC_DATA]"
type textarea "x"
type textarea "There is no doubt that I wnat live in [GEOGRAPHIC_DATA]"
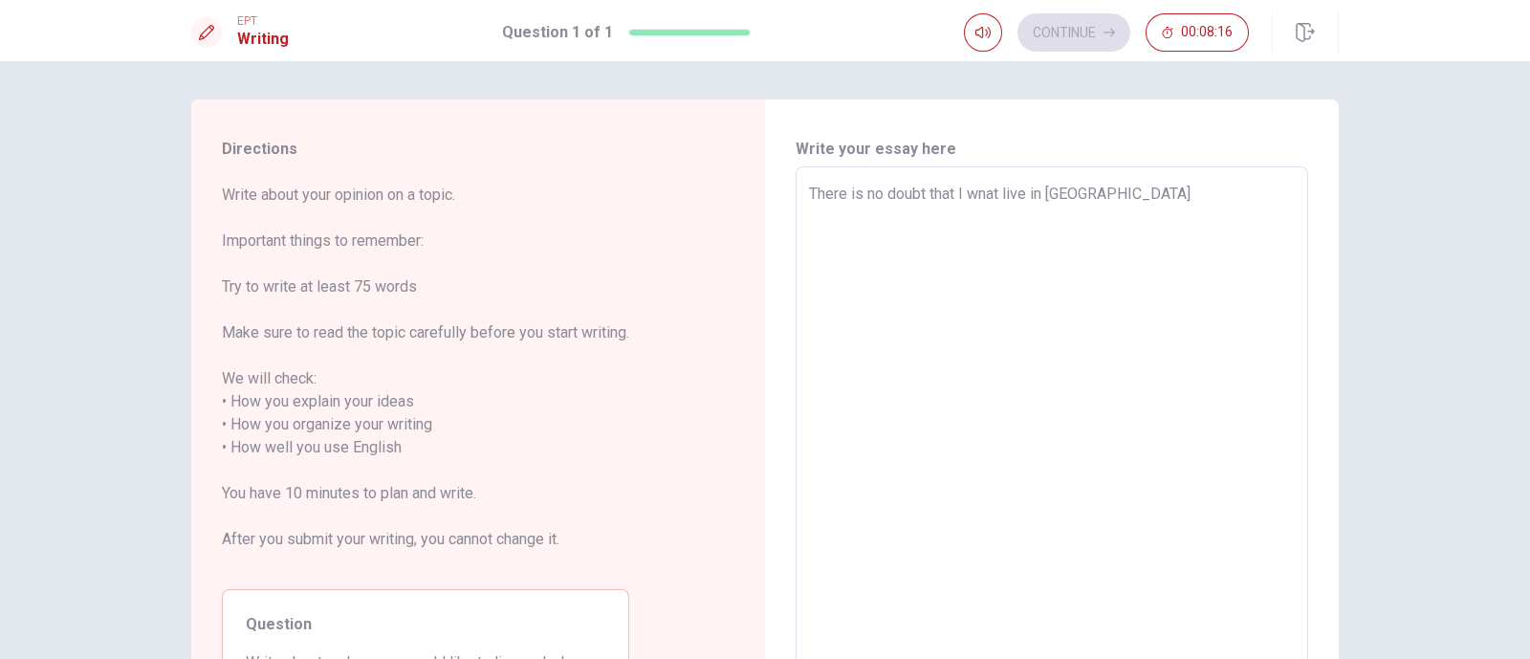
type textarea "x"
type textarea "There is no doubt that I wnat live in [GEOGRAPHIC_DATA]"
type textarea "x"
type textarea "There is no doubt that I wnat live in T"
type textarea "x"
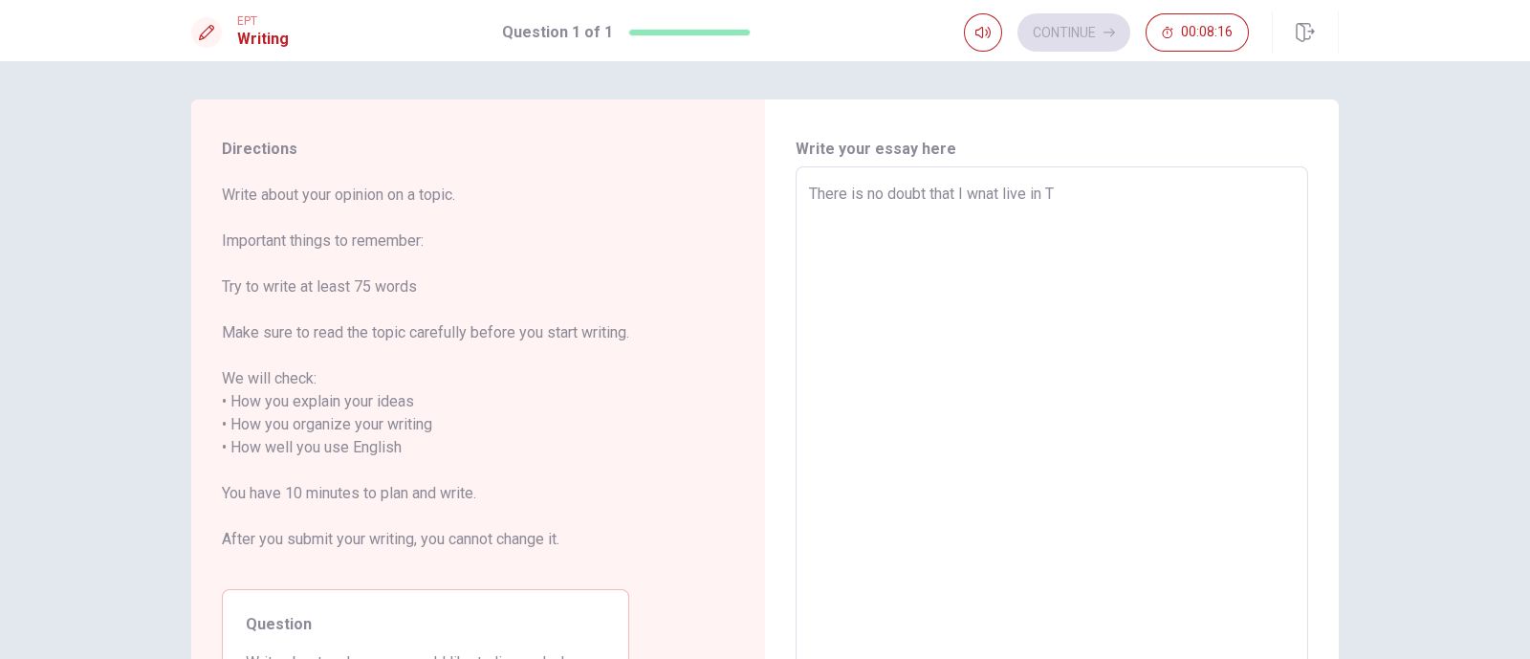
type textarea "There is no doubt that I wnat live in [GEOGRAPHIC_DATA]"
type textarea "x"
type textarea "There is no doubt that I wnat live in [GEOGRAPHIC_DATA]"
type textarea "x"
type textarea "There is no doubt that I wnat live in [GEOGRAPHIC_DATA]"
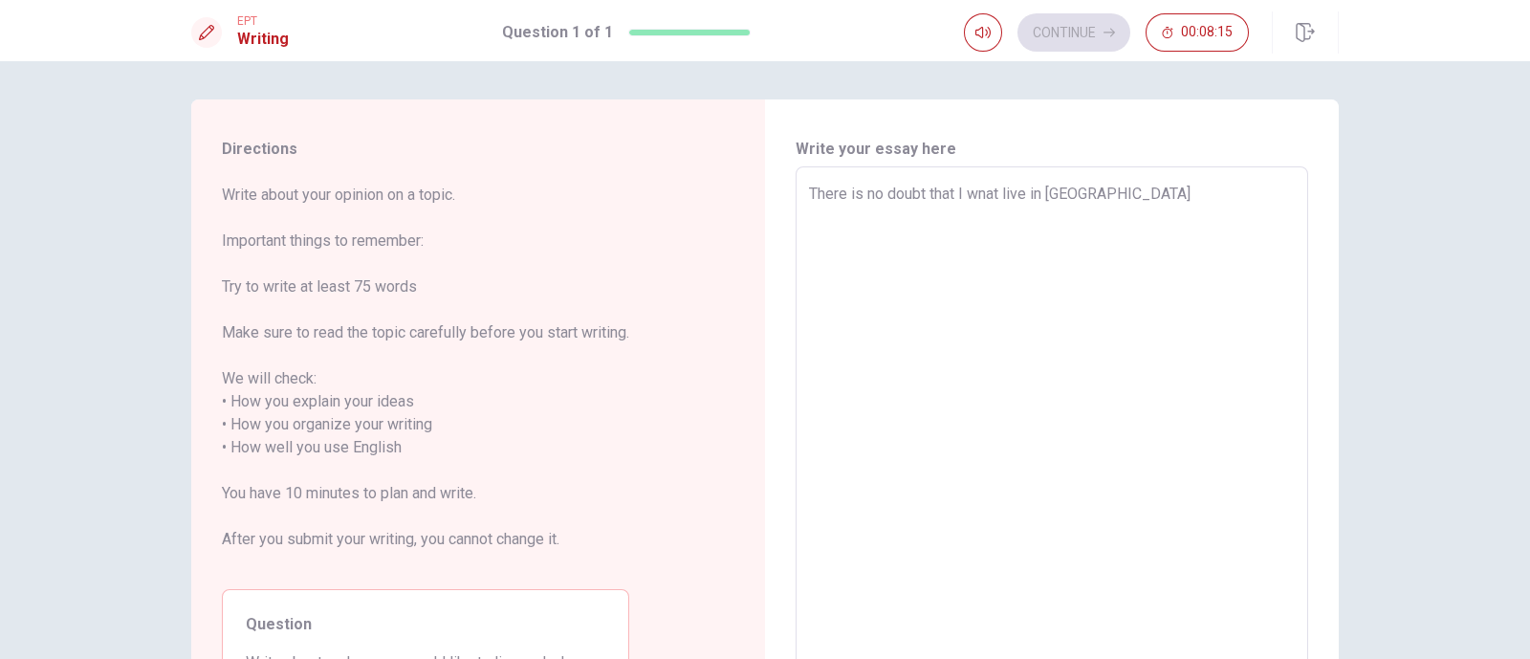
type textarea "x"
type textarea "There is no doubt that I wnat live in [GEOGRAPHIC_DATA]"
type textarea "x"
type textarea "There is no doubt that I wnat live in [GEOGRAPHIC_DATA]"
type textarea "x"
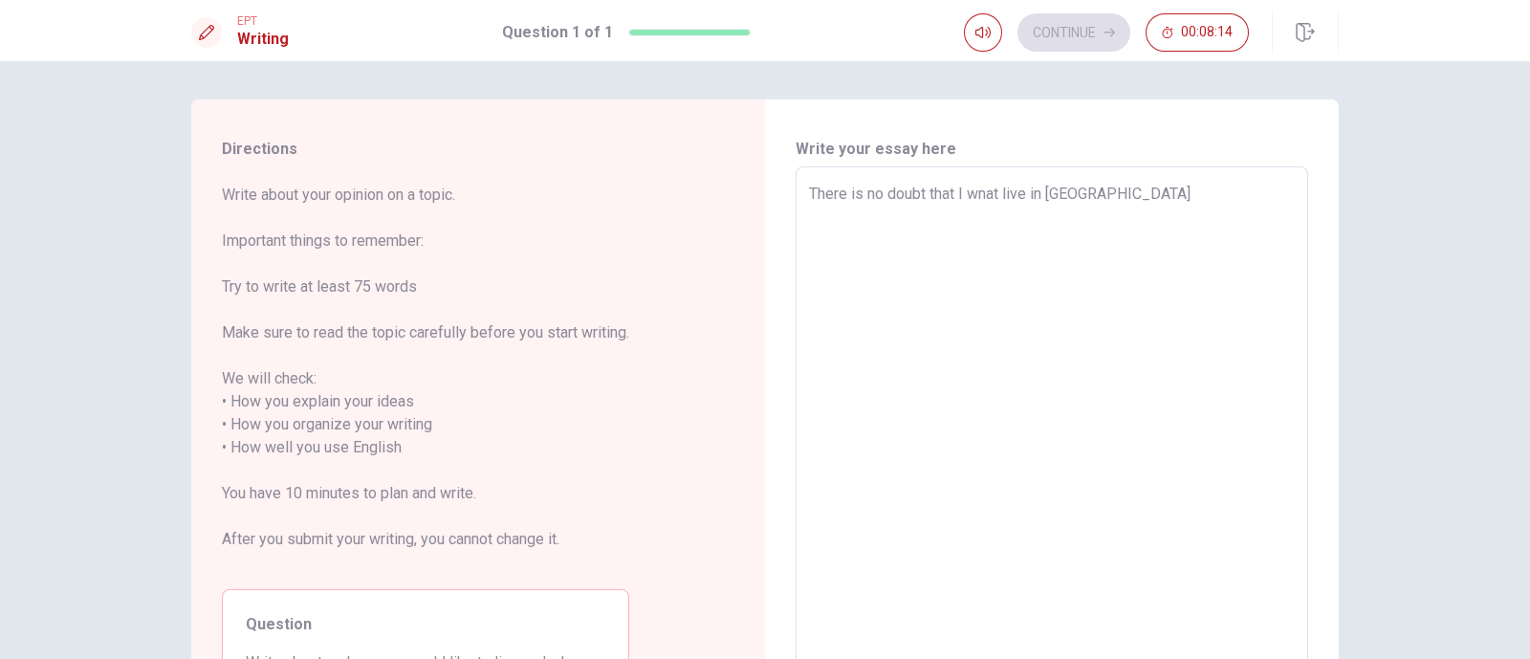
type textarea "There is no doubt that I wnat live in [GEOGRAPHIC_DATA]."
type textarea "x"
type textarea "There is no doubt that I wnat live in [GEOGRAPHIC_DATA]."
type textarea "x"
type textarea "There is no doubt that I wnat live in [GEOGRAPHIC_DATA]. T"
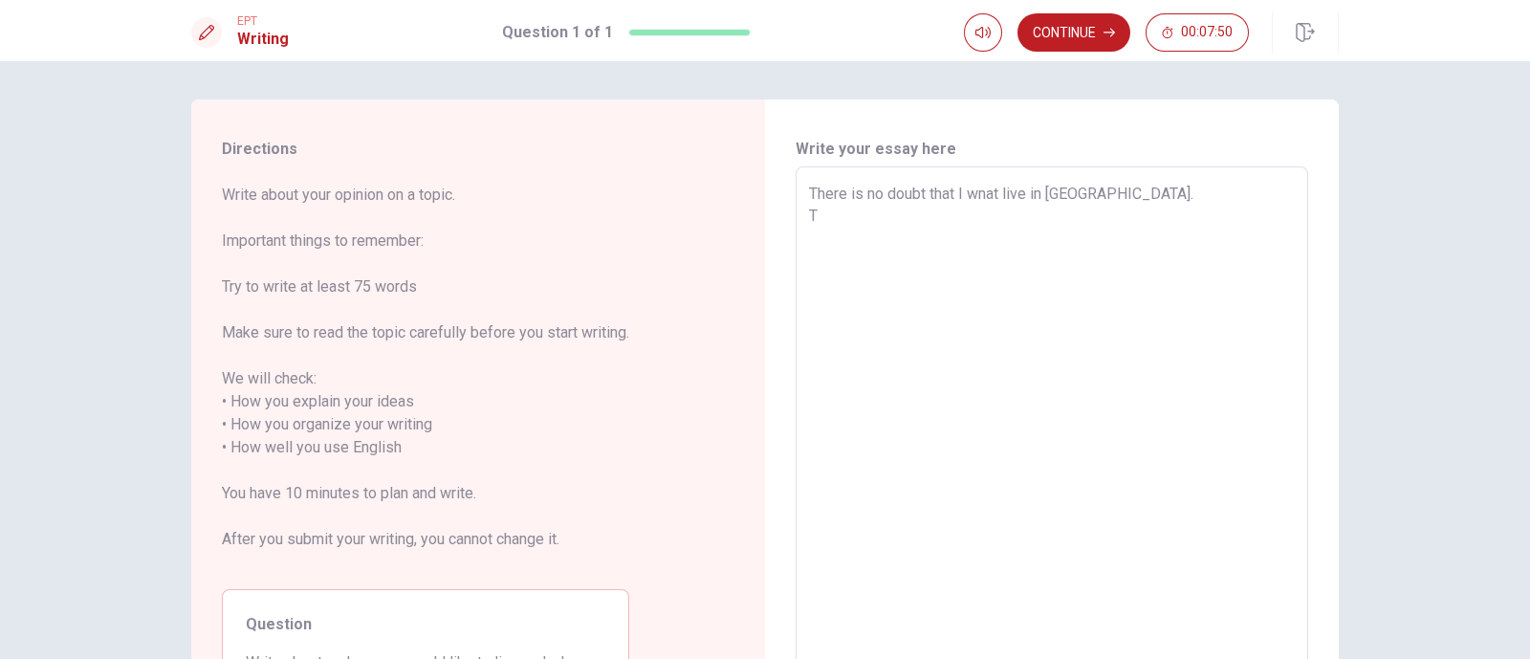
type textarea "x"
type textarea "There is no doubt that I wnat live in [GEOGRAPHIC_DATA]. Th"
type textarea "x"
type textarea "There is no doubt that I wnat live in [GEOGRAPHIC_DATA]. The"
type textarea "x"
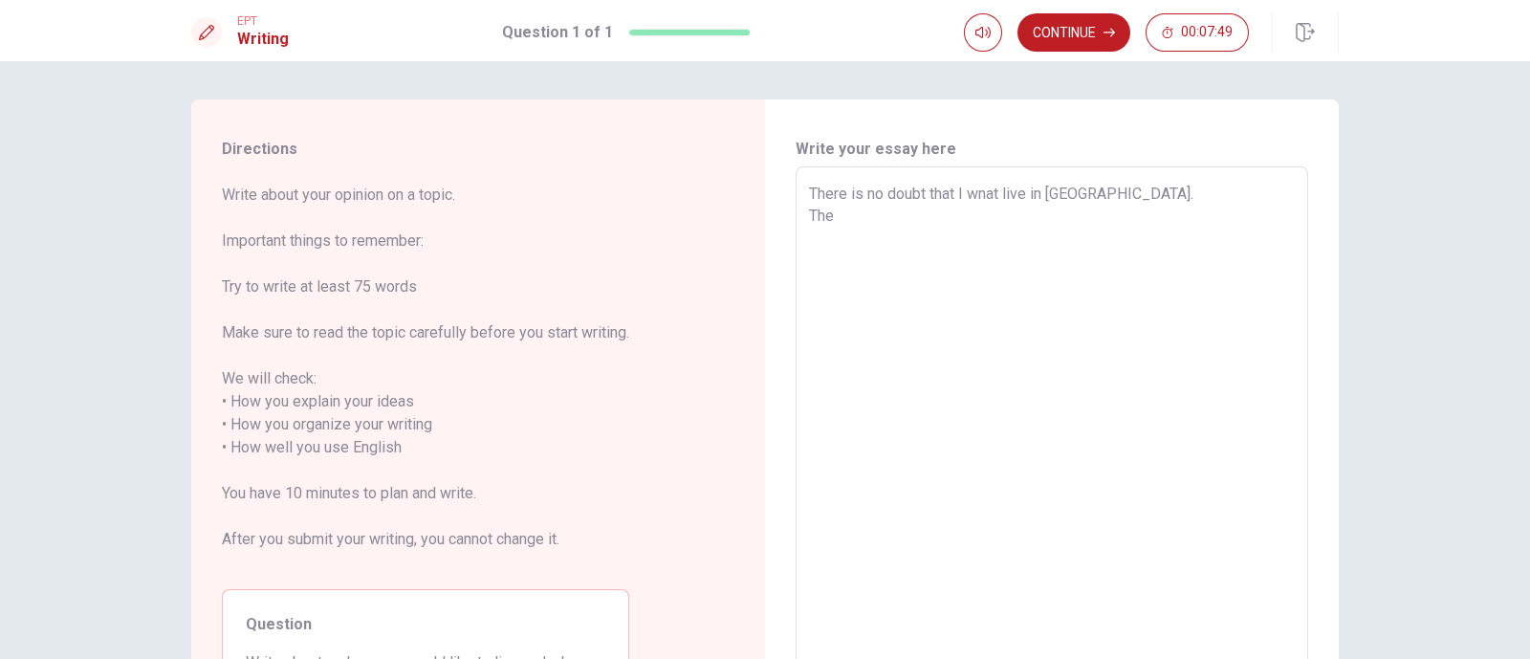
type textarea "There is no doubt that I wnat live in [GEOGRAPHIC_DATA]. Ther"
type textarea "x"
type textarea "There is no doubt that I wnat live in [GEOGRAPHIC_DATA]. Ther"
type textarea "x"
type textarea "There is no doubt that I wnat live in [GEOGRAPHIC_DATA]. Ther T"
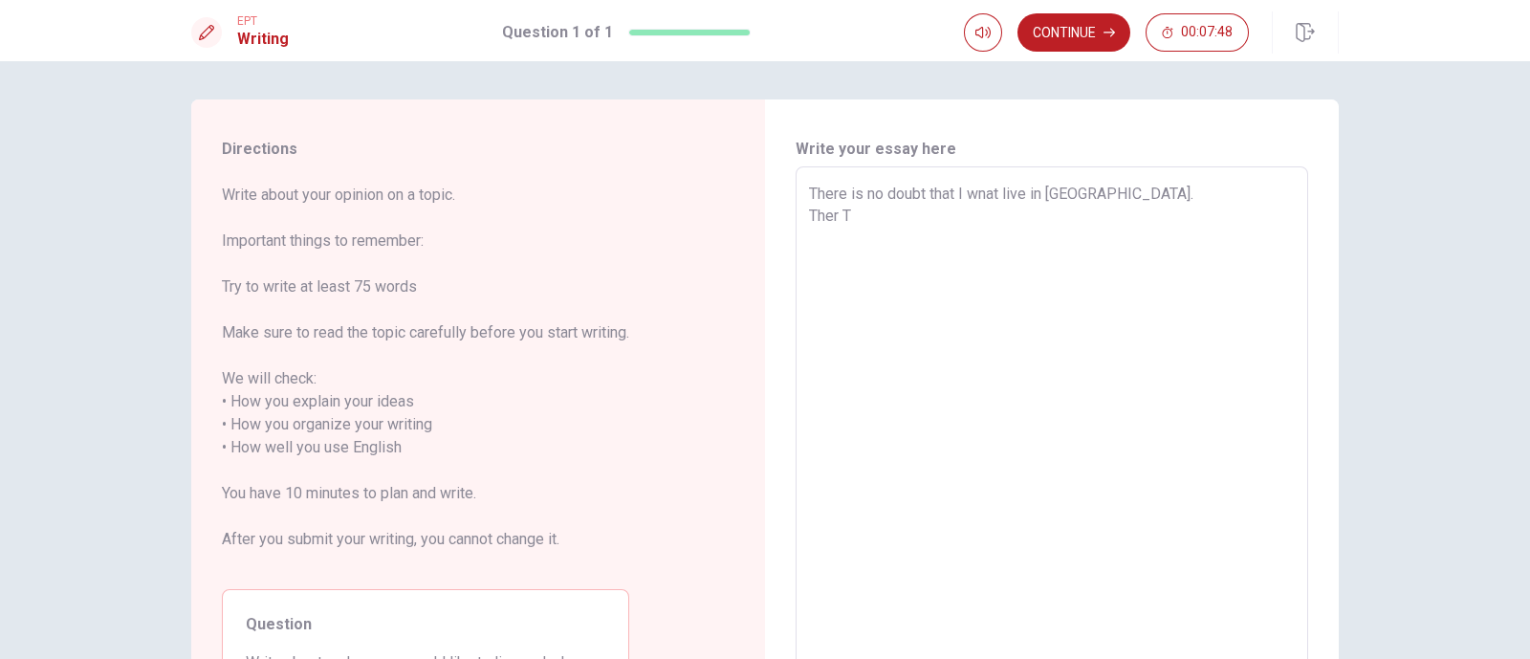
type textarea "x"
type textarea "There is no doubt that I wnat live in [GEOGRAPHIC_DATA]. Ther Ta"
type textarea "x"
type textarea "There is no doubt that I wnat live in [GEOGRAPHIC_DATA]. Ther Tai"
type textarea "x"
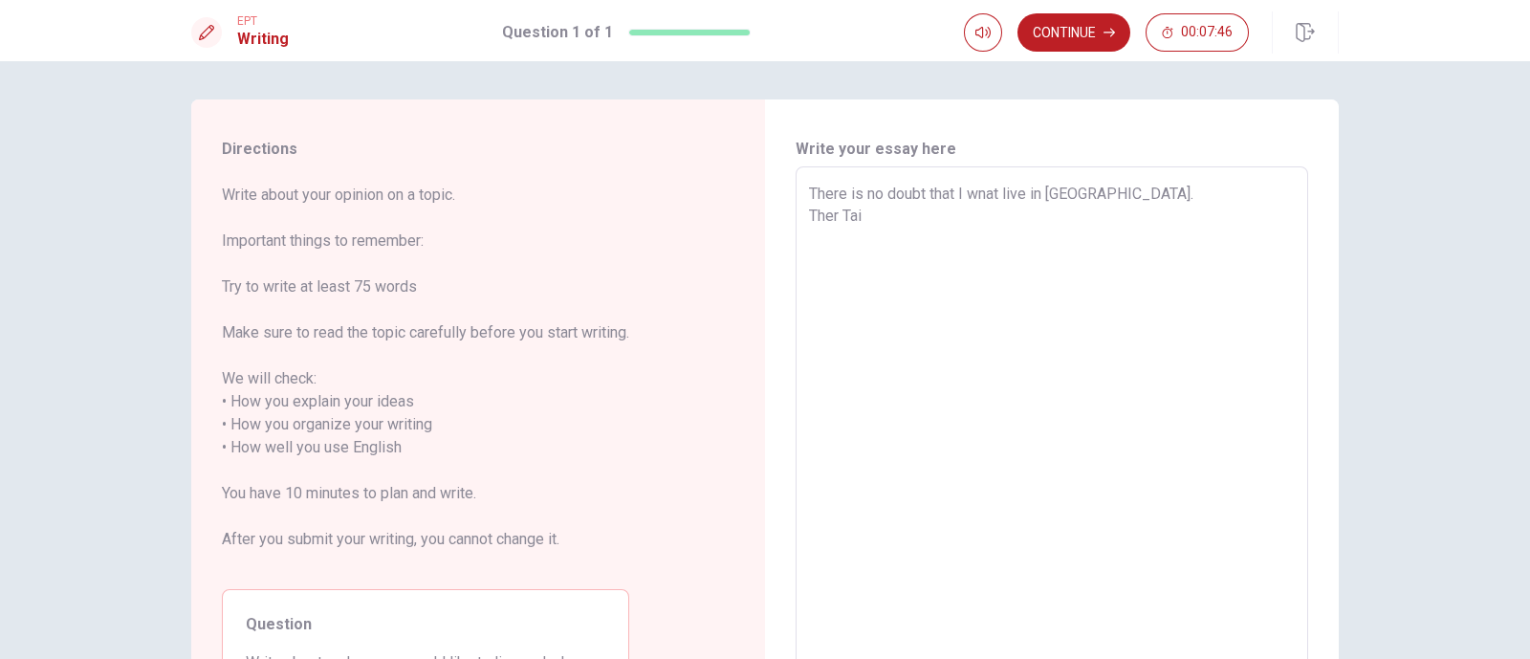
type textarea "There is no doubt that I wnat live in [GEOGRAPHIC_DATA]. Ther Taiw"
type textarea "x"
type textarea "There is no doubt that I wnat live in [GEOGRAPHIC_DATA]. Ther Taiwa"
type textarea "x"
type textarea "There is no doubt that I wnat live in [GEOGRAPHIC_DATA]. Ther [GEOGRAPHIC_DATA]"
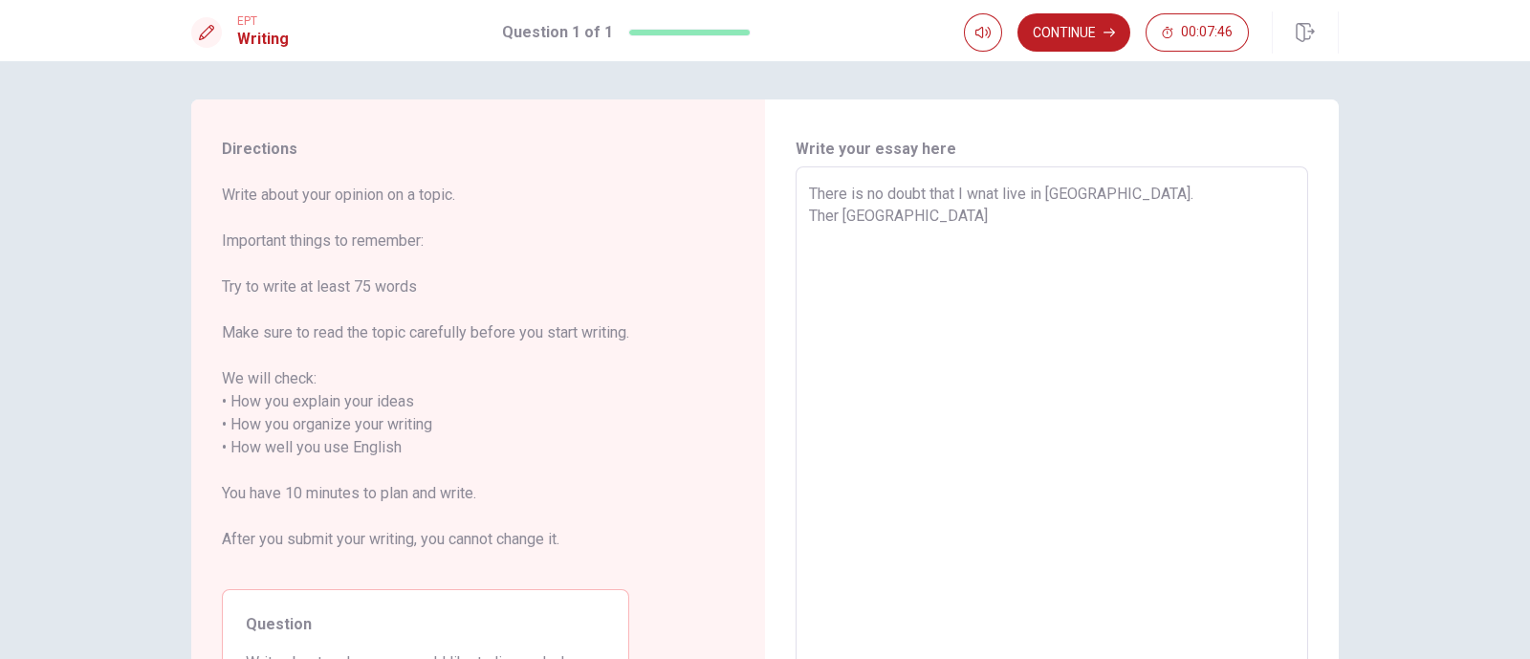
type textarea "x"
type textarea "There is no doubt that I wnat live in [GEOGRAPHIC_DATA]. Ther Taiwanp"
type textarea "x"
type textarea "There is no doubt that I wnat live in [GEOGRAPHIC_DATA]. Ther [GEOGRAPHIC_DATA]"
type textarea "x"
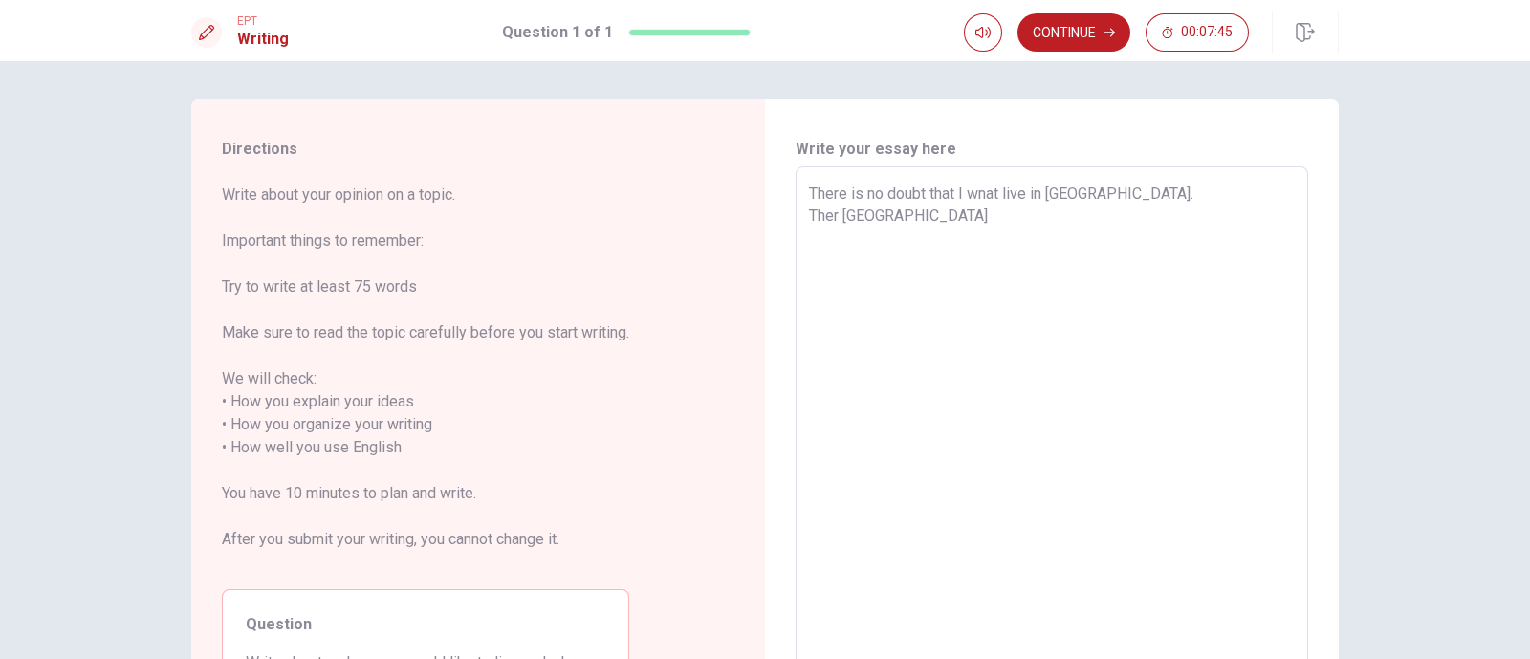
type textarea "There is no doubt that I wnat live in [GEOGRAPHIC_DATA]. Ther Taiwann"
type textarea "x"
type textarea "There is no doubt that I wnat live in [GEOGRAPHIC_DATA]. Ther [GEOGRAPHIC_DATA]"
type textarea "x"
type textarea "There is no doubt that I wnat live in [GEOGRAPHIC_DATA]. Ther [GEOGRAPHIC_DATA]"
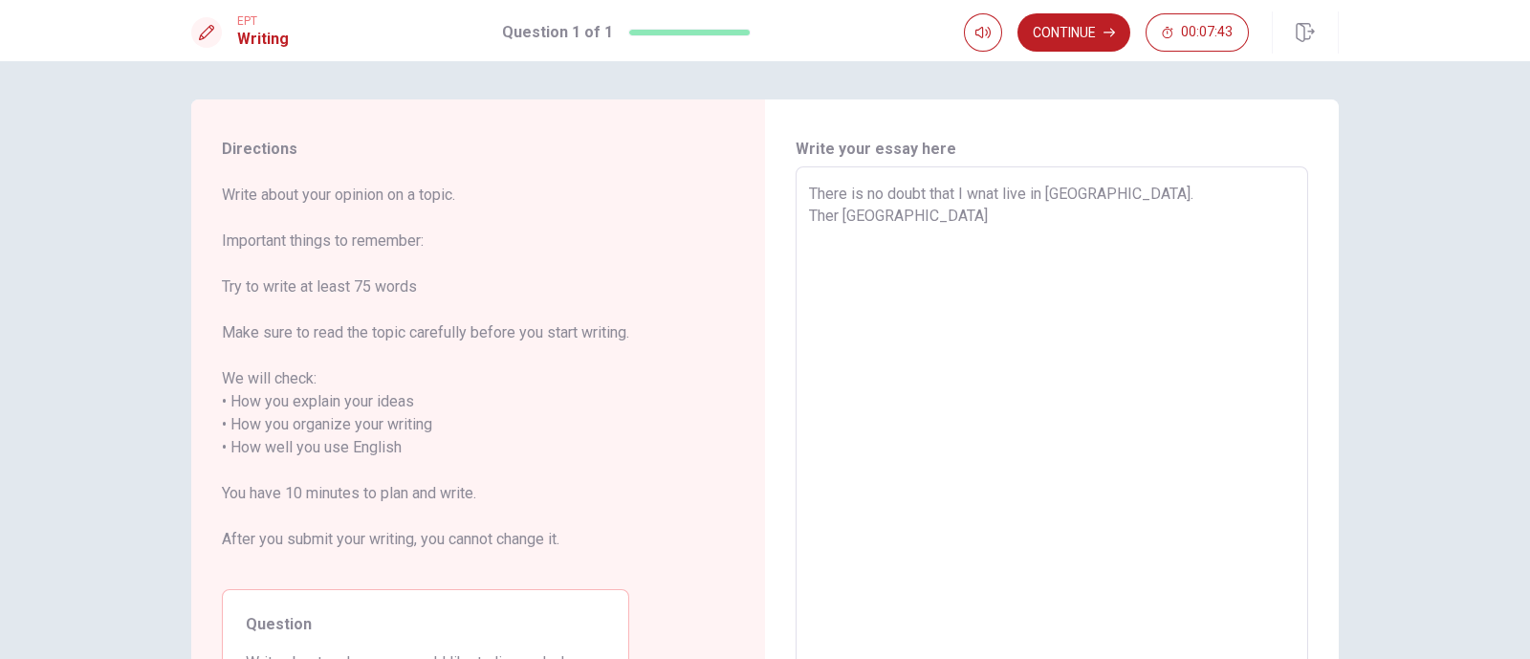
type textarea "x"
type textarea "There is no doubt that I wnat live in [GEOGRAPHIC_DATA]. Ther Taiwan p"
type textarea "x"
type textarea "There is no doubt that I wnat live in [GEOGRAPHIC_DATA]. Ther Taiwan pw"
type textarea "x"
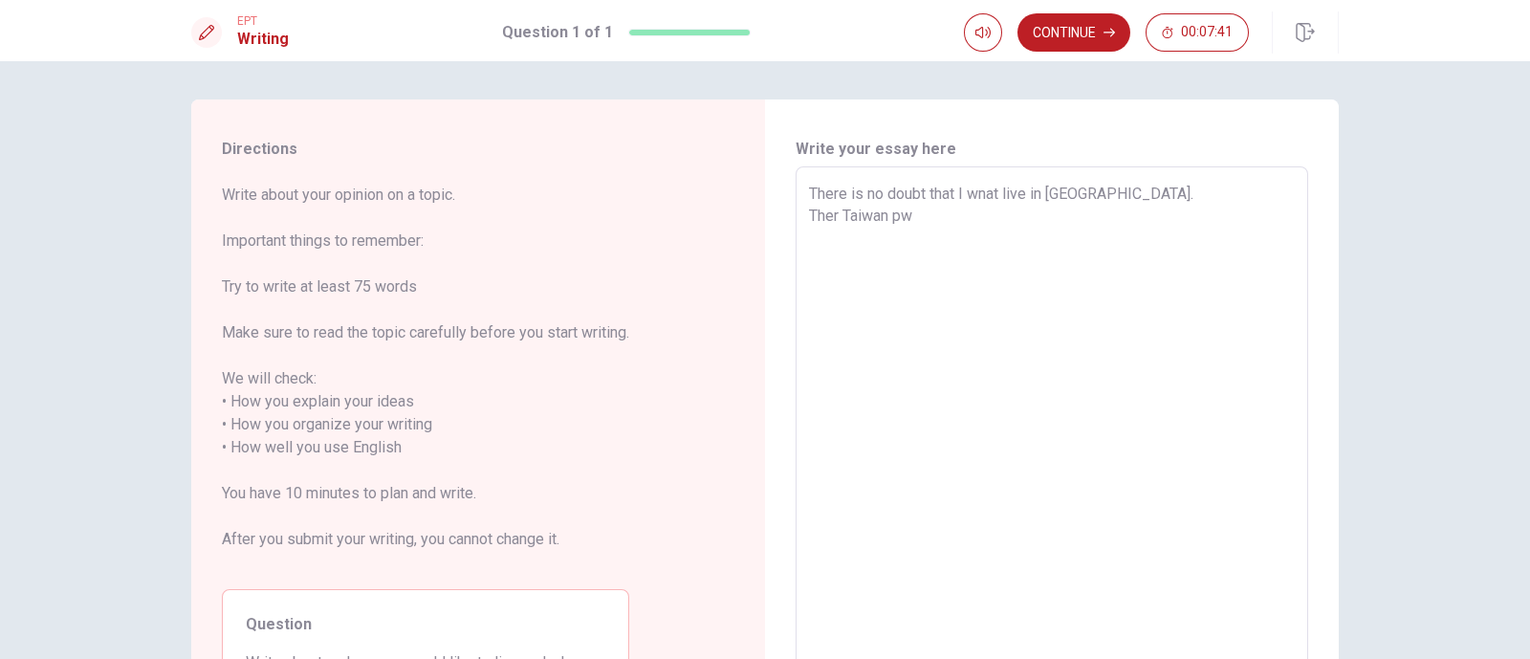
type textarea "There is no doubt that I wnat live in [GEOGRAPHIC_DATA]. Ther Taiwan p"
type textarea "x"
type textarea "There is no doubt that I wnat live in [GEOGRAPHIC_DATA]. Ther Taiwan pe"
type textarea "x"
type textarea "There is no doubt that I wnat live in [GEOGRAPHIC_DATA]. Ther Taiwan per"
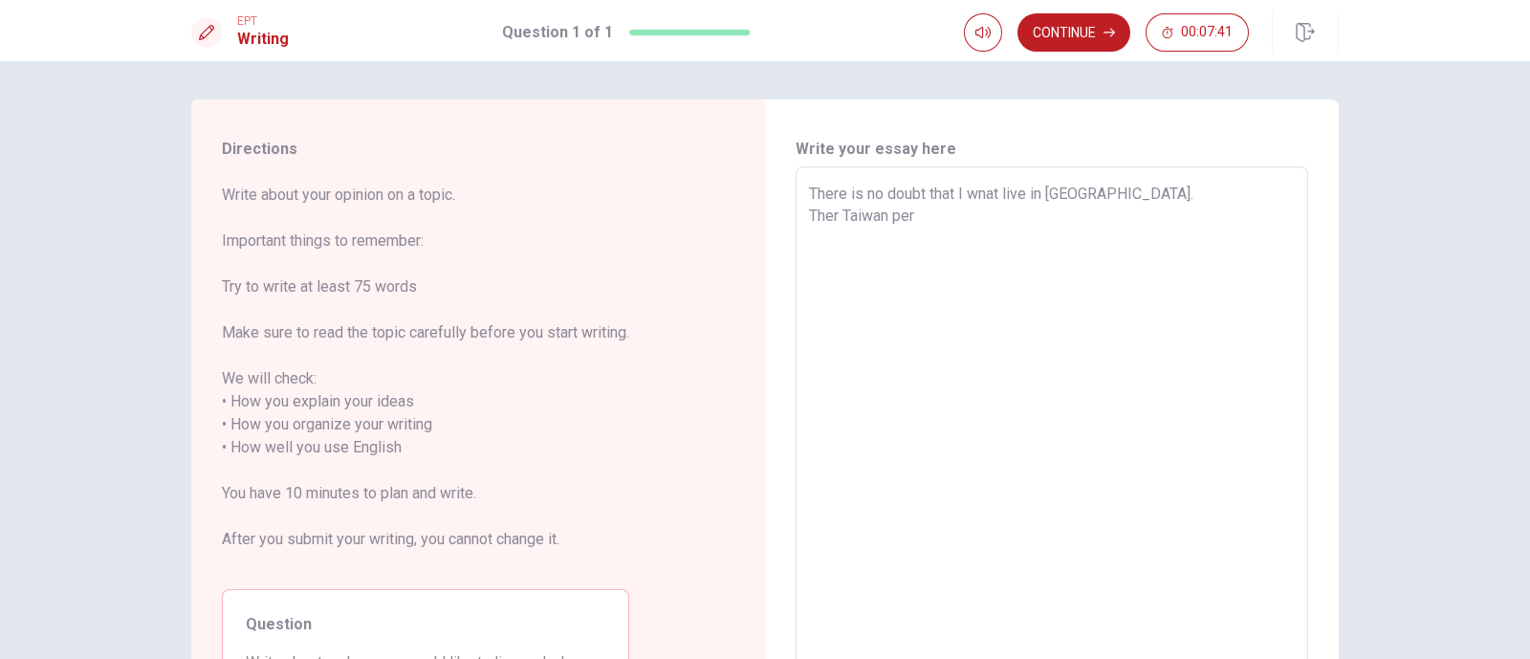
type textarea "x"
type textarea "There is no doubt that I wnat live in [GEOGRAPHIC_DATA]. Ther Taiwan pers"
type textarea "x"
type textarea "There is no doubt that I wnat live in [GEOGRAPHIC_DATA]. Ther Taiwan perso"
type textarea "x"
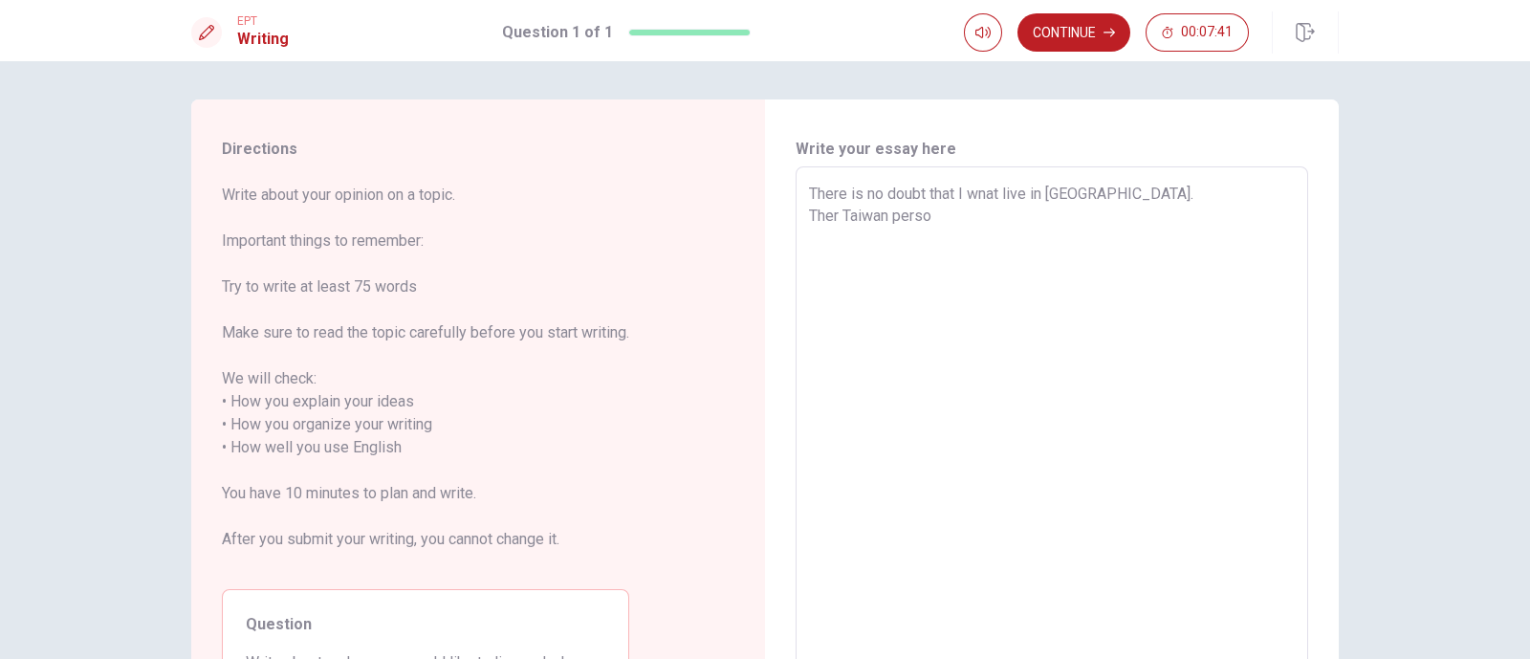
type textarea "There is no doubt that I wnat live in [GEOGRAPHIC_DATA]. Ther Taiwan person"
type textarea "x"
type textarea "There is no doubt that I wnat live in [GEOGRAPHIC_DATA]. Ther Taiwan personm"
type textarea "x"
type textarea "There is no doubt that I wnat live in [GEOGRAPHIC_DATA]. Ther Taiwan person"
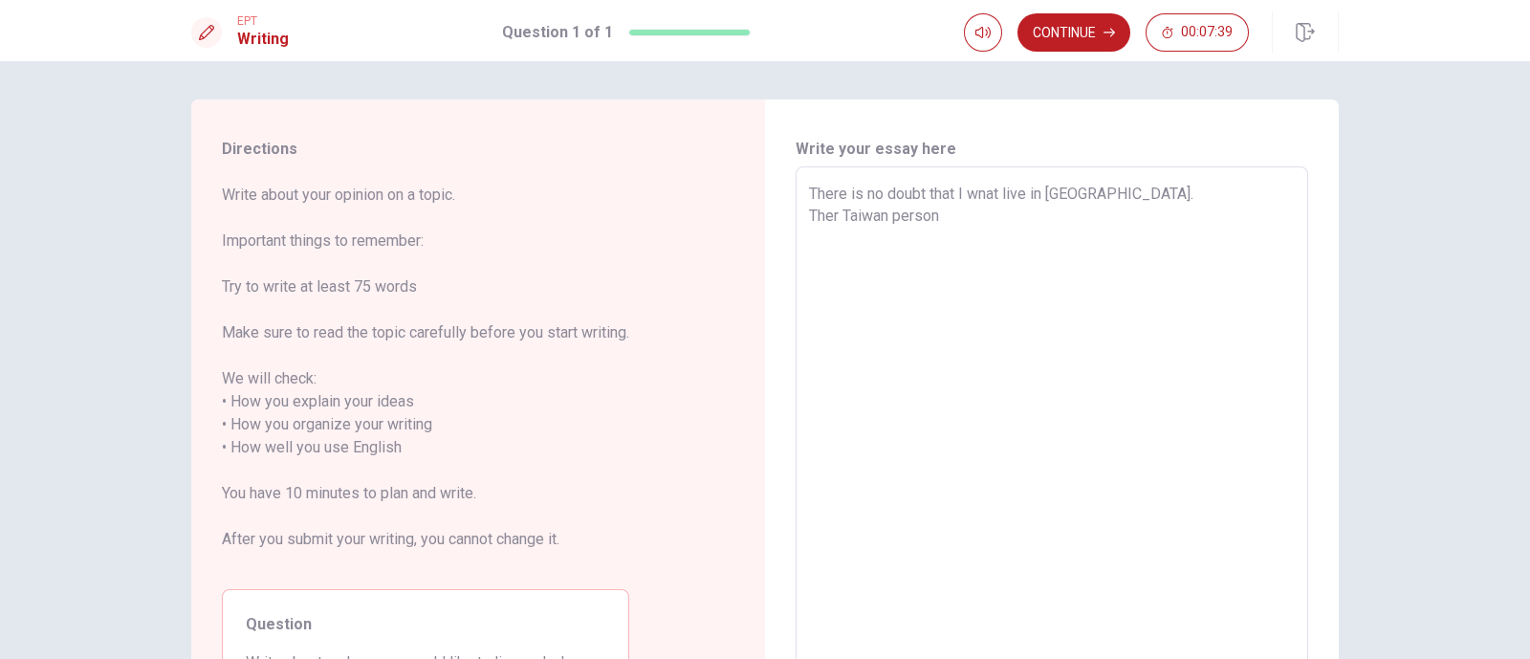
type textarea "x"
type textarea "There is no doubt that I wnat live in [GEOGRAPHIC_DATA]. Ther Taiwan personm"
click at [989, 192] on textarea "There is no doubt that I wnat live in [GEOGRAPHIC_DATA]. Ther Taiwan person usu…" at bounding box center [1052, 437] width 486 height 508
click at [1205, 219] on textarea "There is no doubt that I want to live in [GEOGRAPHIC_DATA]. Ther Taiwan person …" at bounding box center [1052, 437] width 486 height 508
click at [1216, 220] on textarea "There is no doubt that I want to live in [GEOGRAPHIC_DATA]. Ther Taiwan person …" at bounding box center [1052, 437] width 486 height 508
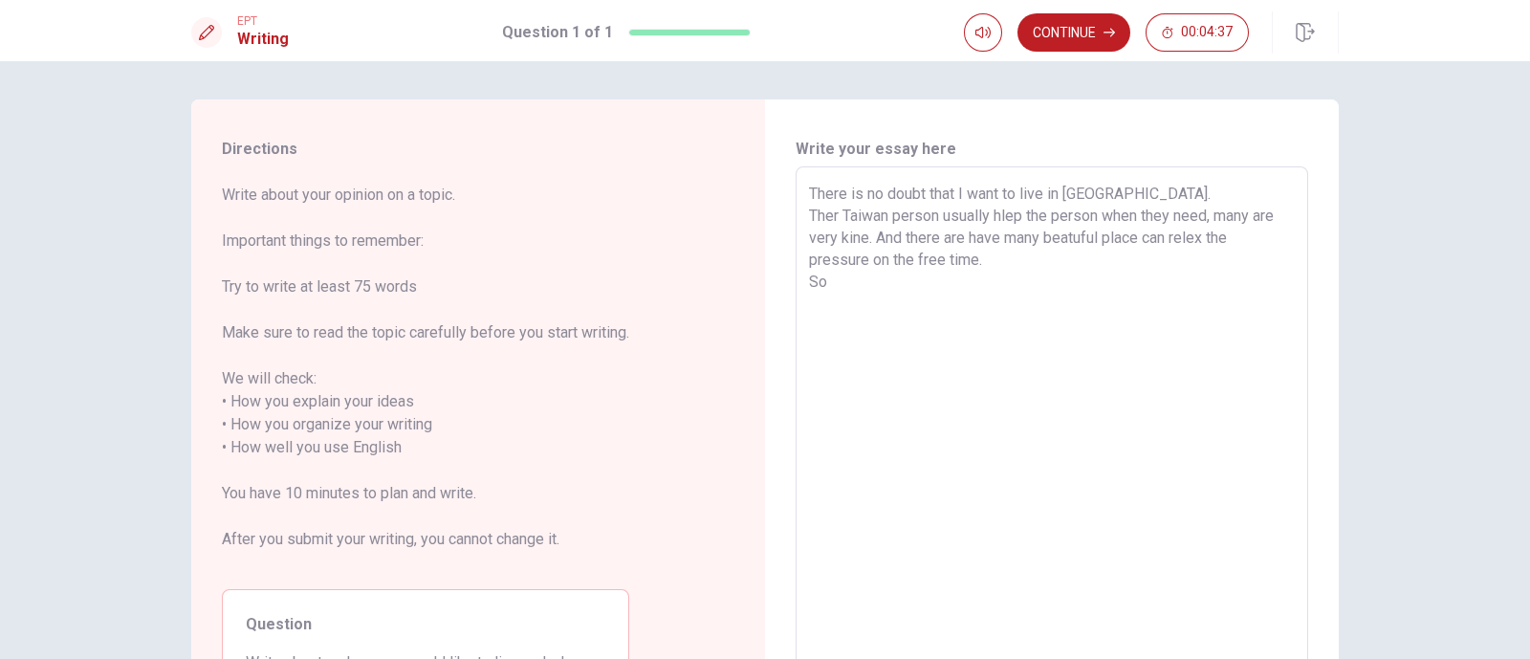
click at [1073, 241] on textarea "There is no doubt that I want to live in [GEOGRAPHIC_DATA]. Ther Taiwan person …" at bounding box center [1052, 437] width 486 height 508
click at [1033, 266] on textarea "There is no doubt that I want to live in [GEOGRAPHIC_DATA]. Ther Taiwan person …" at bounding box center [1052, 437] width 486 height 508
click at [915, 293] on textarea "There is no doubt that I want to live in [GEOGRAPHIC_DATA]. Ther Taiwan person …" at bounding box center [1052, 437] width 486 height 508
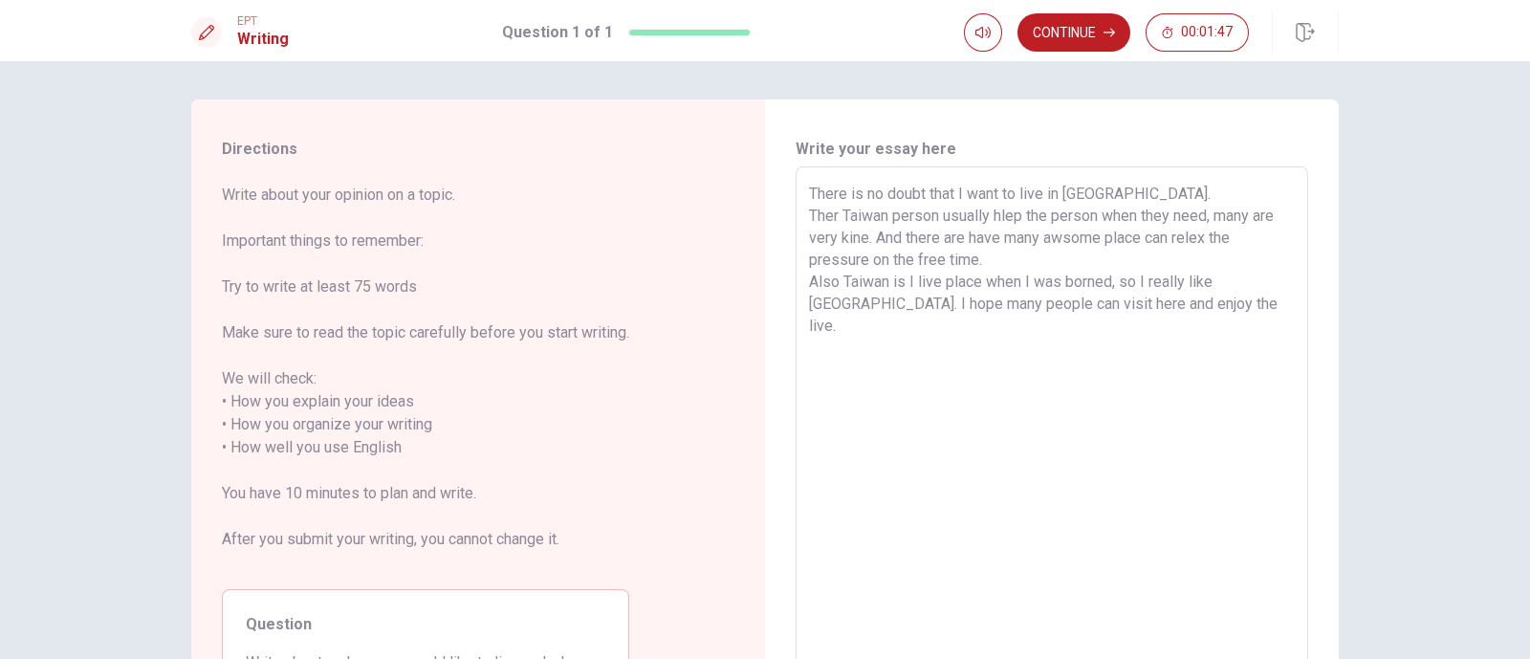
scroll to position [214, 0]
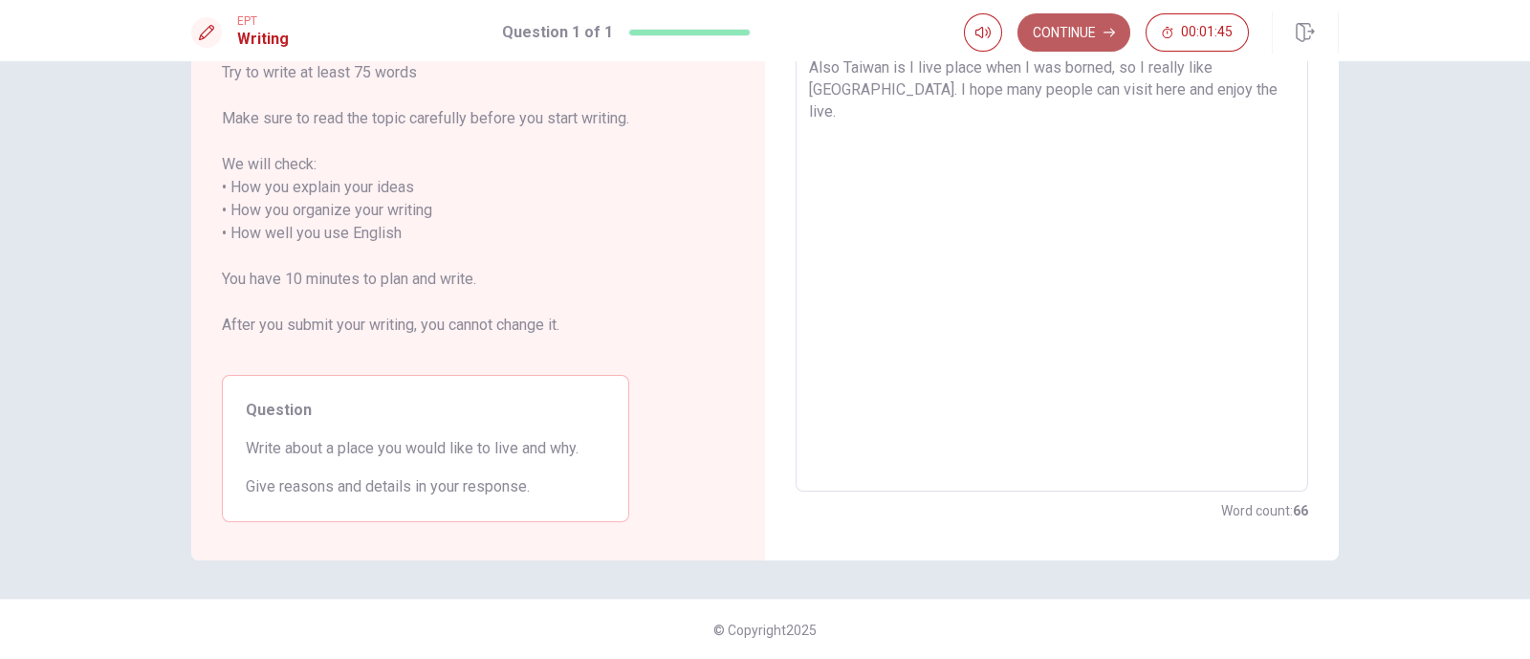
click at [1096, 37] on button "Continue" at bounding box center [1074, 32] width 113 height 38
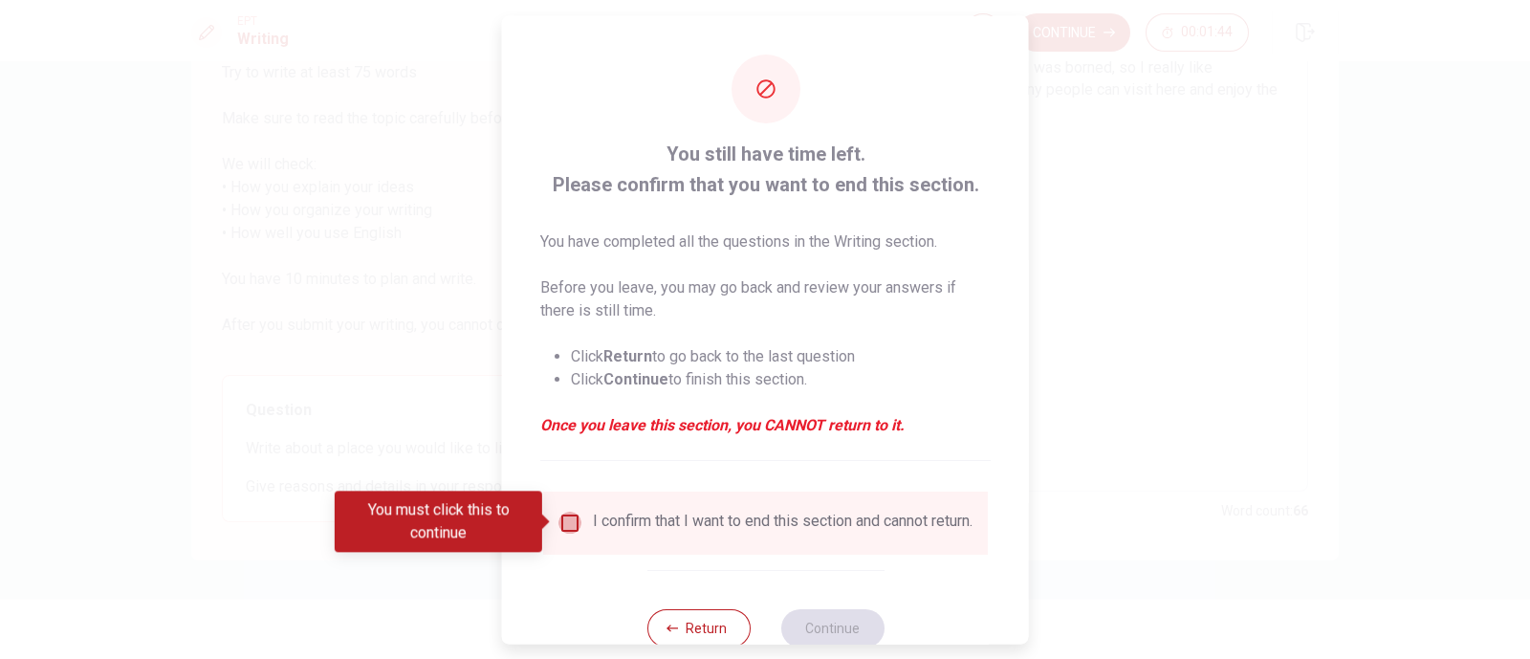
click at [572, 518] on input "You must click this to continue" at bounding box center [569, 522] width 23 height 23
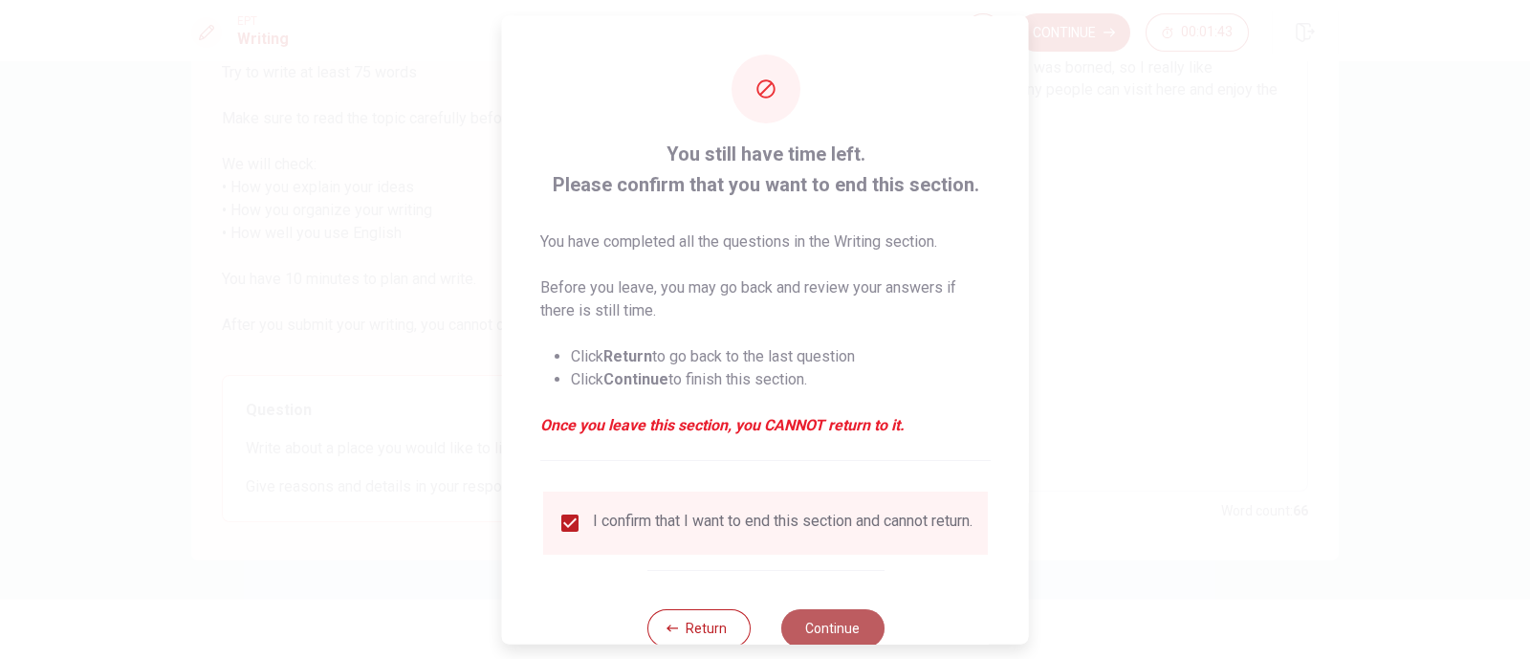
click at [802, 526] on button "Continue" at bounding box center [831, 627] width 103 height 38
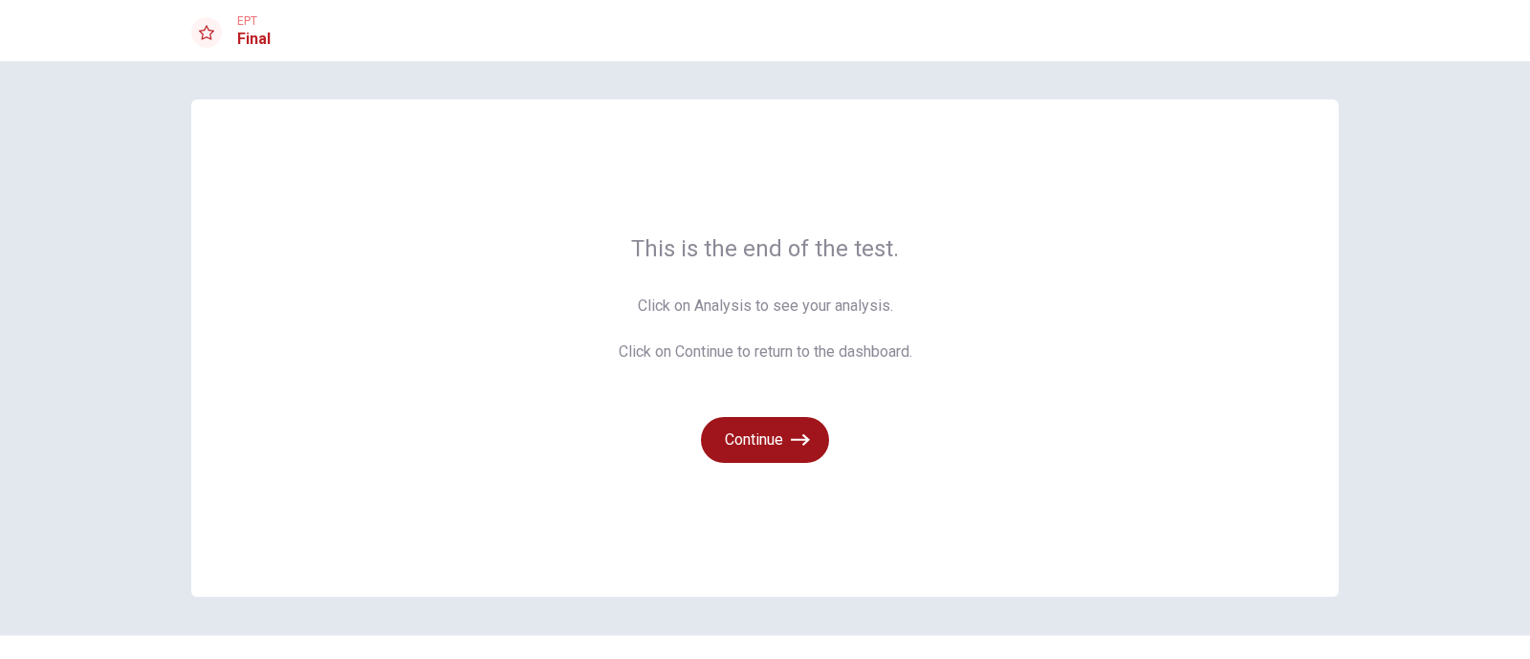
click at [791, 437] on icon "button" at bounding box center [800, 439] width 19 height 19
